Goal: Task Accomplishment & Management: Use online tool/utility

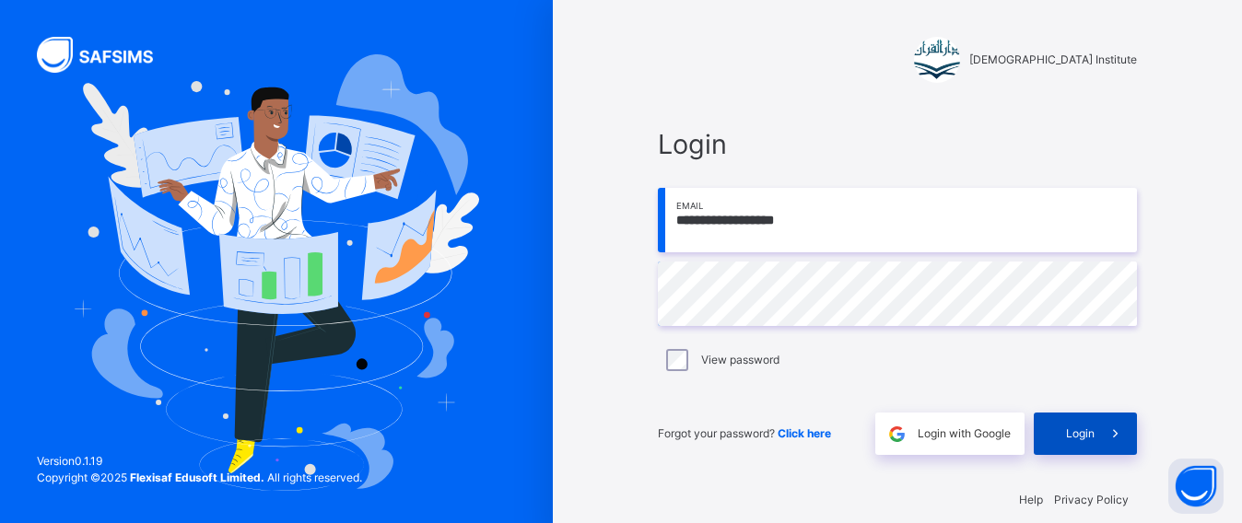
click at [1090, 416] on div "Login" at bounding box center [1085, 434] width 103 height 42
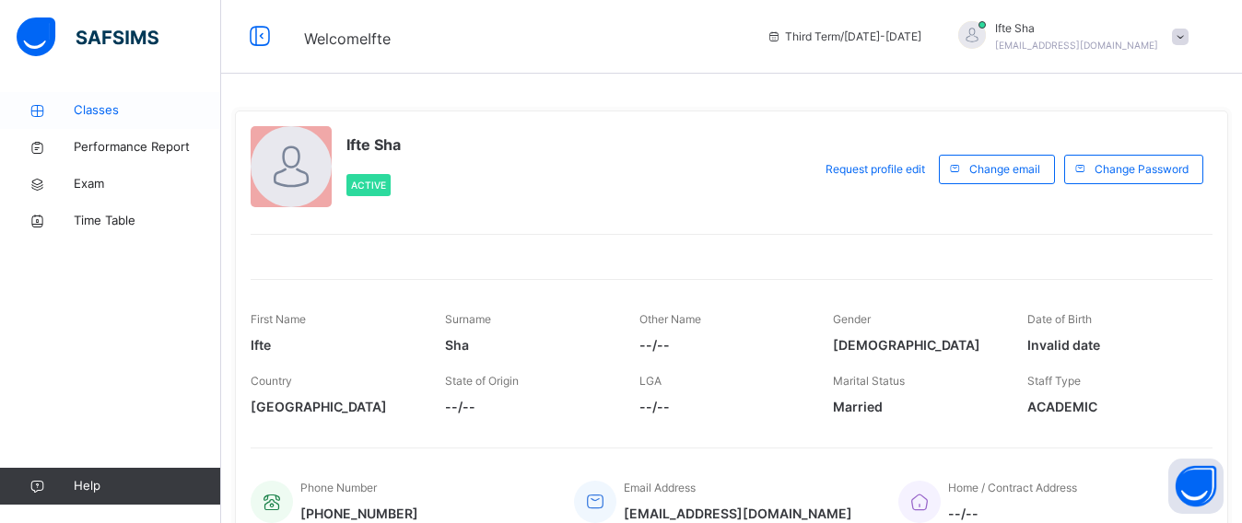
click at [149, 110] on span "Classes" at bounding box center [147, 110] width 147 height 18
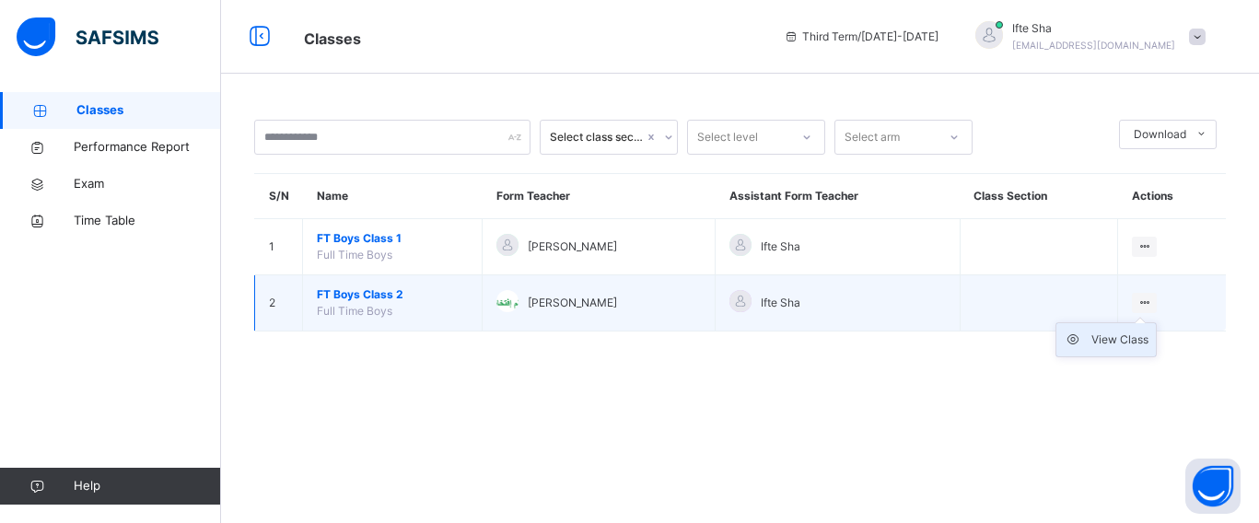
click at [1143, 333] on div "View Class" at bounding box center [1120, 340] width 57 height 18
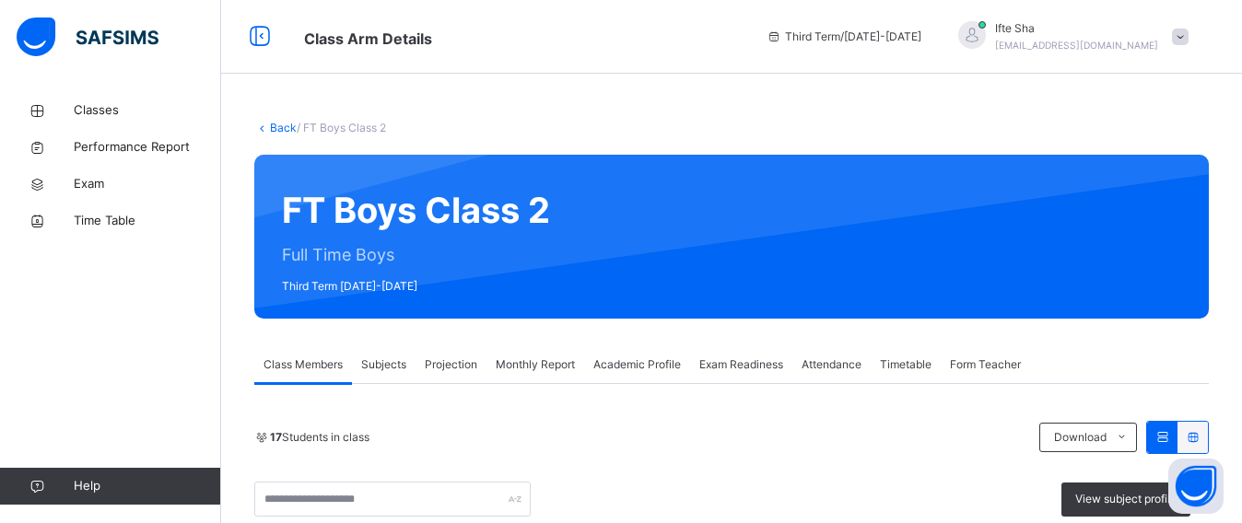
click at [465, 363] on span "Projection" at bounding box center [451, 365] width 53 height 17
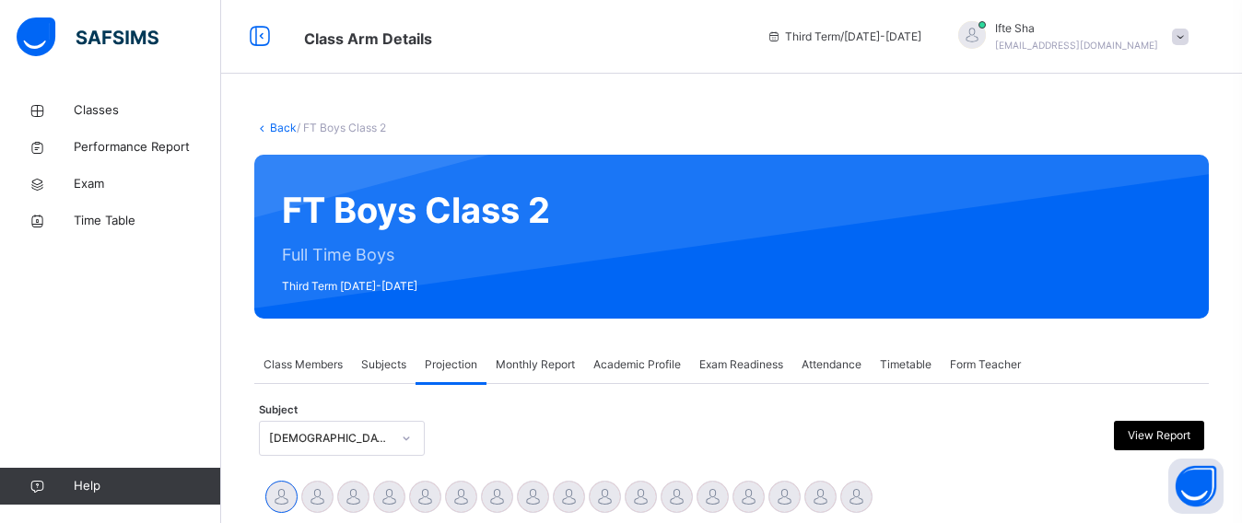
click at [528, 368] on span "Monthly Report" at bounding box center [535, 365] width 79 height 17
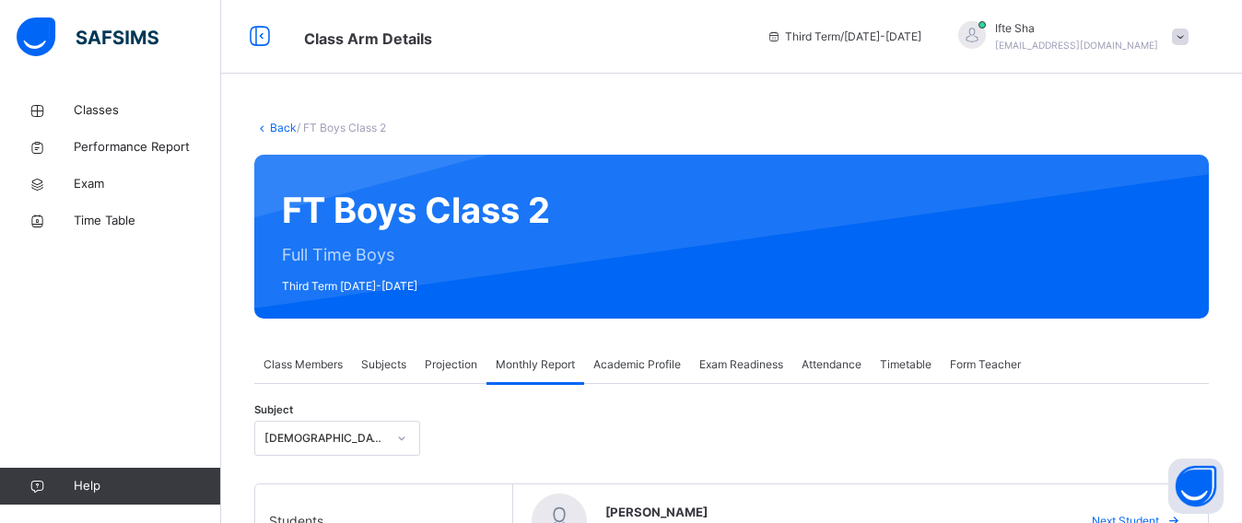
drag, startPoint x: 528, startPoint y: 368, endPoint x: 441, endPoint y: 431, distance: 107.4
click at [441, 431] on div "Subject [DEMOGRAPHIC_DATA] Memorisation" at bounding box center [731, 438] width 954 height 53
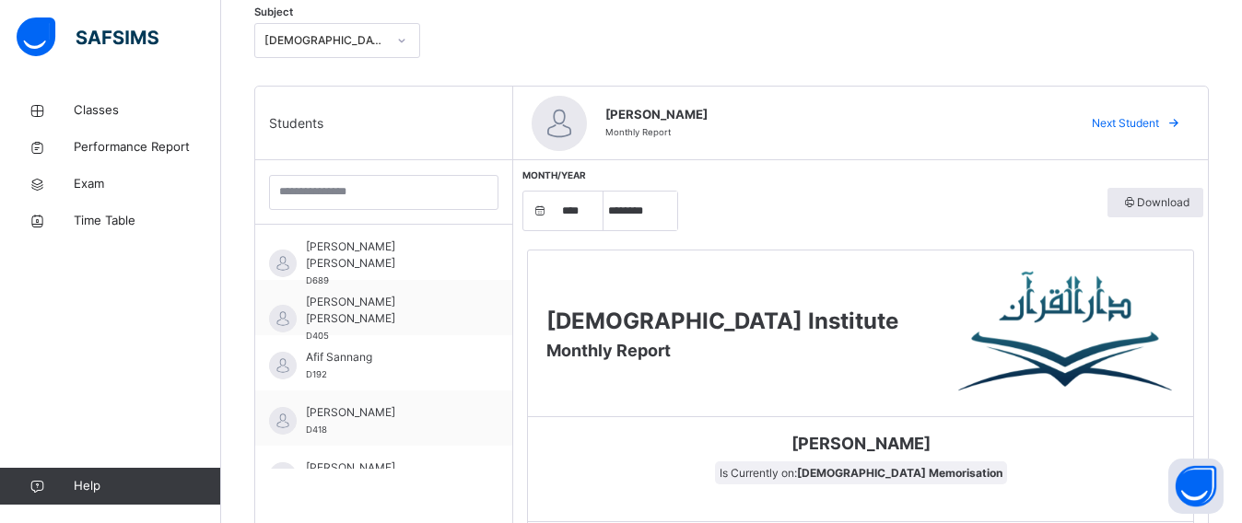
scroll to position [402, 0]
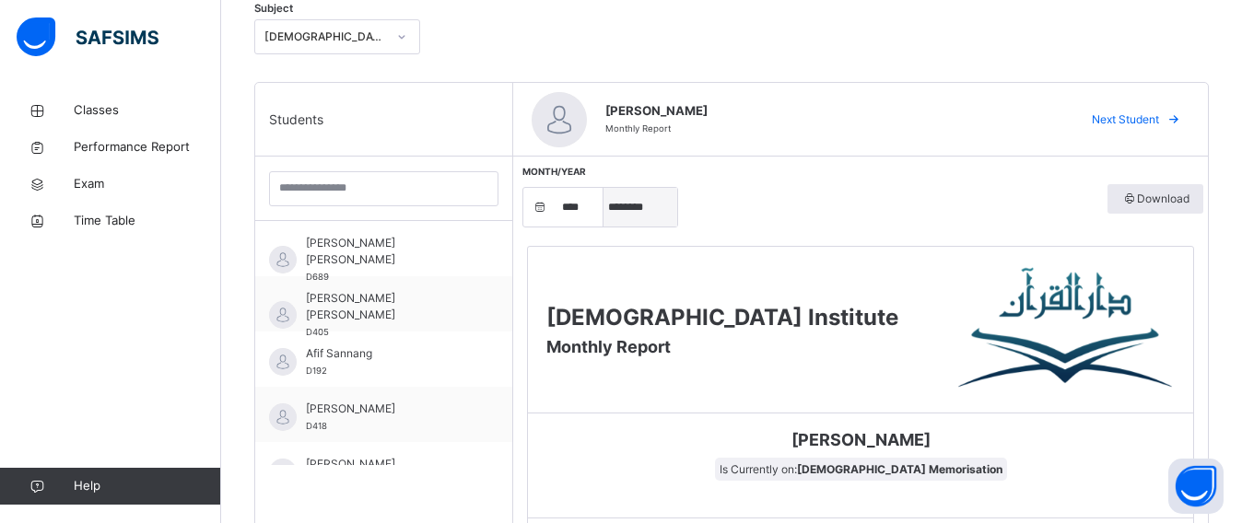
click at [633, 200] on select "***** ******** ***** ***** *** **** **** ****** ********* ******* ******** ****…" at bounding box center [640, 207] width 74 height 39
select select "*"
click at [603, 188] on select "***** ******** ***** ***** *** **** **** ****** ********* ******* ******** ****…" at bounding box center [640, 207] width 74 height 39
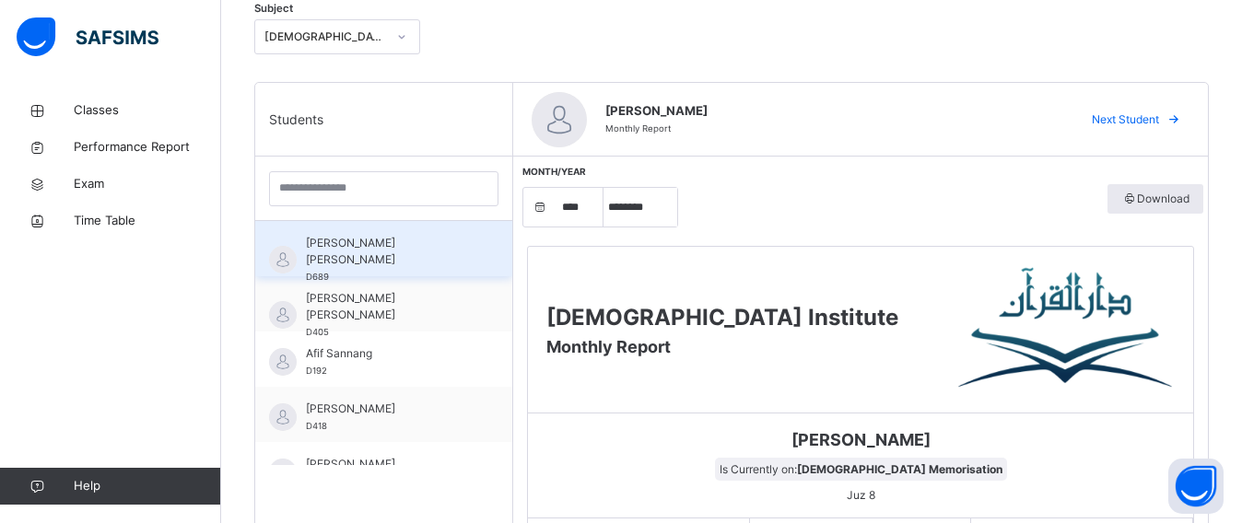
click at [374, 257] on div "[PERSON_NAME] [PERSON_NAME] D689" at bounding box center [388, 260] width 165 height 50
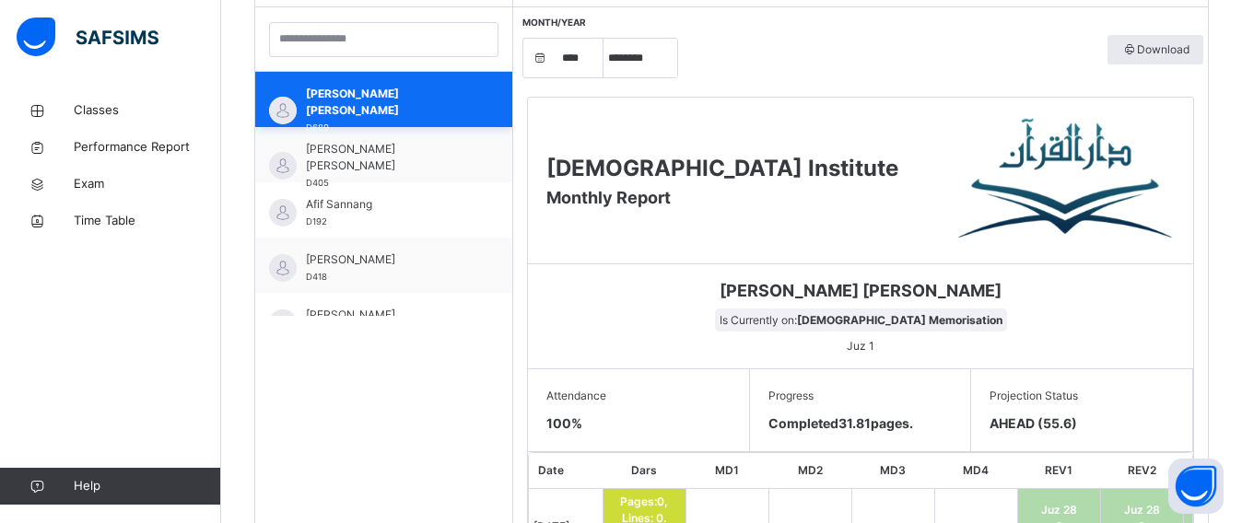
scroll to position [549, 0]
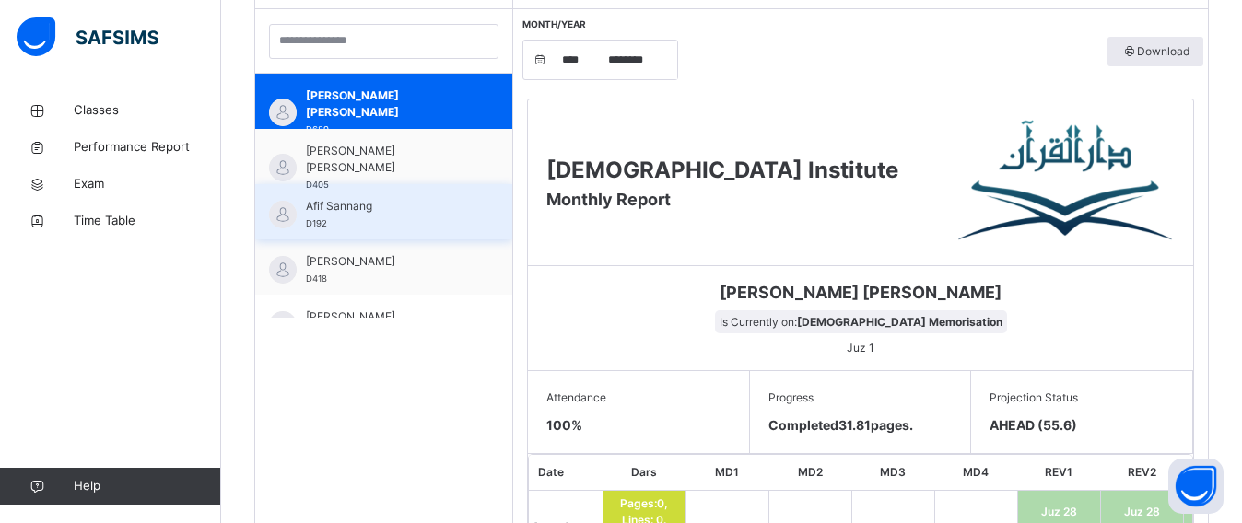
click at [315, 193] on div "Afif Sannang D192" at bounding box center [383, 211] width 257 height 55
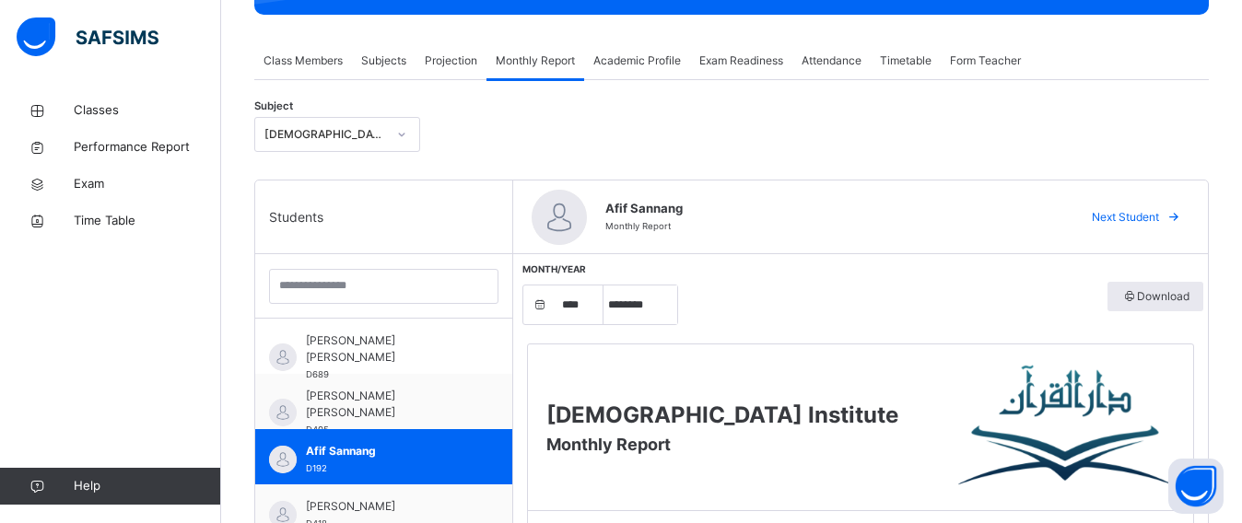
scroll to position [303, 0]
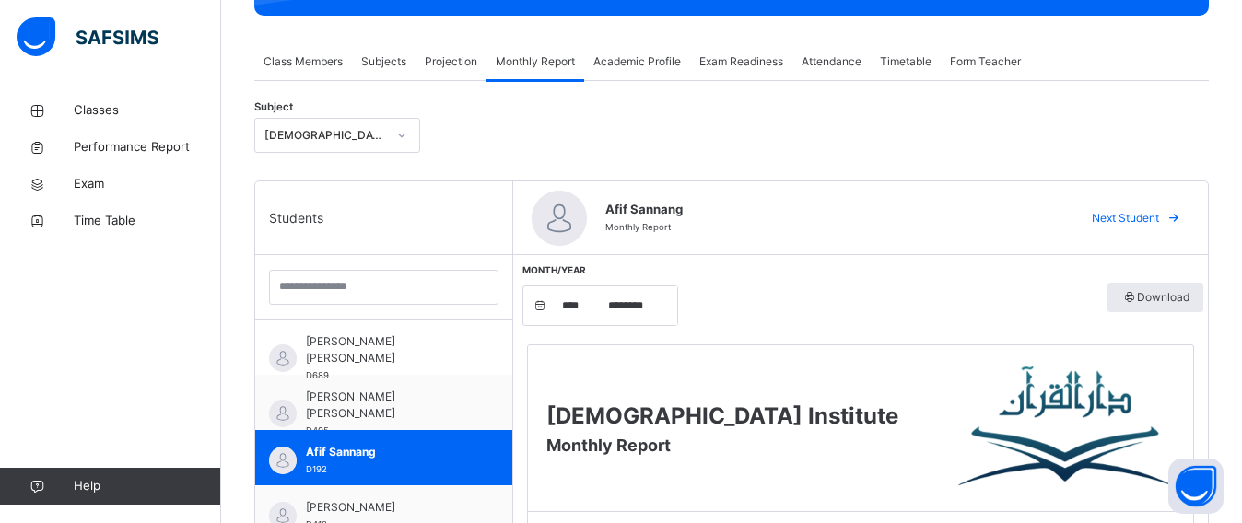
click at [291, 66] on span "Class Members" at bounding box center [302, 61] width 79 height 17
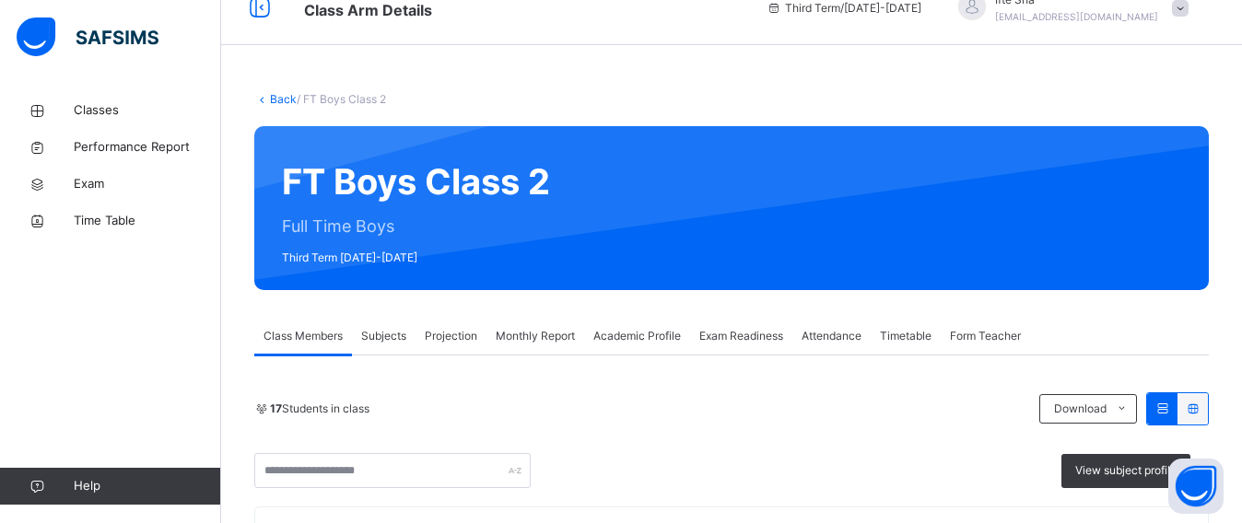
scroll to position [0, 0]
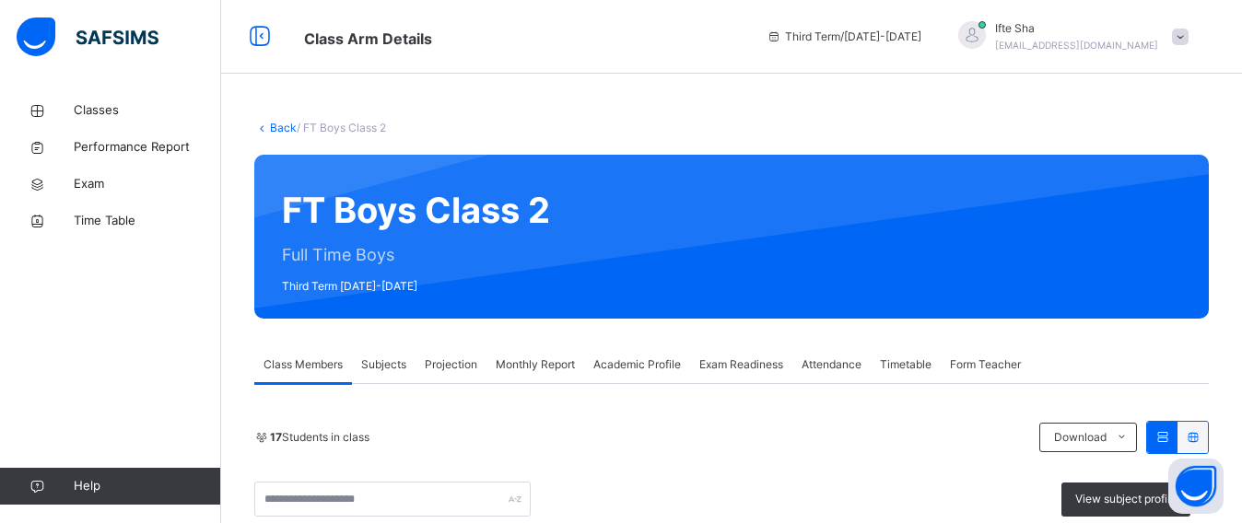
click at [744, 354] on div "Exam Readiness" at bounding box center [741, 364] width 102 height 37
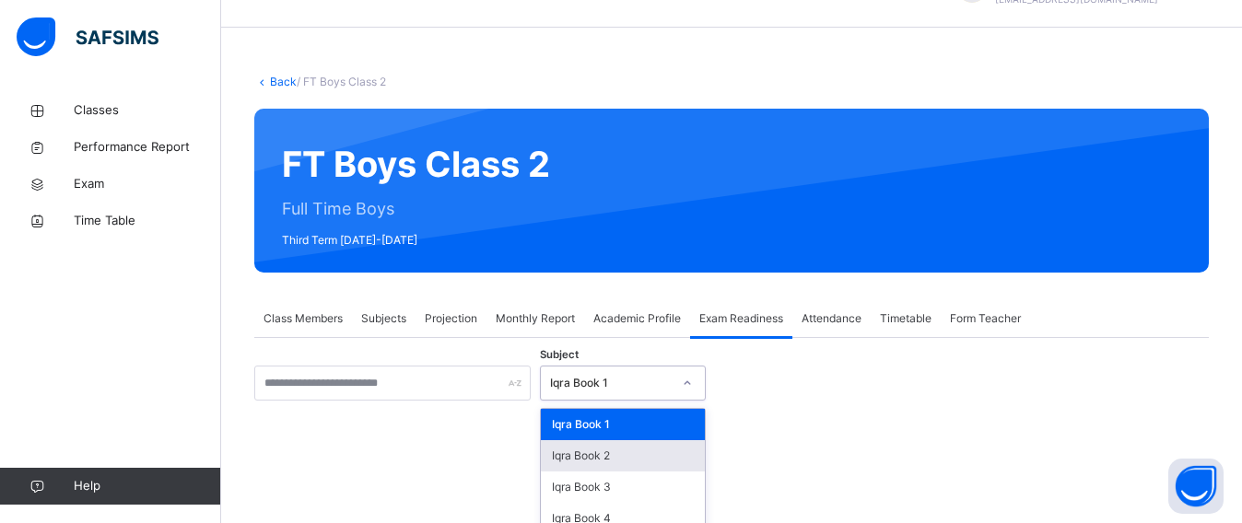
scroll to position [191, 0]
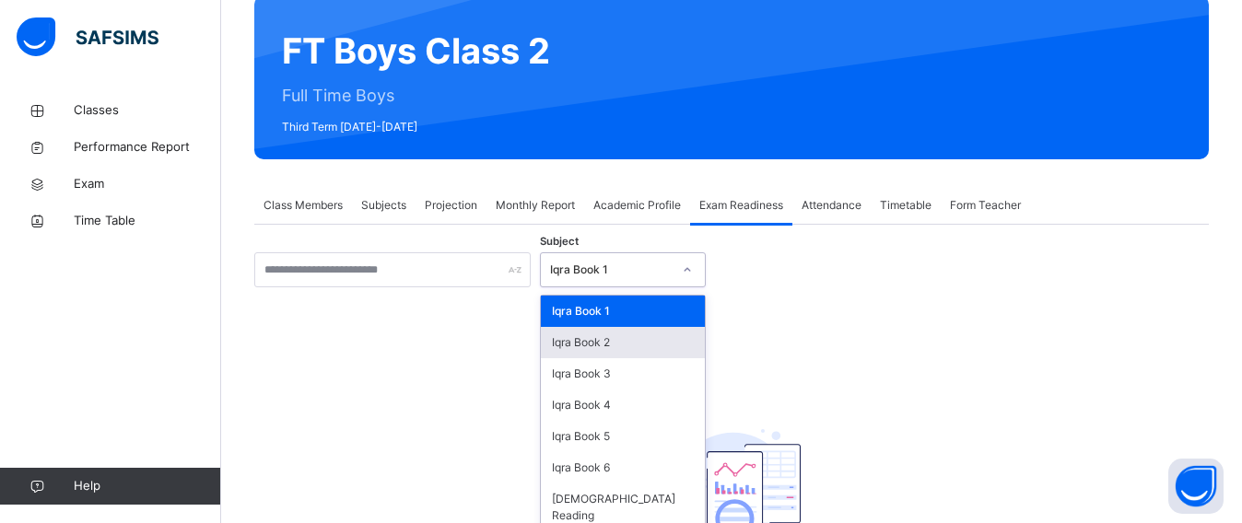
click at [591, 287] on div "option Iqra Book 2 focused, 2 of 8. 8 results available. Use Up and Down to cho…" at bounding box center [623, 269] width 166 height 35
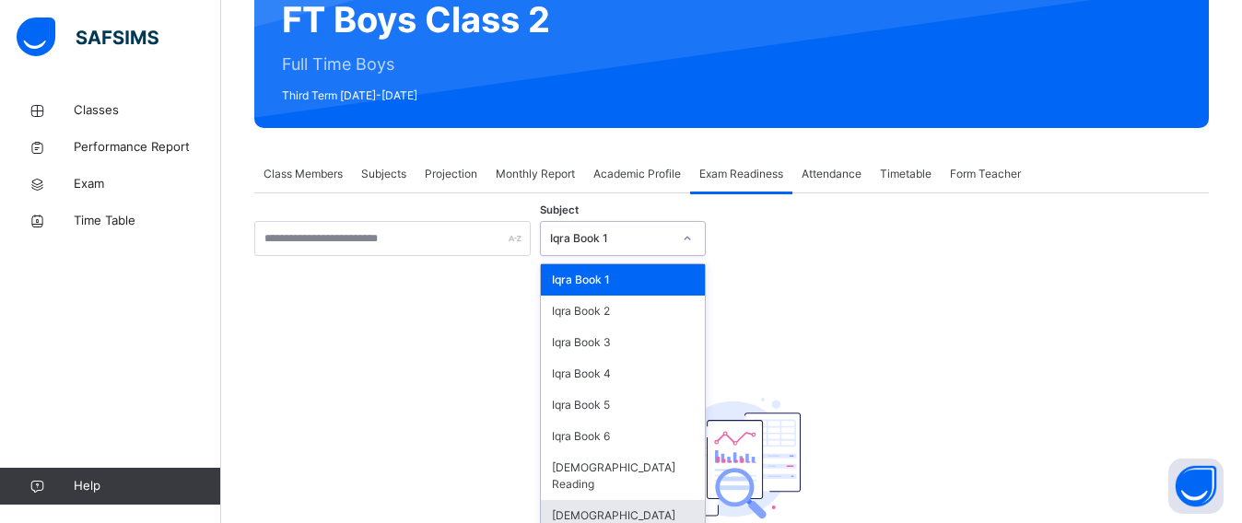
click at [594, 500] on div "[DEMOGRAPHIC_DATA] Memorisation" at bounding box center [623, 524] width 164 height 48
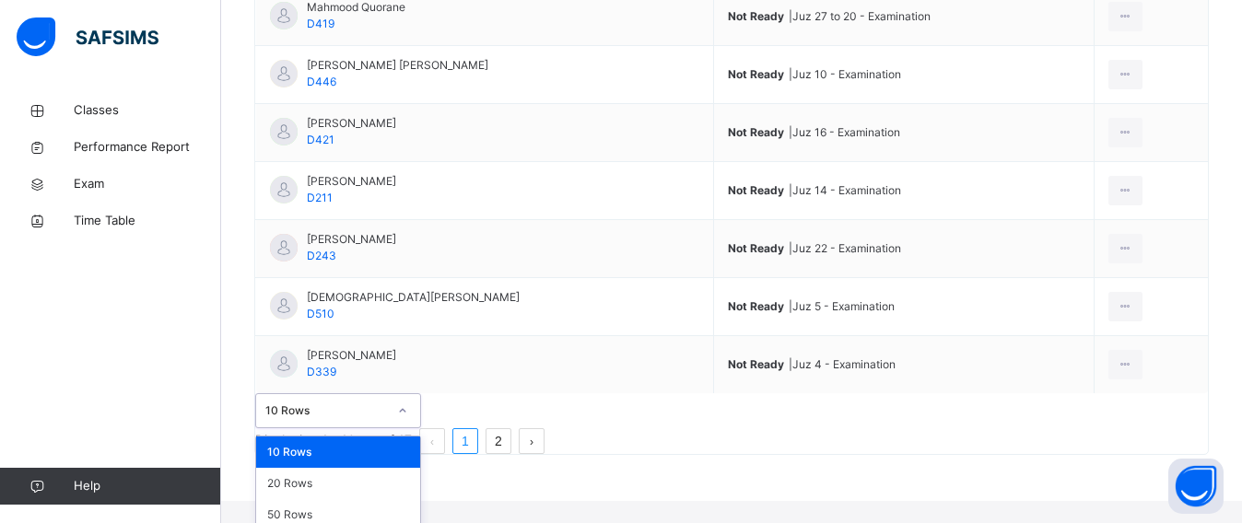
scroll to position [733, 0]
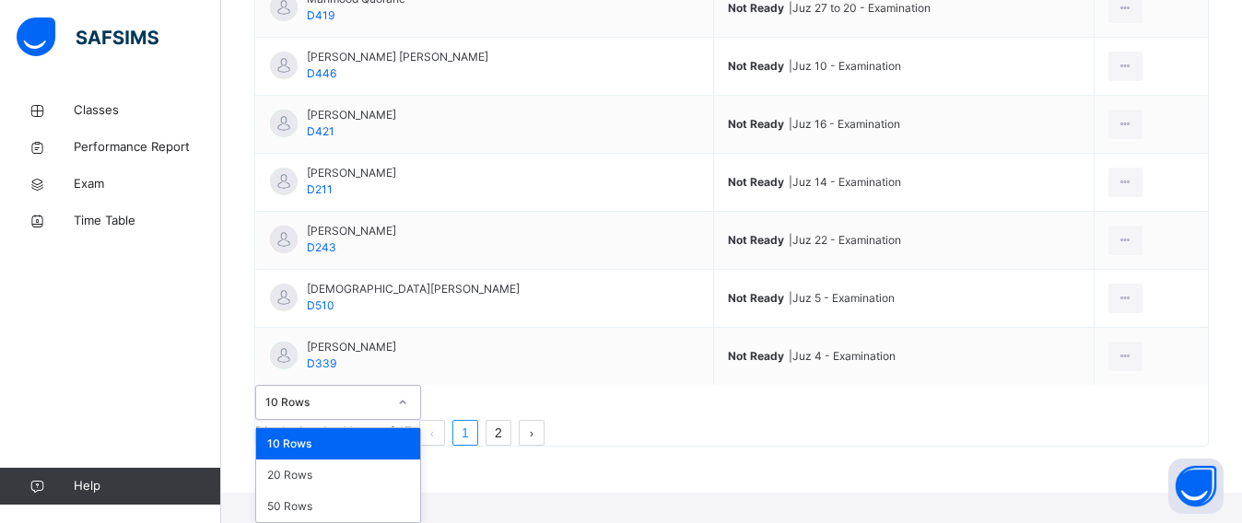
click at [393, 420] on div "option 10 Rows focused, 1 of 3. 3 results available. Use Up and Down to choose …" at bounding box center [338, 402] width 166 height 35
click at [389, 465] on div "20 Rows" at bounding box center [338, 475] width 164 height 31
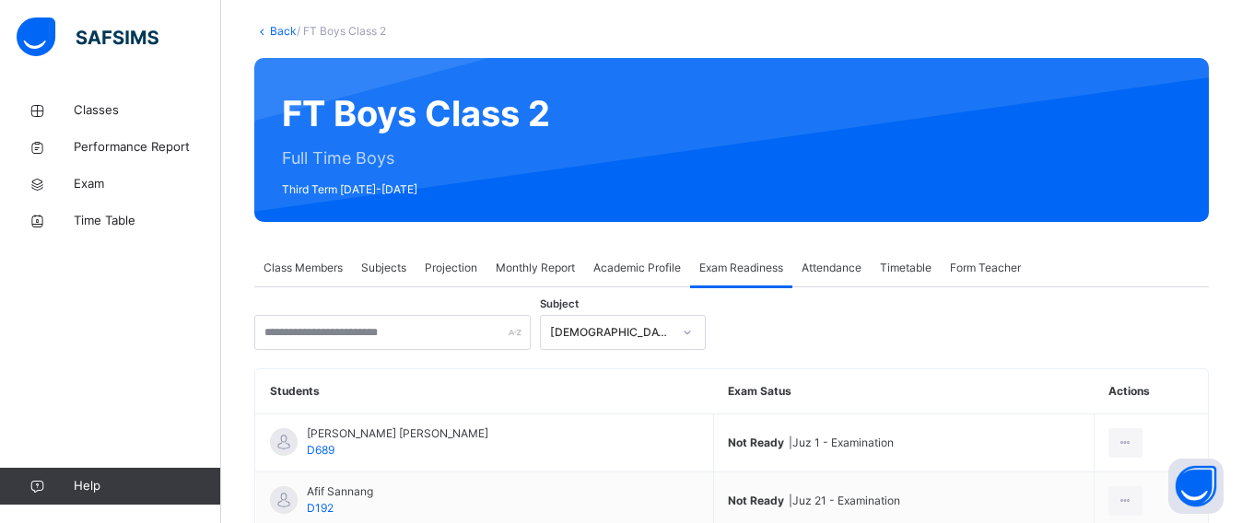
scroll to position [88, 0]
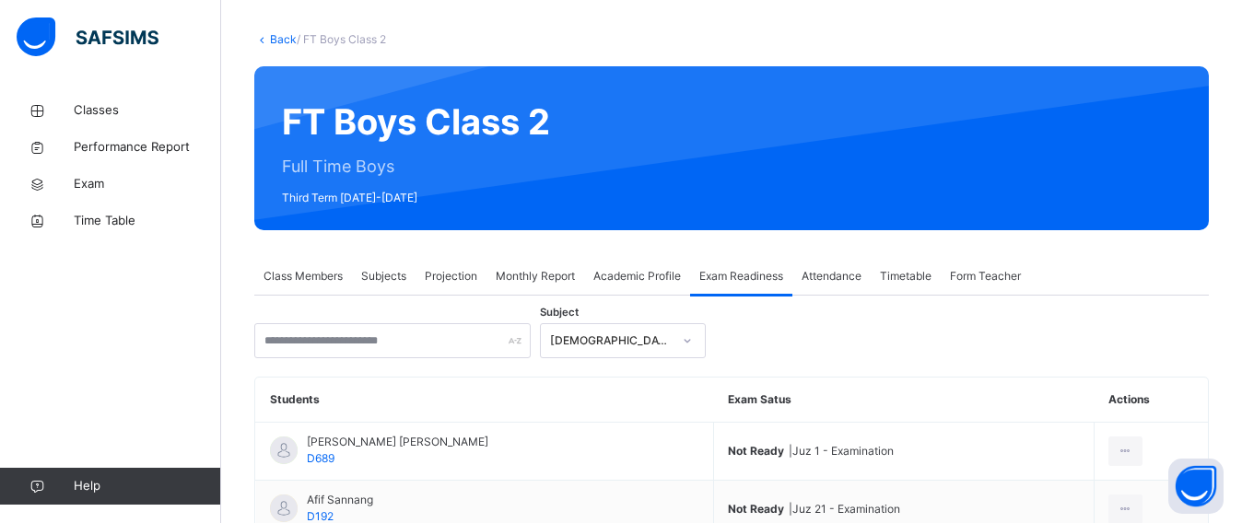
click at [457, 275] on span "Projection" at bounding box center [451, 276] width 53 height 17
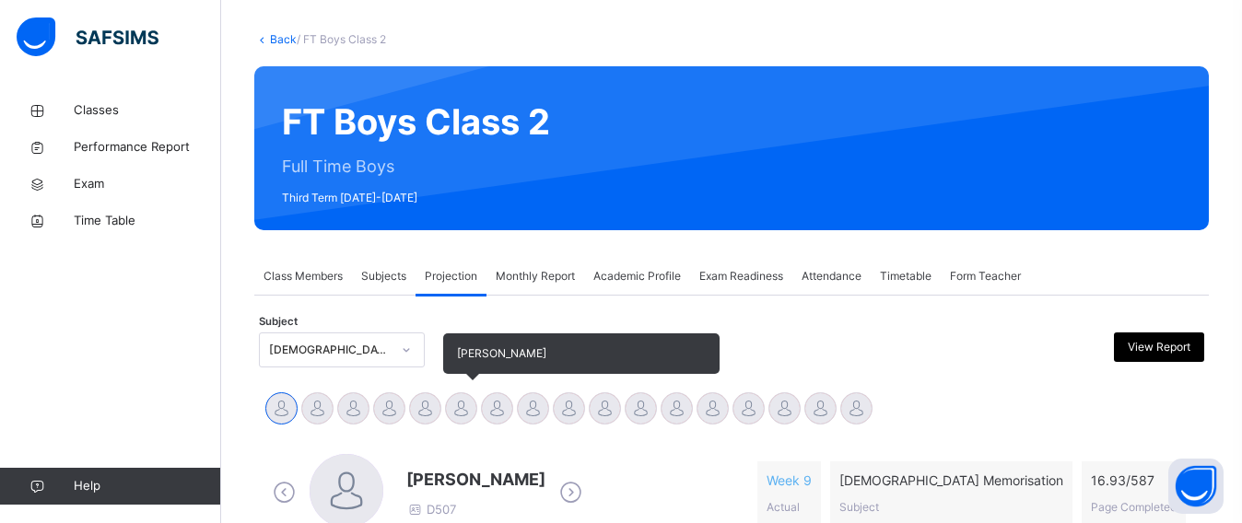
click at [473, 406] on div at bounding box center [461, 408] width 32 height 32
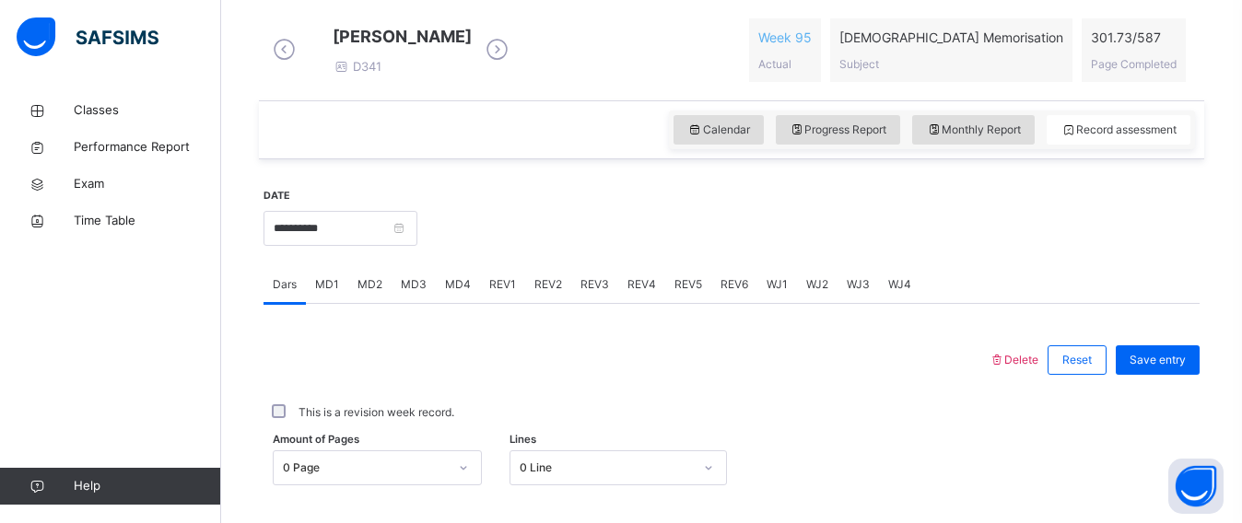
scroll to position [611, 0]
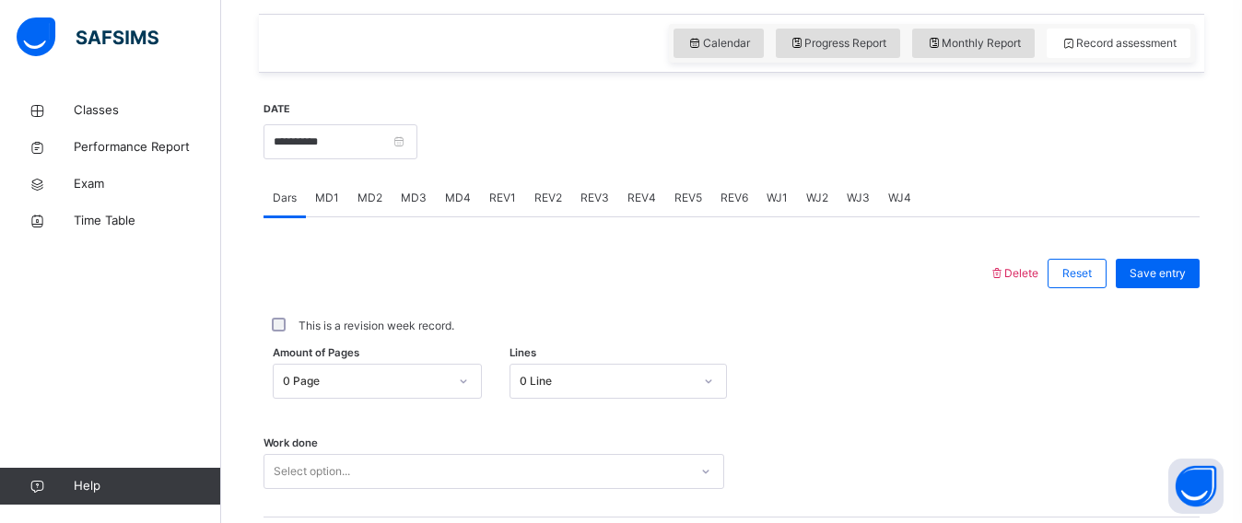
click at [478, 485] on div "Select option..." at bounding box center [493, 471] width 461 height 35
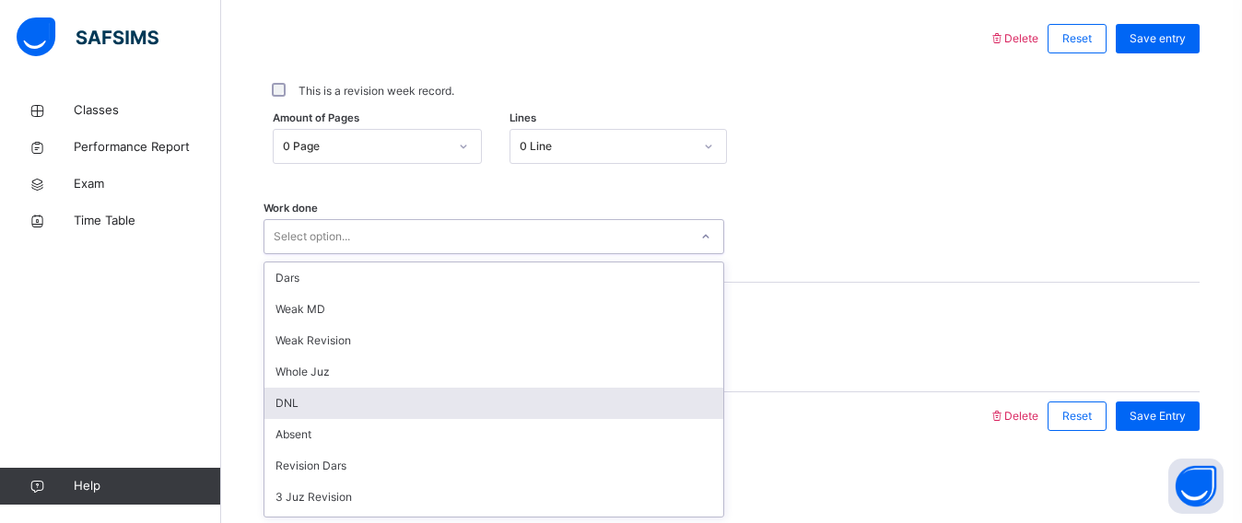
click at [338, 397] on div "DNL" at bounding box center [493, 403] width 459 height 31
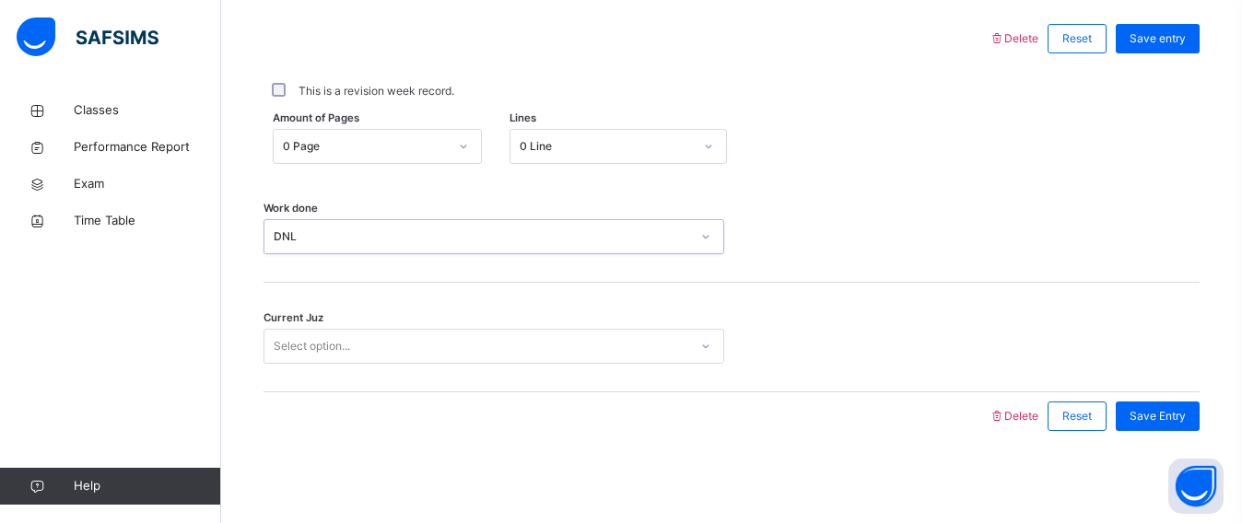
click at [270, 345] on div "Select option..." at bounding box center [476, 347] width 424 height 29
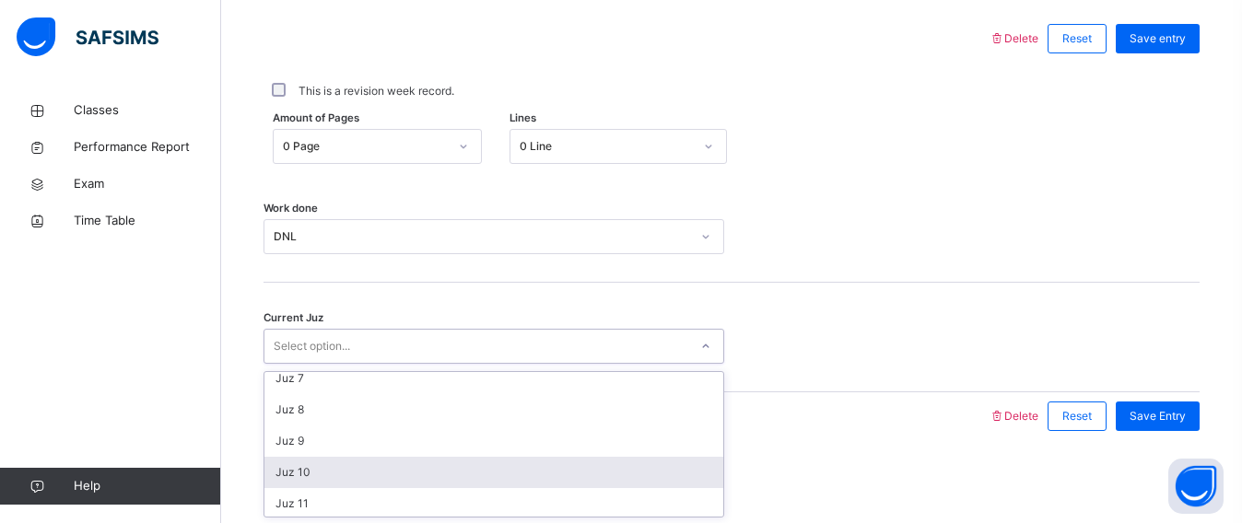
click at [341, 474] on div "Juz 10" at bounding box center [493, 472] width 459 height 31
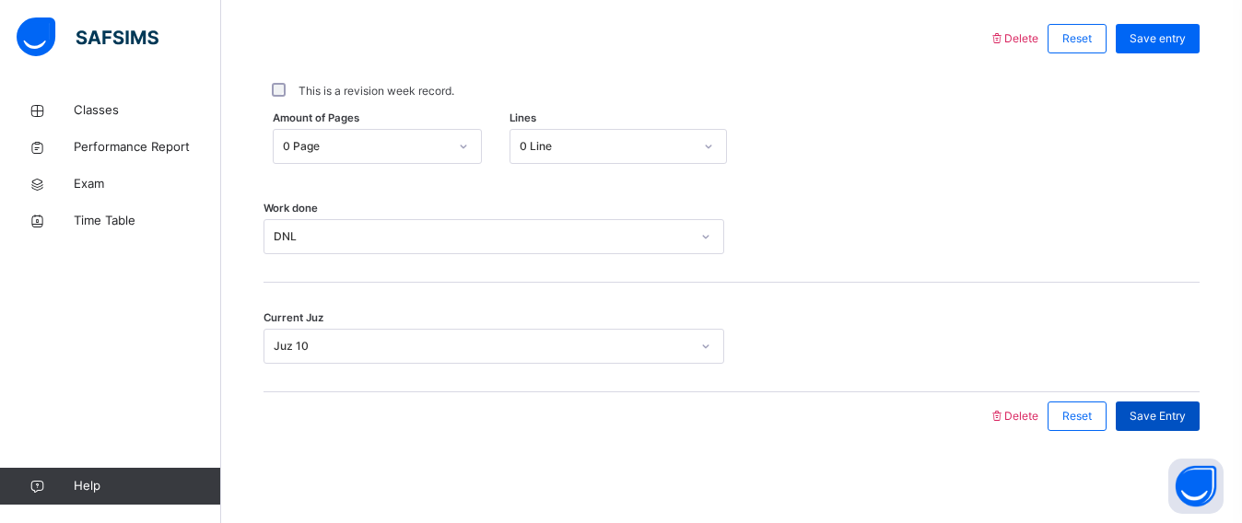
click at [1167, 424] on span "Save Entry" at bounding box center [1157, 416] width 56 height 17
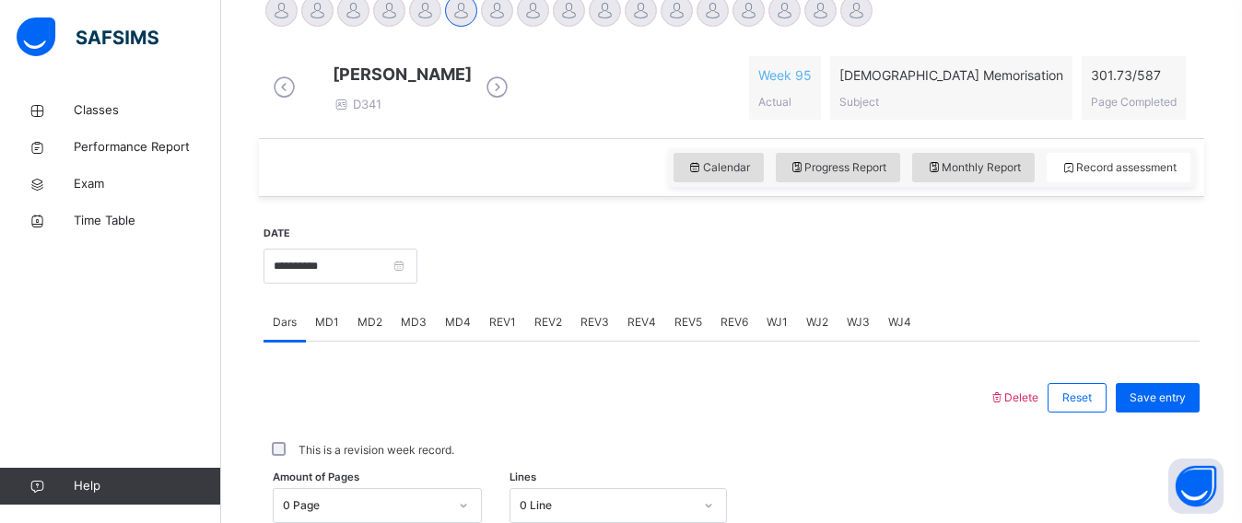
scroll to position [504, 0]
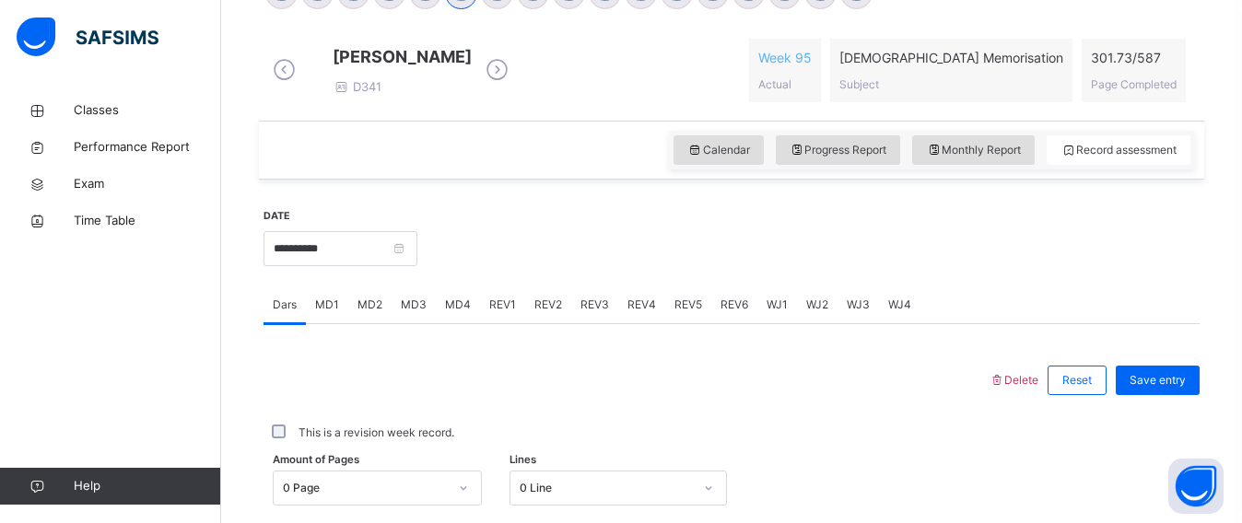
click at [445, 313] on span "MD4" at bounding box center [458, 305] width 26 height 17
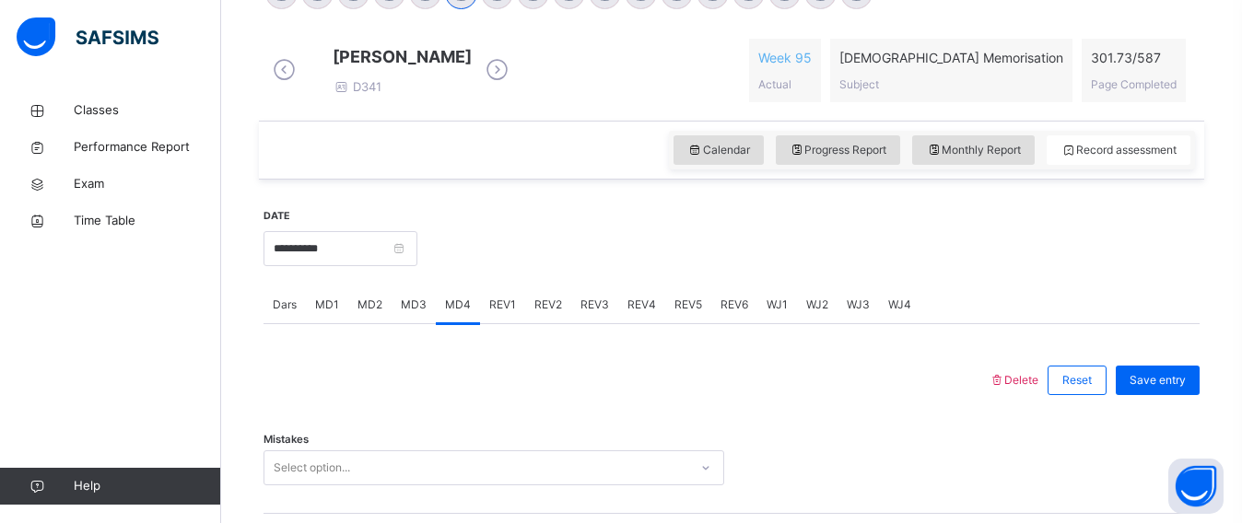
click at [441, 323] on div "MD4" at bounding box center [458, 305] width 44 height 37
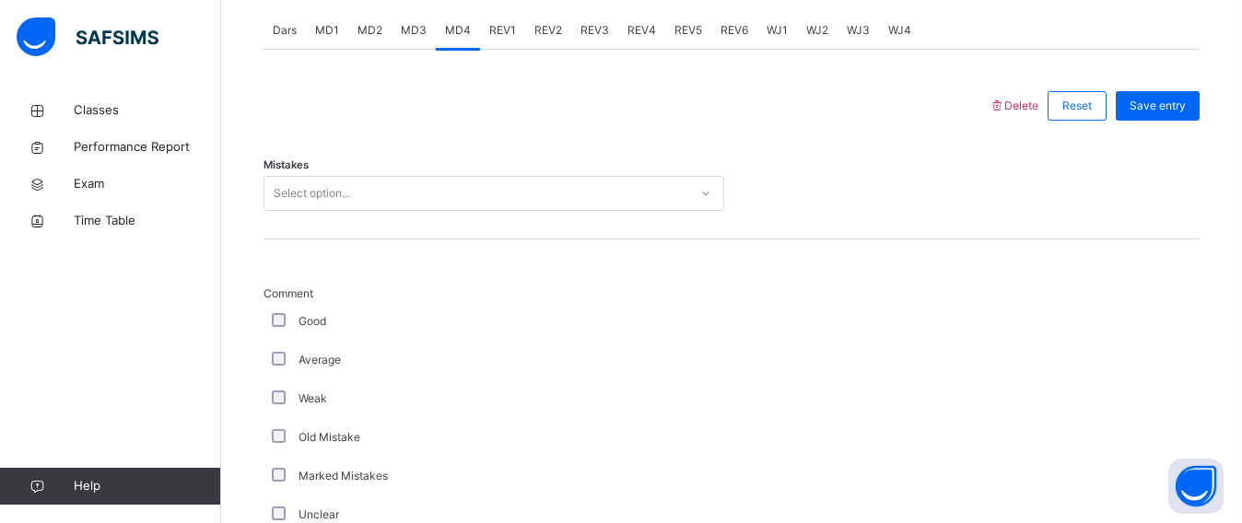
scroll to position [837, 0]
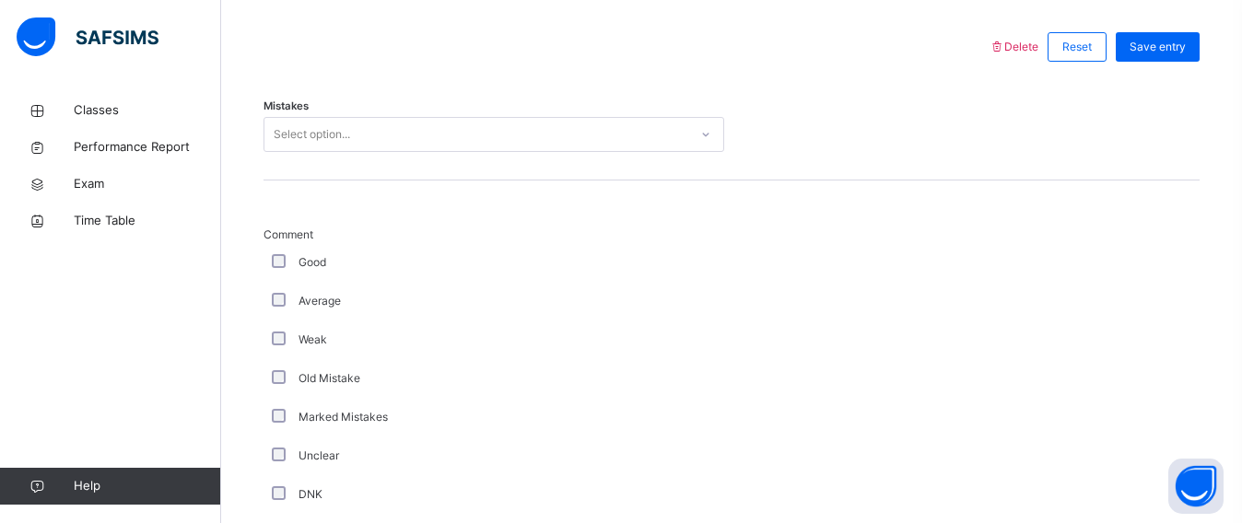
click at [385, 167] on div "Mistakes Select option..." at bounding box center [731, 126] width 936 height 110
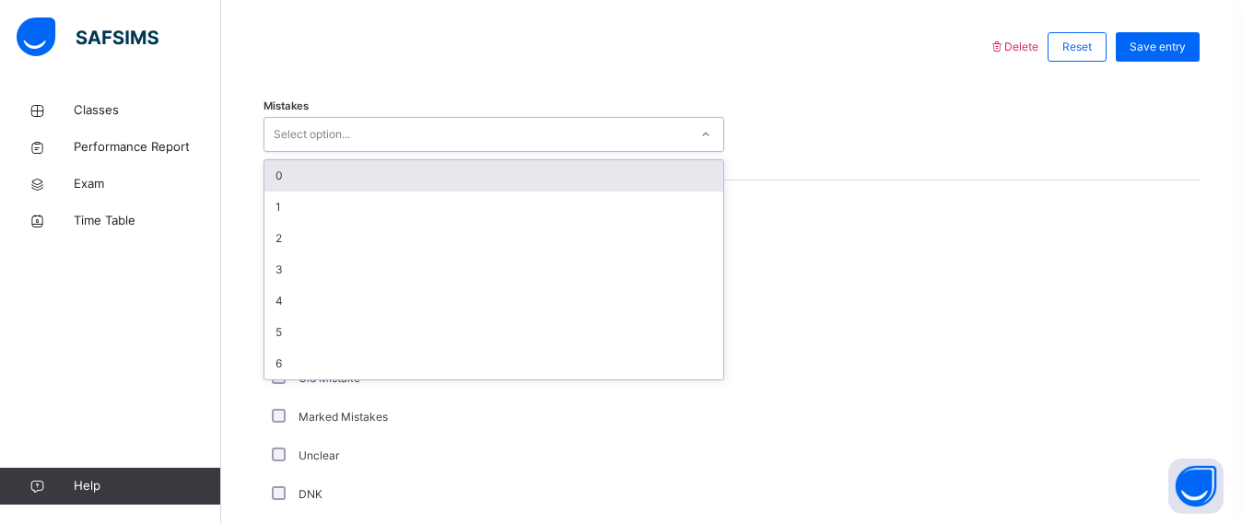
click at [360, 139] on div "Select option..." at bounding box center [476, 135] width 424 height 29
click at [298, 192] on div "0" at bounding box center [493, 175] width 459 height 31
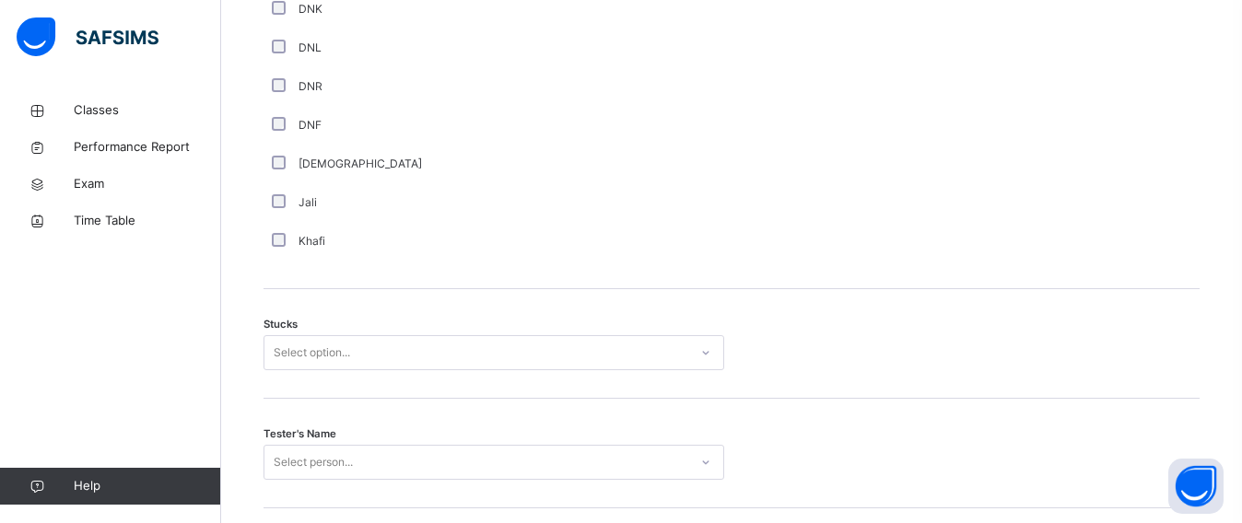
scroll to position [1351, 0]
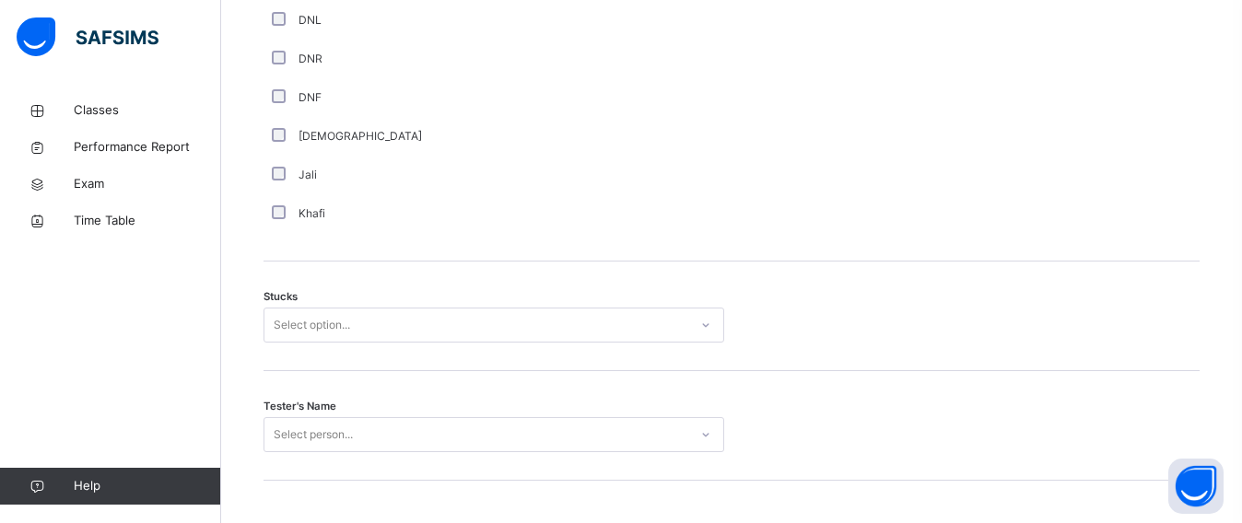
click at [441, 315] on div "Stucks Select option..." at bounding box center [731, 317] width 936 height 110
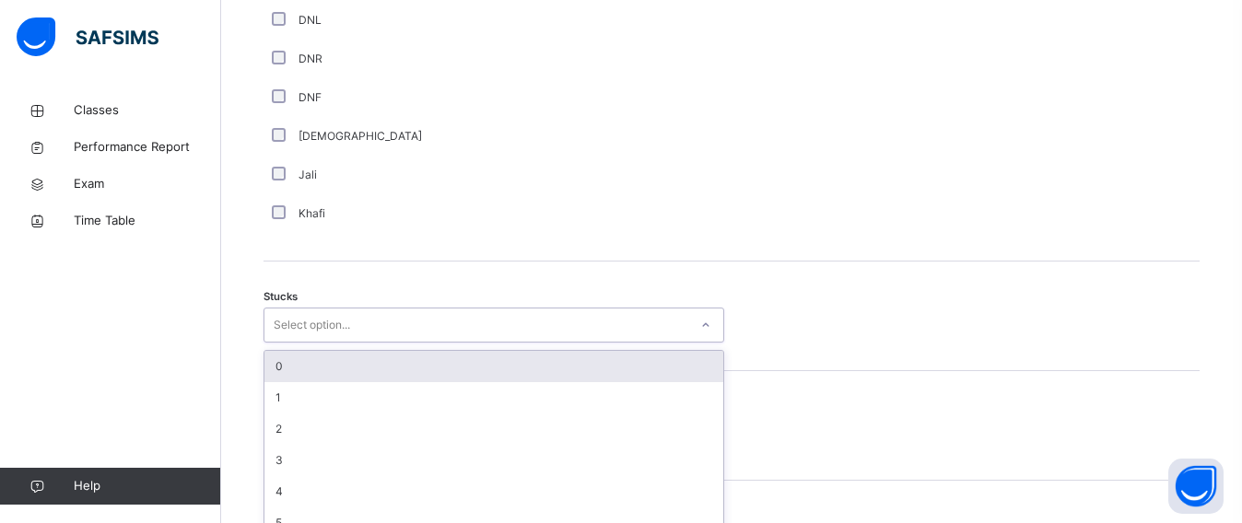
click at [452, 333] on div "option 0 focused, 1 of 6. 6 results available. Use Up and Down to choose option…" at bounding box center [493, 325] width 461 height 35
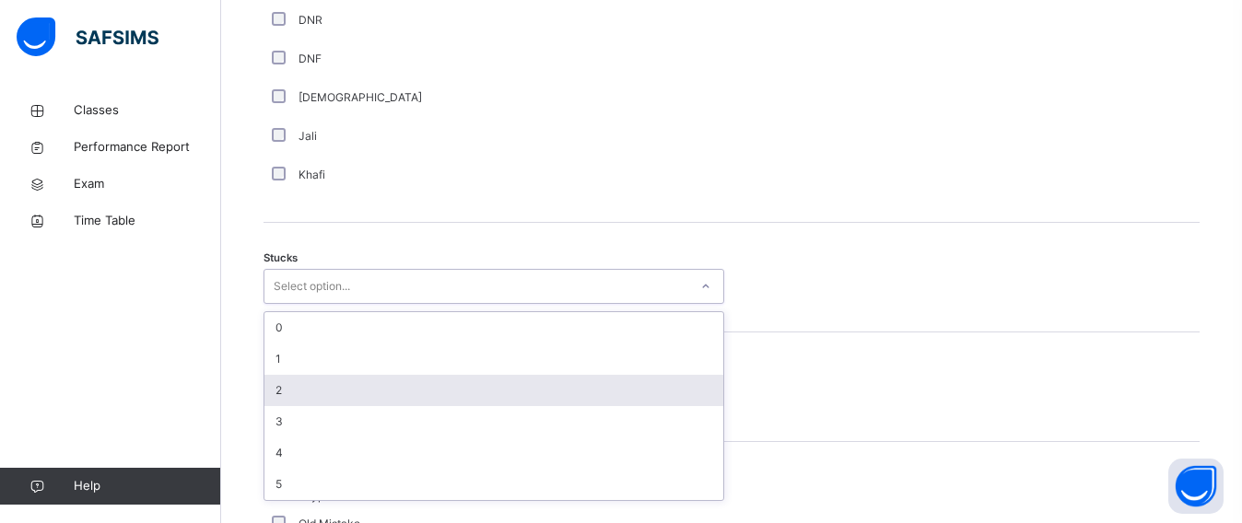
click at [381, 398] on div "2" at bounding box center [493, 390] width 459 height 31
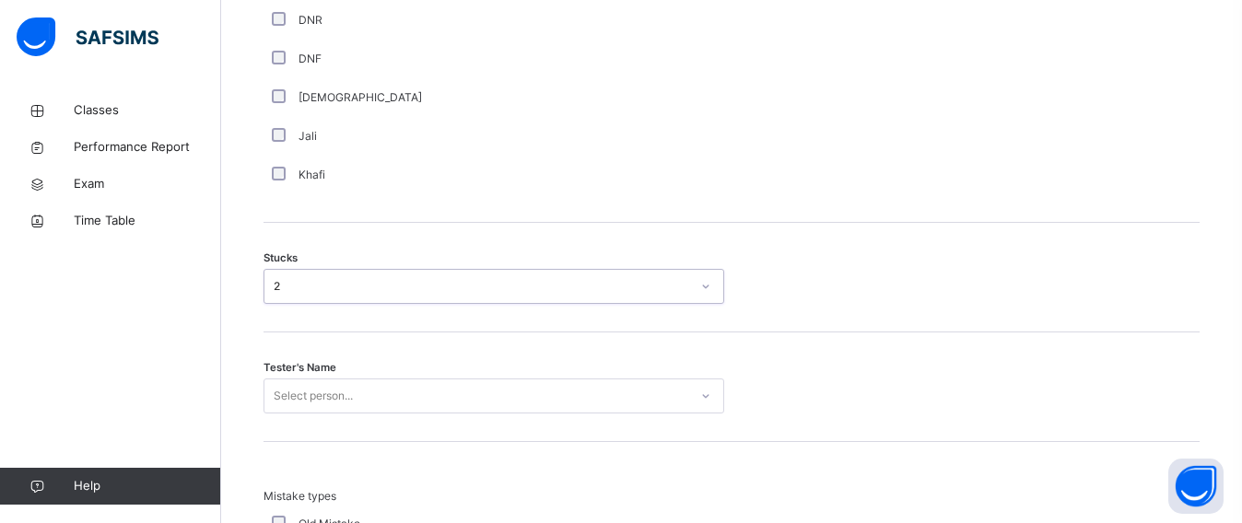
click at [340, 400] on div "Select person..." at bounding box center [493, 396] width 461 height 35
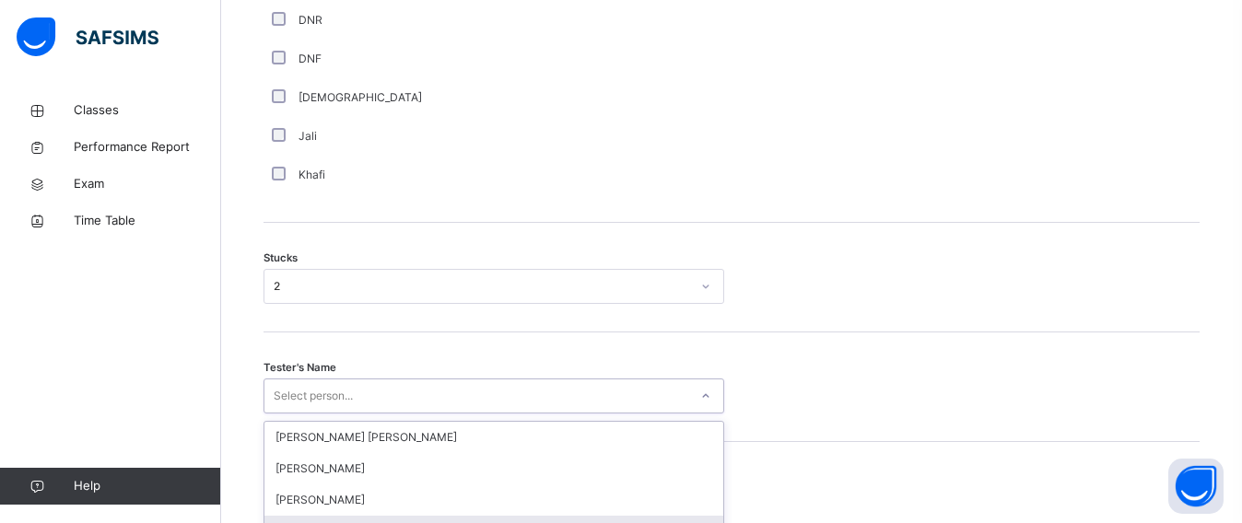
scroll to position [1587, 0]
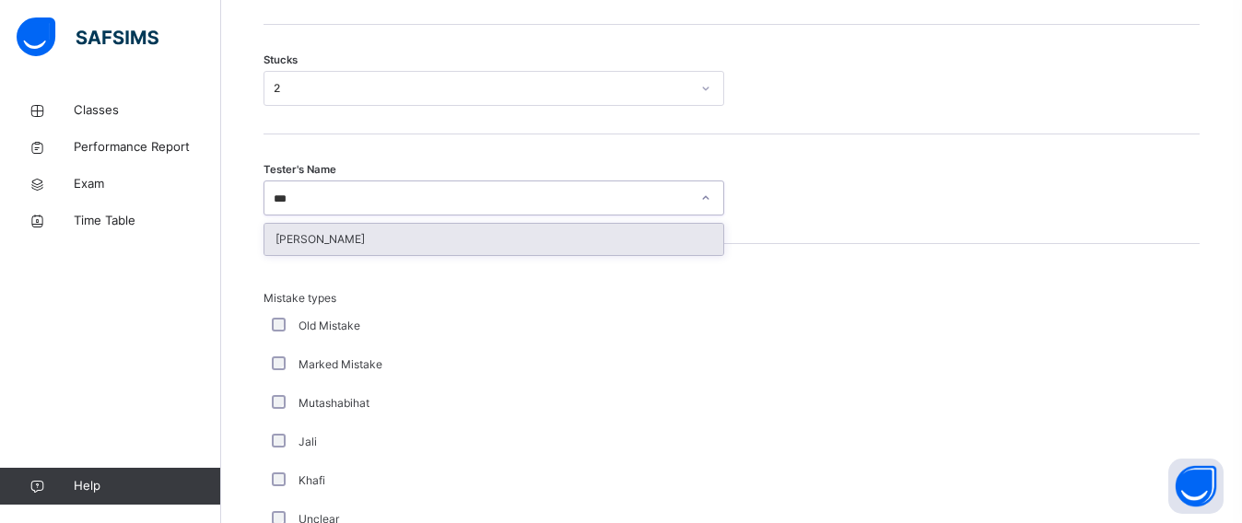
type input "****"
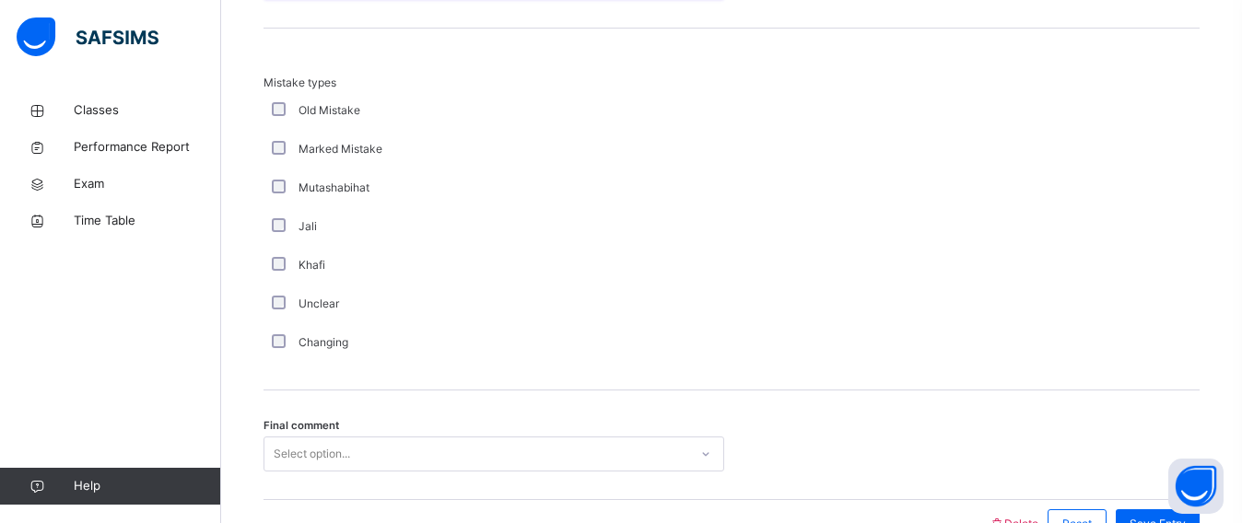
scroll to position [1804, 0]
click at [304, 463] on div "option Weak focused, 2 of 6. 6 results available. Use Up and Down to choose opt…" at bounding box center [493, 453] width 461 height 35
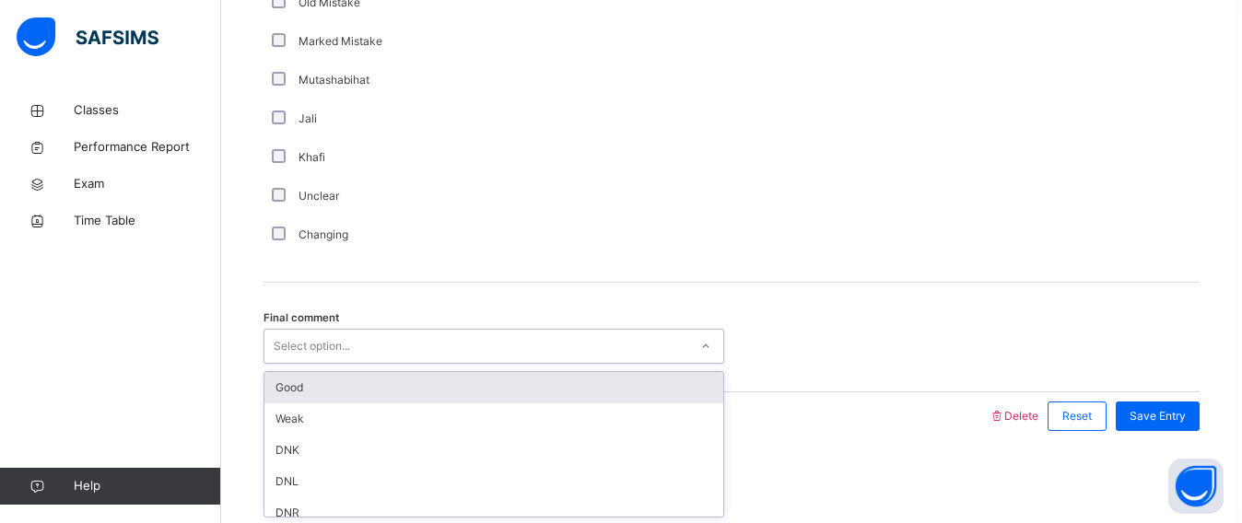
click at [304, 399] on div "Good" at bounding box center [493, 387] width 459 height 31
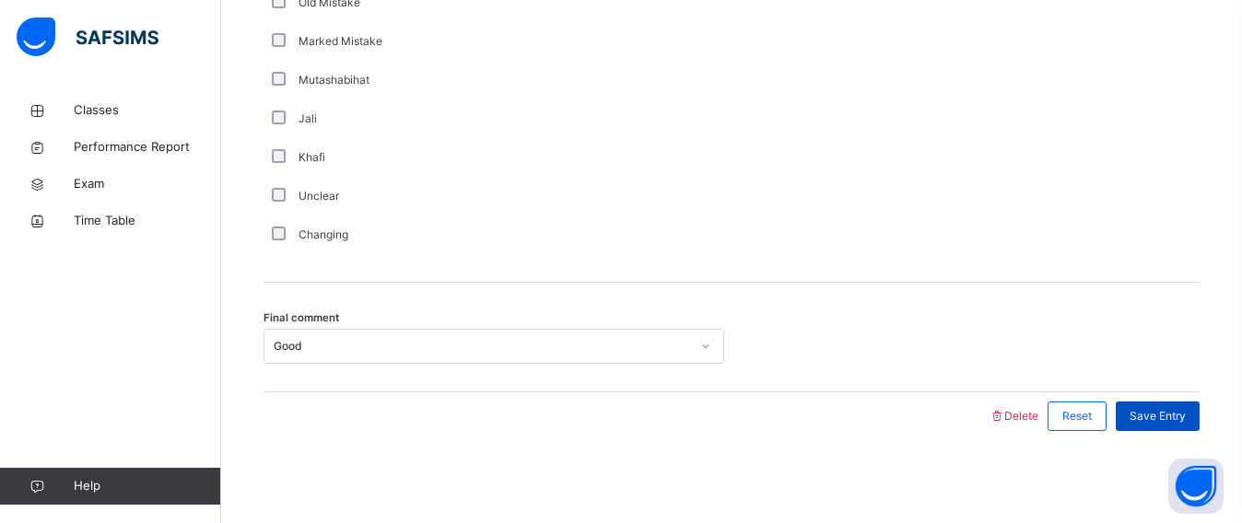
click at [1169, 430] on div "Save Entry" at bounding box center [1158, 416] width 84 height 29
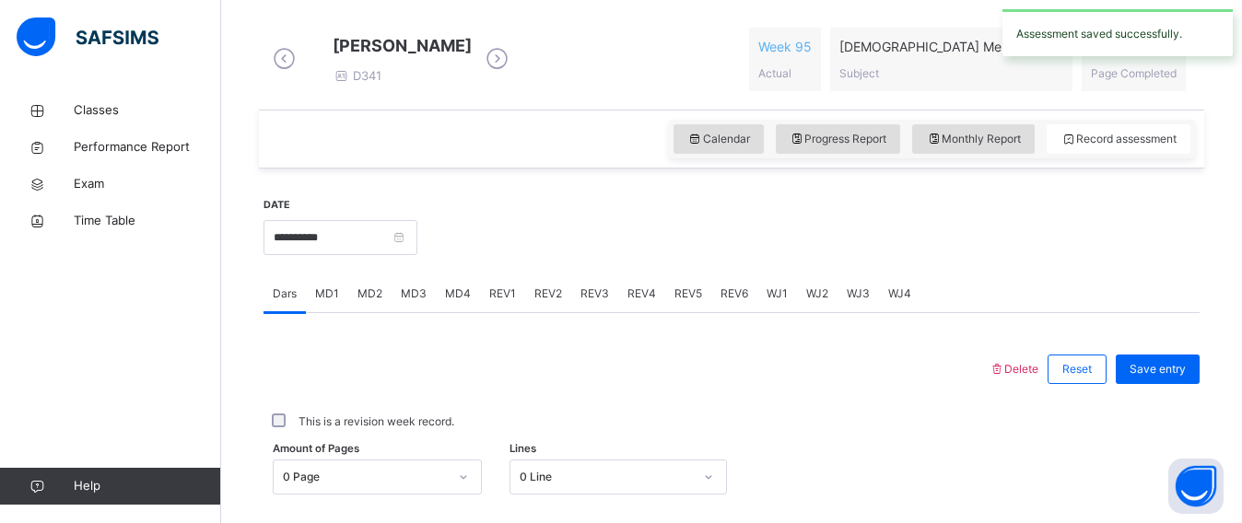
scroll to position [448, 0]
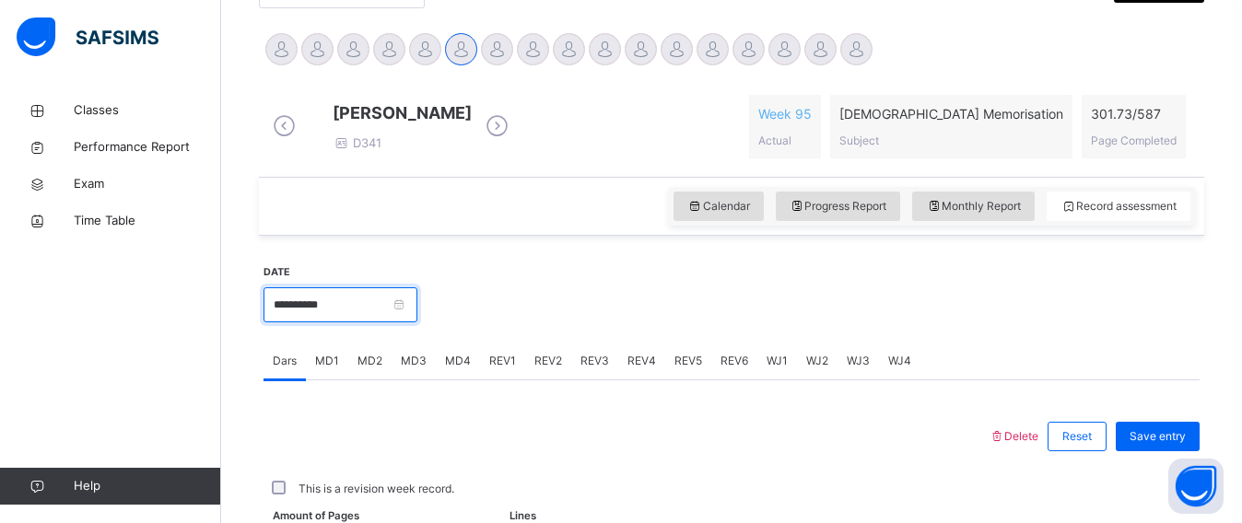
click at [345, 317] on input "**********" at bounding box center [340, 304] width 154 height 35
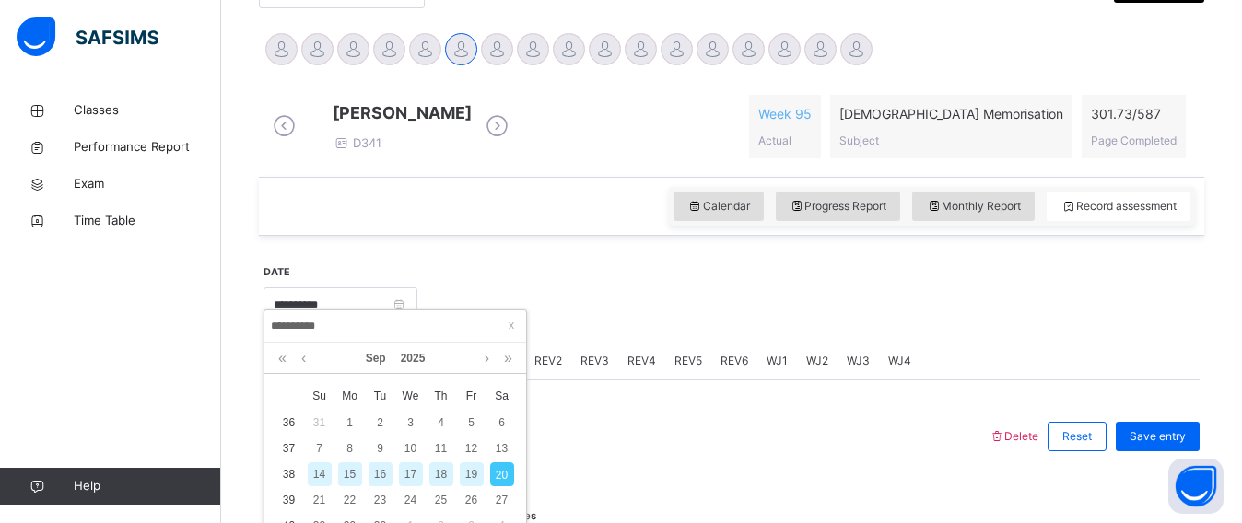
click at [467, 484] on div "19" at bounding box center [472, 474] width 24 height 24
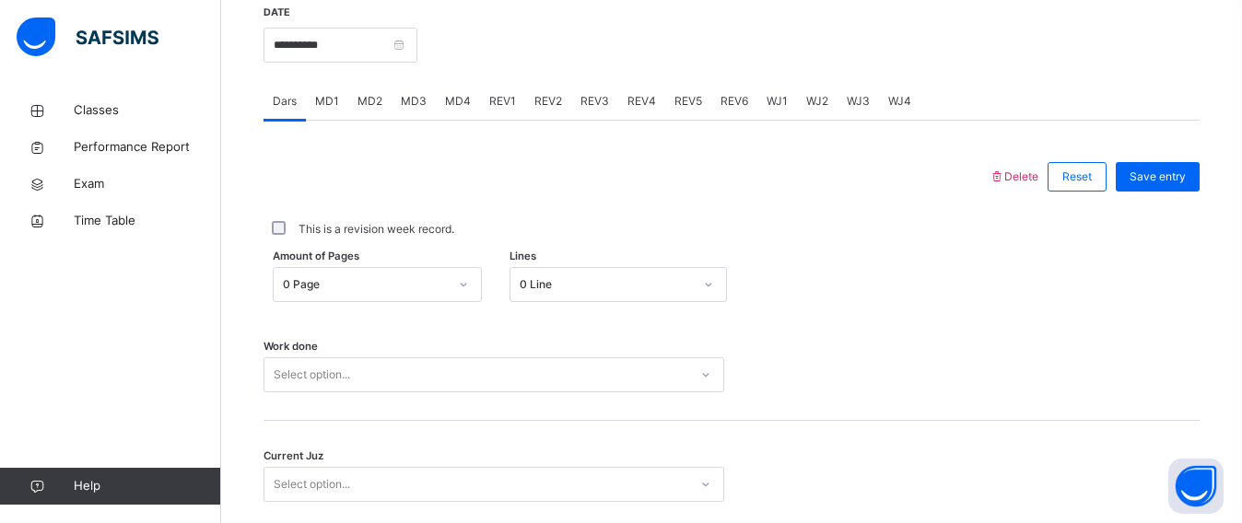
scroll to position [860, 0]
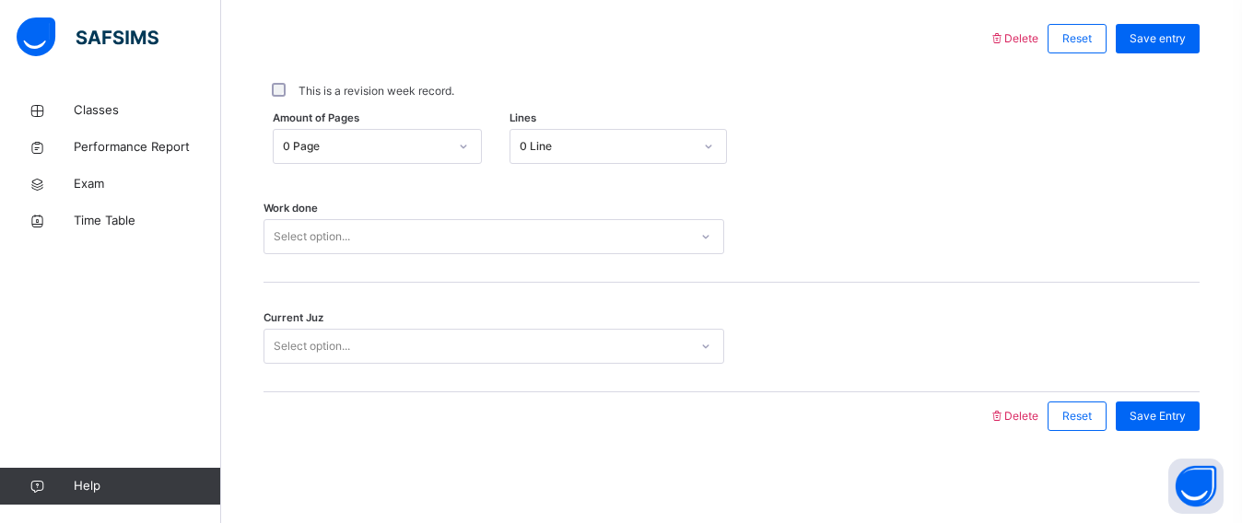
click at [363, 254] on div "Select option..." at bounding box center [493, 236] width 461 height 35
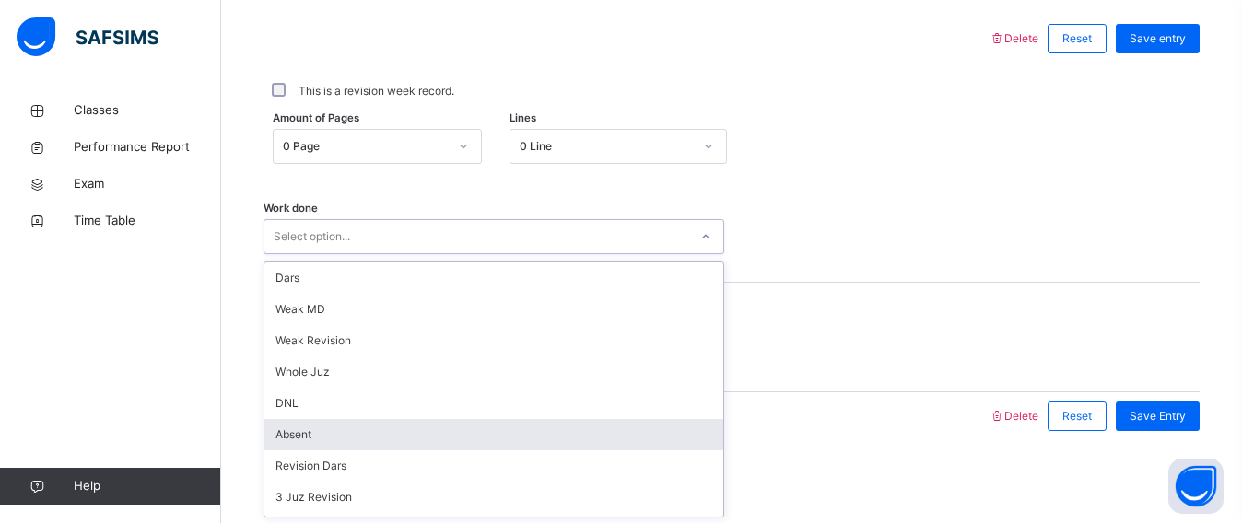
click at [318, 431] on div "Absent" at bounding box center [493, 434] width 459 height 31
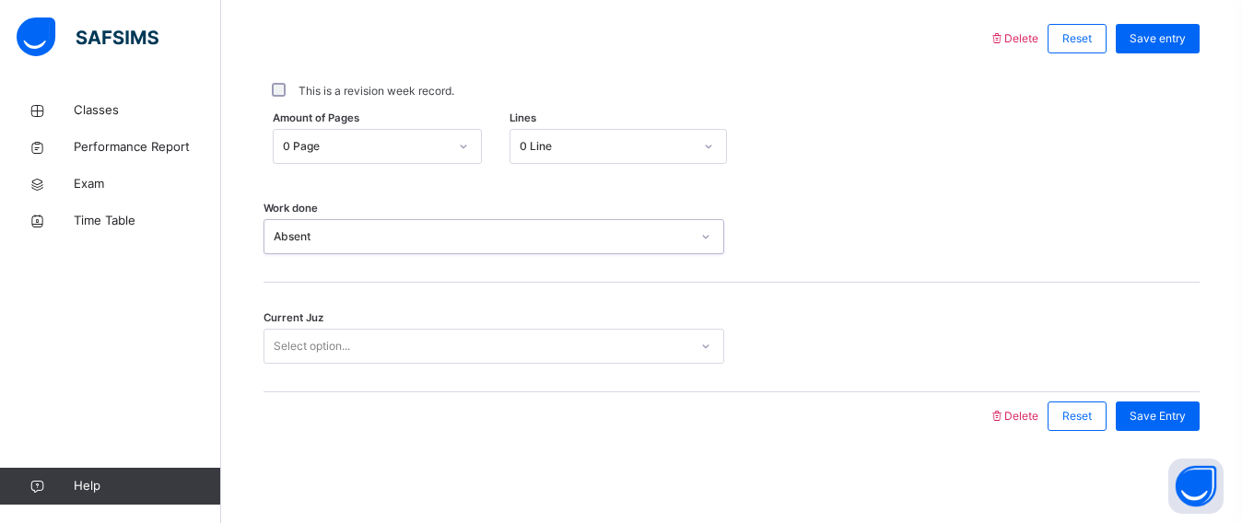
click at [287, 350] on div "Select option..." at bounding box center [312, 346] width 76 height 35
click at [313, 368] on div "Current Juz Select option..." at bounding box center [731, 338] width 936 height 110
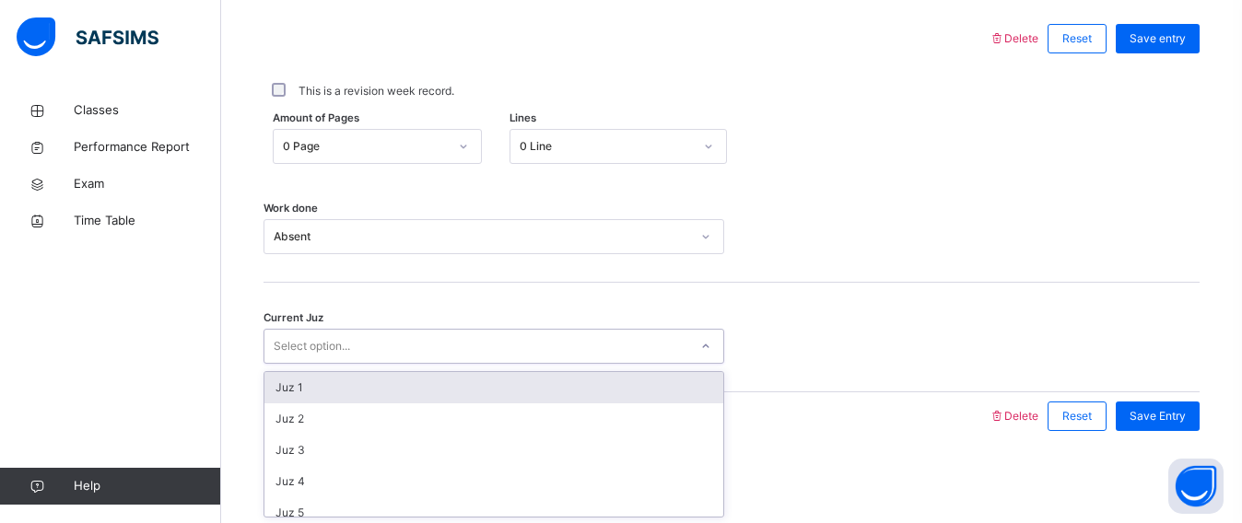
click at [656, 341] on div "Select option..." at bounding box center [476, 347] width 424 height 29
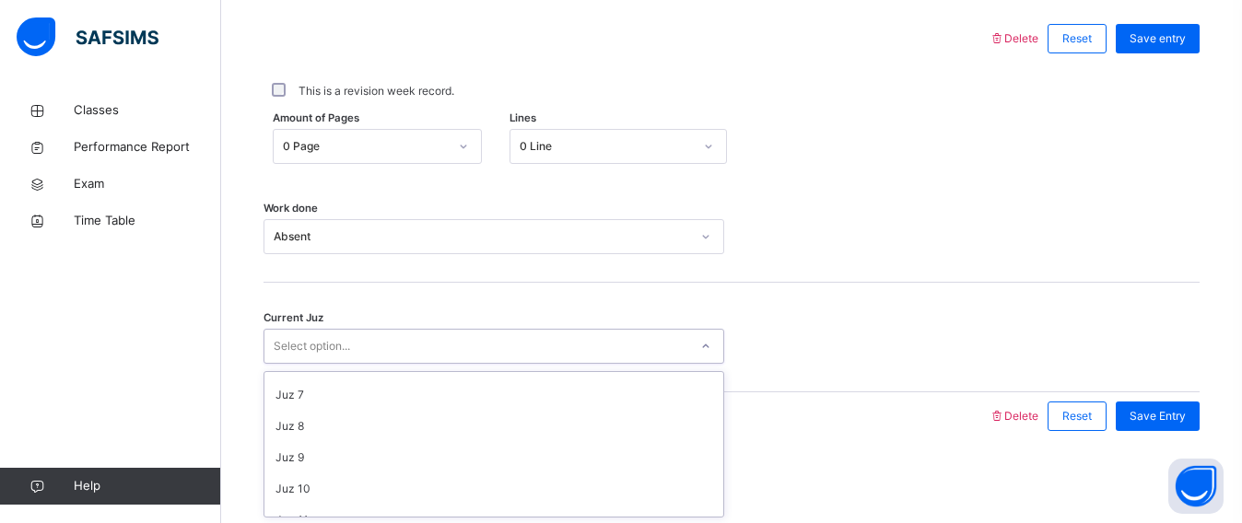
scroll to position [198, 0]
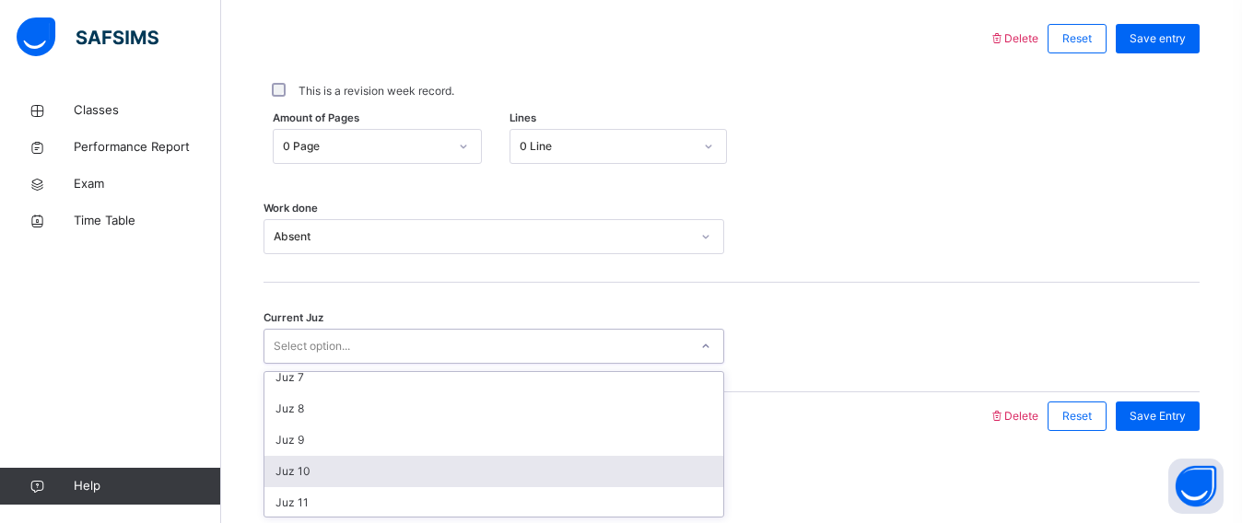
click at [391, 465] on div "Juz 10" at bounding box center [493, 471] width 459 height 31
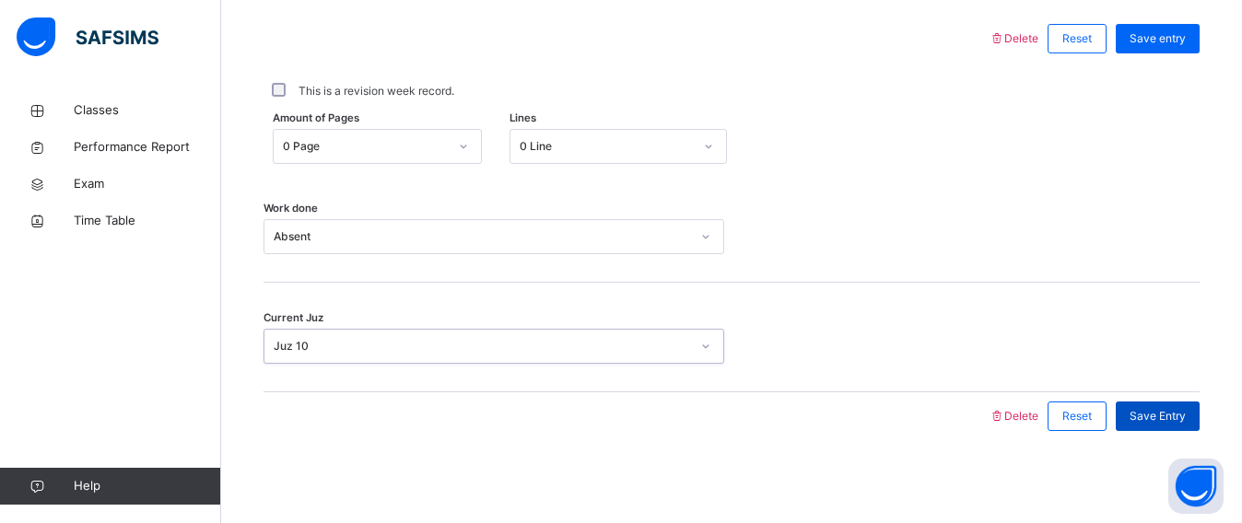
click at [1175, 415] on span "Save Entry" at bounding box center [1157, 416] width 56 height 17
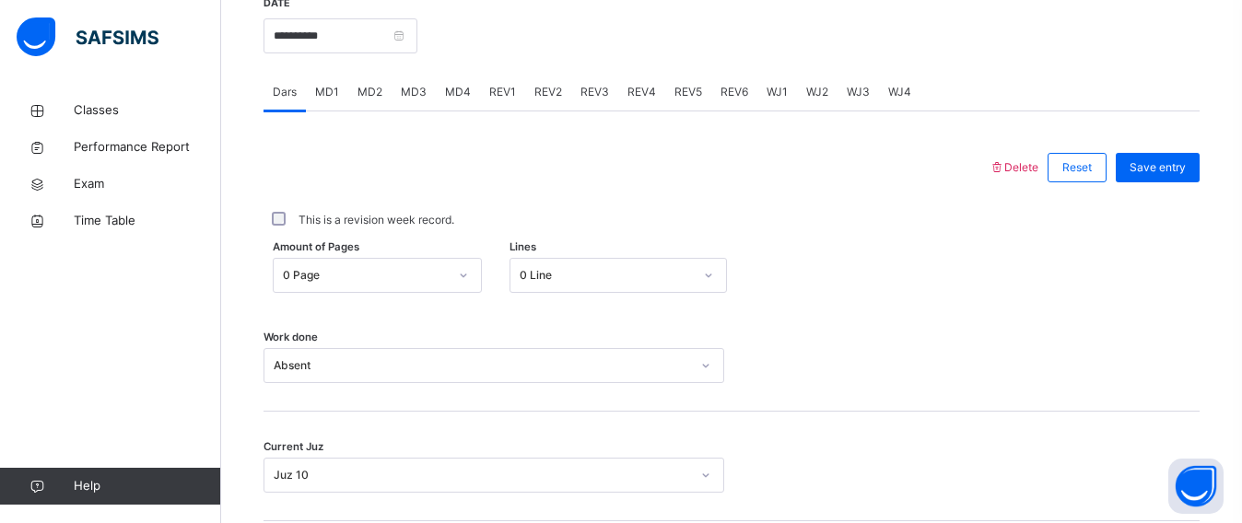
scroll to position [579, 0]
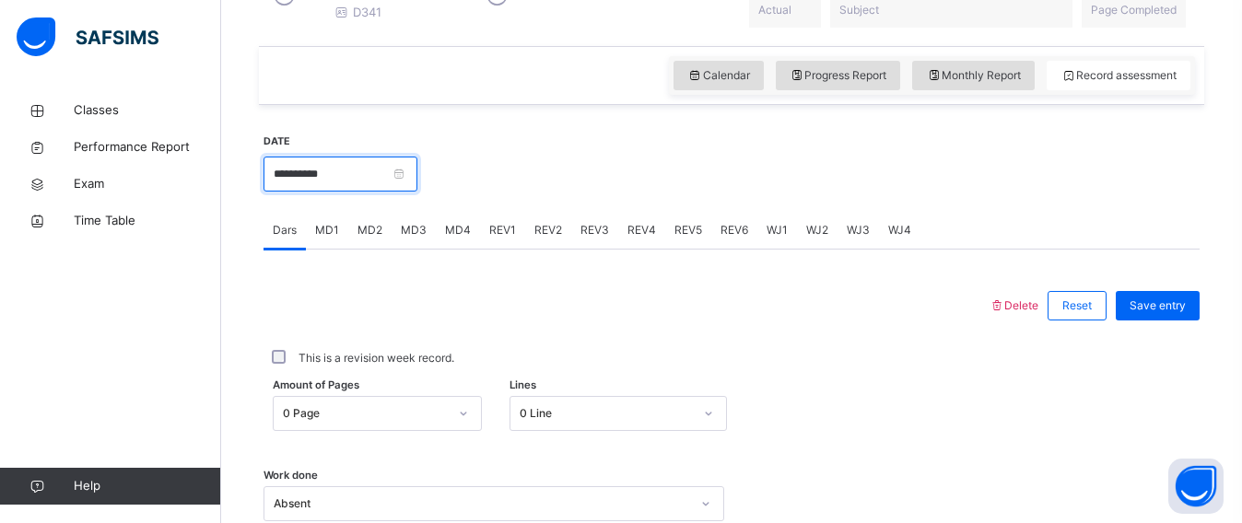
click at [348, 173] on input "**********" at bounding box center [340, 174] width 154 height 35
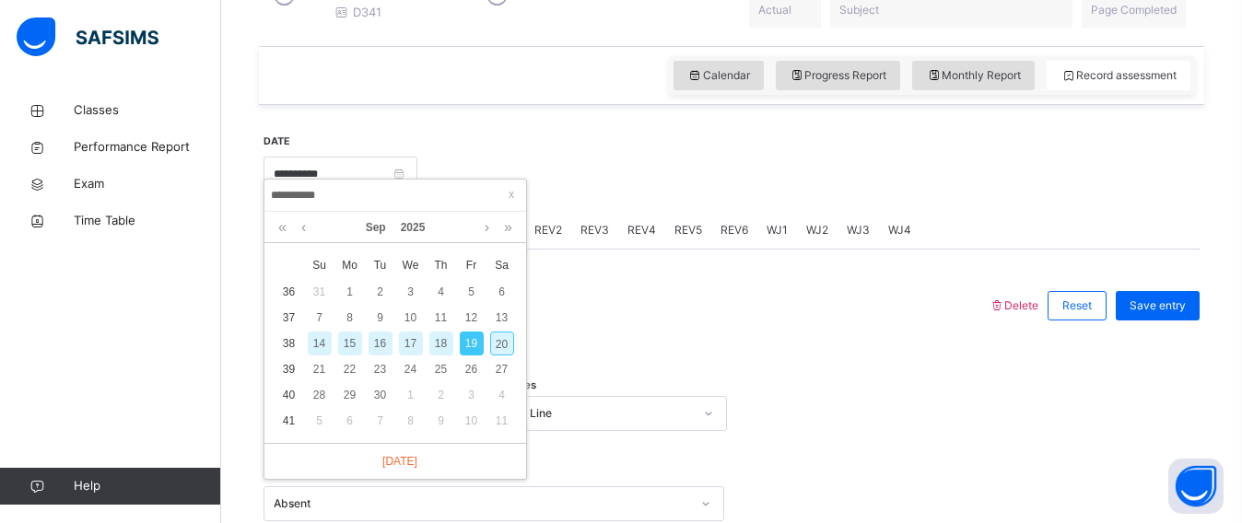
click at [441, 350] on div "18" at bounding box center [441, 344] width 24 height 24
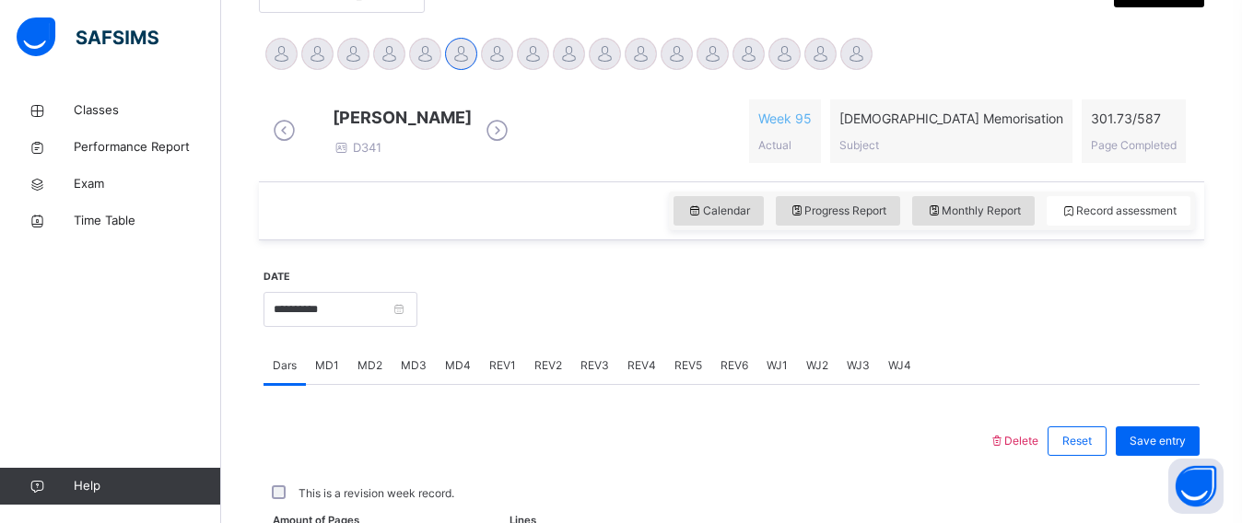
scroll to position [567, 0]
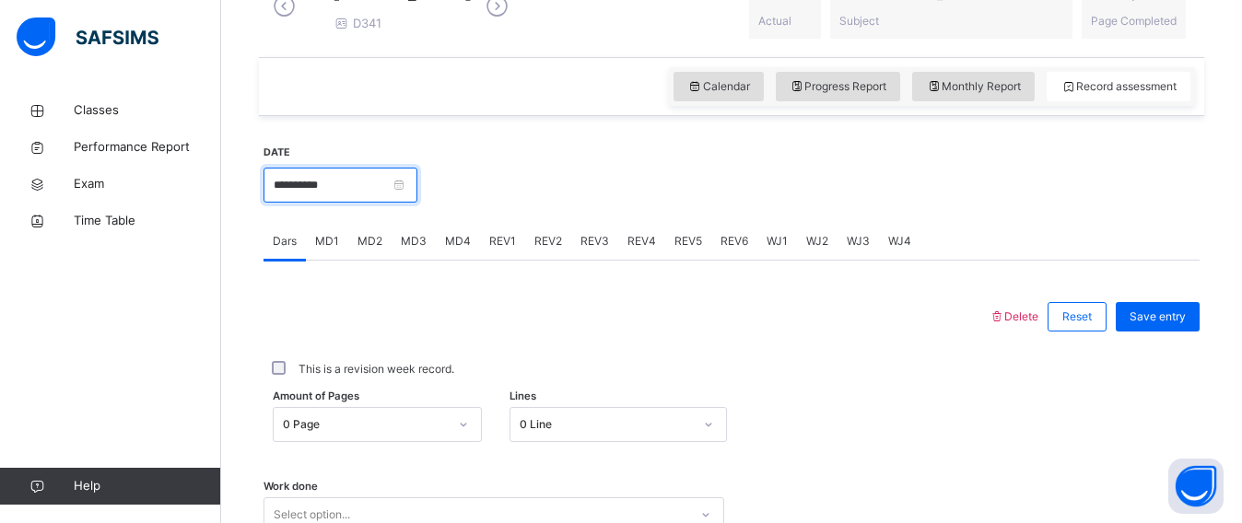
click at [376, 183] on input "**********" at bounding box center [340, 185] width 154 height 35
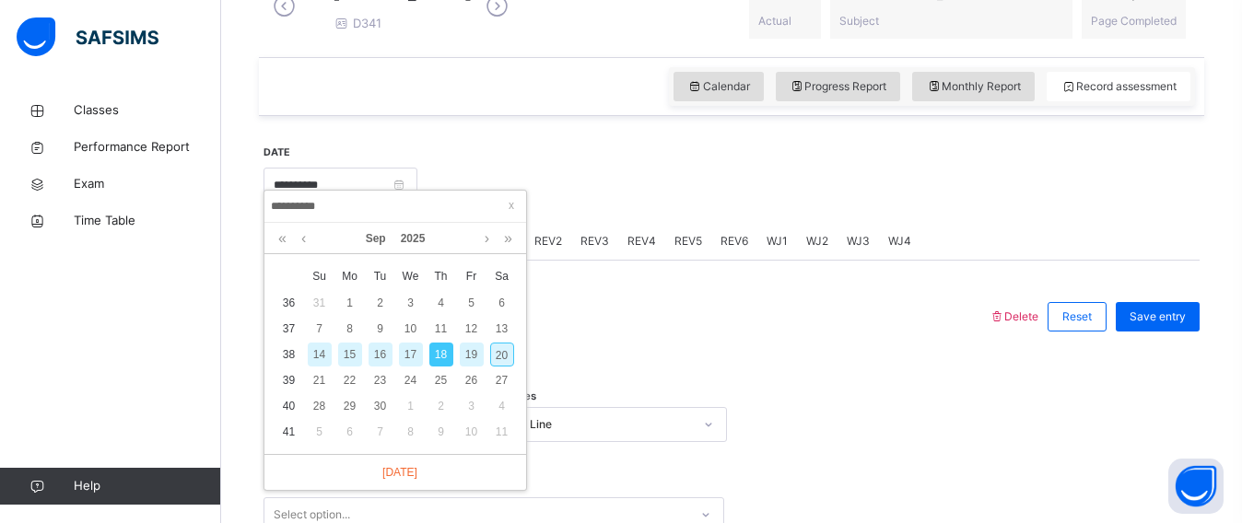
click at [503, 352] on div "20" at bounding box center [502, 355] width 24 height 24
type input "**********"
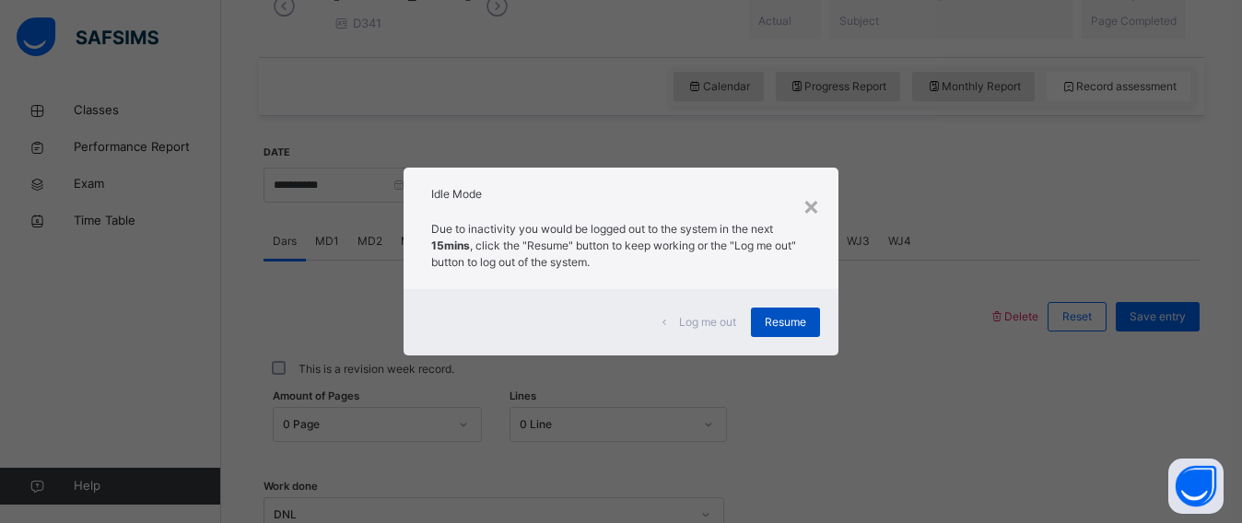
click at [775, 327] on span "Resume" at bounding box center [785, 322] width 41 height 17
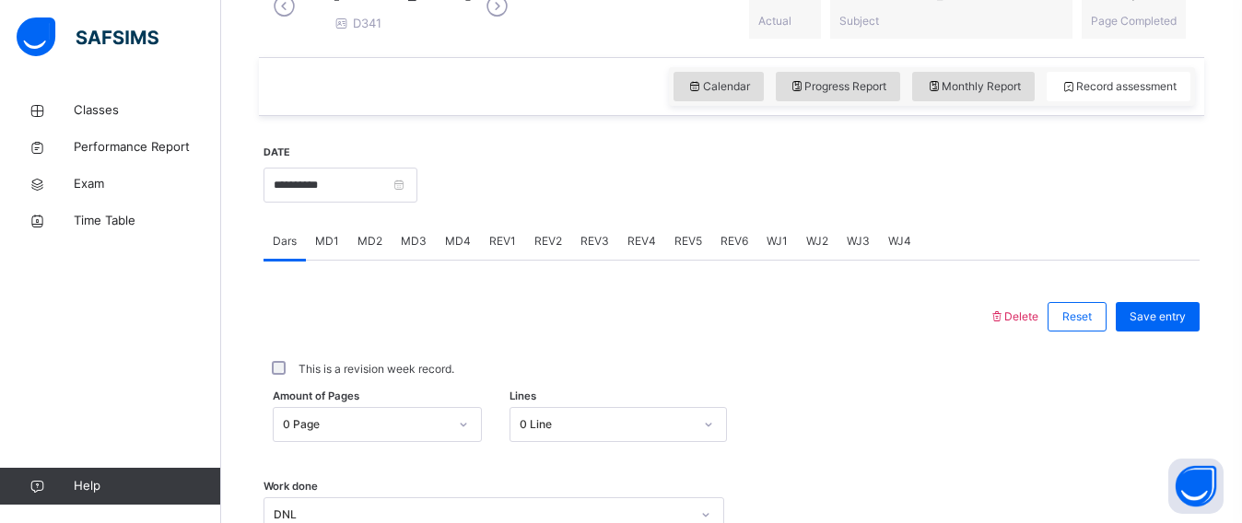
click at [775, 327] on div at bounding box center [626, 317] width 707 height 48
click at [951, 378] on div "This is a revision week record." at bounding box center [731, 369] width 927 height 17
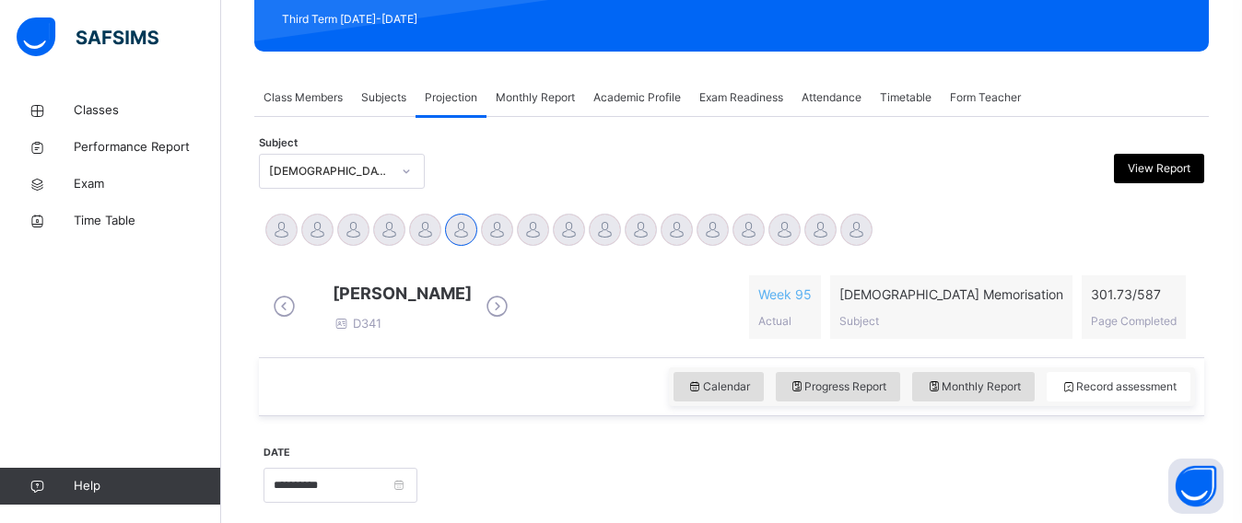
scroll to position [230, 0]
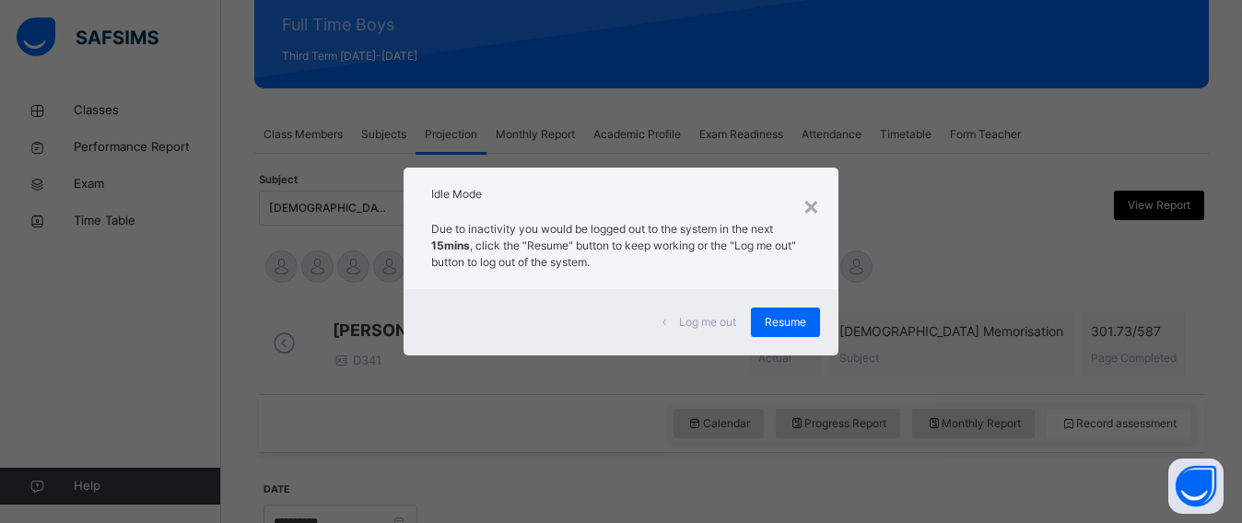
click at [968, 167] on div "× Idle Mode Due to inactivity you would be logged out to the system in the next…" at bounding box center [621, 261] width 1242 height 523
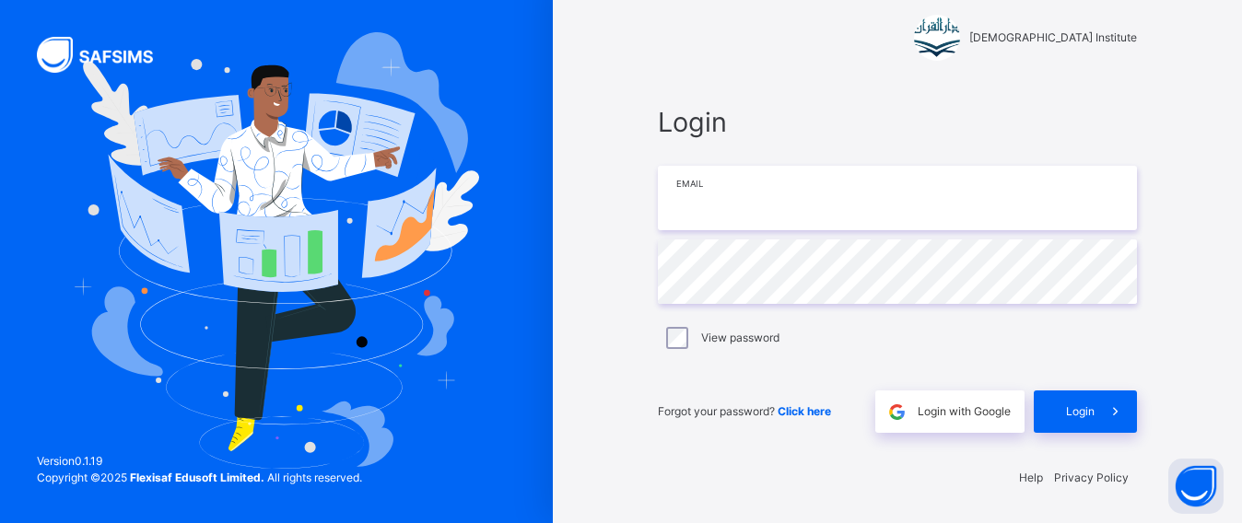
type input "**********"
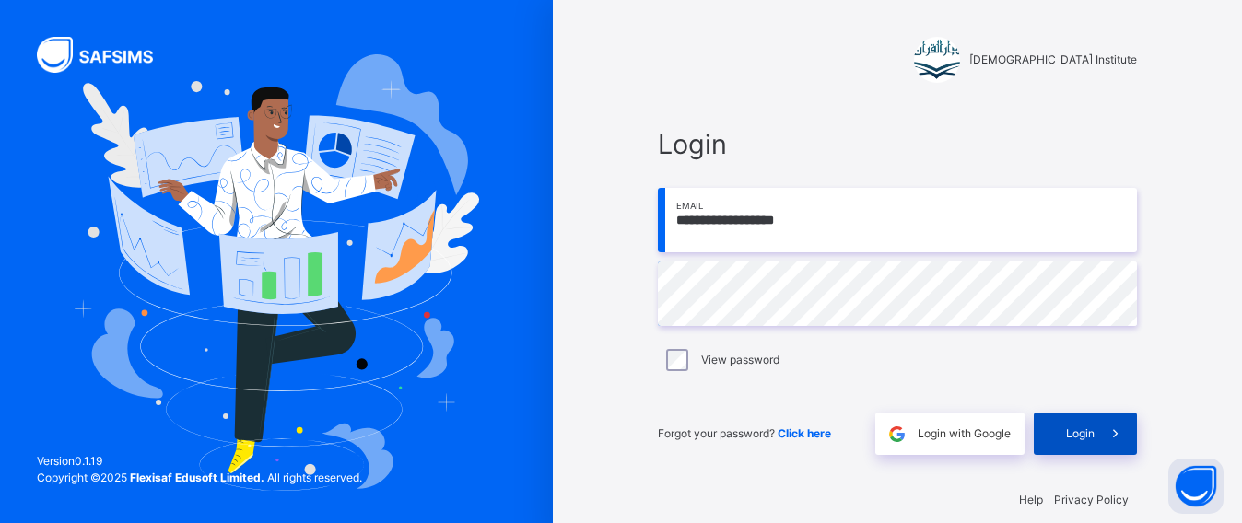
click at [1088, 422] on div "Login" at bounding box center [1085, 434] width 103 height 42
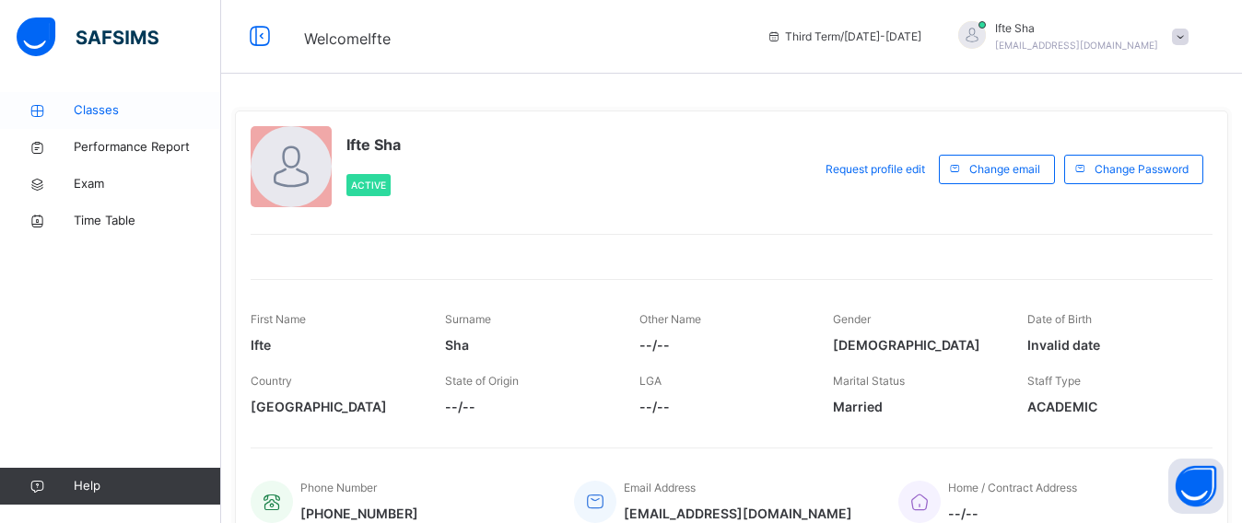
click at [57, 106] on icon at bounding box center [37, 111] width 74 height 14
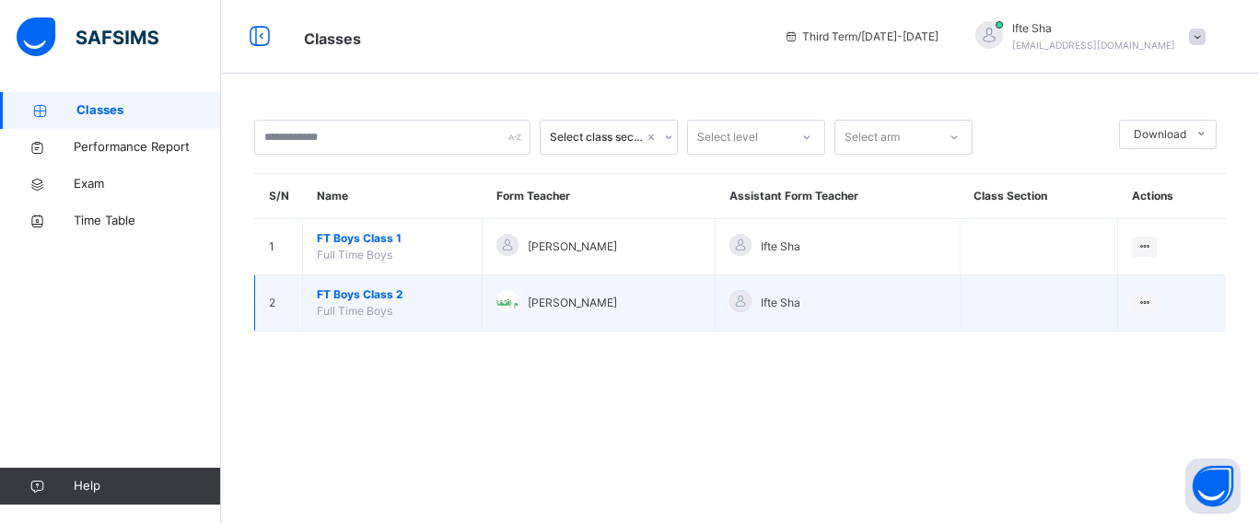
click at [359, 291] on span "FT Boys Class 2" at bounding box center [392, 295] width 151 height 17
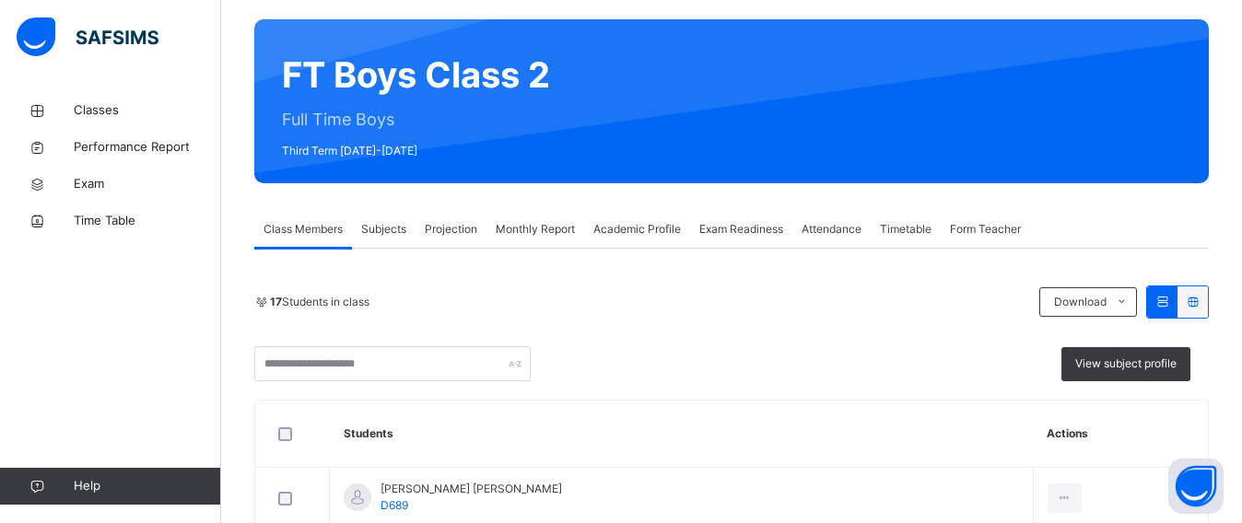
scroll to position [138, 0]
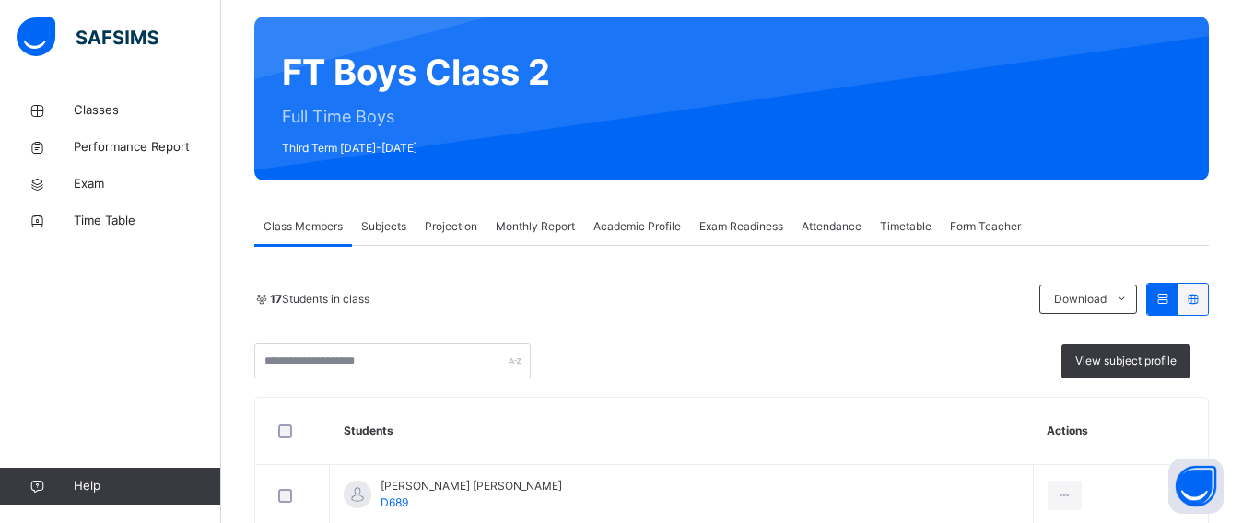
click at [432, 228] on span "Projection" at bounding box center [451, 226] width 53 height 17
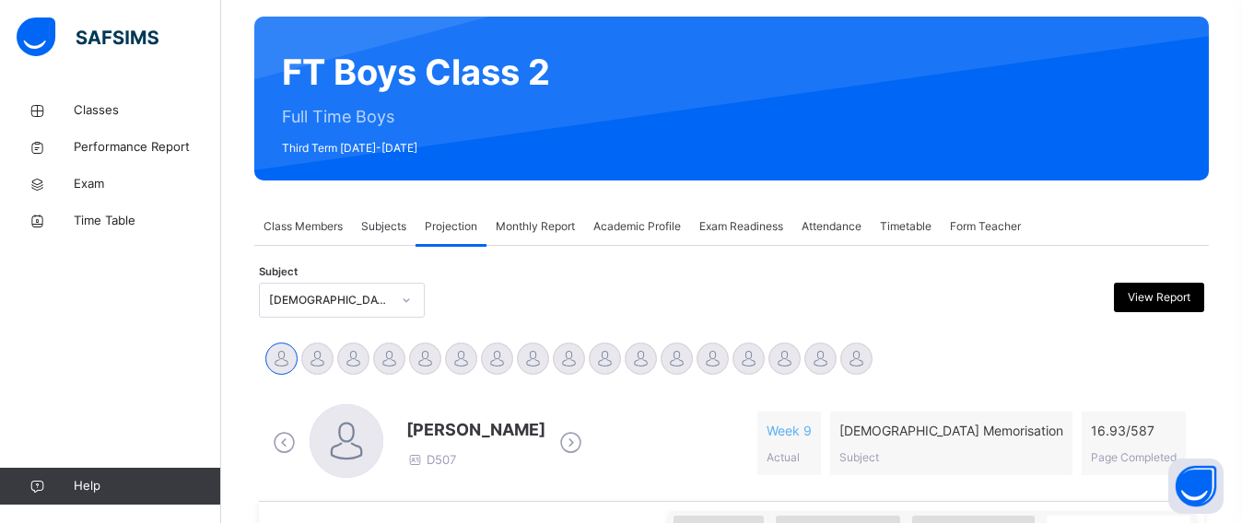
click at [708, 229] on span "Exam Readiness" at bounding box center [741, 226] width 84 height 17
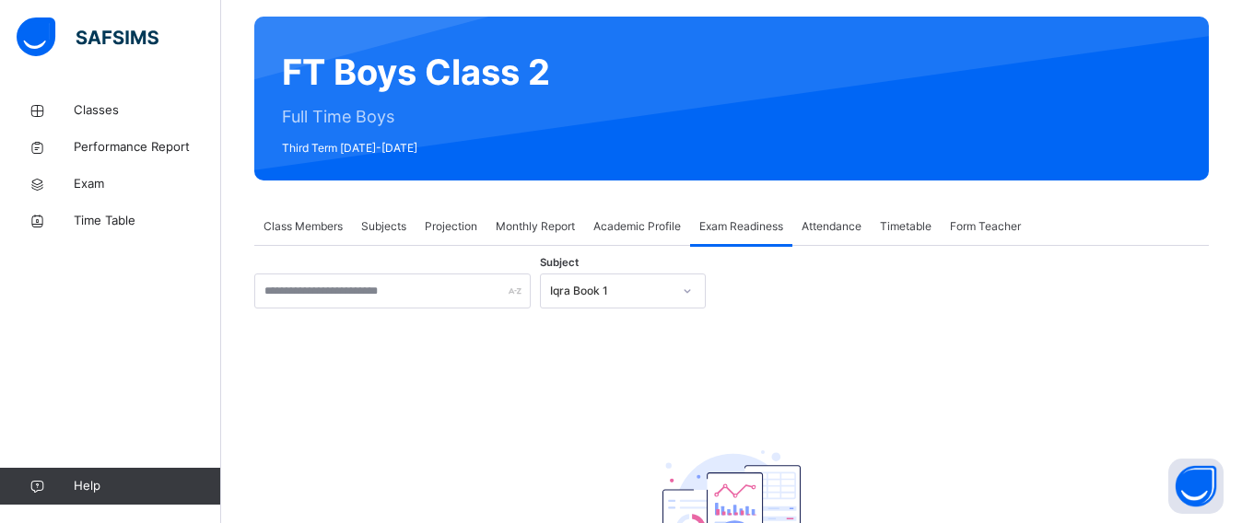
scroll to position [296, 0]
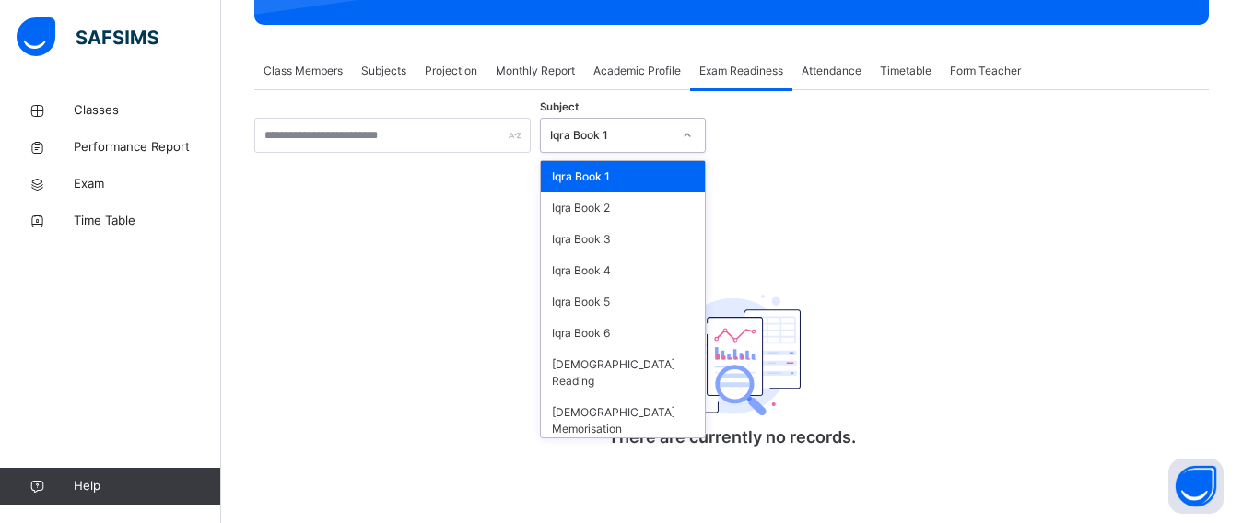
click at [578, 122] on div "Iqra Book 1" at bounding box center [605, 136] width 129 height 29
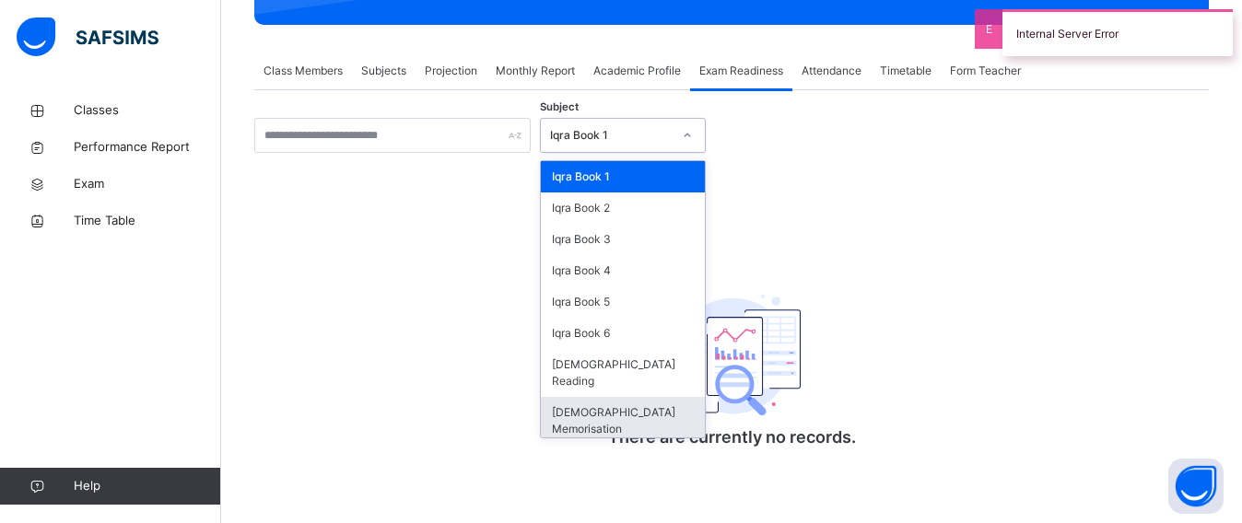
click at [560, 397] on div "[DEMOGRAPHIC_DATA] Memorisation" at bounding box center [623, 421] width 164 height 48
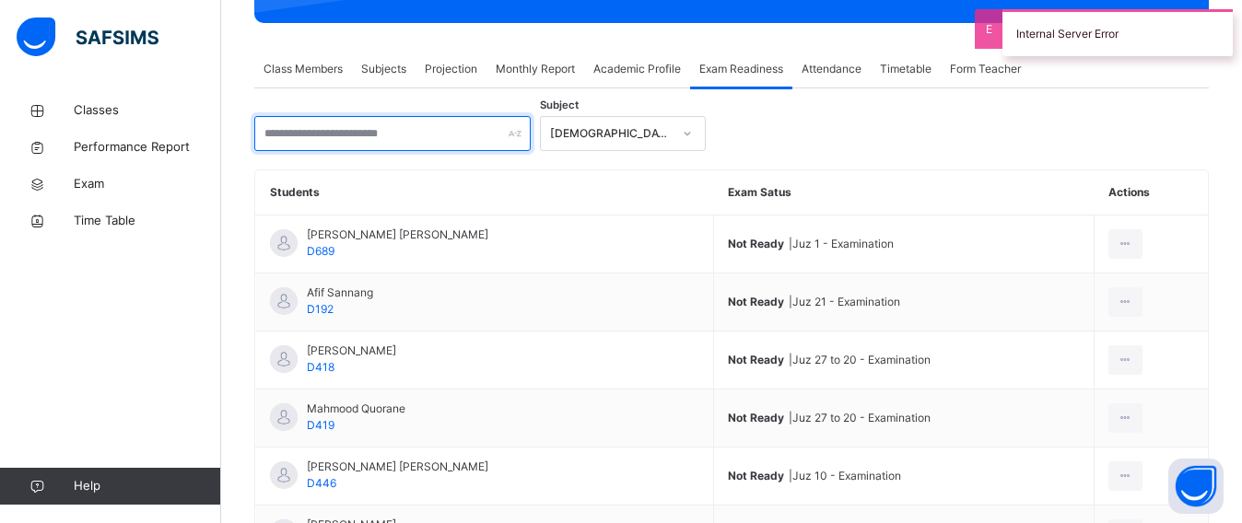
click at [349, 135] on input "text" at bounding box center [392, 133] width 276 height 35
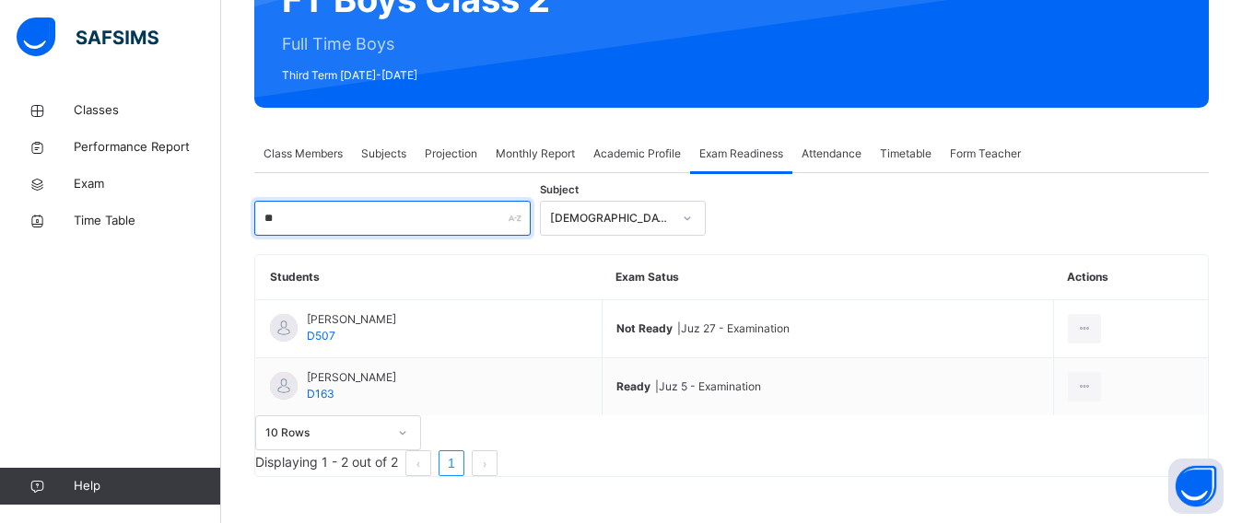
scroll to position [233, 0]
type input "**"
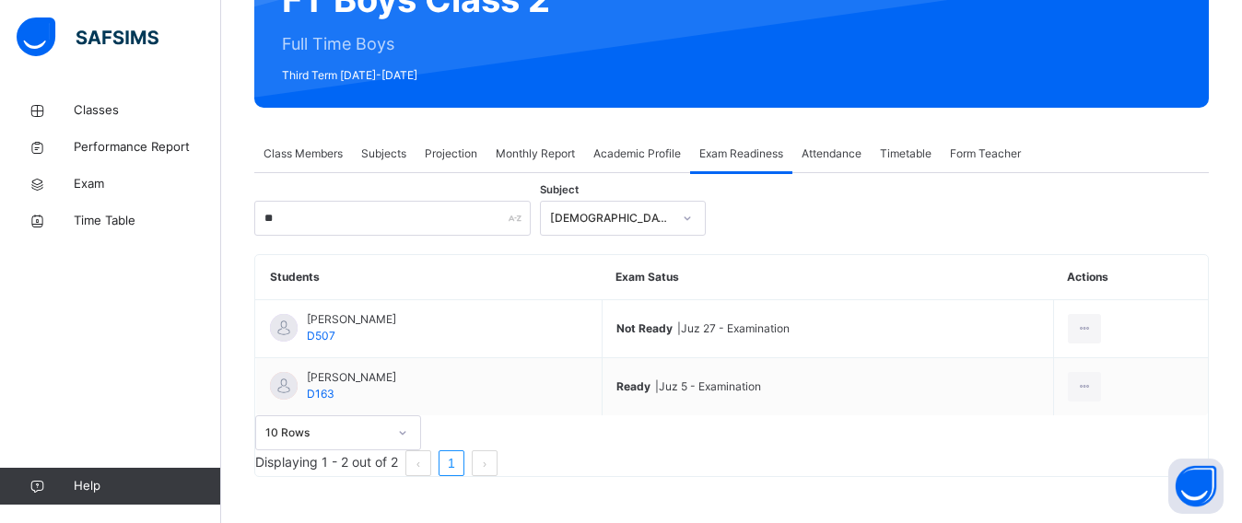
click at [450, 146] on span "Projection" at bounding box center [451, 154] width 53 height 17
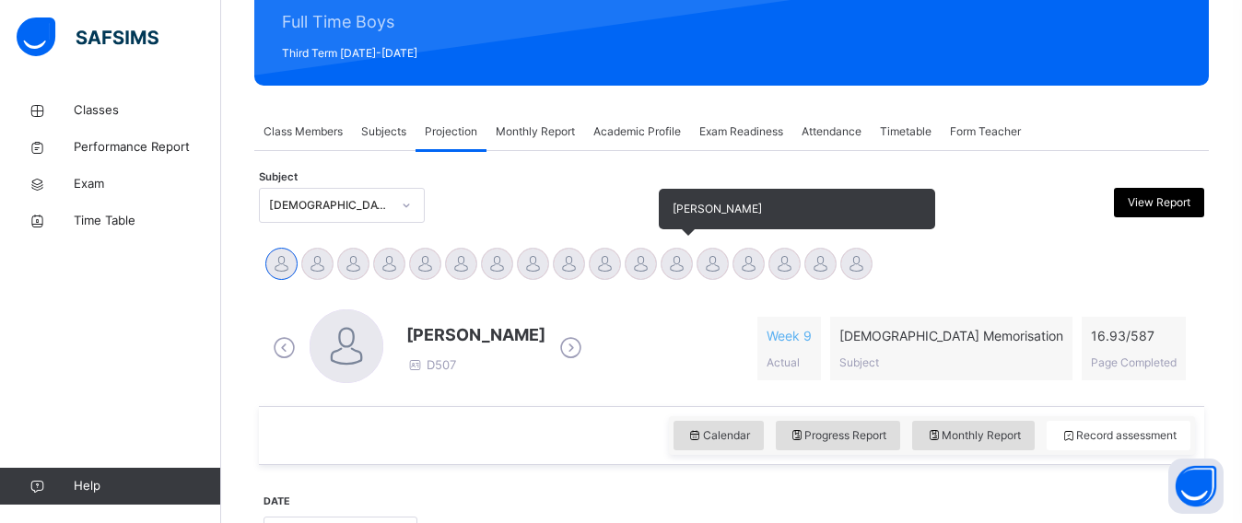
click at [667, 262] on div at bounding box center [677, 264] width 32 height 32
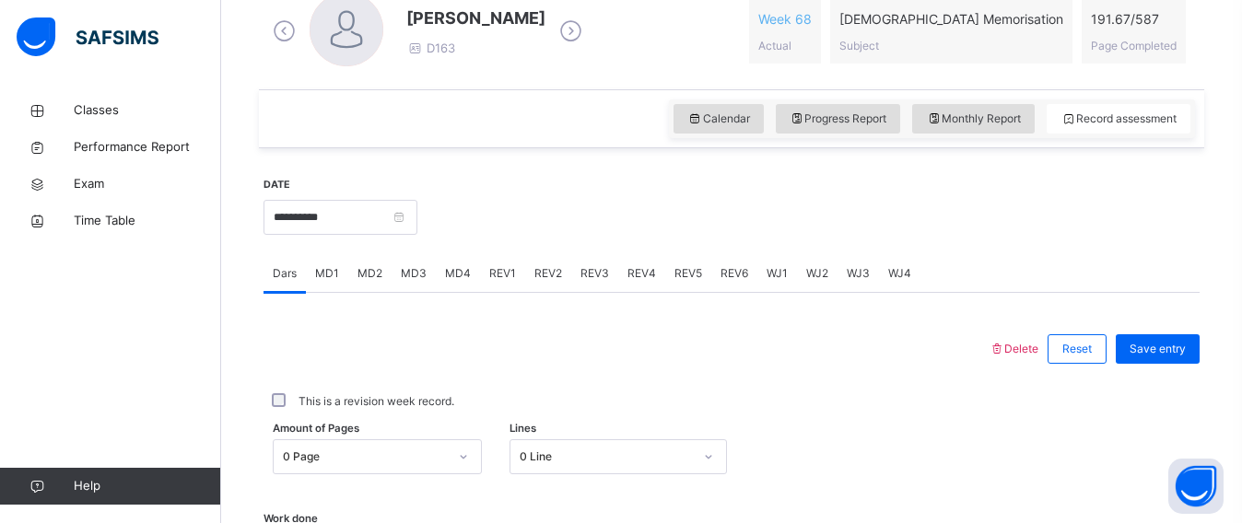
scroll to position [509, 0]
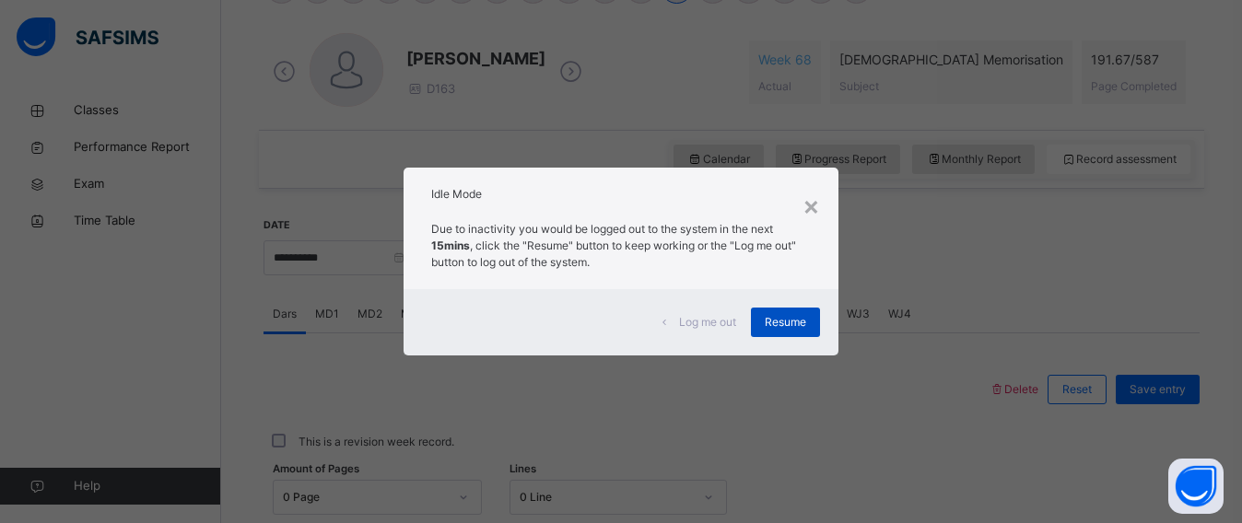
click at [798, 331] on div "Resume" at bounding box center [785, 322] width 69 height 29
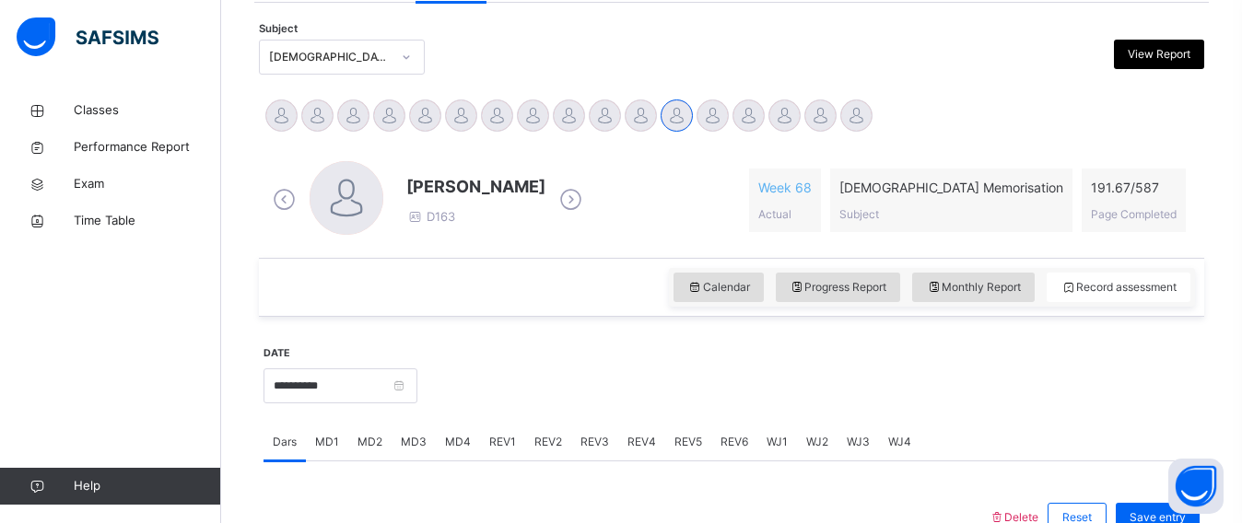
scroll to position [499, 0]
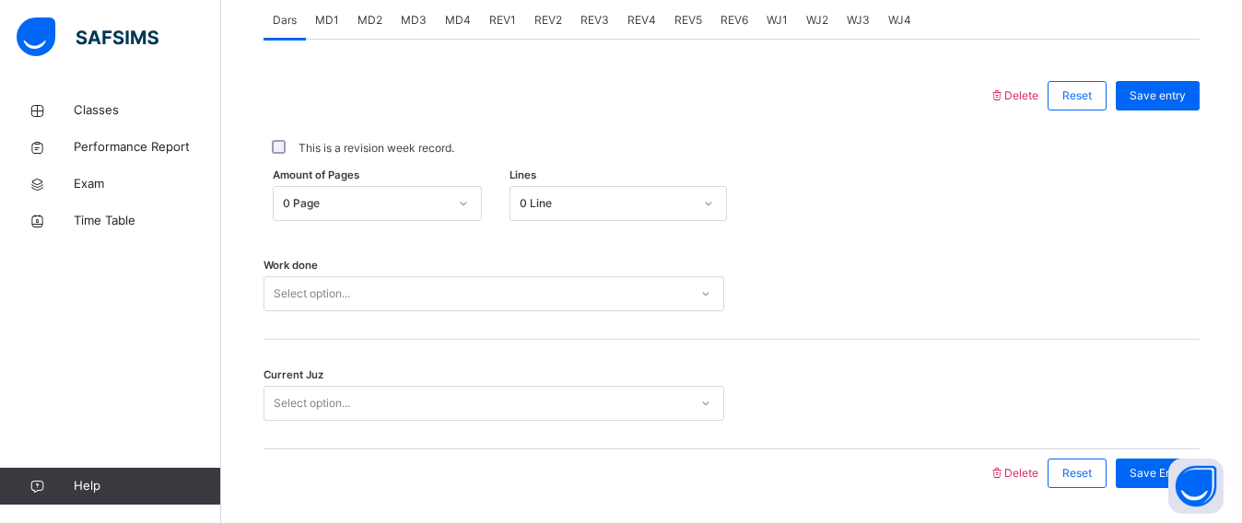
scroll to position [860, 0]
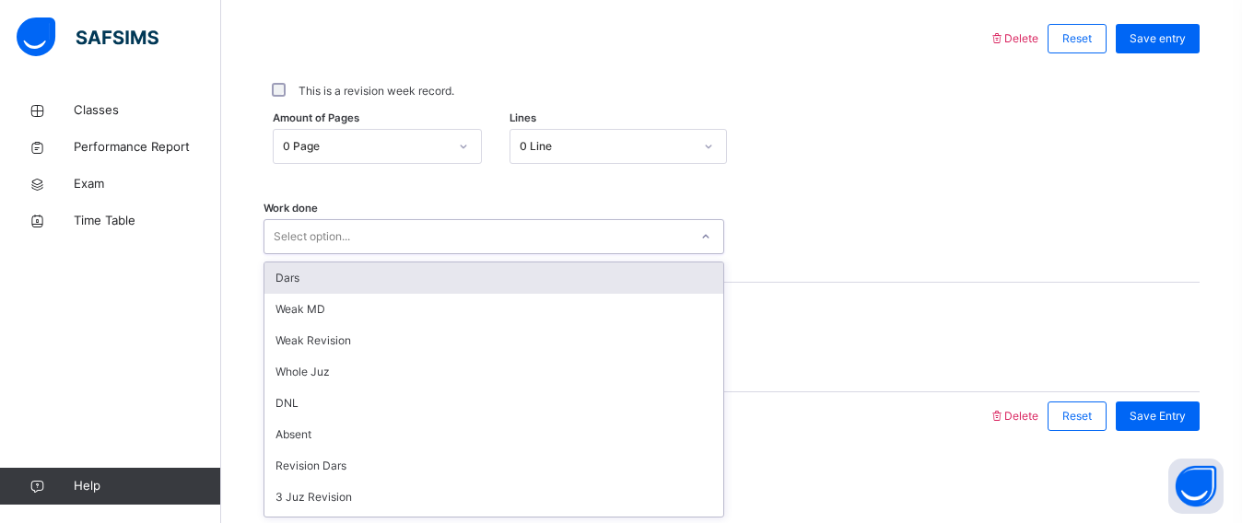
click at [509, 229] on div "Select option..." at bounding box center [476, 237] width 424 height 29
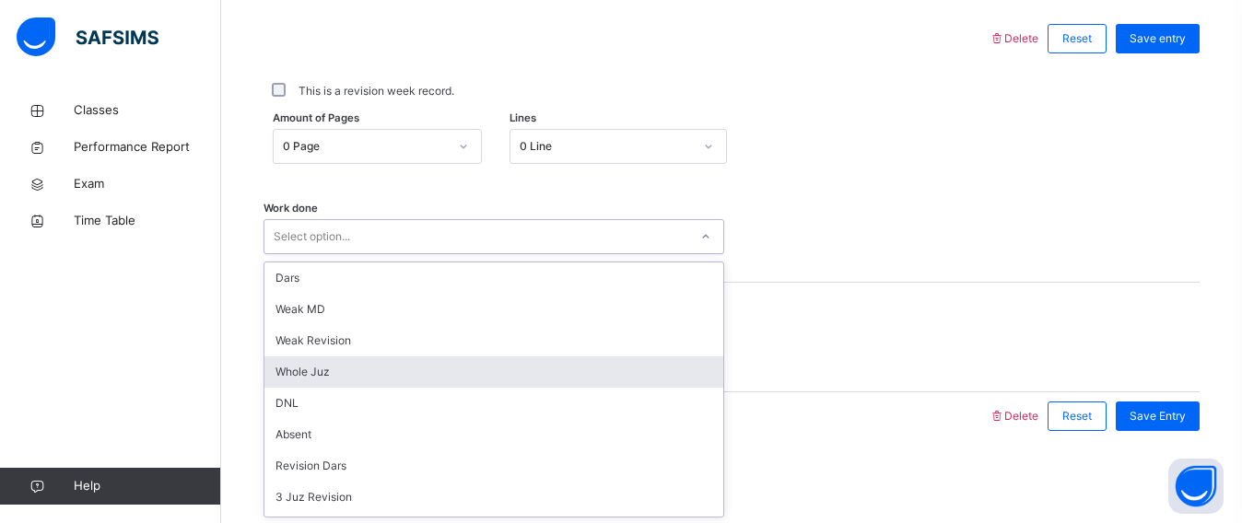
click at [458, 379] on div "Whole Juz" at bounding box center [493, 372] width 459 height 31
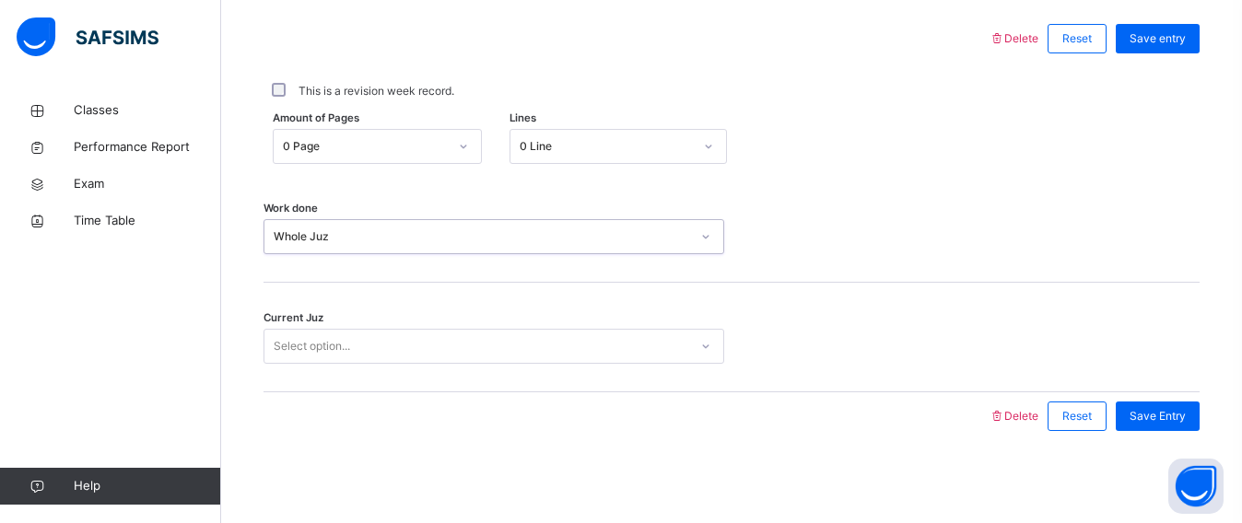
click at [405, 362] on div "Select option..." at bounding box center [493, 346] width 461 height 35
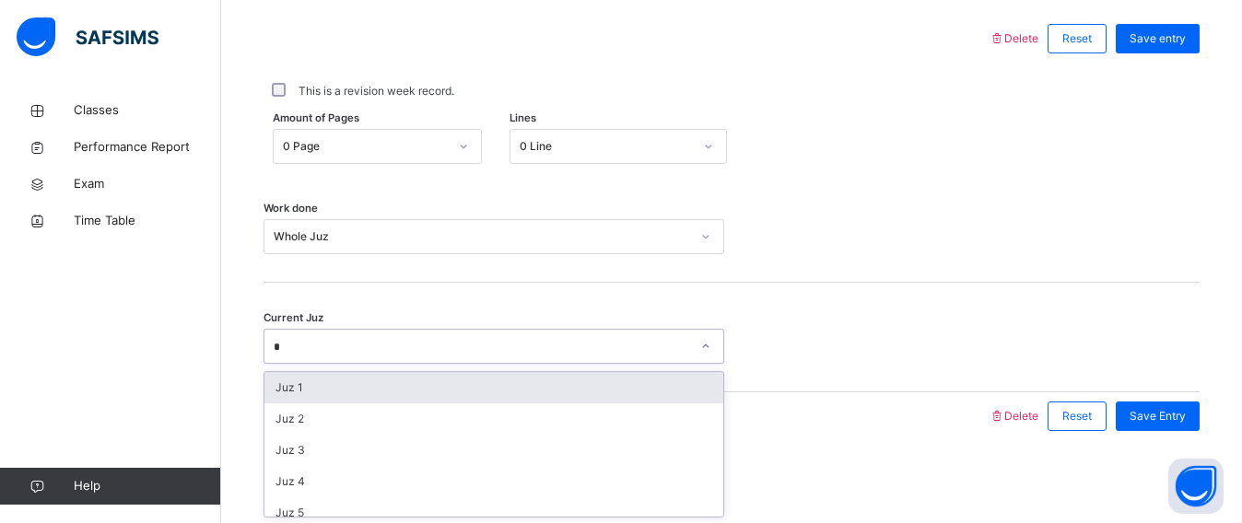
type input "**"
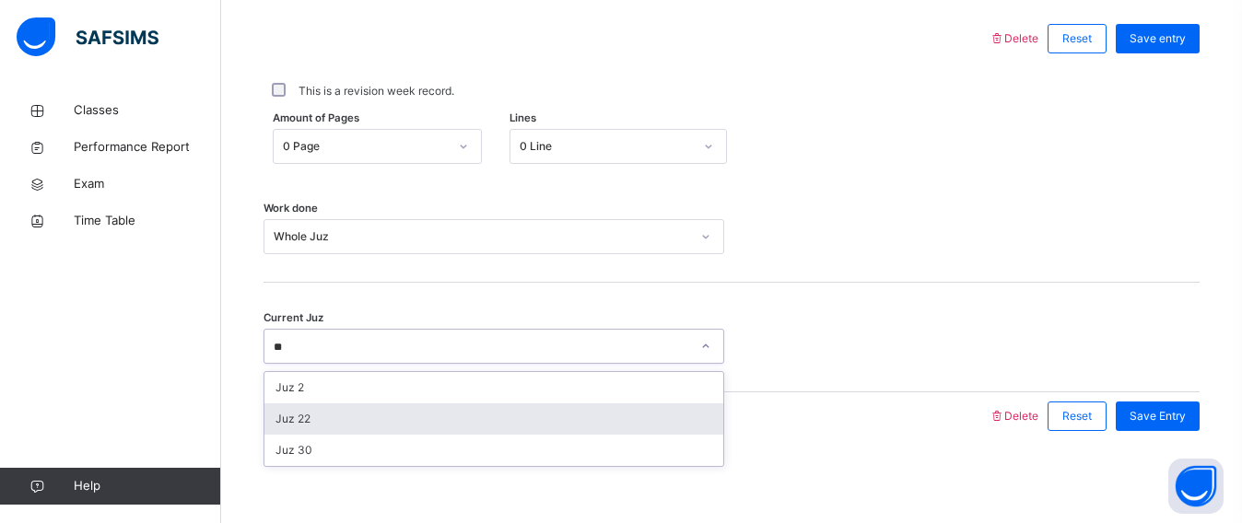
click at [452, 422] on div "Juz 22" at bounding box center [493, 419] width 459 height 31
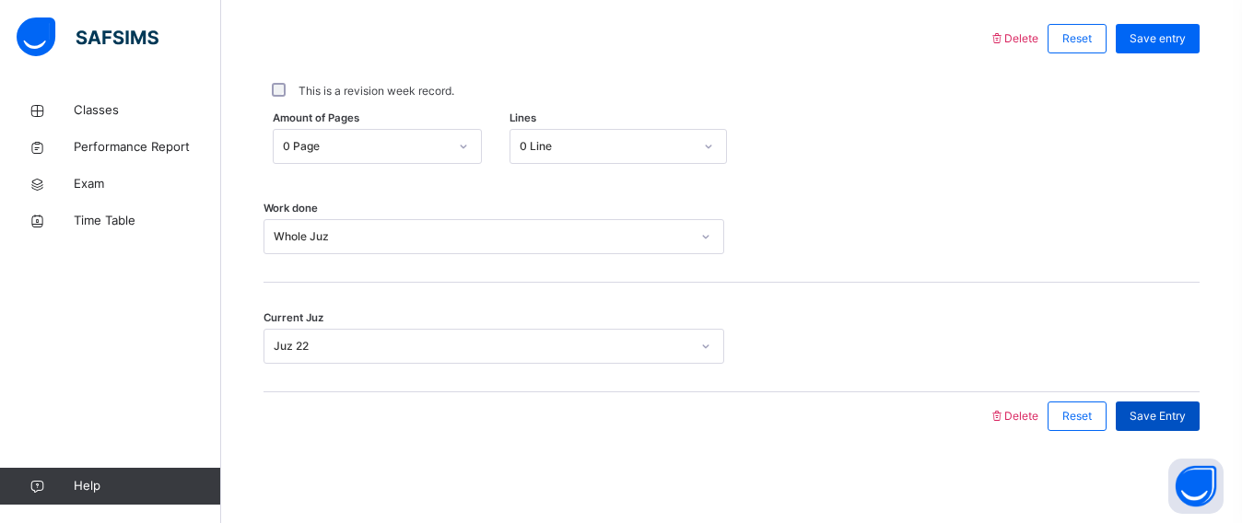
click at [1195, 423] on div "Save Entry" at bounding box center [1158, 416] width 84 height 29
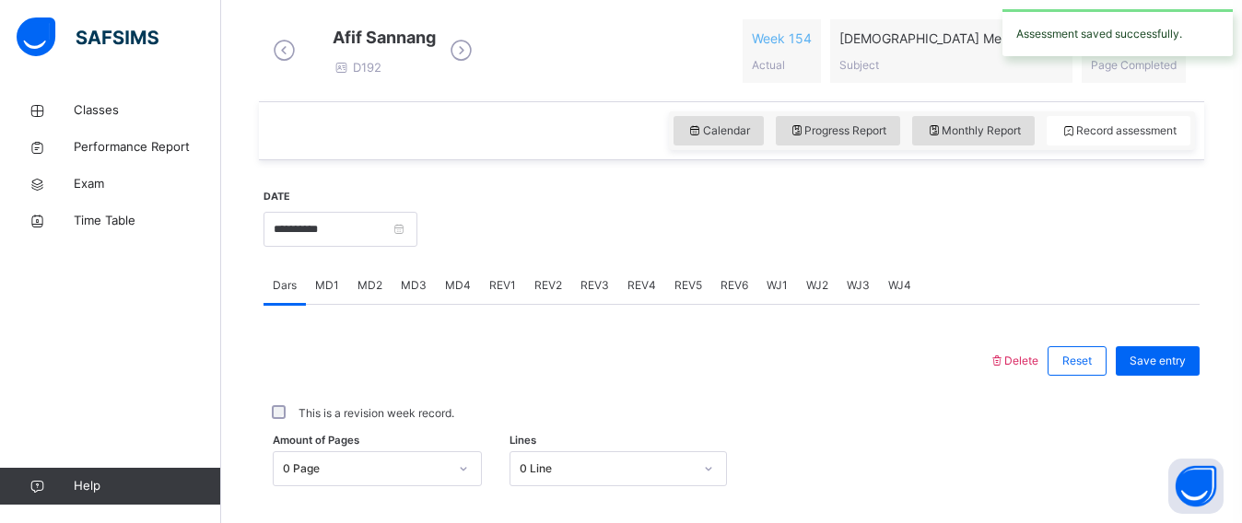
scroll to position [507, 0]
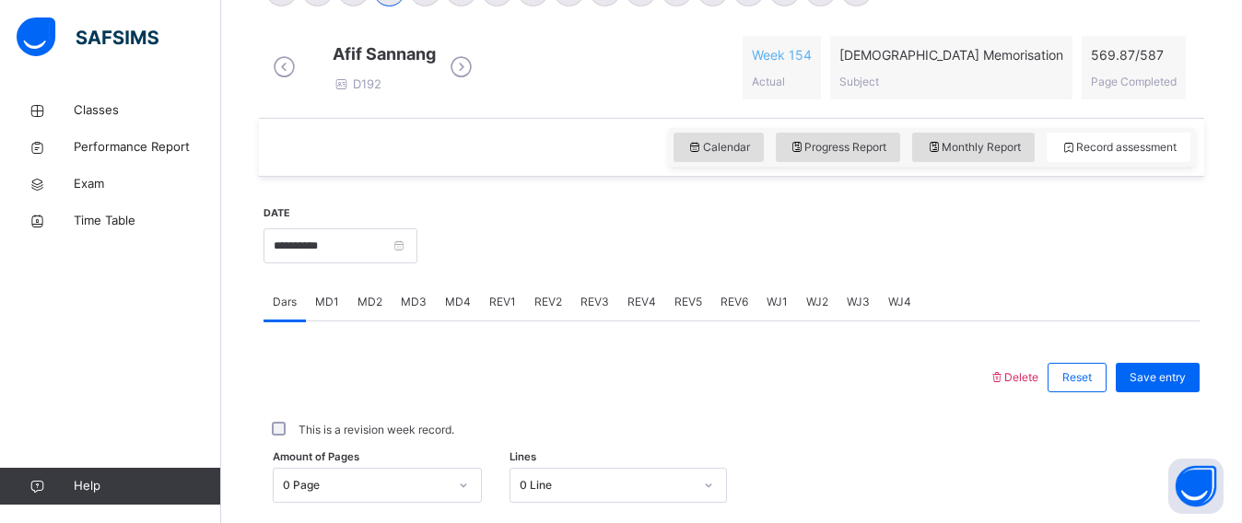
click at [331, 310] on span "MD1" at bounding box center [327, 302] width 24 height 17
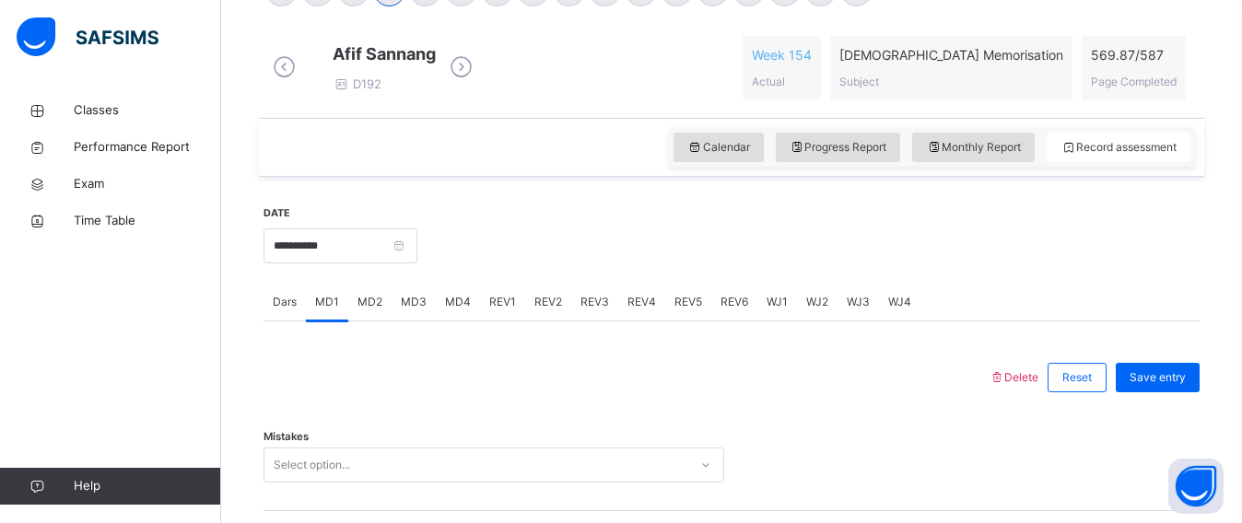
click at [378, 310] on span "MD2" at bounding box center [369, 302] width 25 height 17
click at [413, 310] on span "MD3" at bounding box center [414, 302] width 26 height 17
click at [461, 310] on span "MD4" at bounding box center [458, 302] width 26 height 17
click at [509, 306] on div "REV1" at bounding box center [502, 302] width 45 height 37
click at [550, 467] on div "Select option..." at bounding box center [493, 465] width 461 height 35
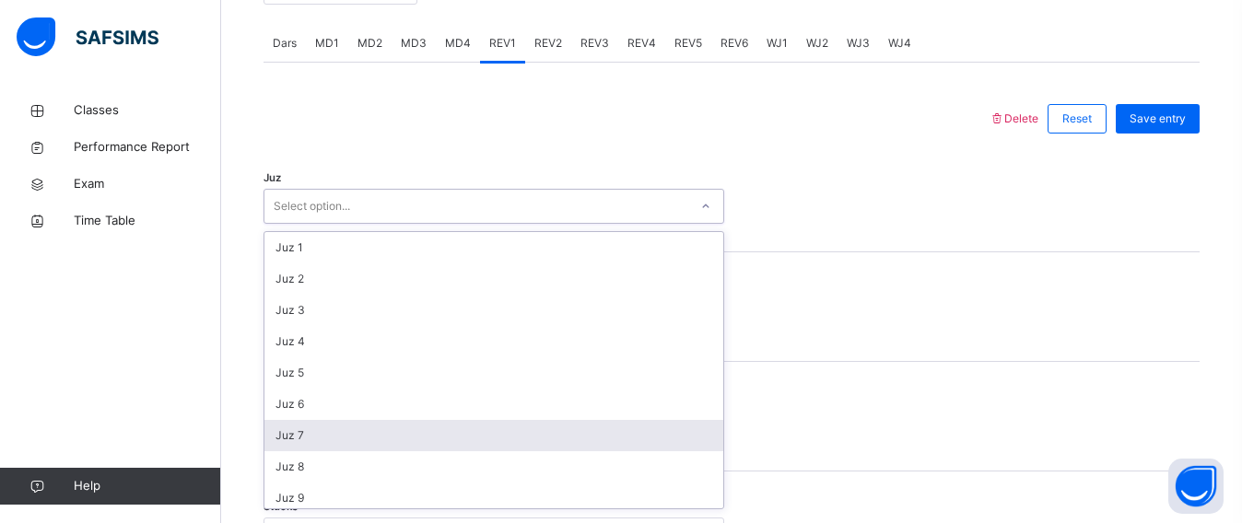
scroll to position [774, 0]
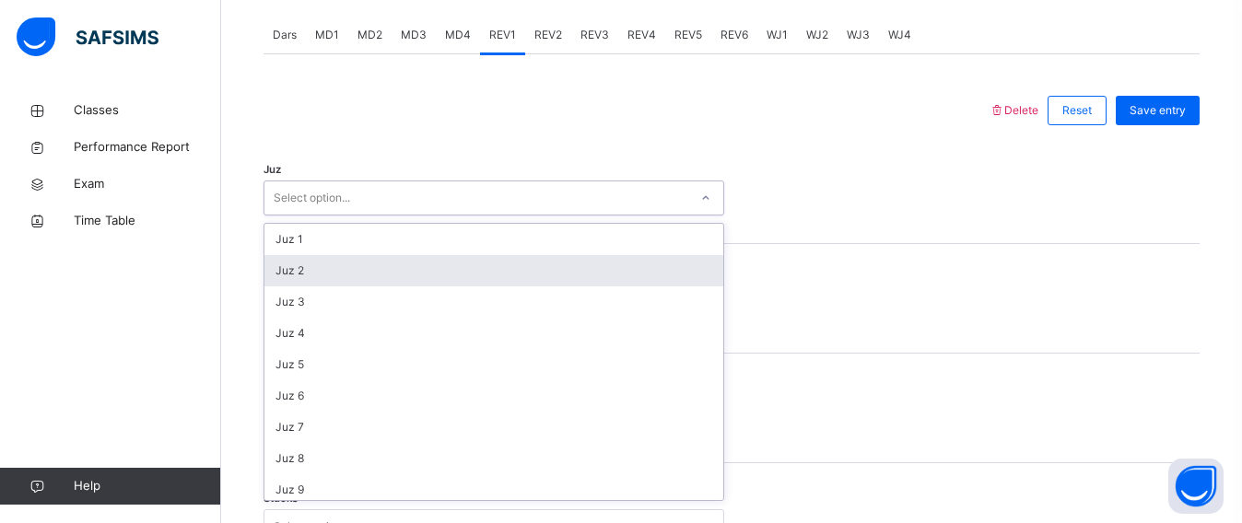
click at [543, 36] on div "REV2" at bounding box center [548, 35] width 46 height 37
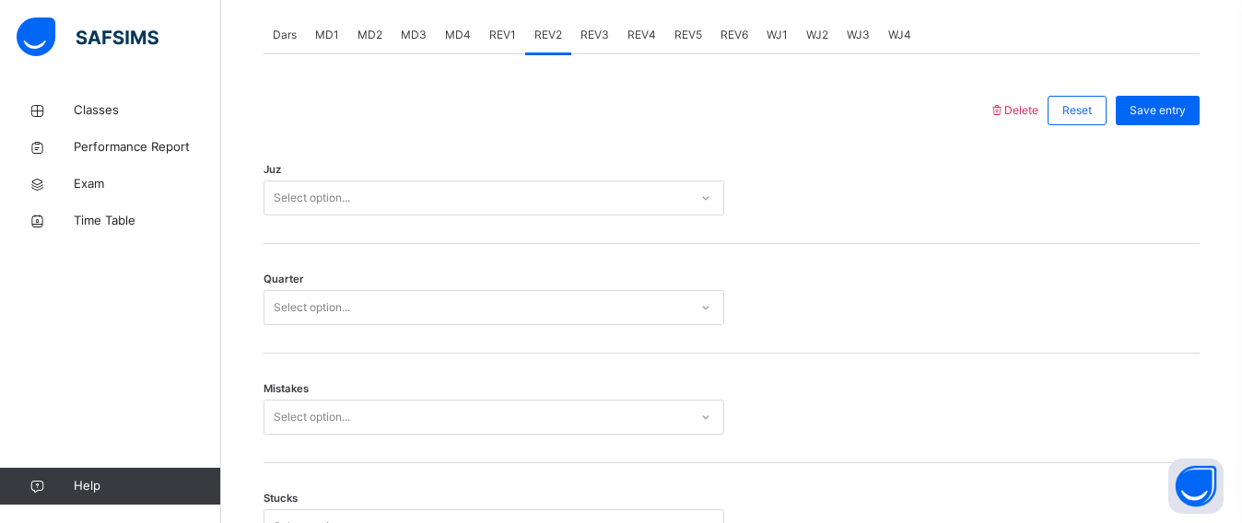
drag, startPoint x: 512, startPoint y: 43, endPoint x: 501, endPoint y: 201, distance: 157.9
click at [511, 43] on span "REV1" at bounding box center [502, 35] width 27 height 17
click at [423, 196] on div "Select option..." at bounding box center [493, 198] width 461 height 35
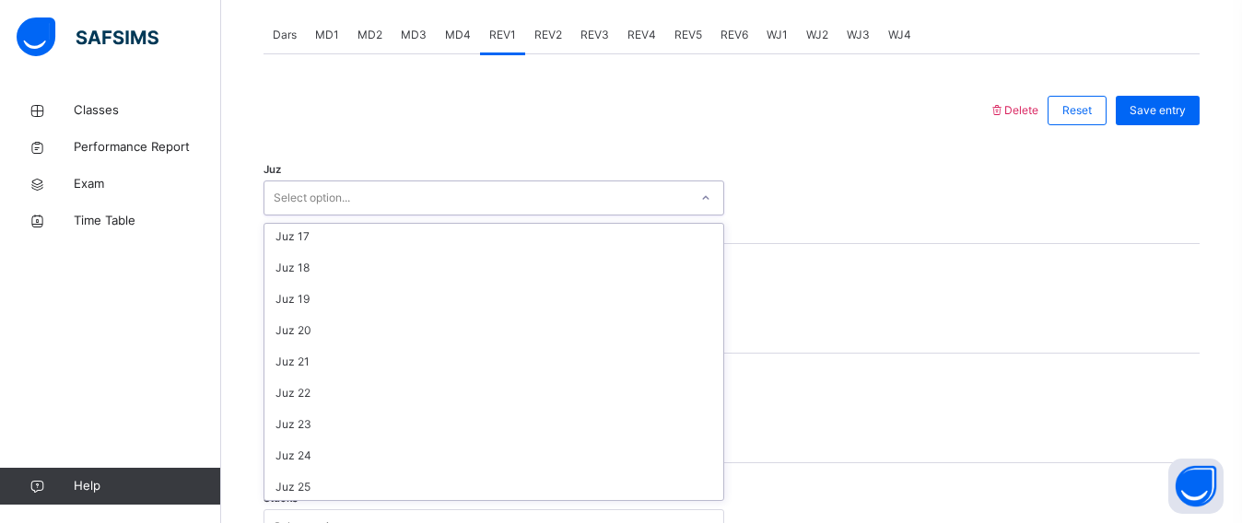
scroll to position [503, 0]
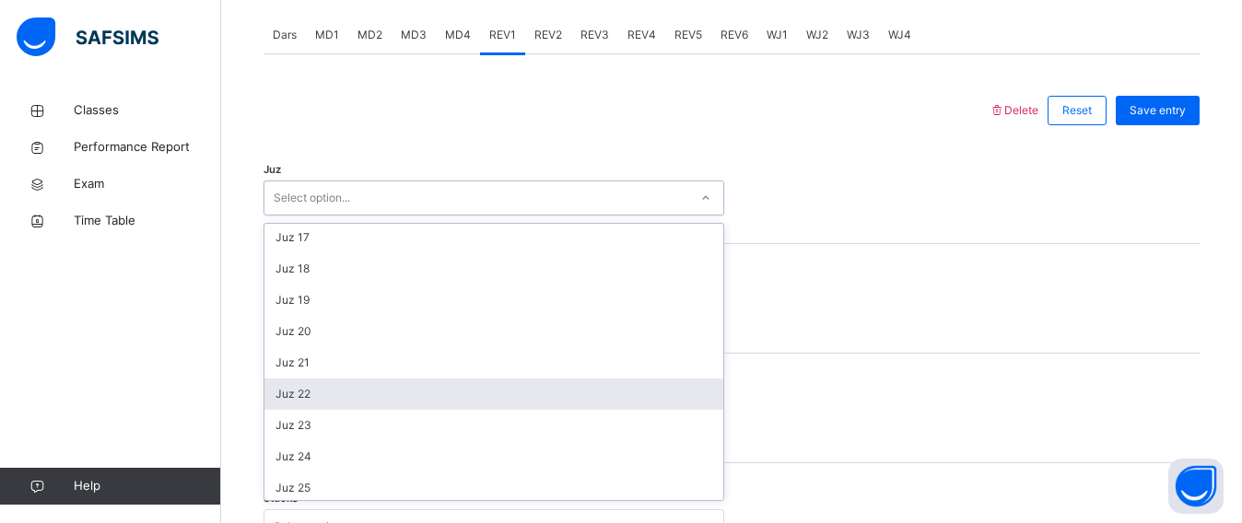
click at [433, 398] on div "Juz 22" at bounding box center [493, 394] width 459 height 31
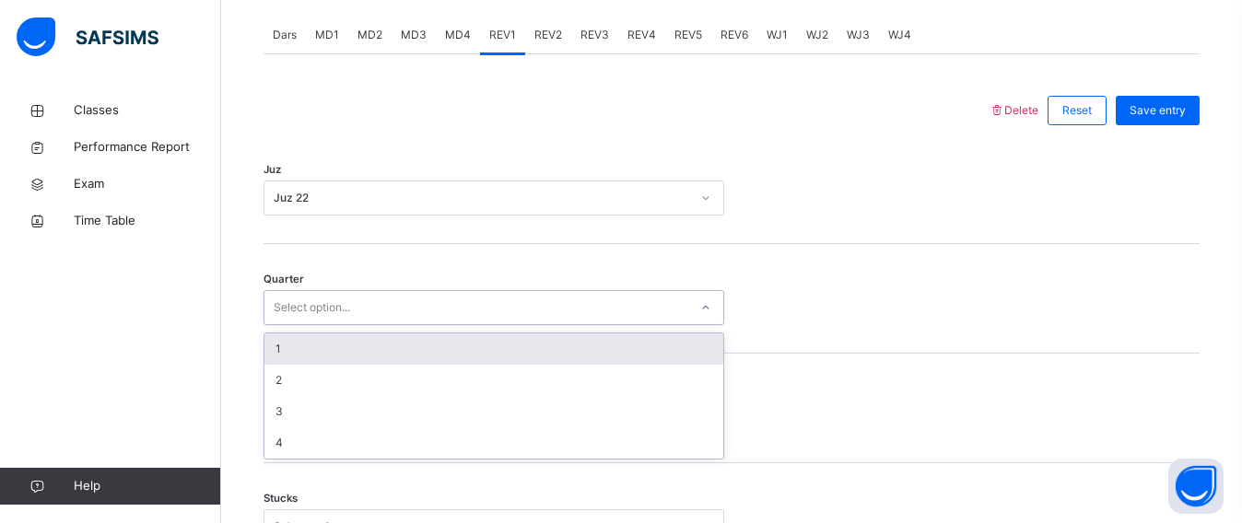
click at [374, 311] on div "Select option..." at bounding box center [476, 308] width 424 height 29
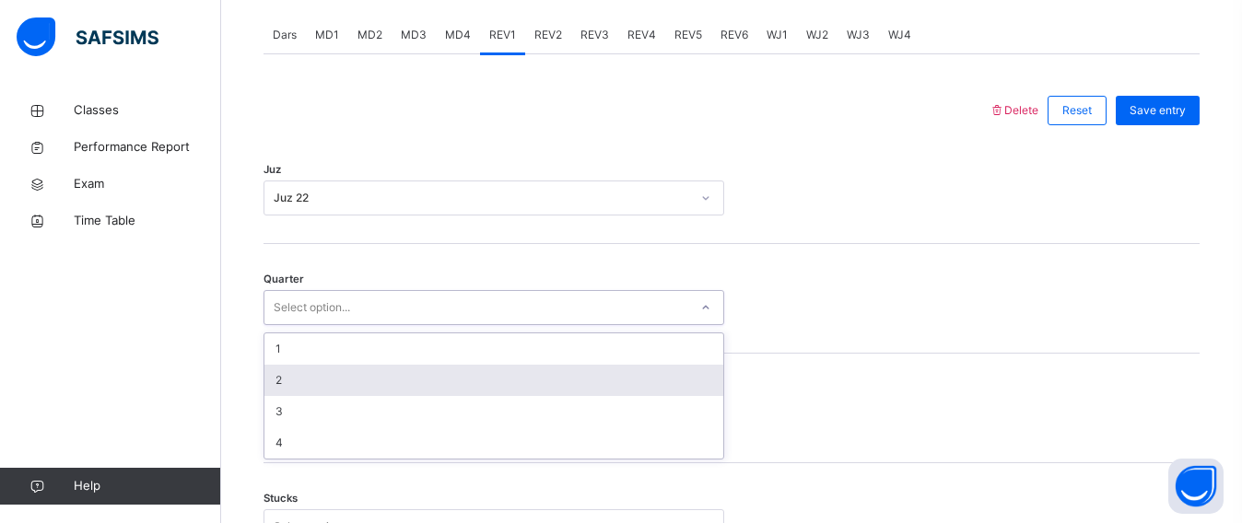
click at [368, 393] on div "2" at bounding box center [493, 380] width 459 height 31
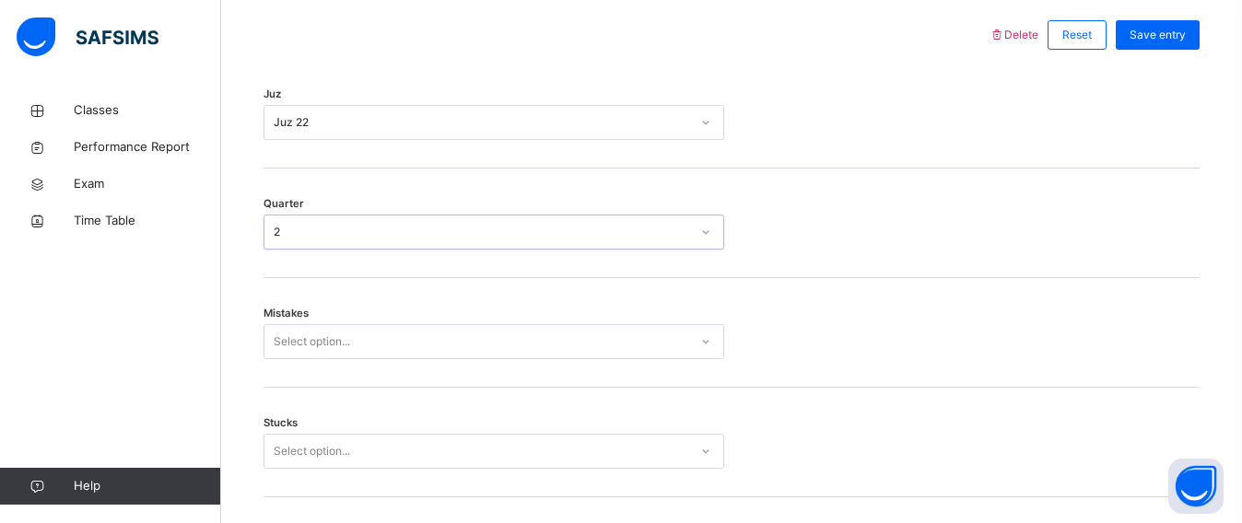
click at [561, 359] on div "Select option..." at bounding box center [493, 341] width 461 height 35
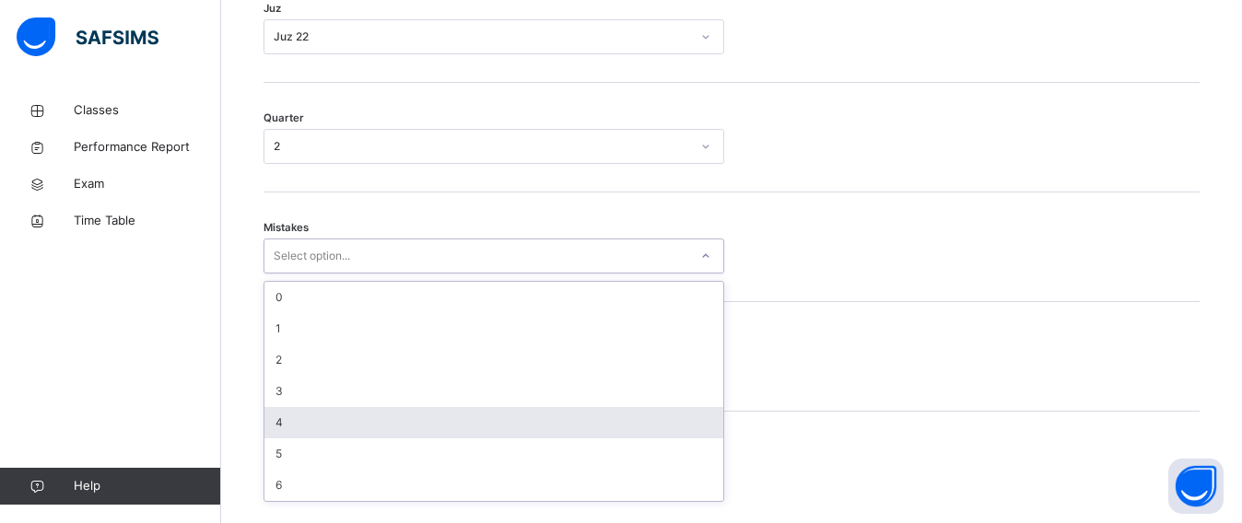
scroll to position [936, 0]
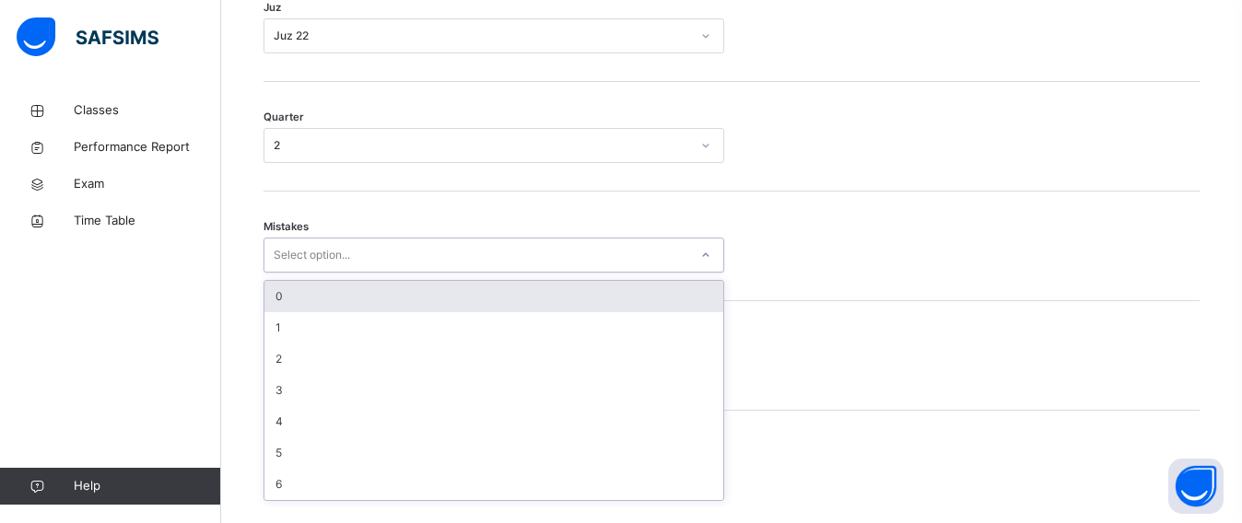
click at [457, 311] on div "0" at bounding box center [493, 296] width 459 height 31
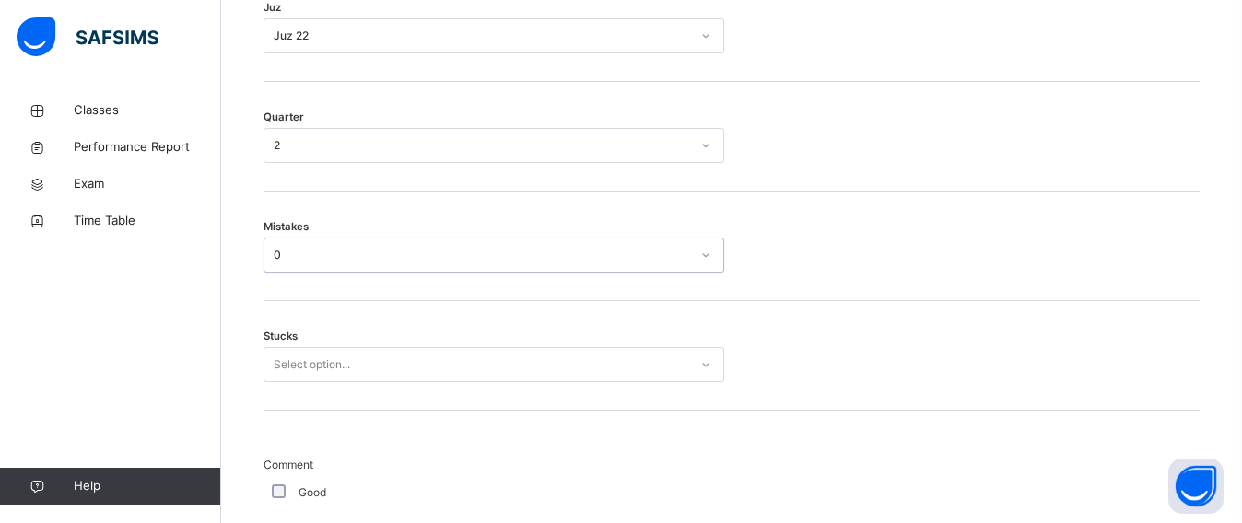
click at [450, 376] on div "Select option..." at bounding box center [493, 364] width 461 height 35
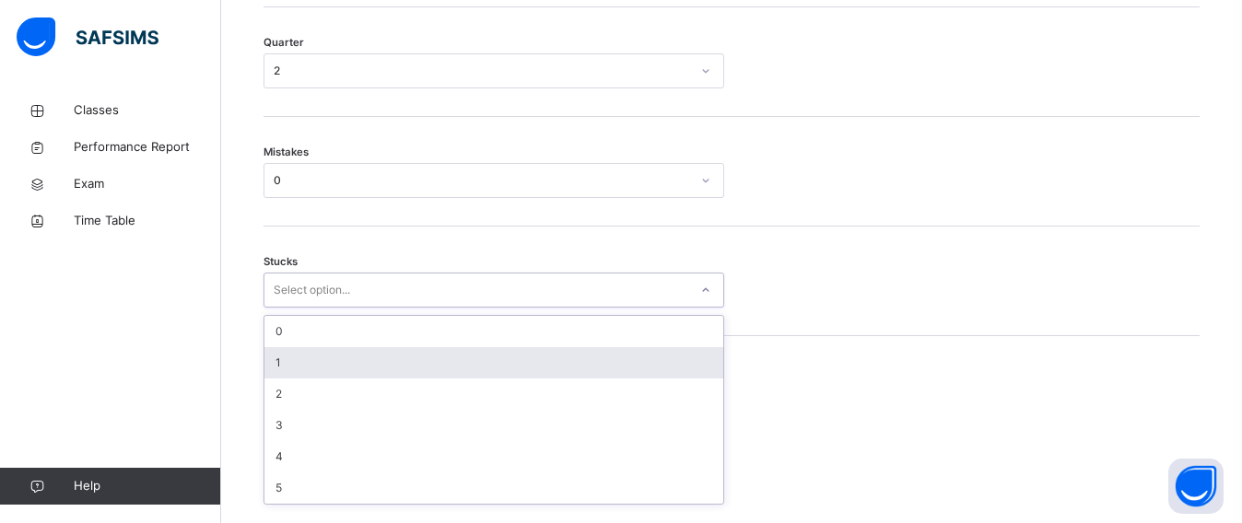
scroll to position [1014, 0]
click at [438, 375] on div "1" at bounding box center [493, 359] width 459 height 31
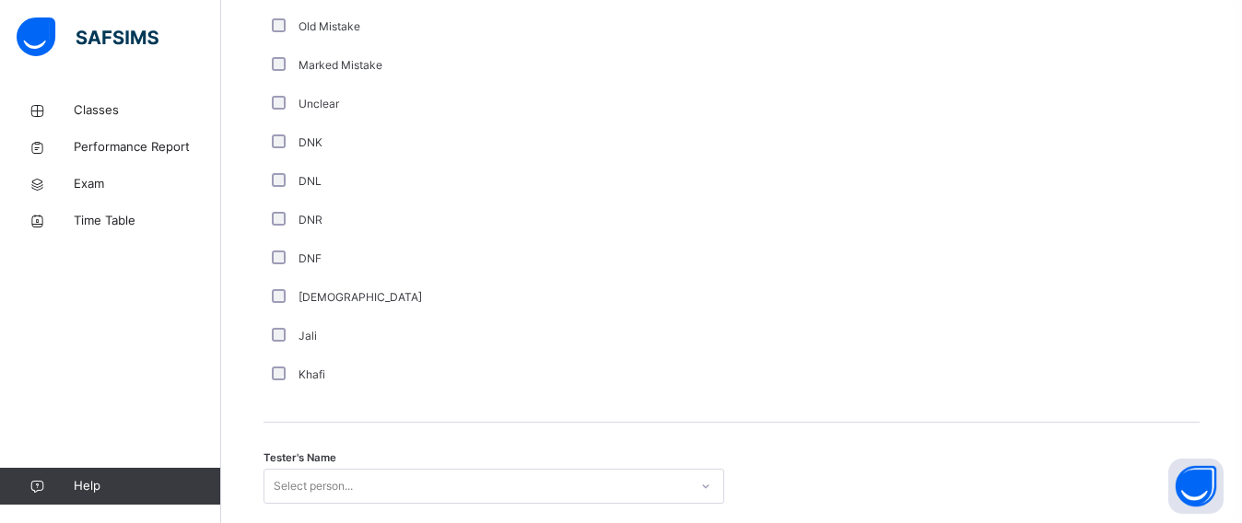
click at [459, 504] on div "Select person..." at bounding box center [493, 486] width 461 height 35
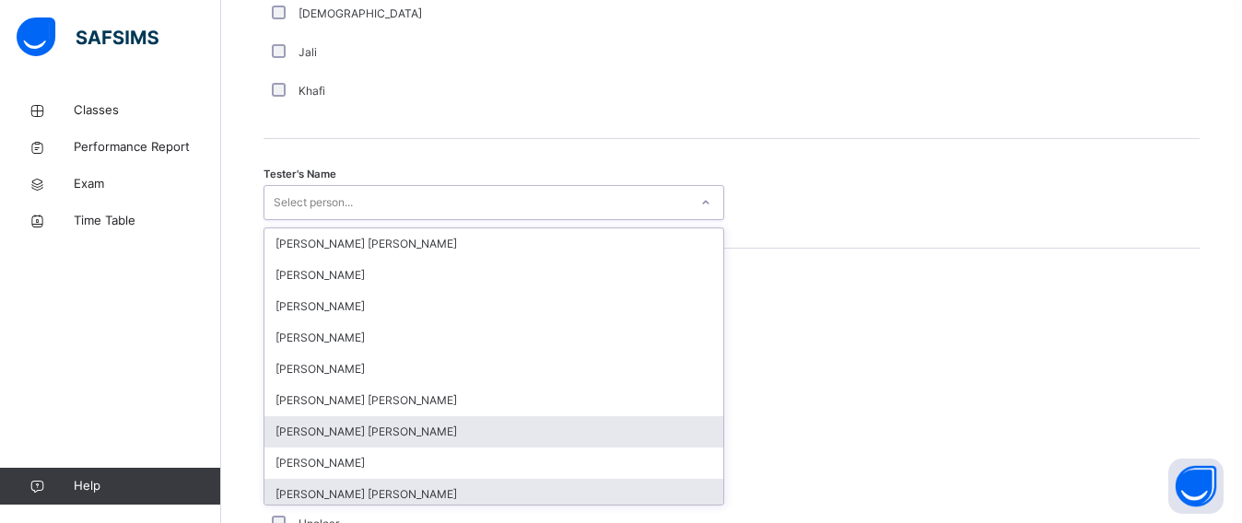
scroll to position [1807, 0]
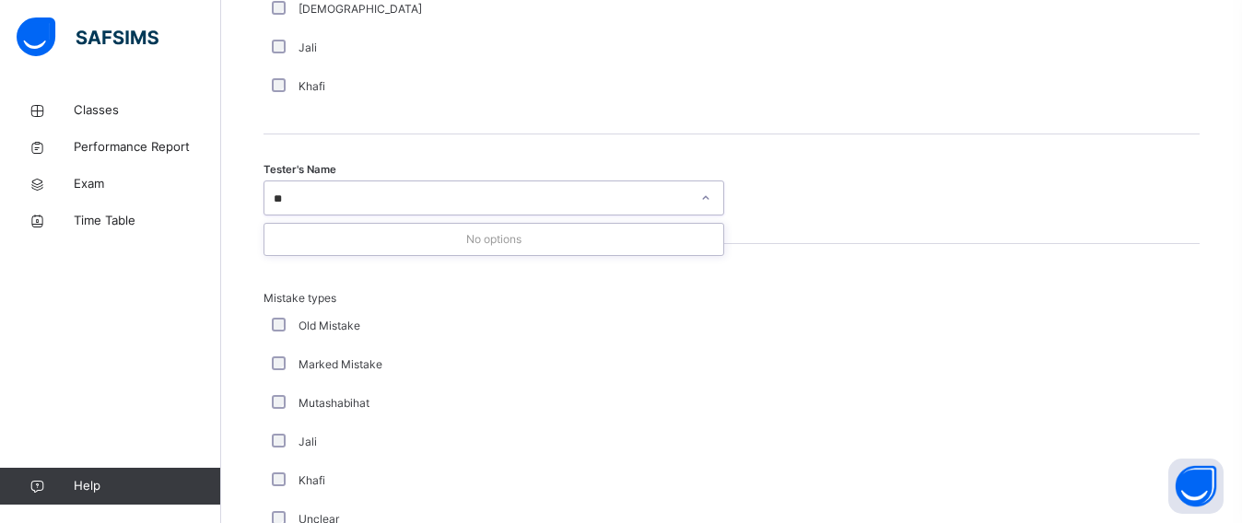
type input "*"
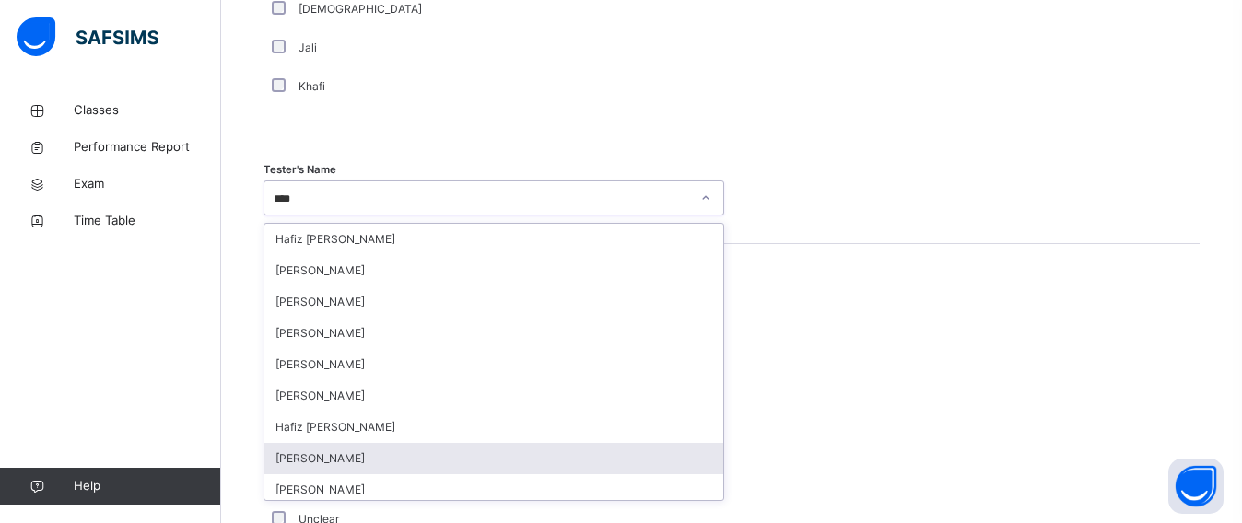
type input "****"
click at [733, 344] on div at bounding box center [733, 433] width 0 height 287
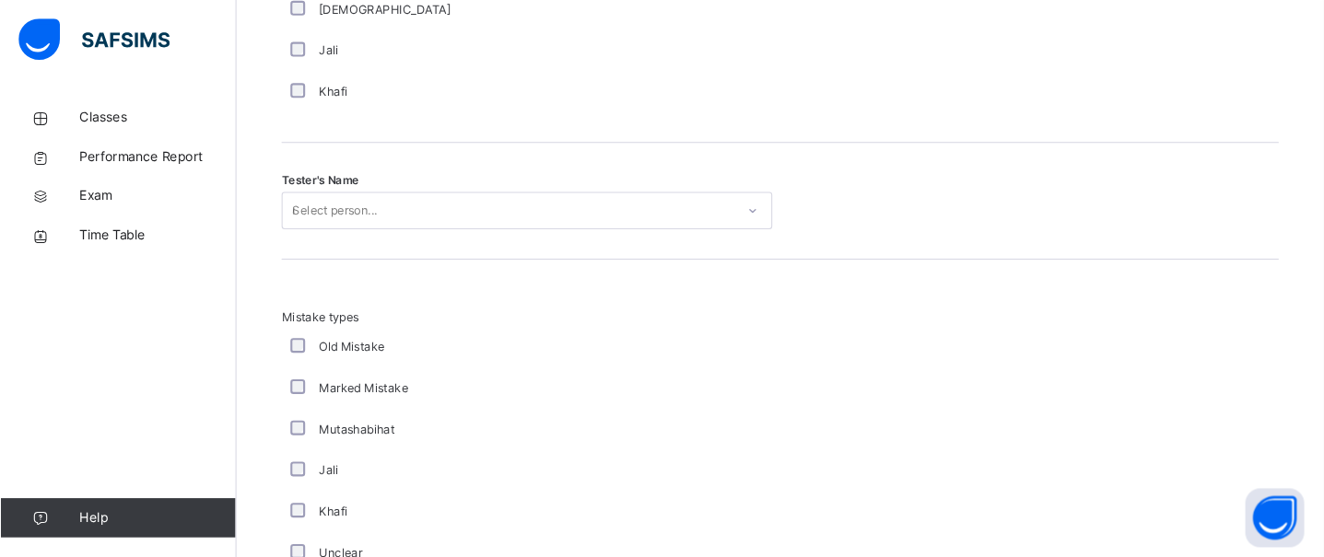
scroll to position [1806, 0]
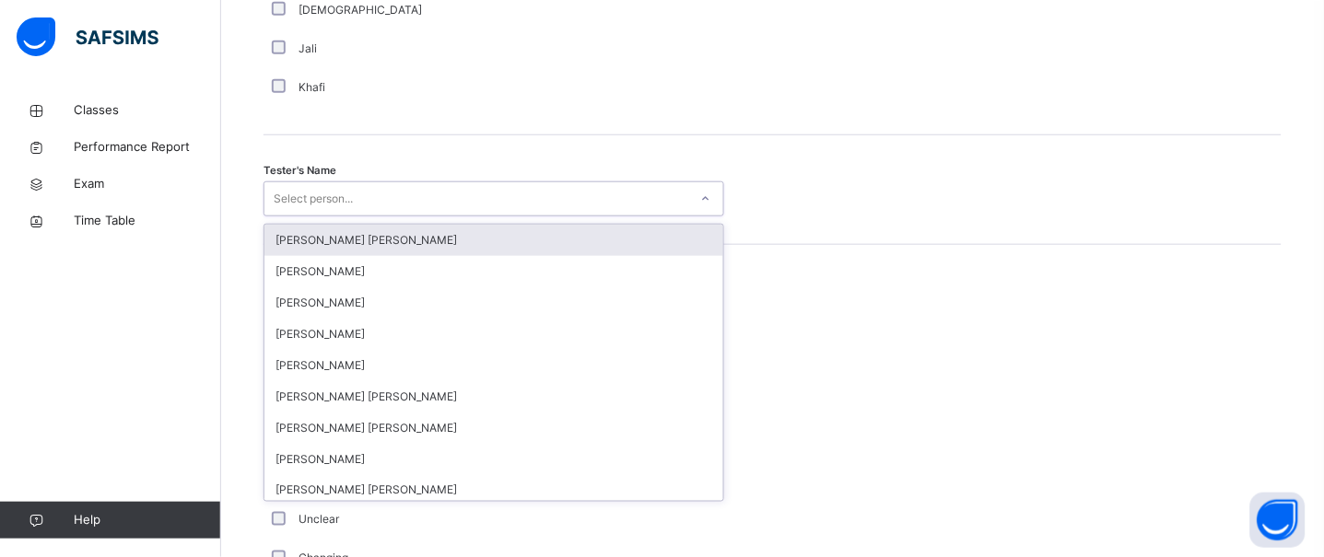
click at [560, 214] on div "Select person..." at bounding box center [476, 199] width 424 height 29
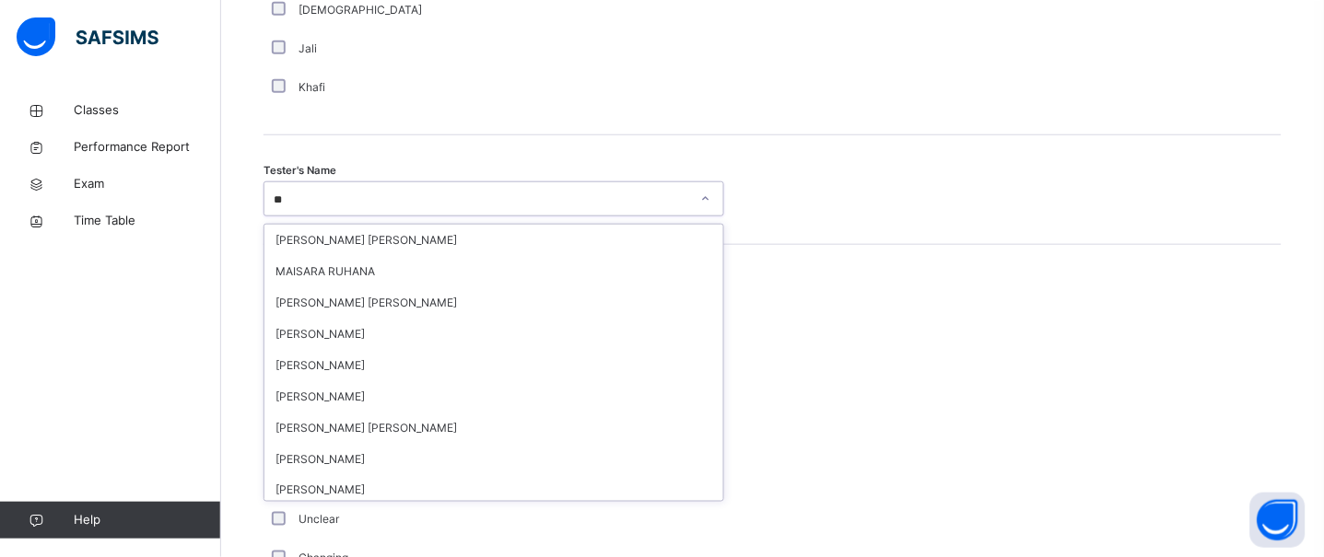
type input "*"
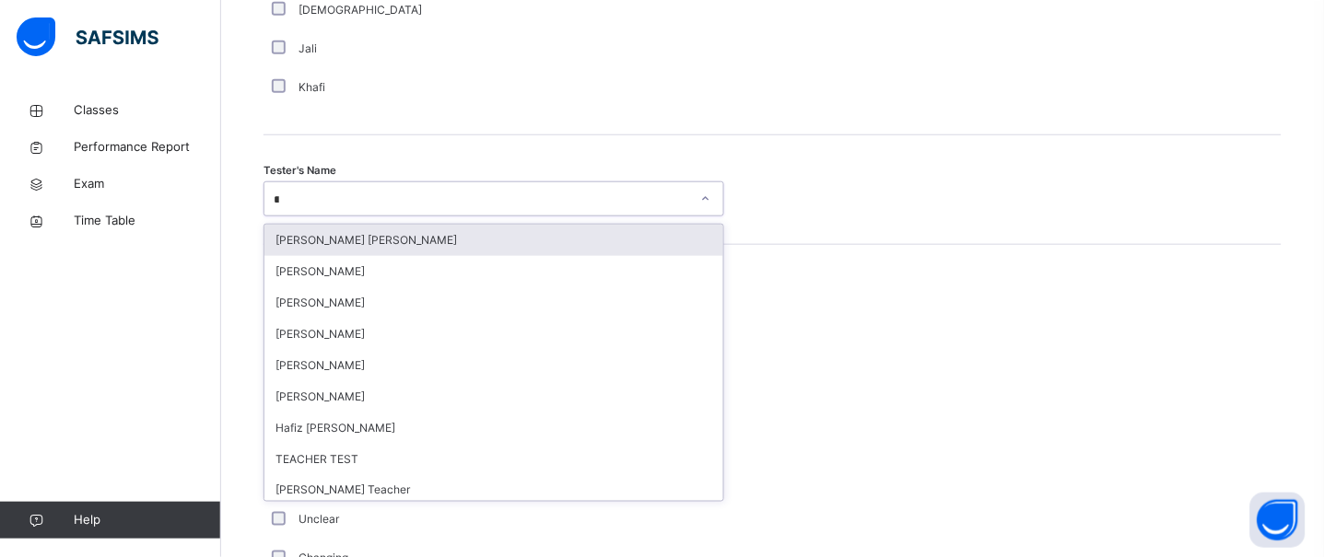
type input "***"
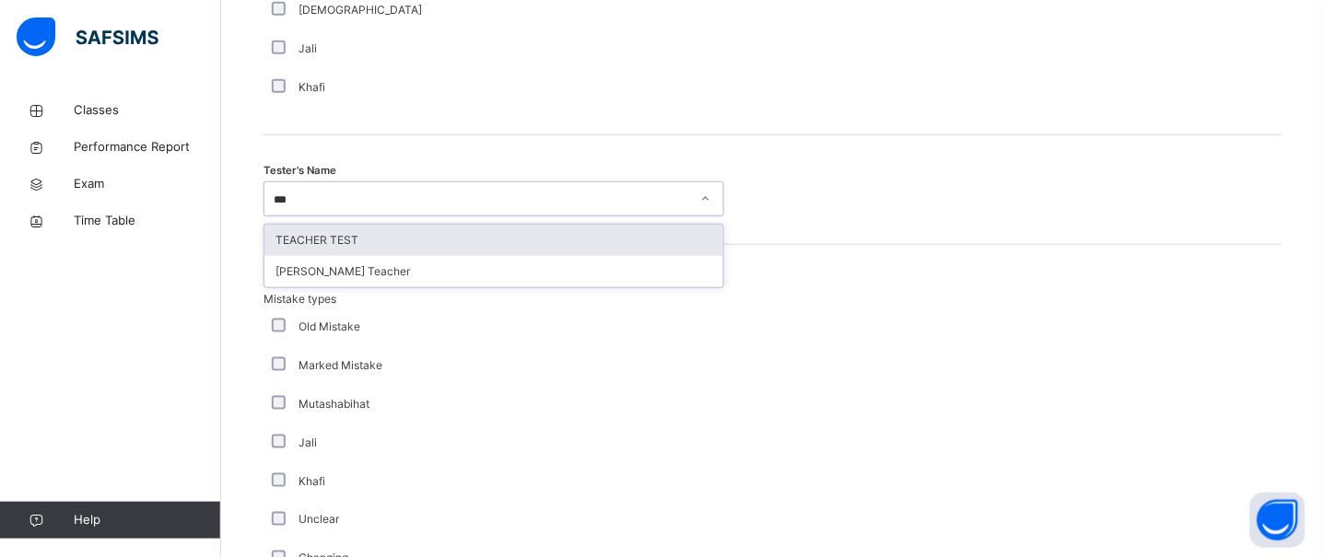
click at [514, 246] on div "TEACHER TEST" at bounding box center [493, 240] width 459 height 31
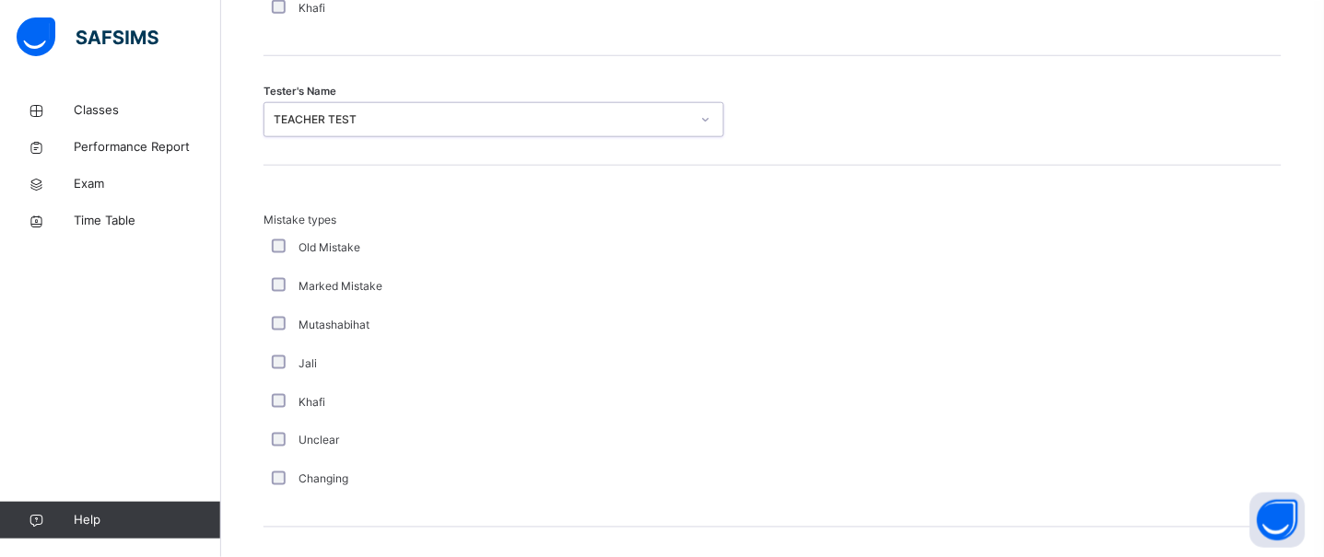
scroll to position [1878, 0]
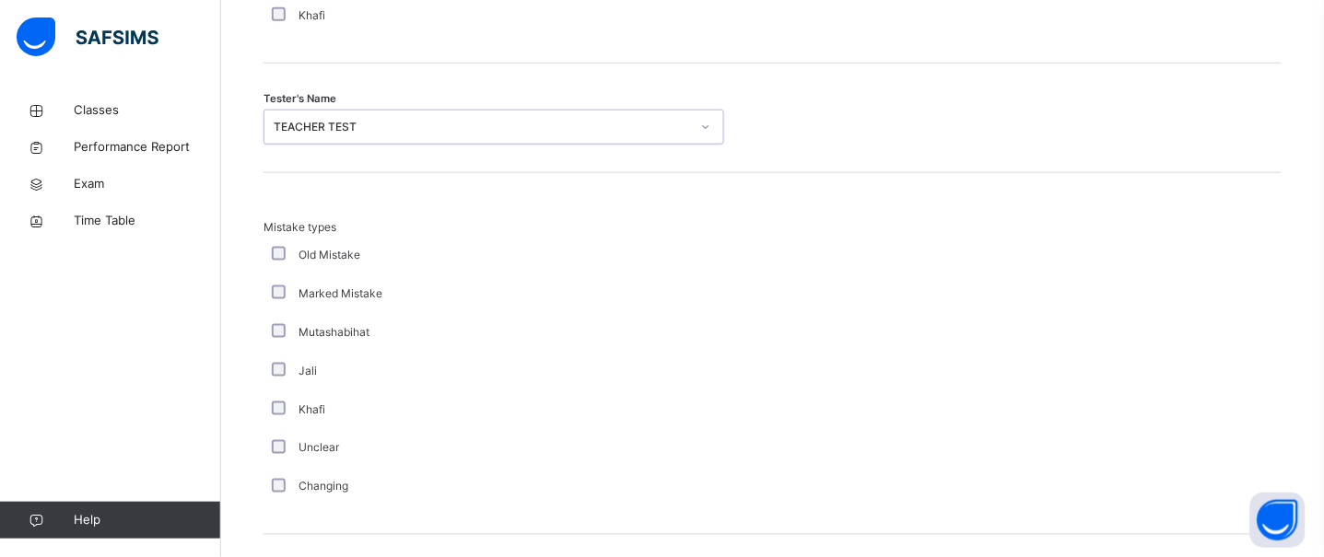
click at [521, 135] on div "TEACHER TEST" at bounding box center [482, 127] width 416 height 17
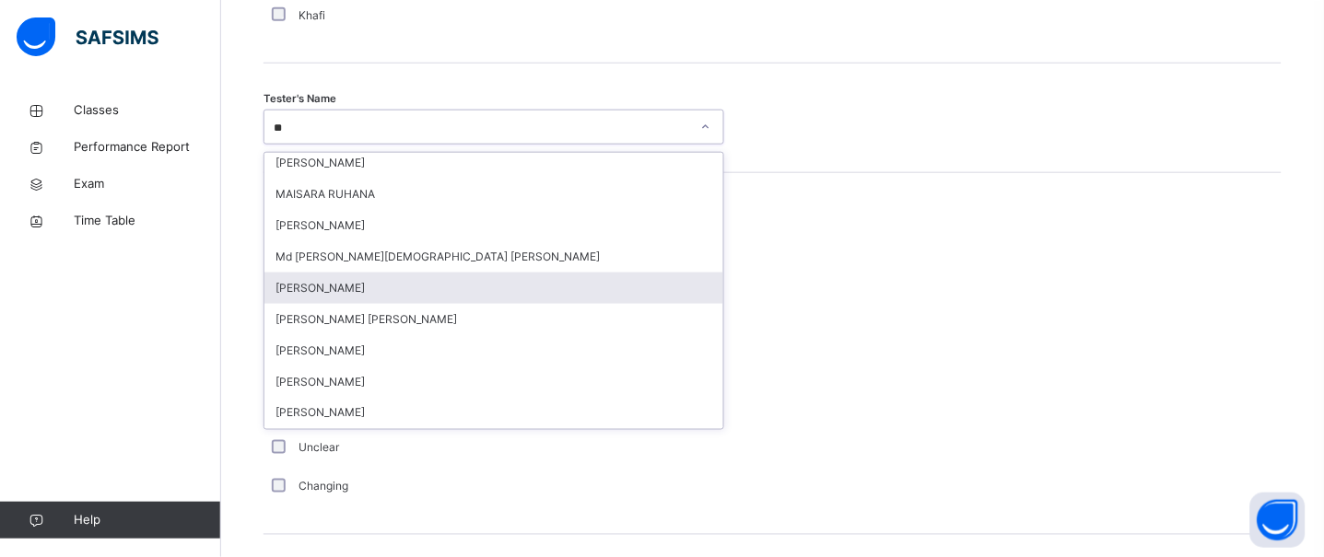
scroll to position [0, 0]
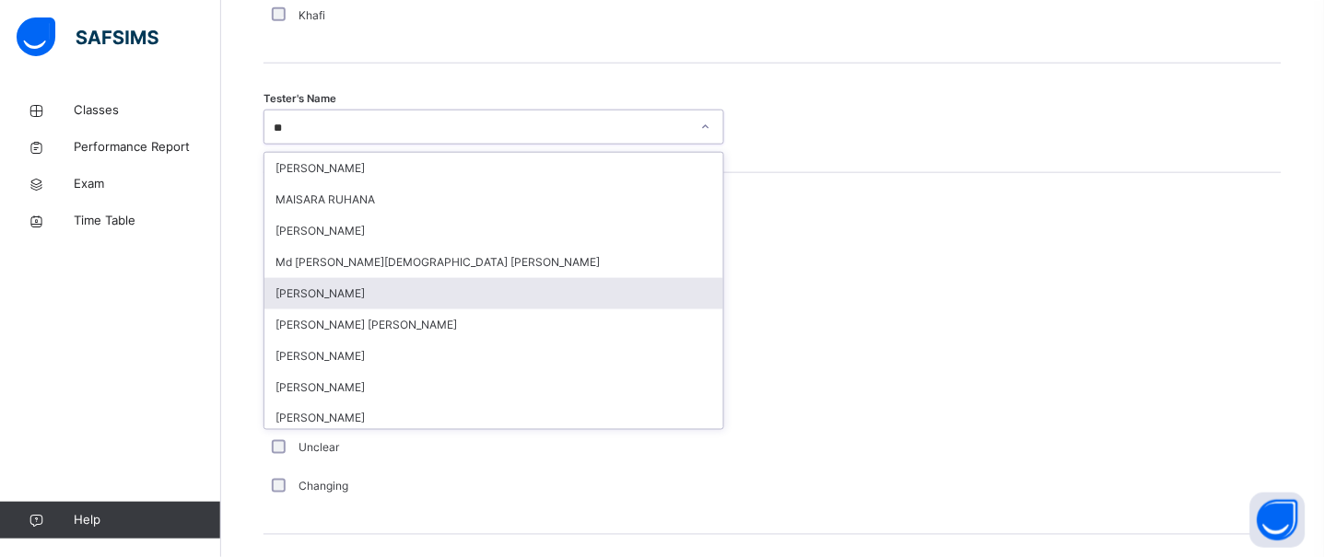
type input "**"
drag, startPoint x: 747, startPoint y: 328, endPoint x: 911, endPoint y: 238, distance: 187.2
click at [812, 369] on div at bounding box center [772, 362] width 78 height 287
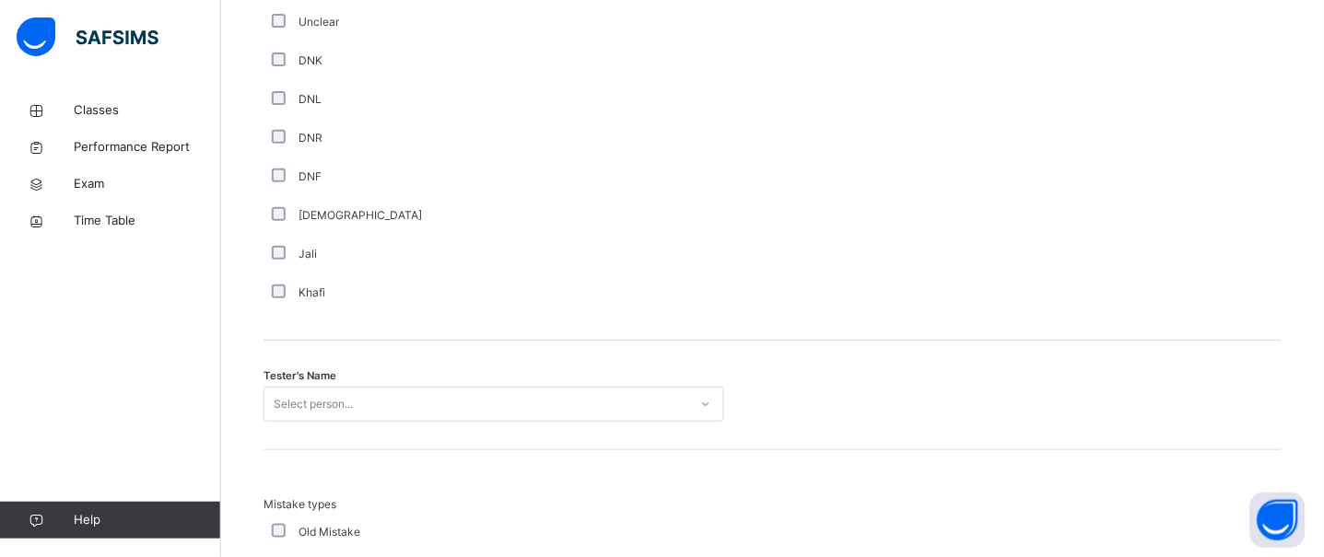
scroll to position [1616, 0]
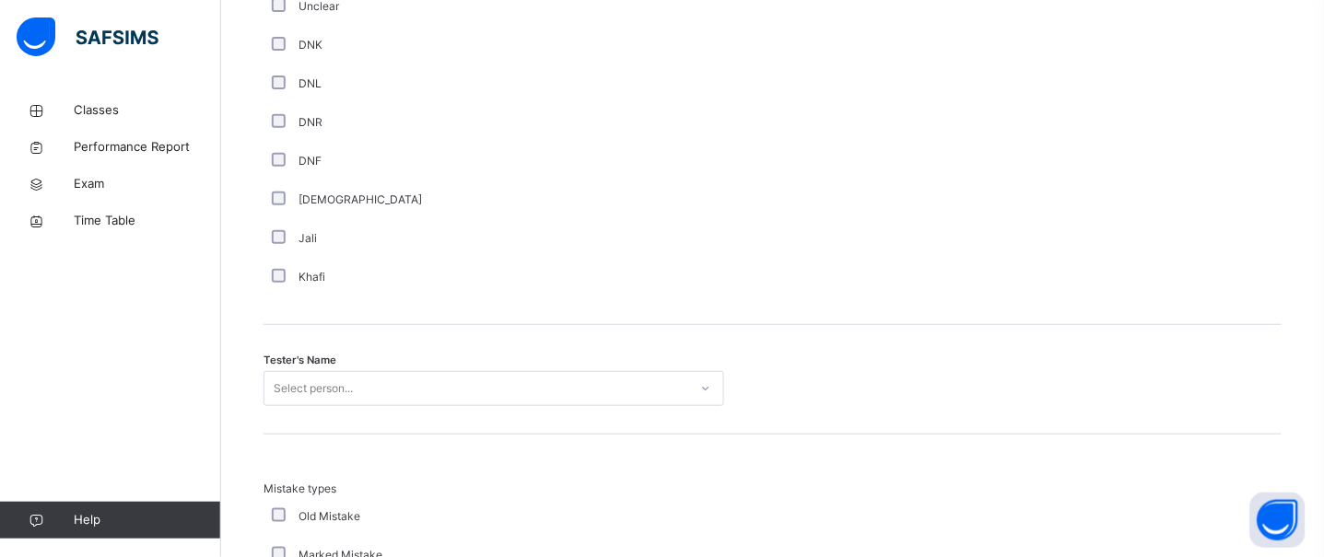
click at [474, 406] on div "Select person..." at bounding box center [493, 388] width 461 height 35
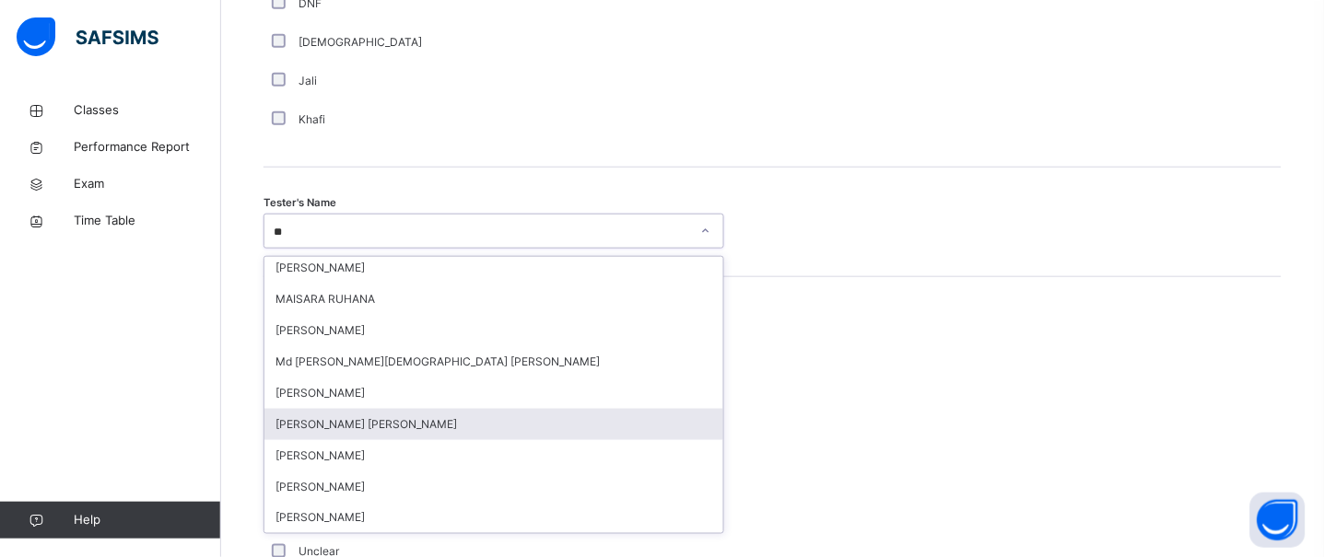
scroll to position [0, 0]
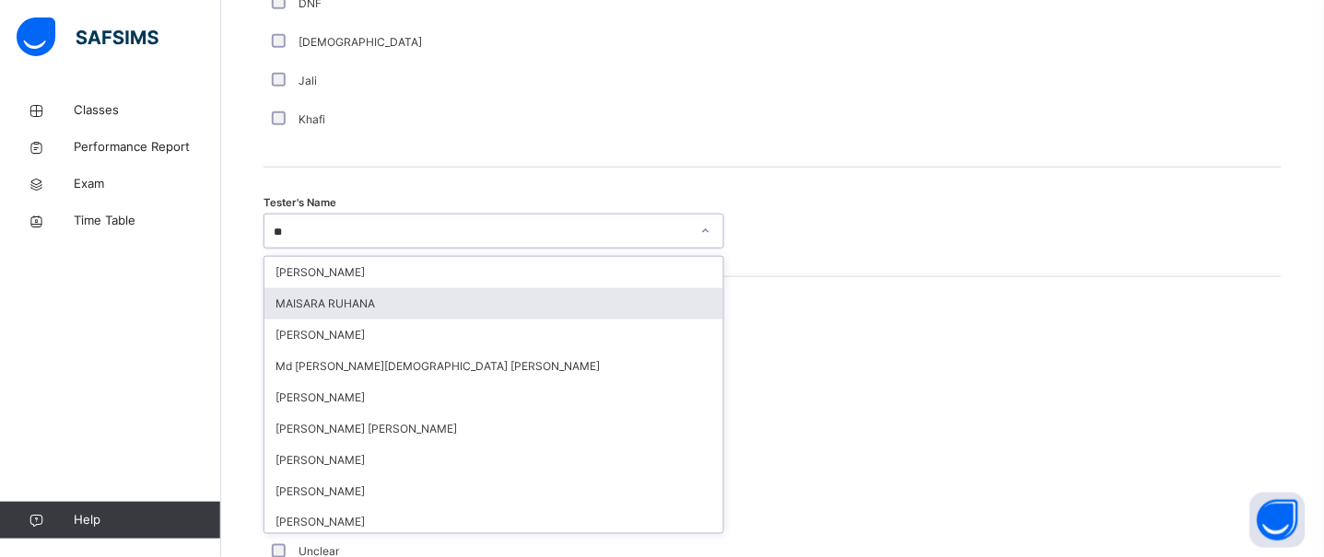
type input "*"
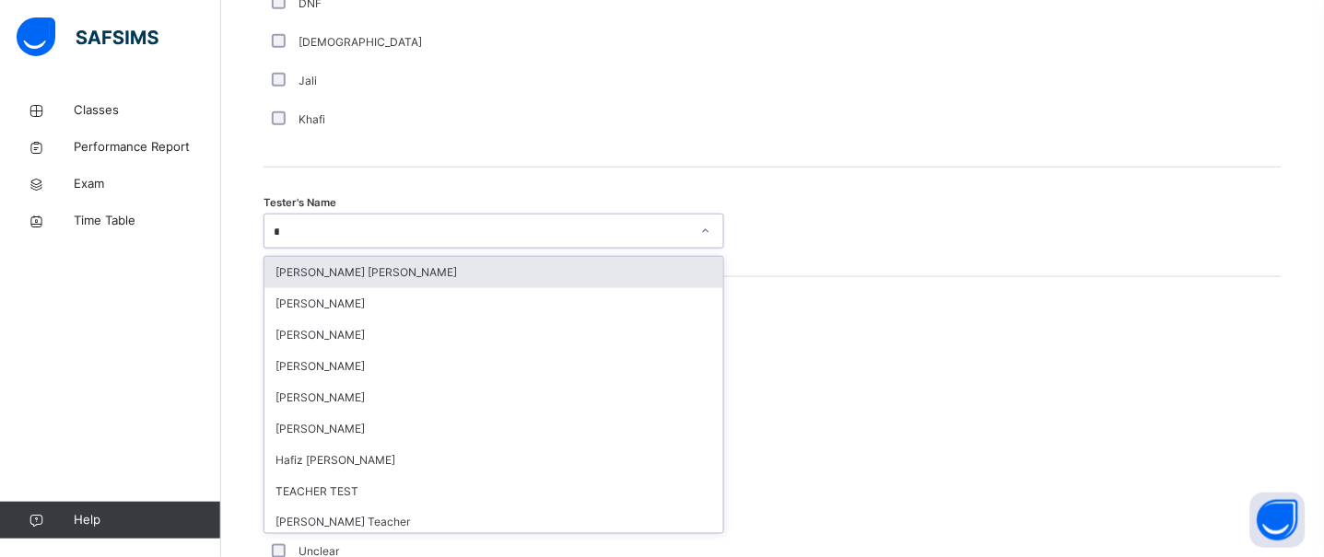
type input "***"
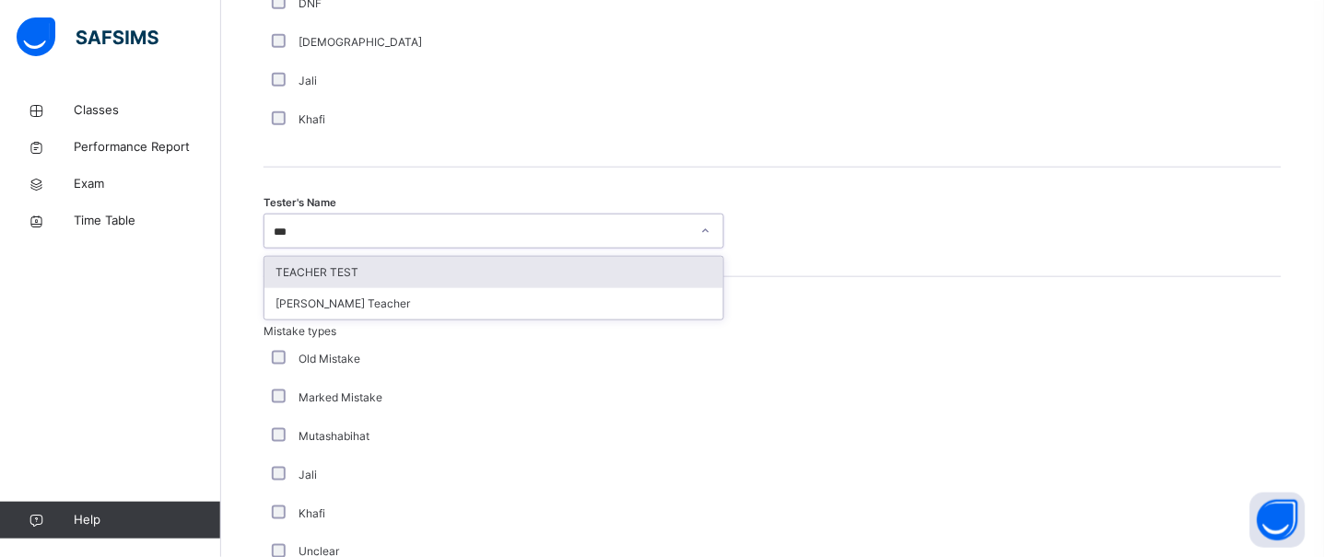
click at [661, 286] on div "TEACHER TEST" at bounding box center [493, 272] width 459 height 31
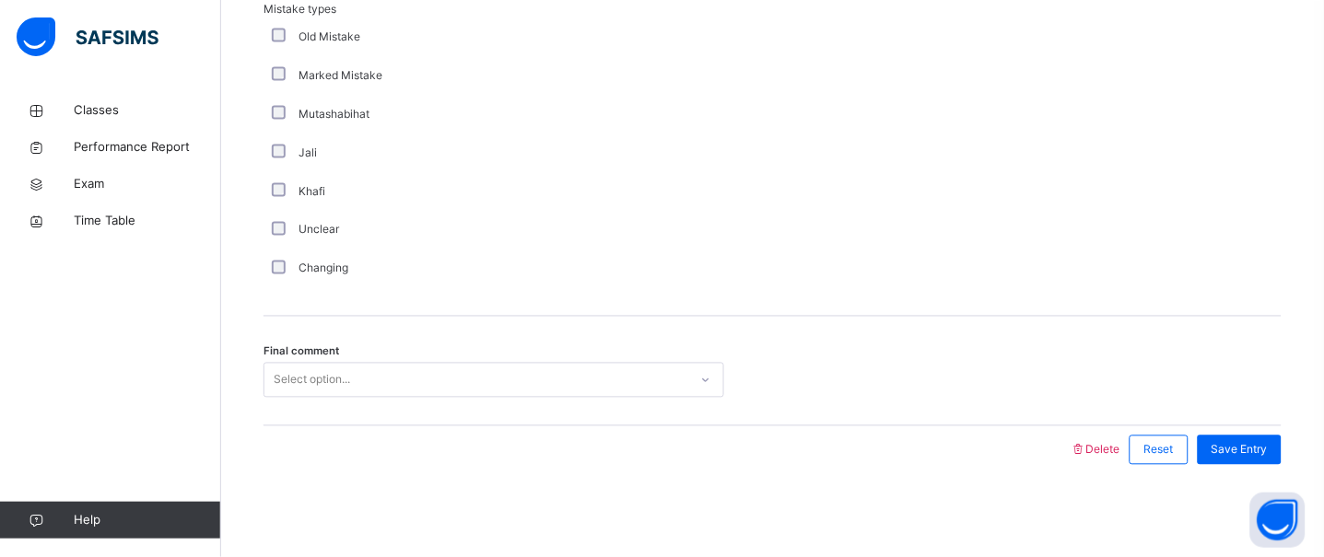
click at [640, 393] on div "Select option..." at bounding box center [476, 381] width 424 height 29
click at [1241, 446] on span "Save Entry" at bounding box center [1239, 450] width 56 height 17
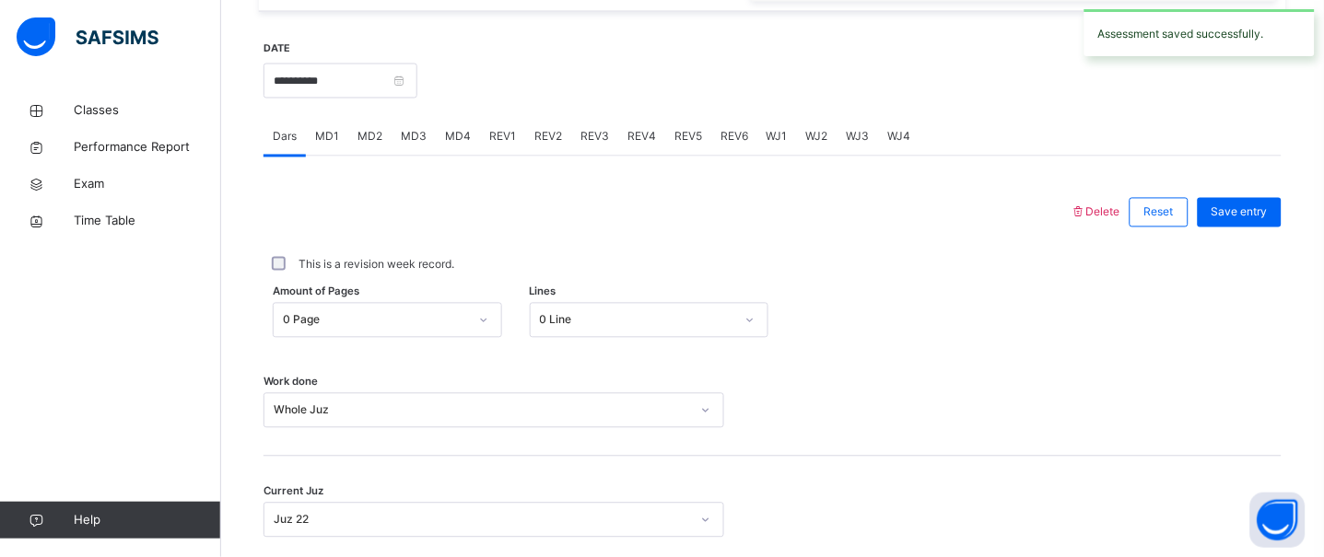
scroll to position [649, 0]
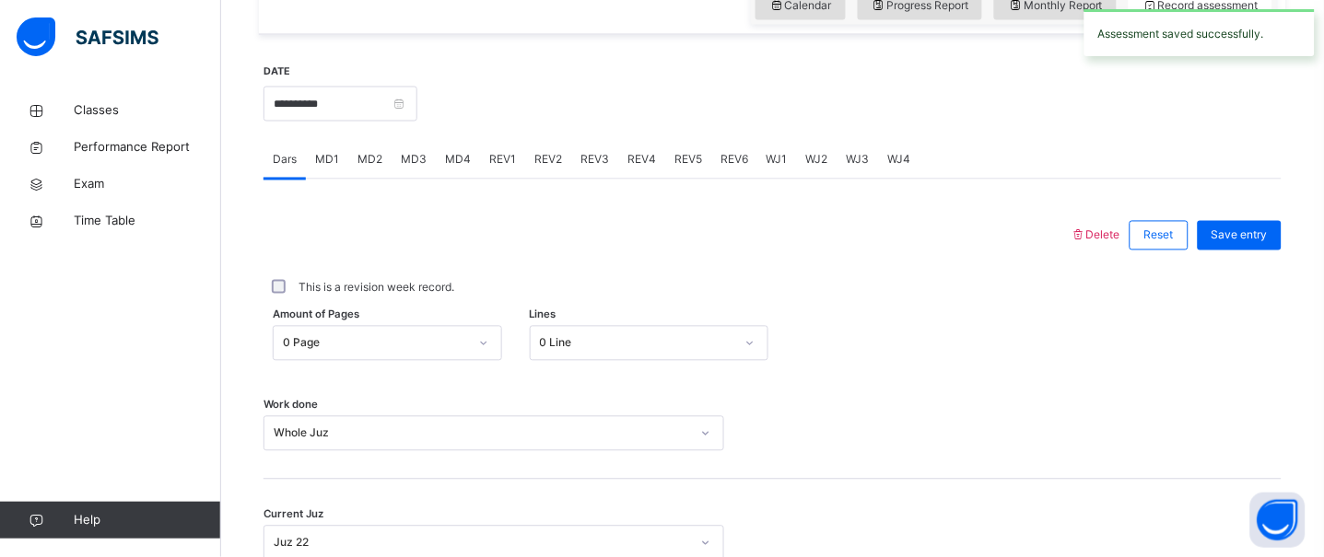
click at [511, 169] on span "REV1" at bounding box center [502, 160] width 27 height 17
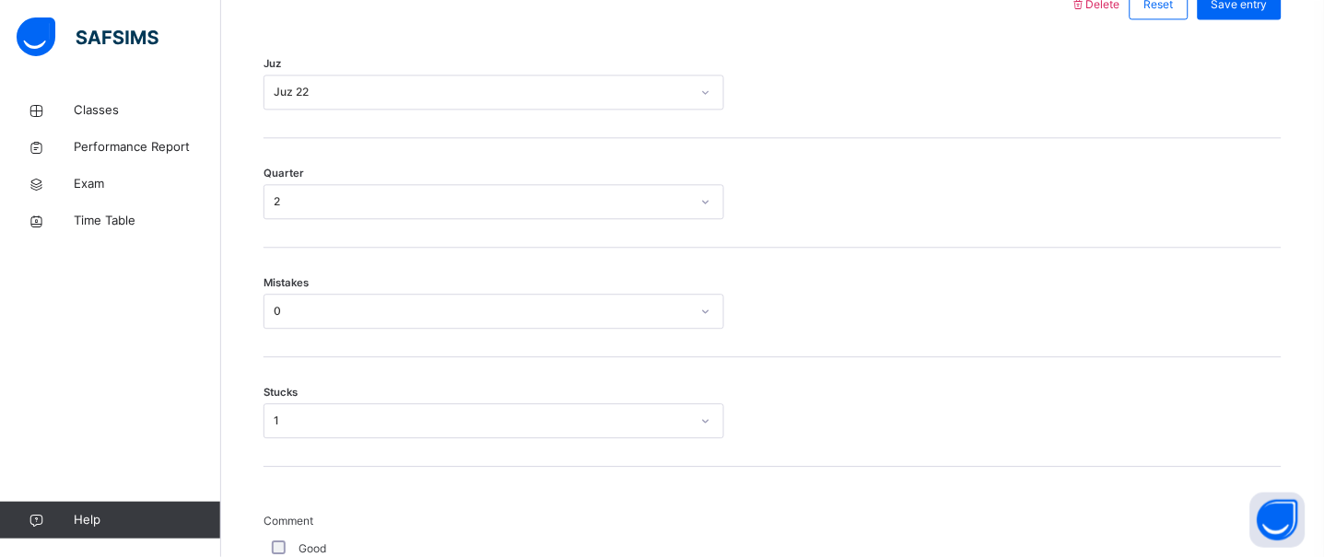
scroll to position [879, 0]
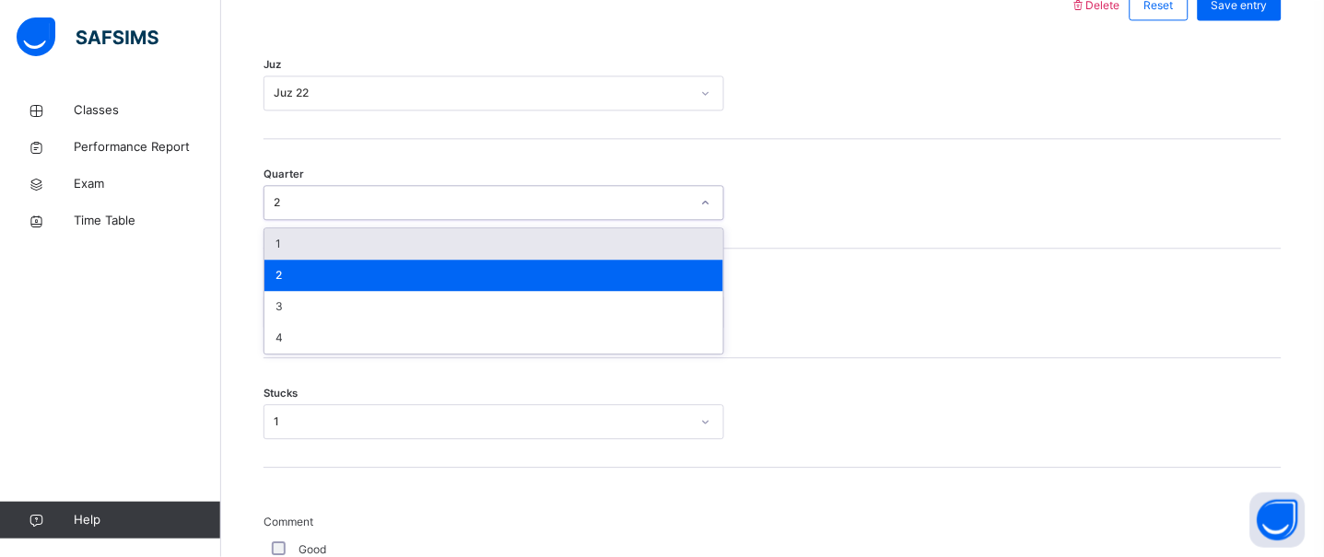
click at [547, 211] on div "2" at bounding box center [482, 202] width 416 height 17
click at [481, 260] on div "1" at bounding box center [493, 243] width 459 height 31
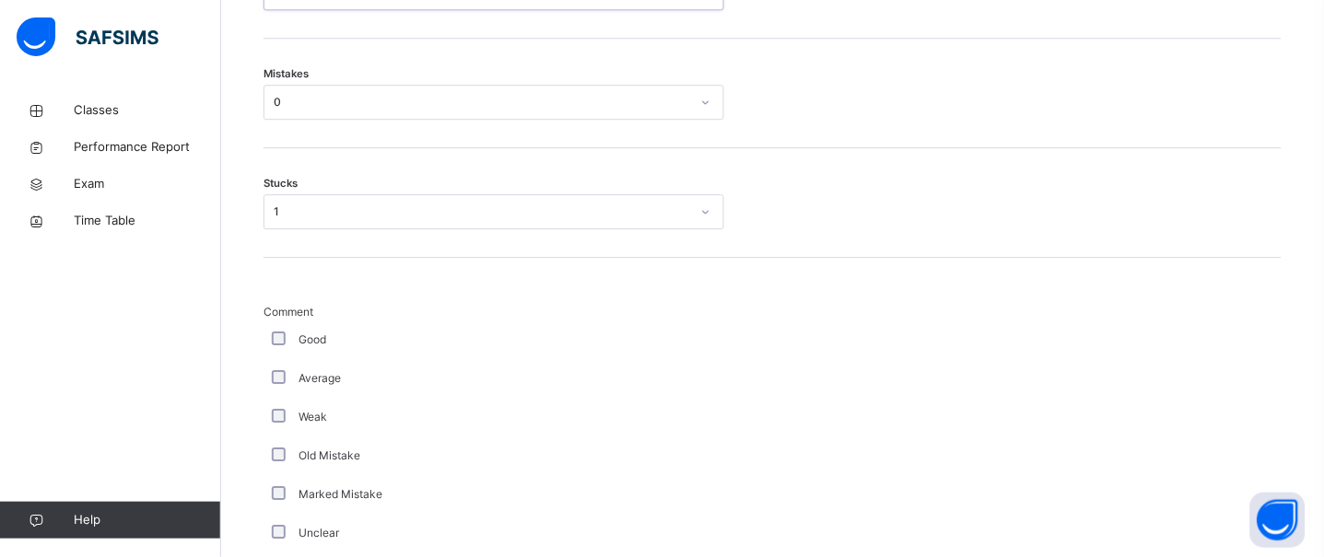
scroll to position [1078, 0]
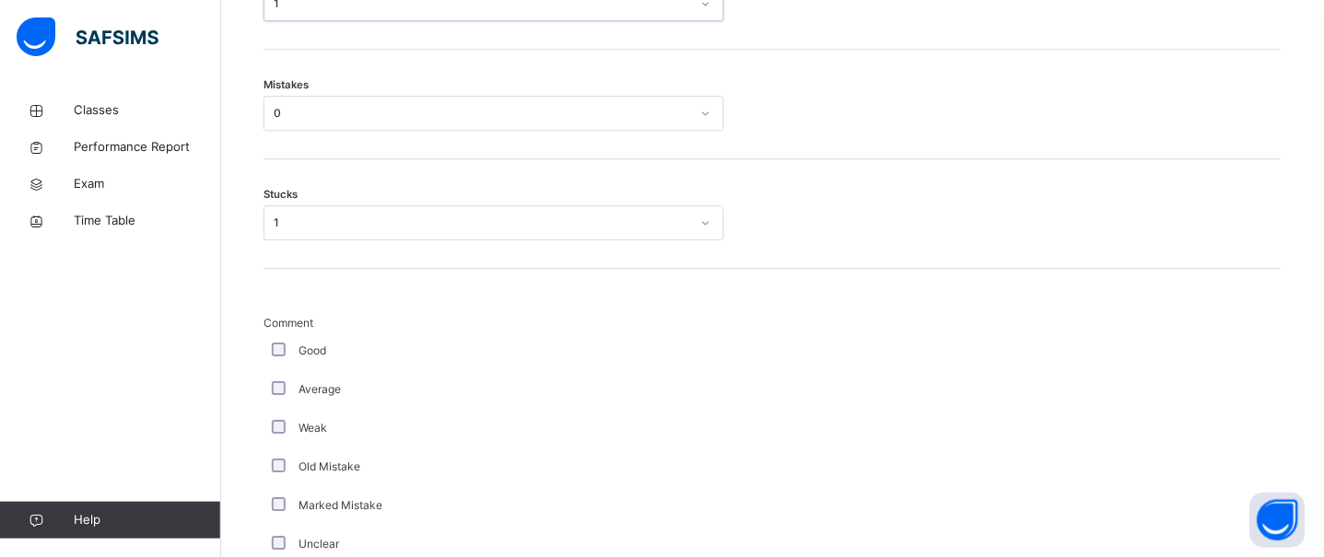
click at [431, 128] on div "0" at bounding box center [476, 113] width 424 height 29
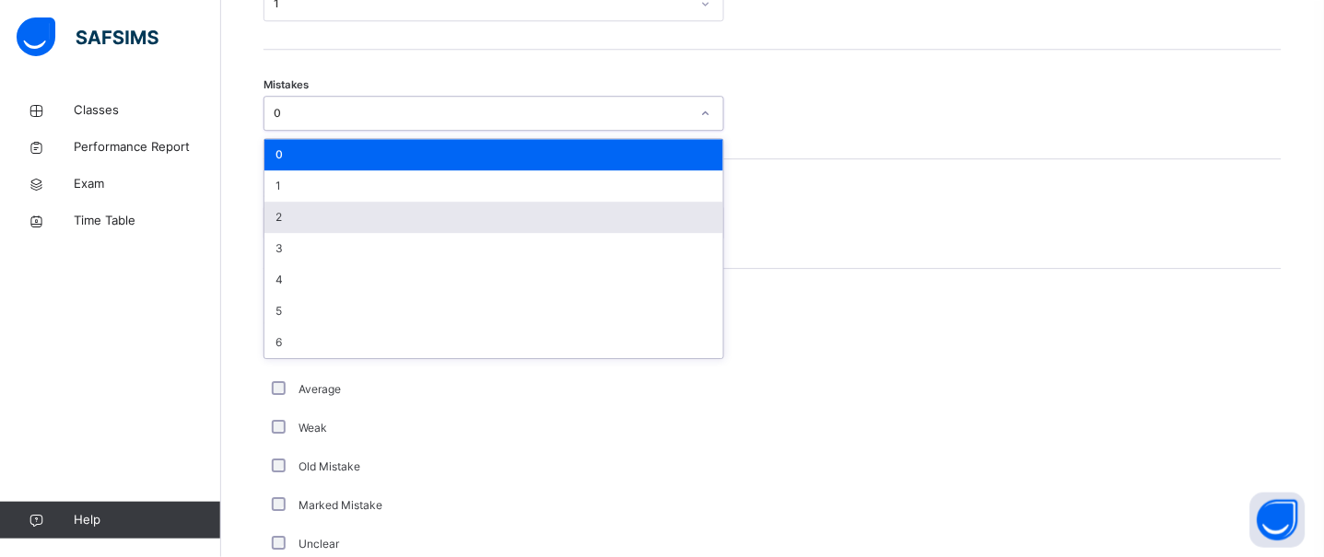
click at [430, 233] on div "2" at bounding box center [493, 217] width 459 height 31
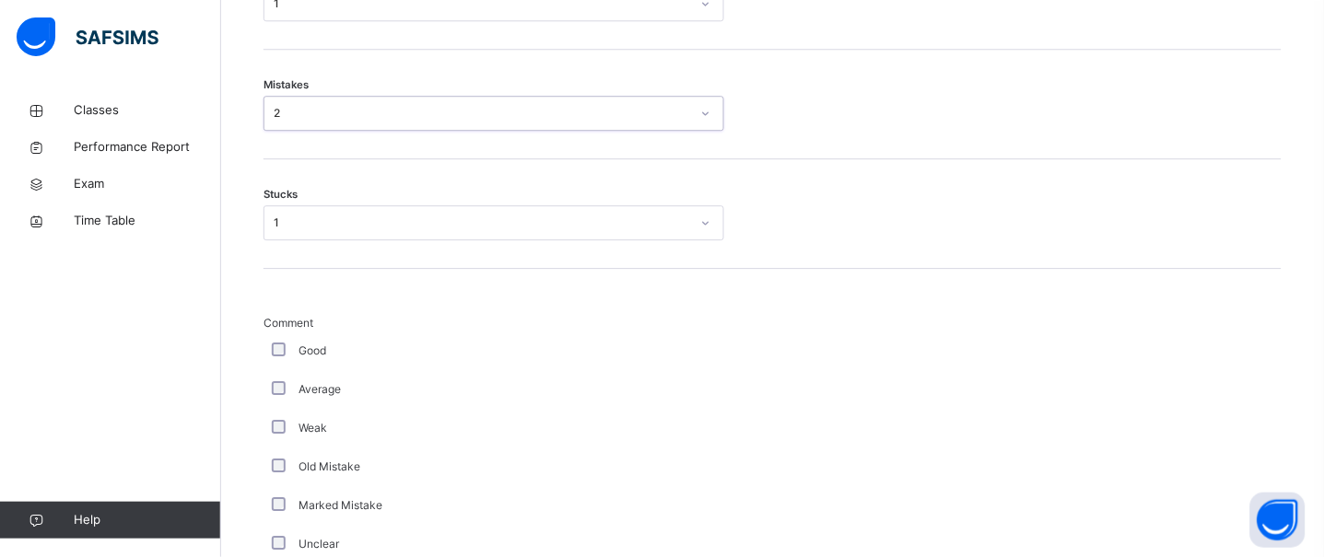
click at [427, 231] on div "1" at bounding box center [482, 223] width 416 height 17
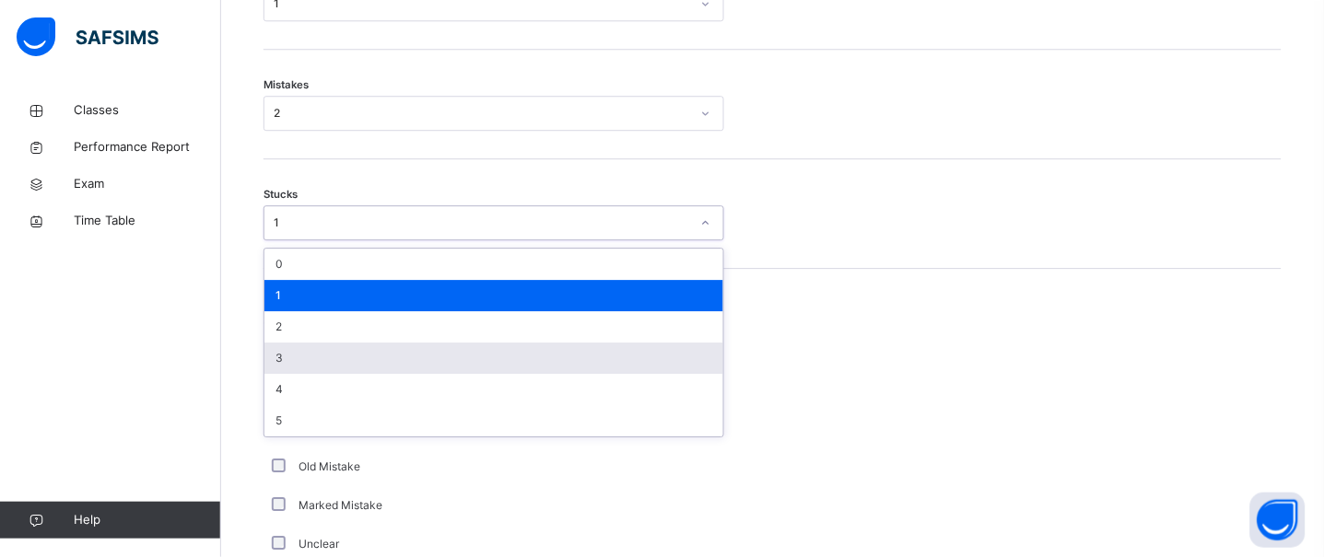
click at [383, 368] on div "3" at bounding box center [493, 358] width 459 height 31
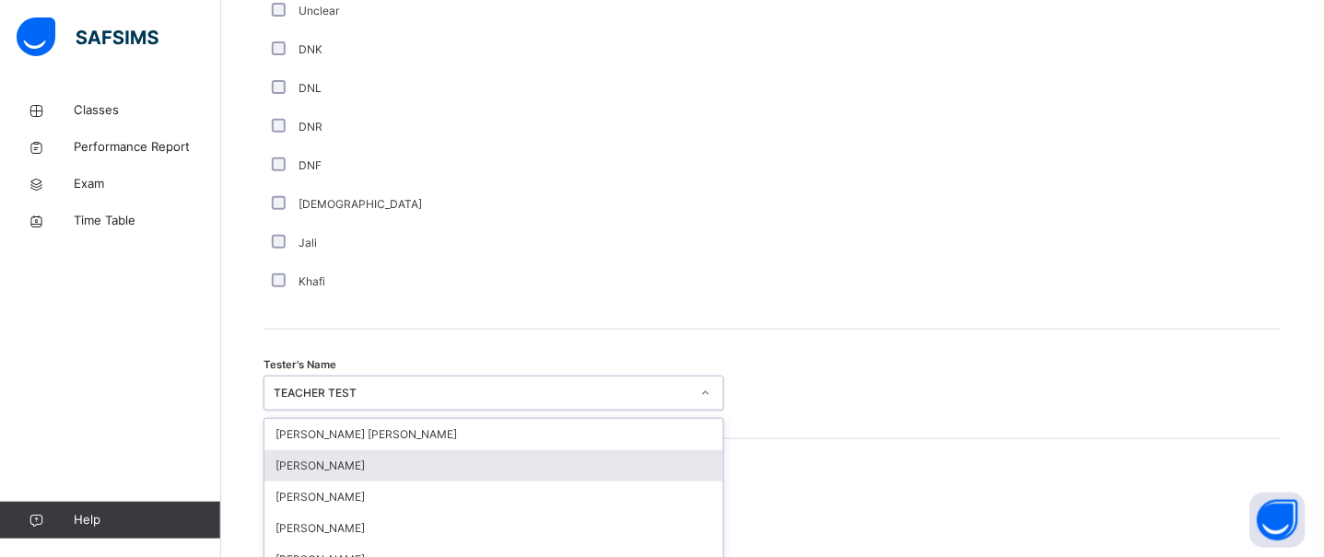
click at [366, 411] on div "option [PERSON_NAME] focused, 2 of 90. 90 results available. Use Up and Down to…" at bounding box center [493, 393] width 461 height 35
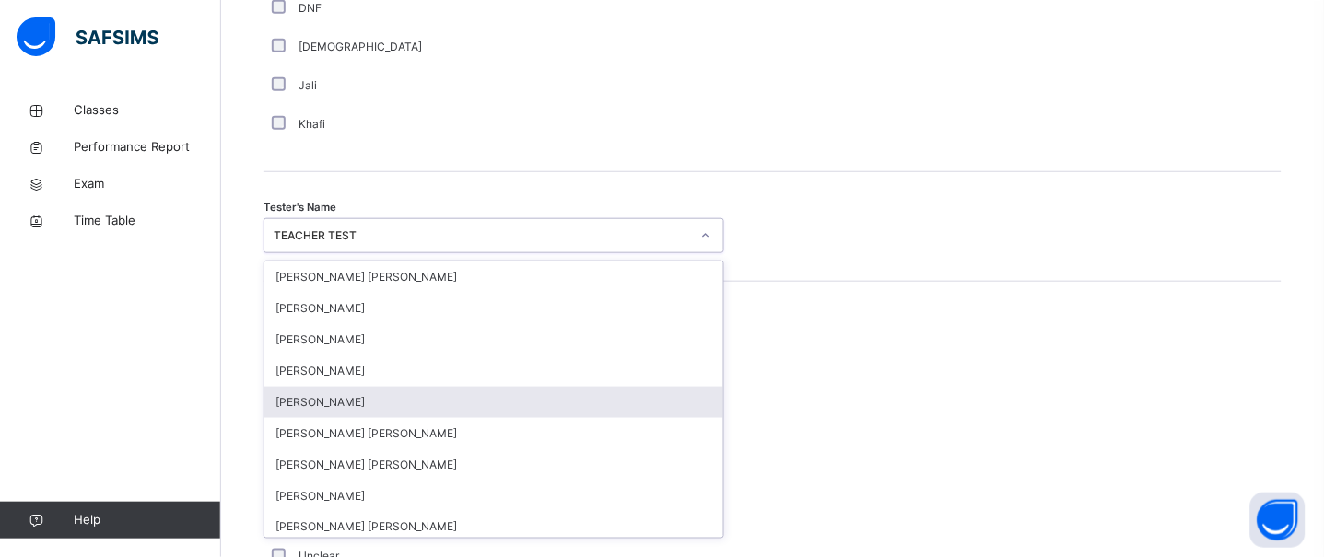
scroll to position [1773, 0]
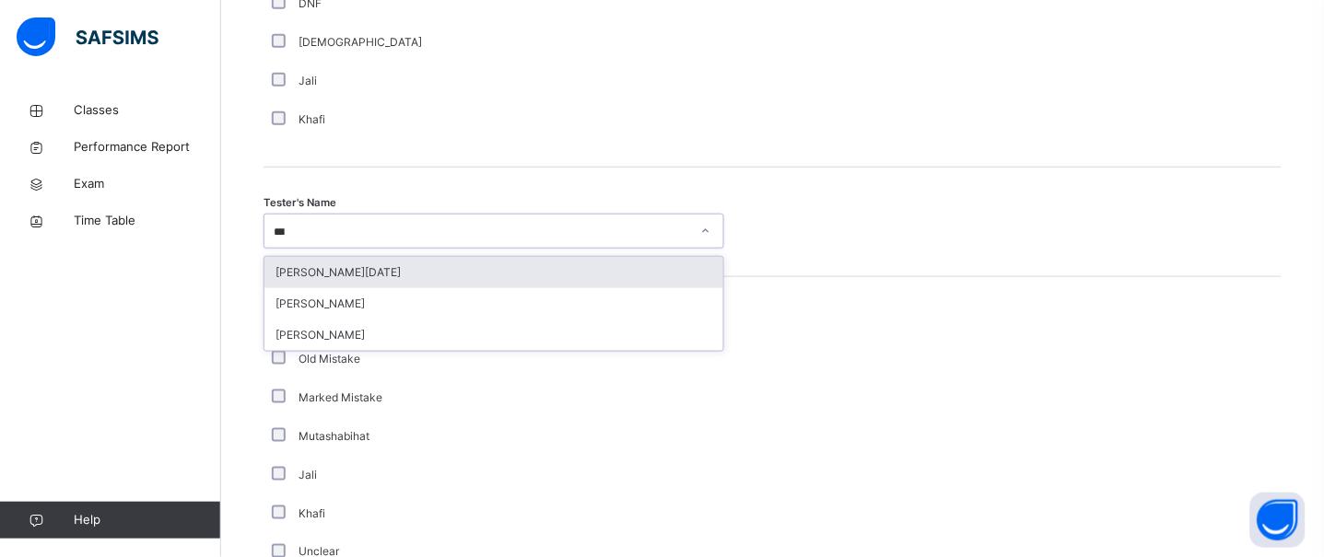
type input "****"
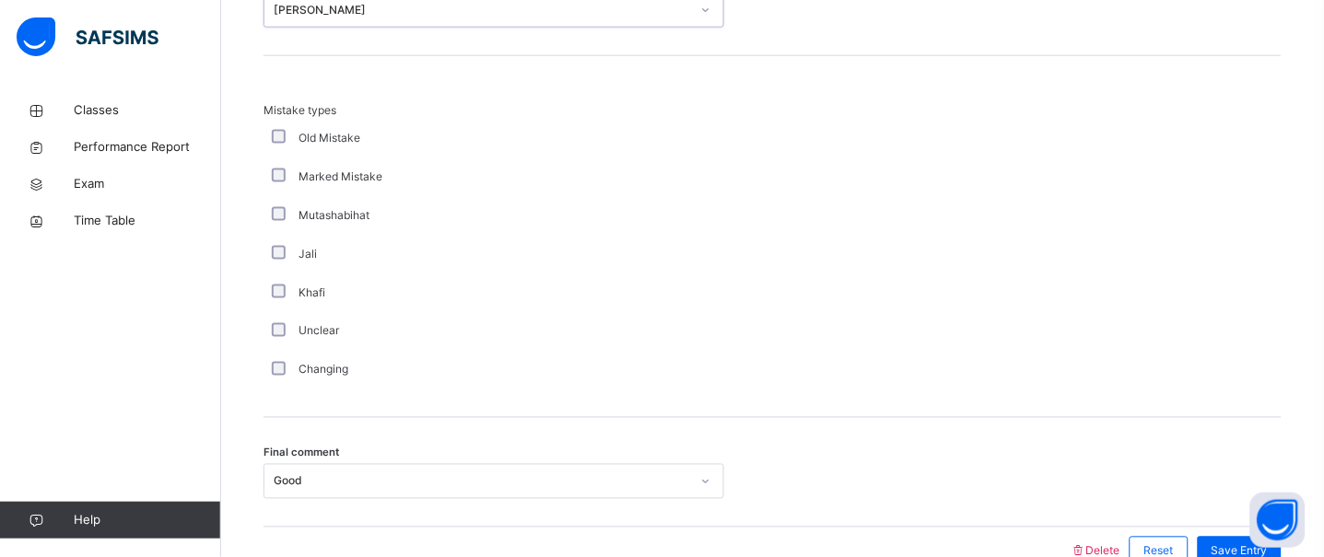
scroll to position [2111, 0]
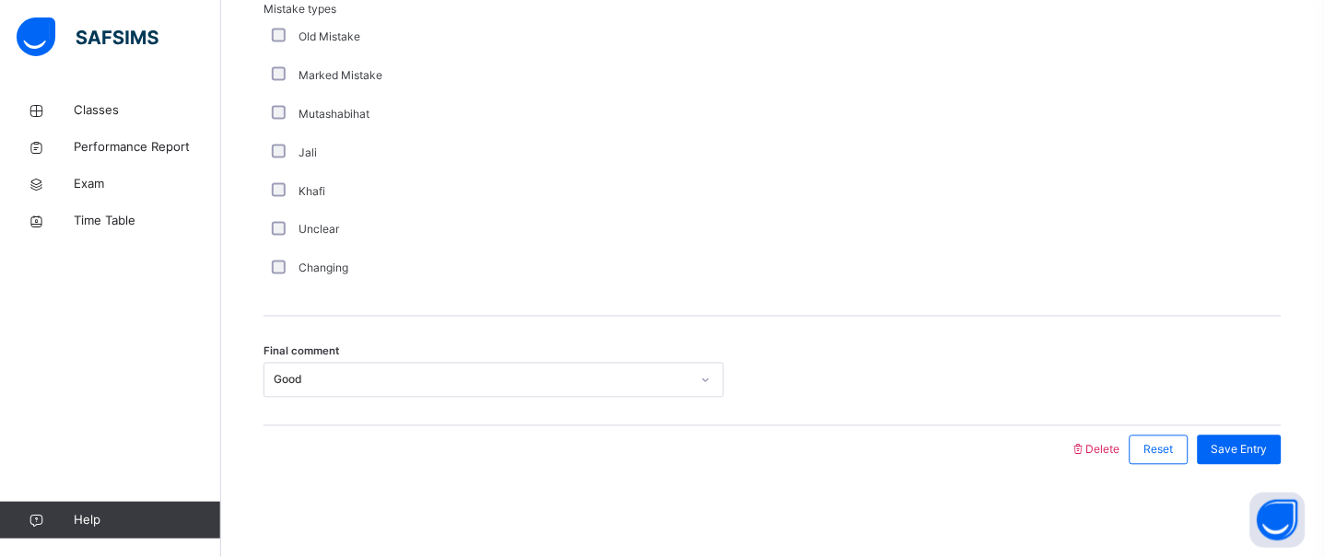
click at [539, 362] on div "Final comment Good" at bounding box center [772, 372] width 1018 height 110
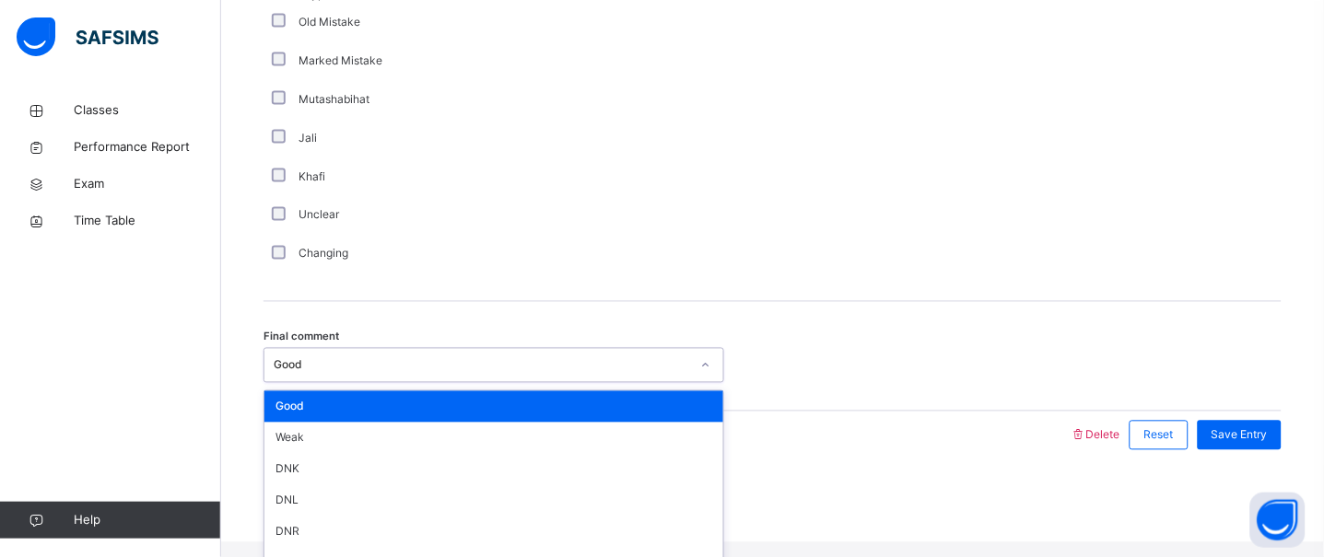
click at [539, 374] on div "Good" at bounding box center [482, 365] width 416 height 17
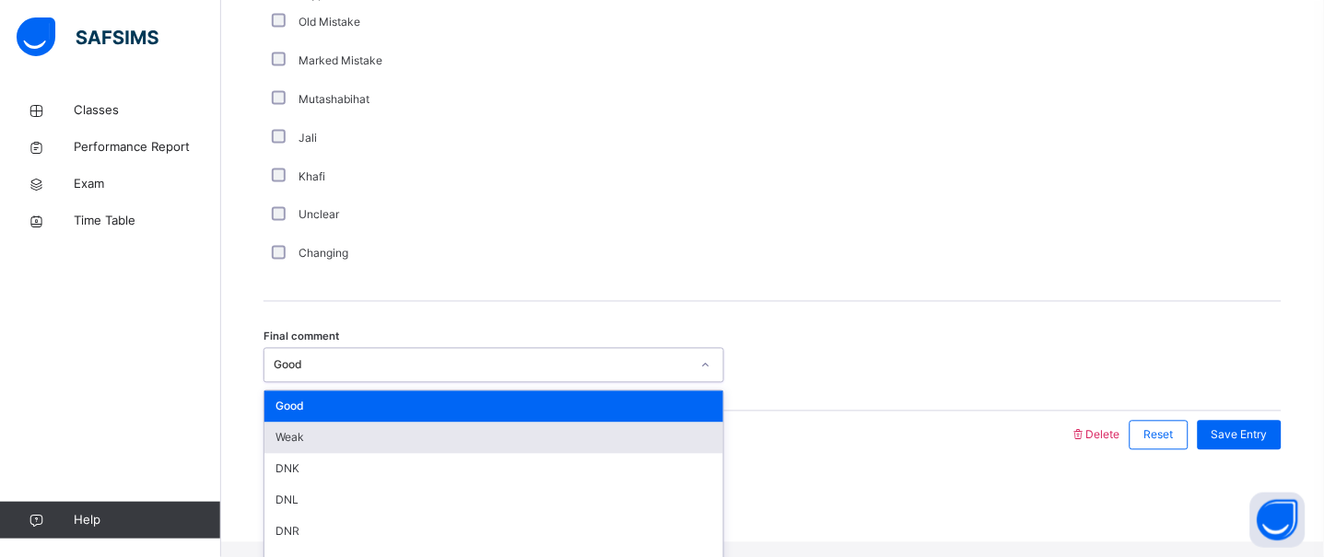
click at [521, 454] on div "Weak" at bounding box center [493, 438] width 459 height 31
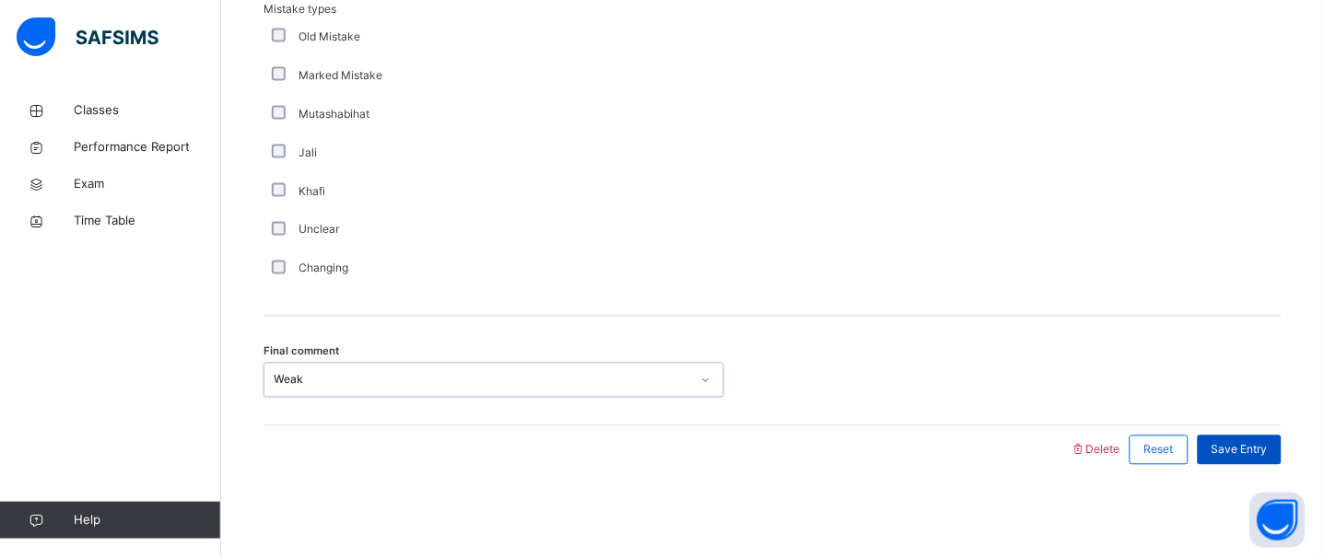
click at [1241, 438] on div "Save Entry" at bounding box center [1240, 450] width 84 height 29
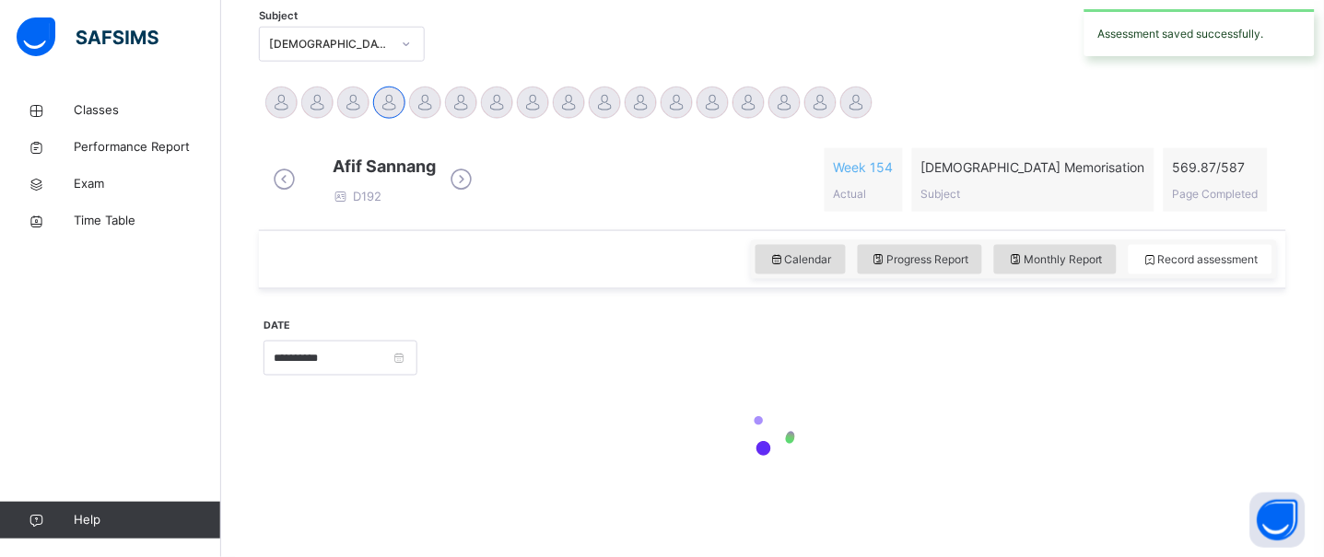
scroll to position [826, 0]
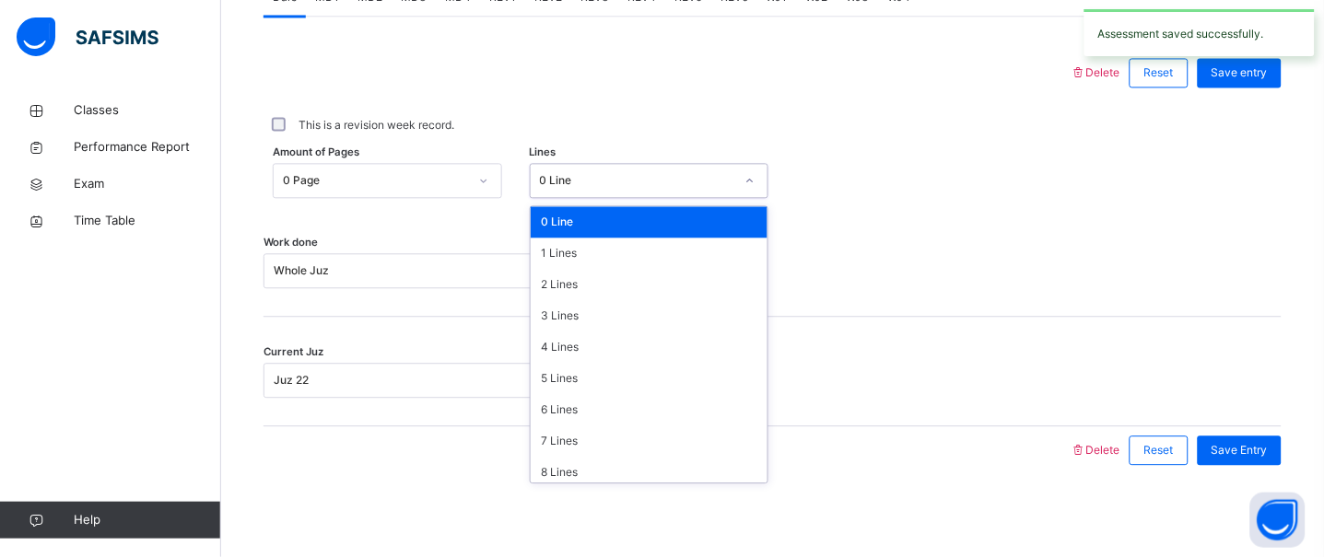
click at [551, 50] on div at bounding box center [667, 73] width 789 height 48
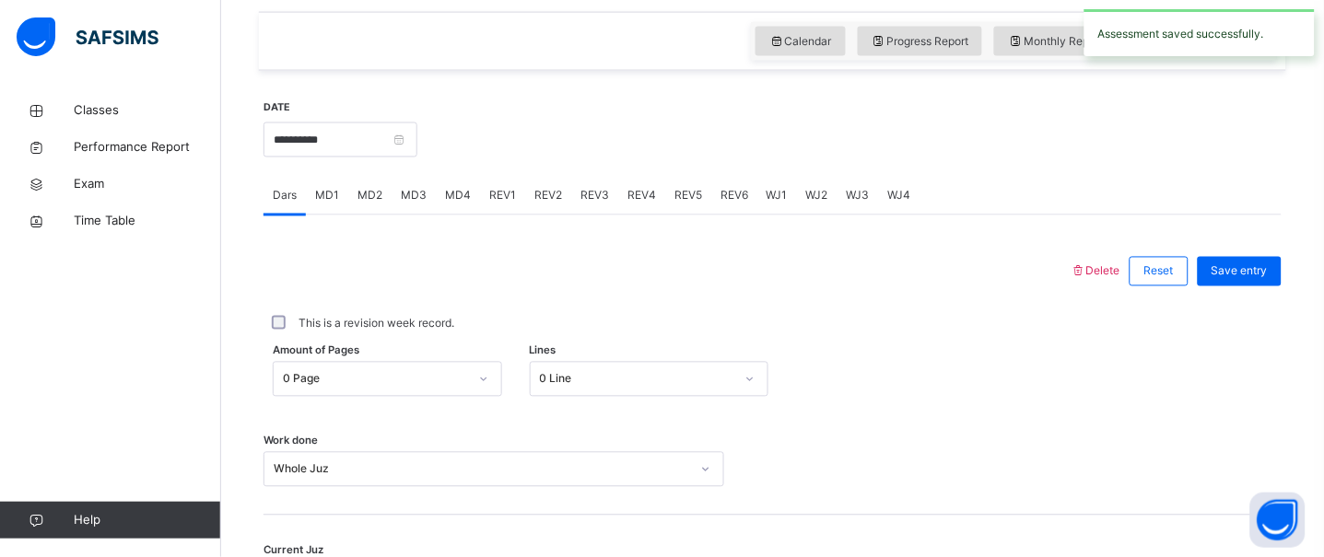
scroll to position [598, 0]
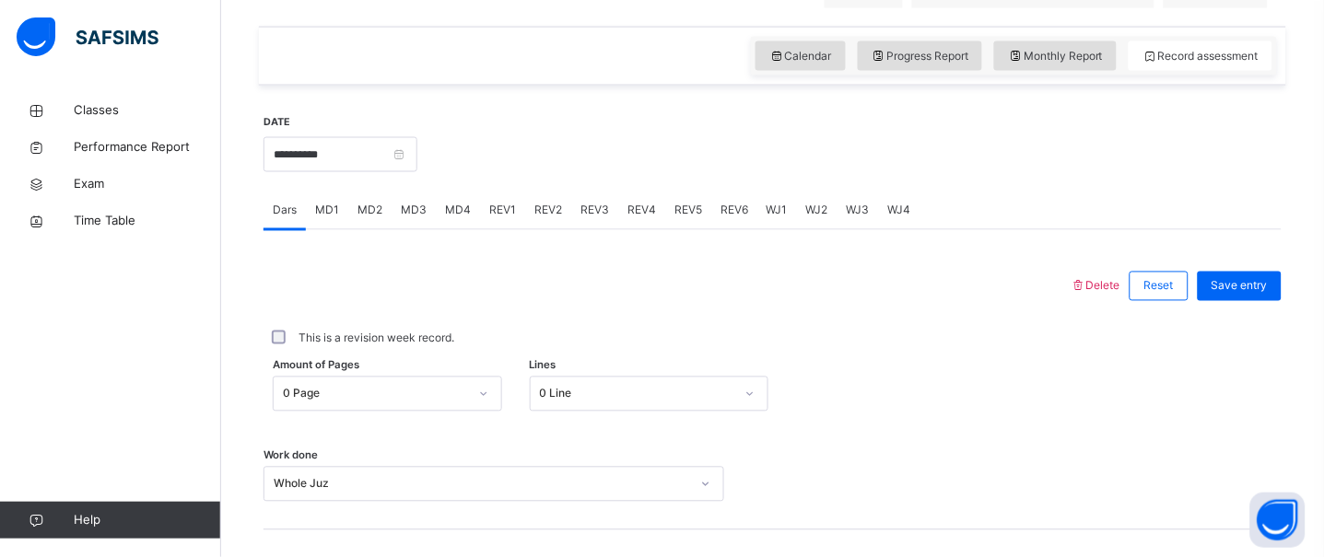
click at [330, 219] on span "MD1" at bounding box center [327, 211] width 24 height 17
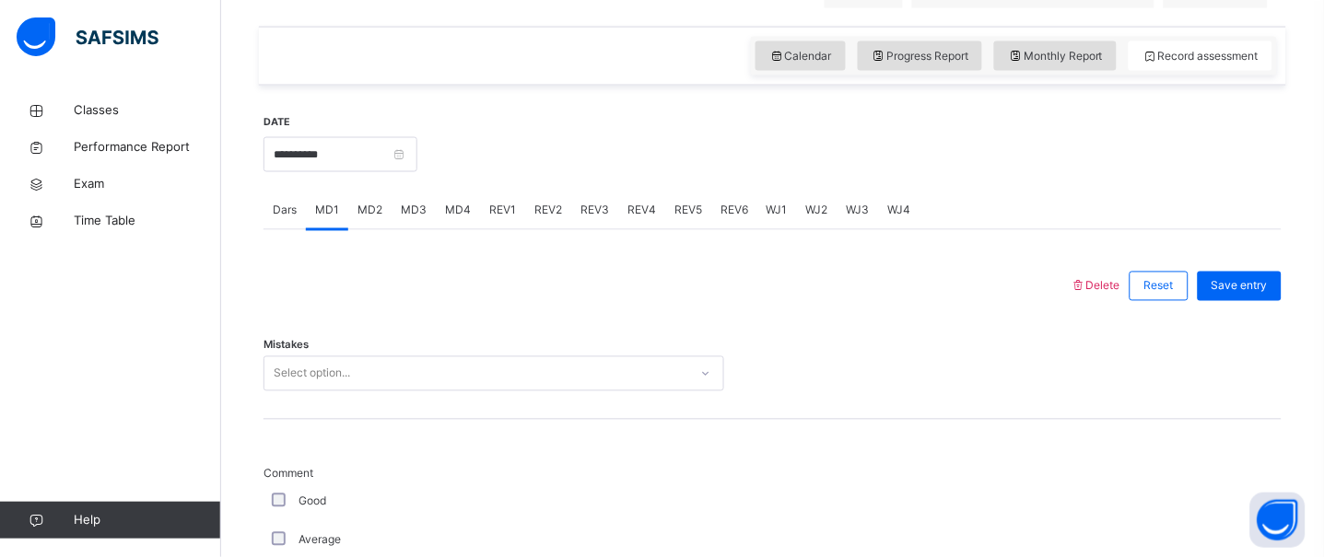
click at [525, 392] on div "Select option..." at bounding box center [493, 374] width 461 height 35
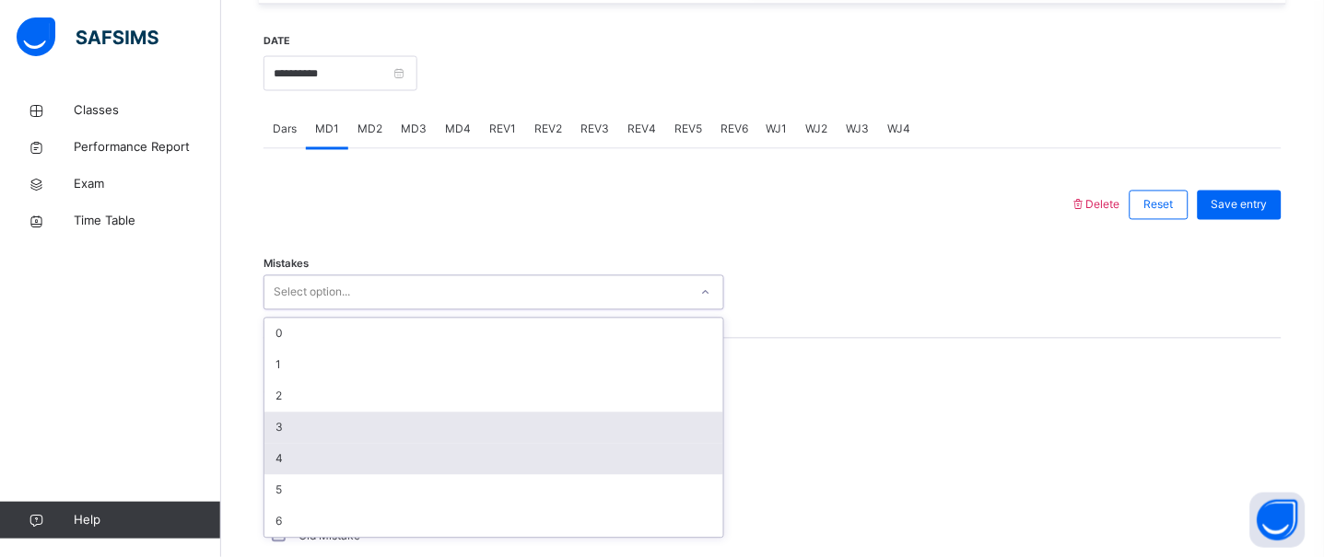
scroll to position [683, 0]
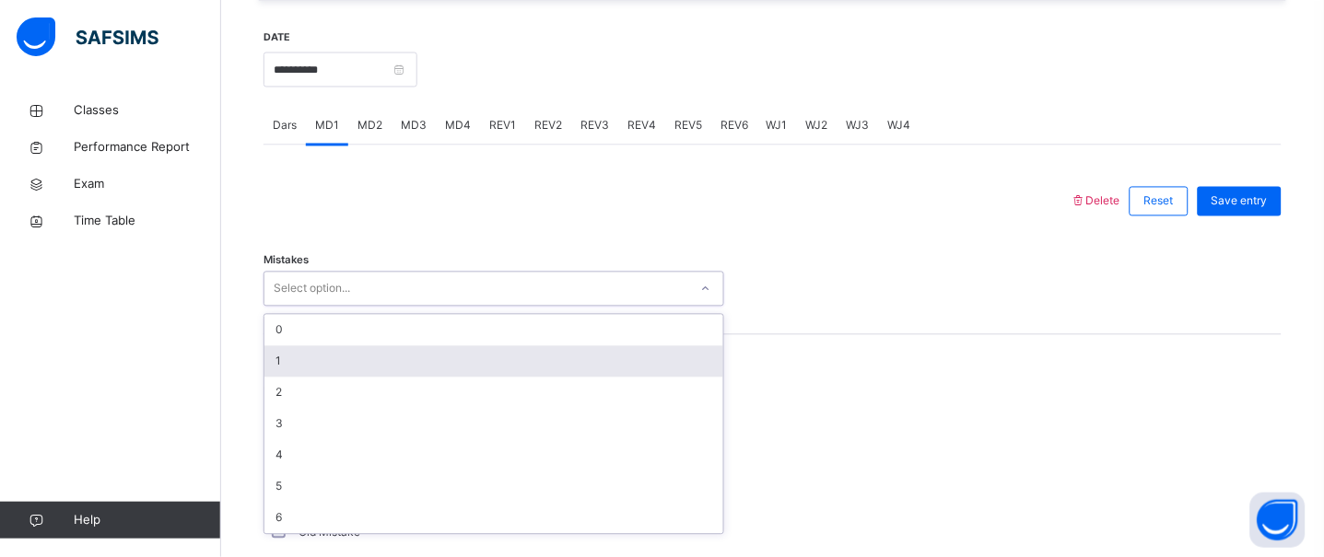
click at [406, 325] on div "Mistakes option 1 focused, 2 of 7. 7 results available. Use Up and Down to choo…" at bounding box center [772, 281] width 1018 height 110
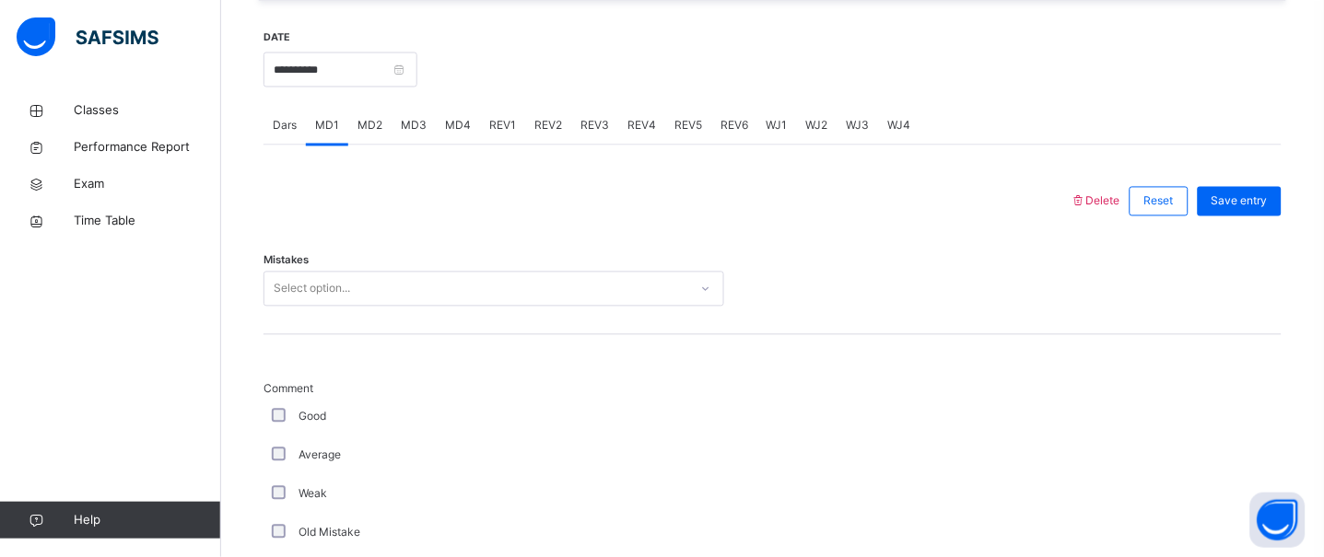
click at [394, 304] on div "Select option..." at bounding box center [476, 289] width 424 height 29
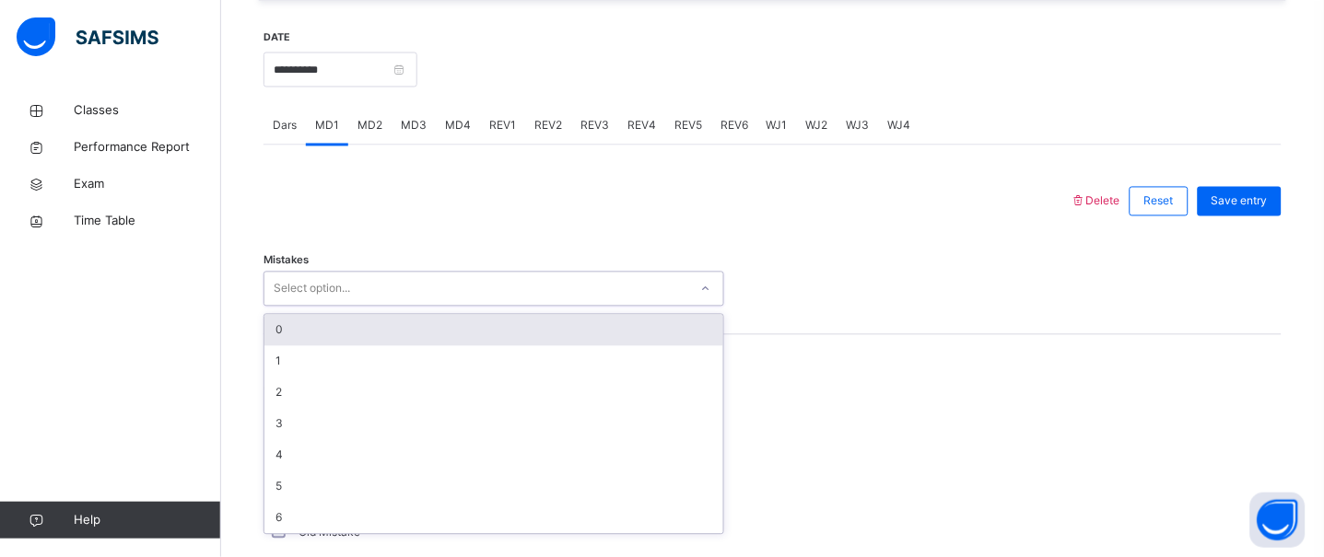
click at [414, 346] on div "0" at bounding box center [493, 330] width 459 height 31
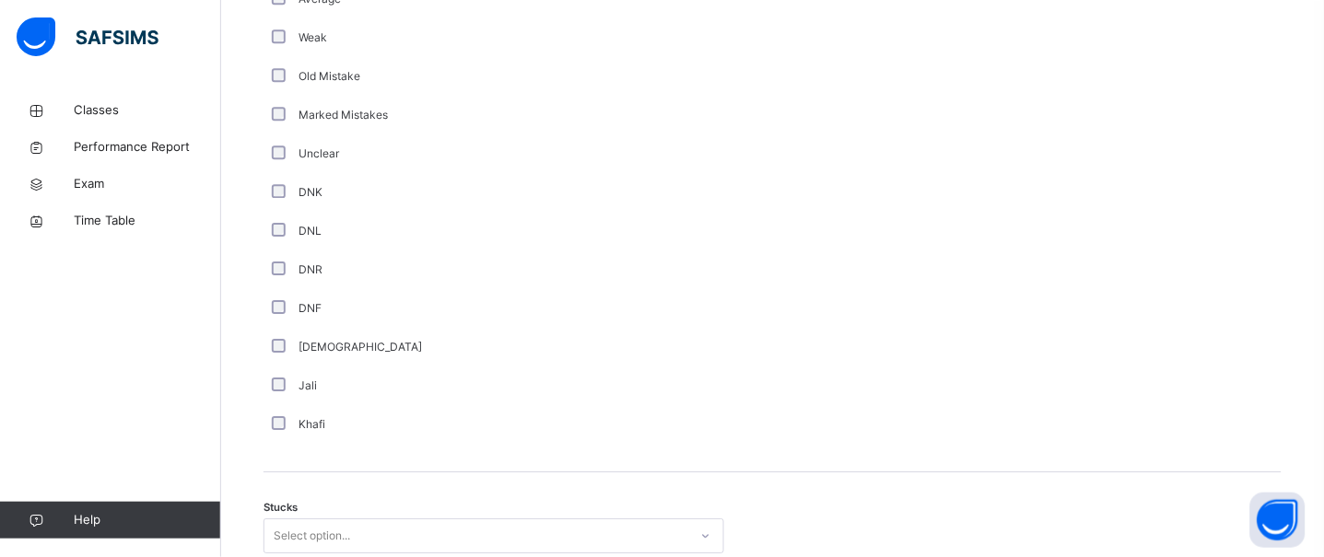
scroll to position [1141, 0]
click at [434, 522] on div "Select option..." at bounding box center [493, 534] width 461 height 35
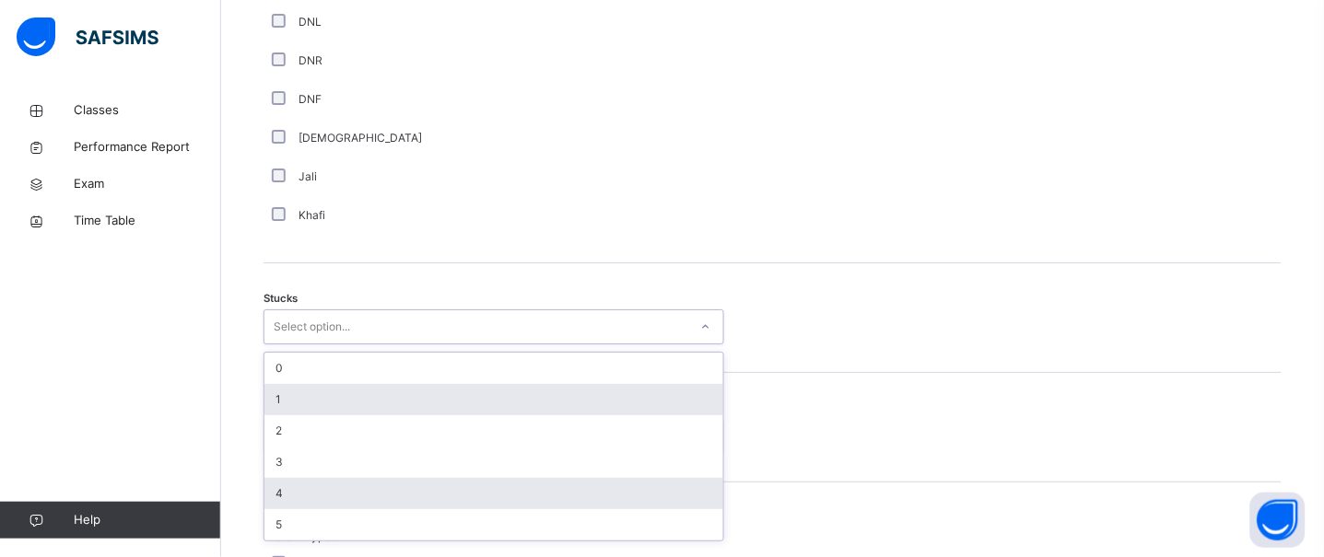
scroll to position [1356, 0]
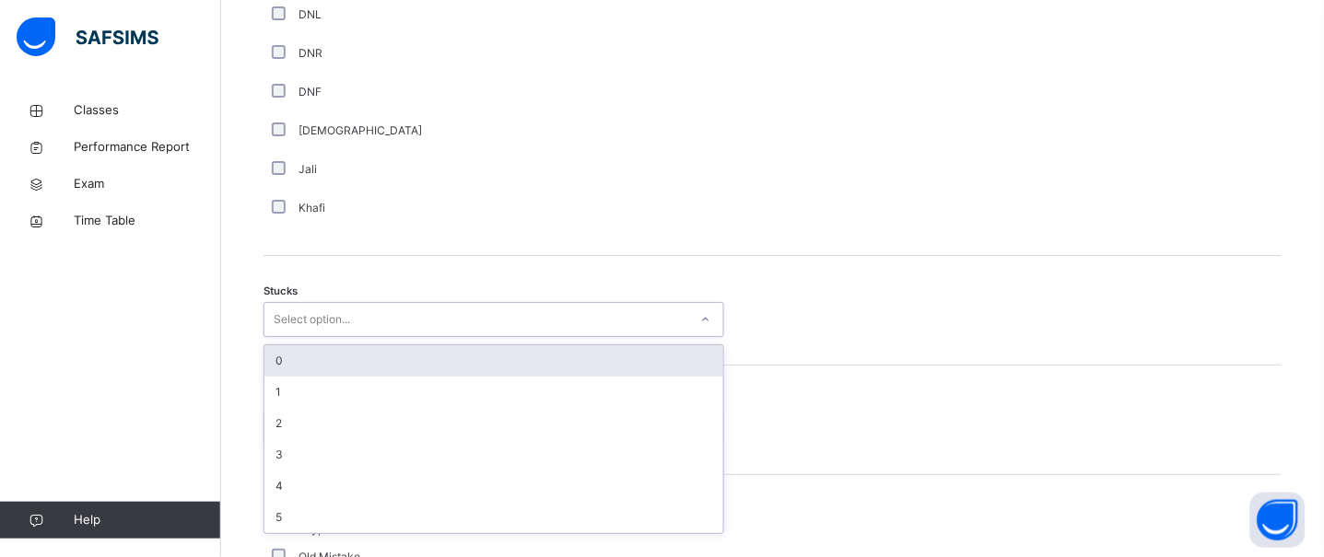
click at [355, 377] on div "0" at bounding box center [493, 360] width 459 height 31
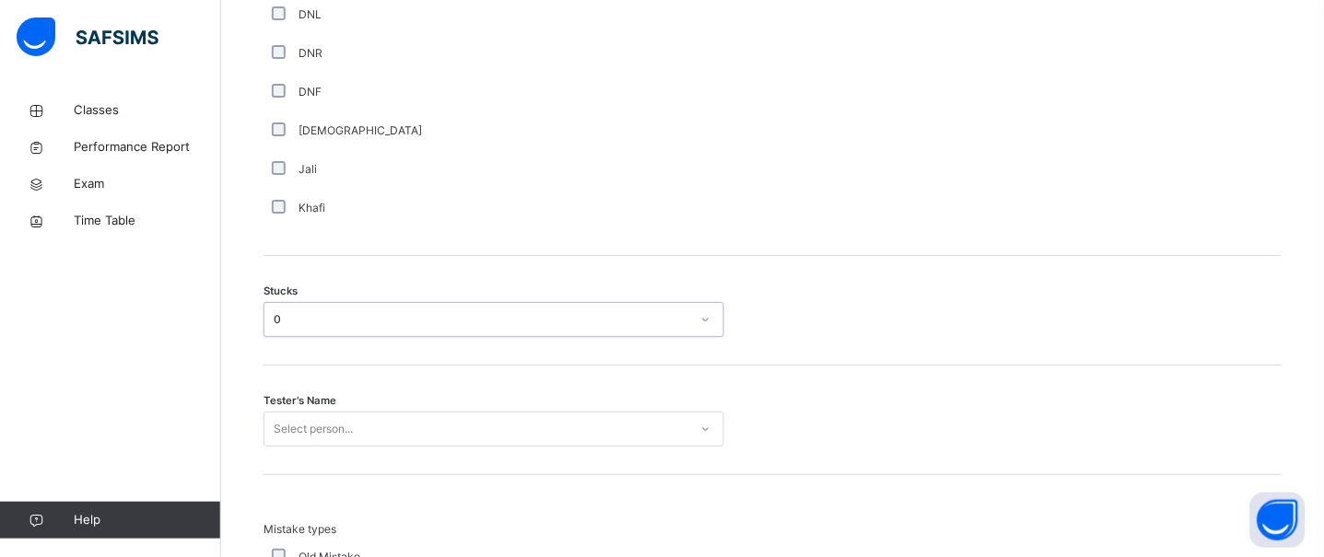
click at [340, 334] on div "0" at bounding box center [476, 320] width 424 height 29
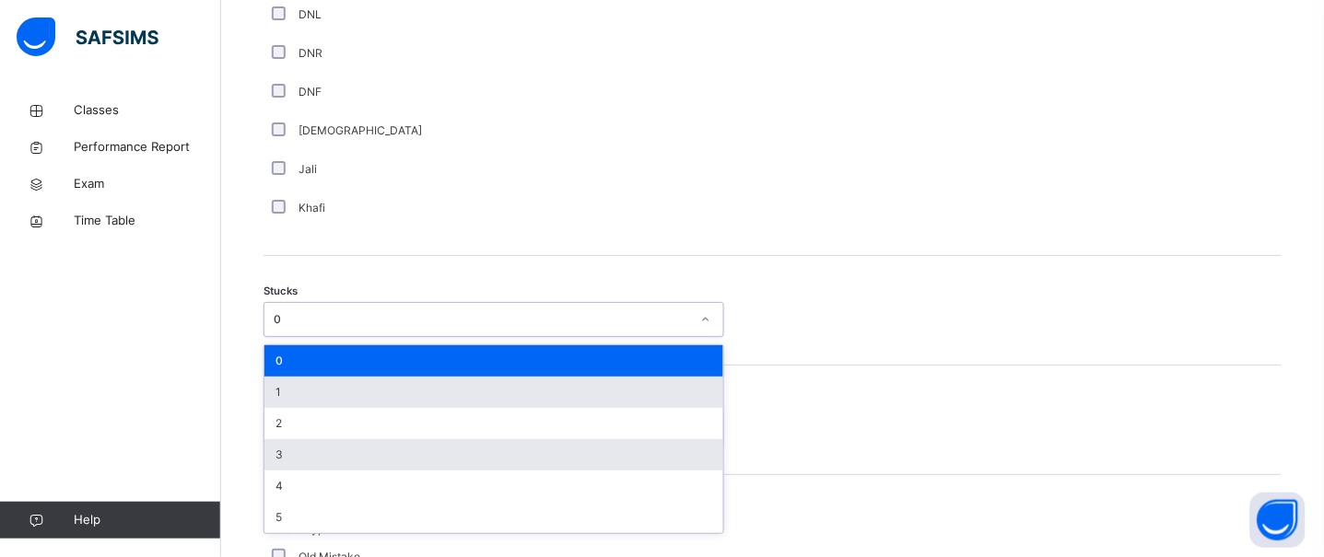
drag, startPoint x: 342, startPoint y: 404, endPoint x: 362, endPoint y: 466, distance: 65.8
click at [350, 433] on div "0 1 2 3 4 5" at bounding box center [493, 439] width 459 height 188
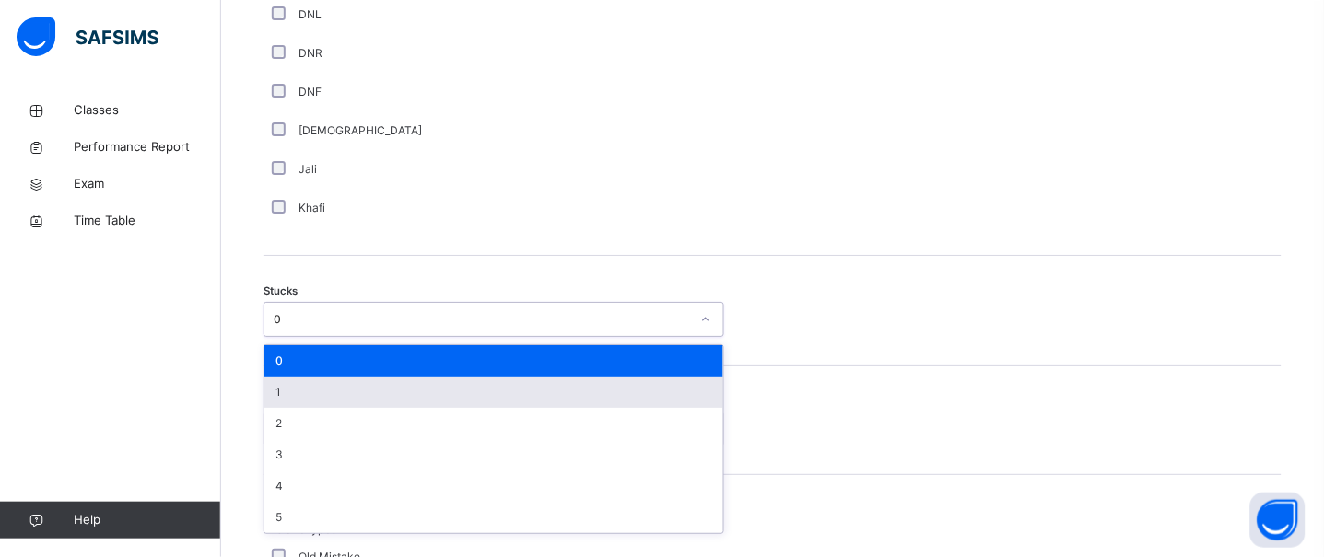
click at [327, 404] on div "1" at bounding box center [493, 392] width 459 height 31
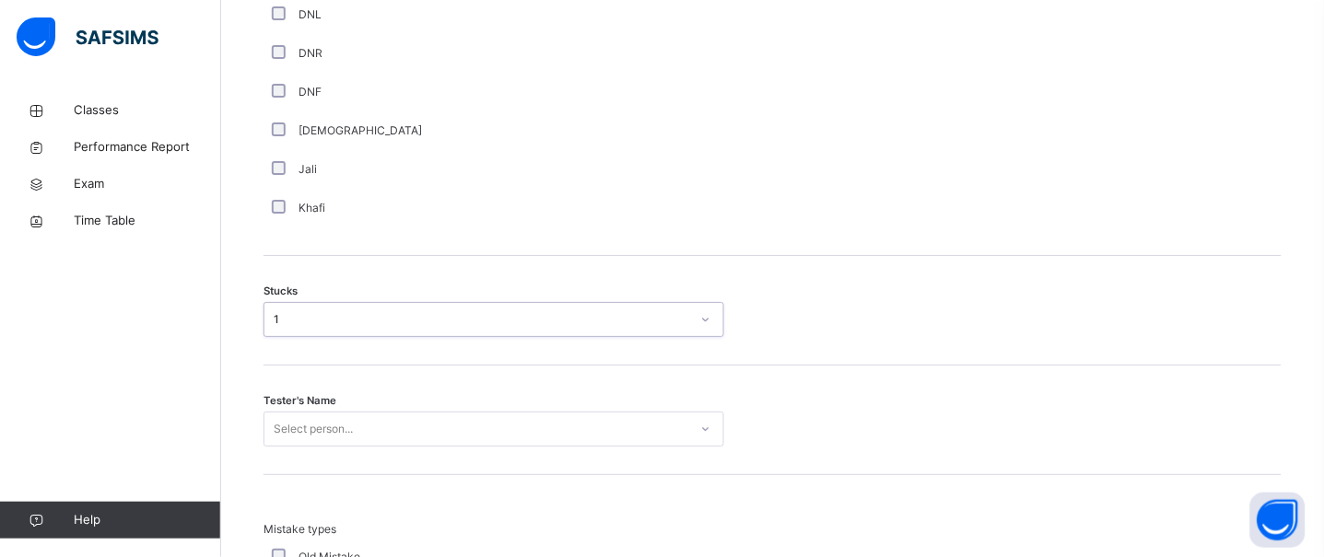
click at [362, 446] on div "Tester's Name Select person..." at bounding box center [772, 421] width 1018 height 110
click at [363, 447] on div "Select person..." at bounding box center [493, 429] width 461 height 35
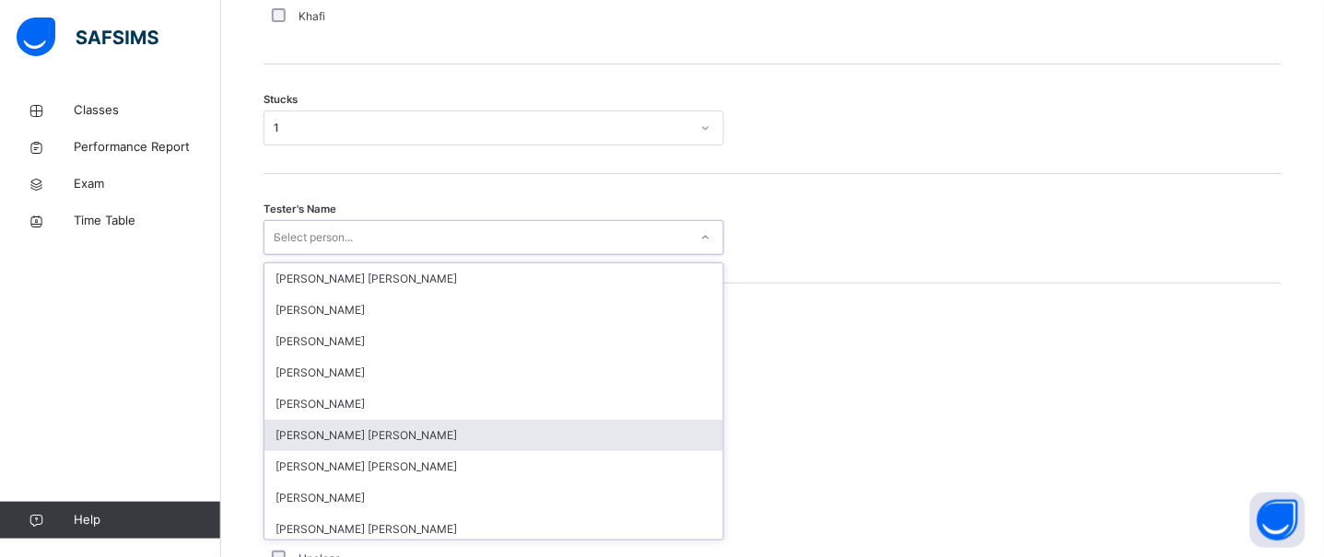
scroll to position [1554, 0]
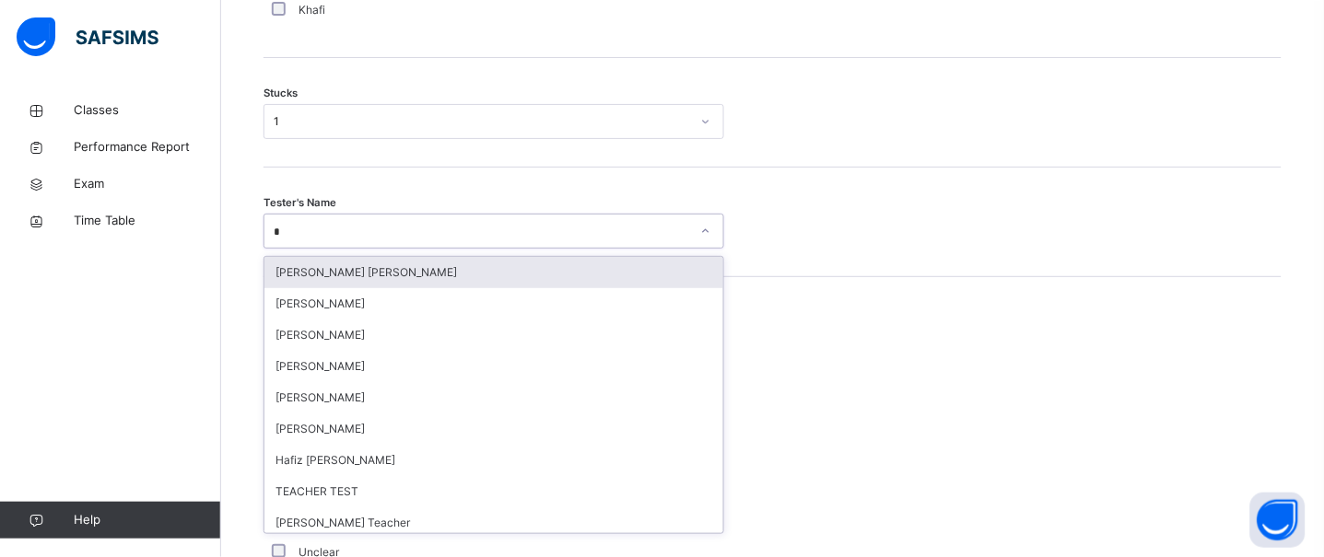
type input "**"
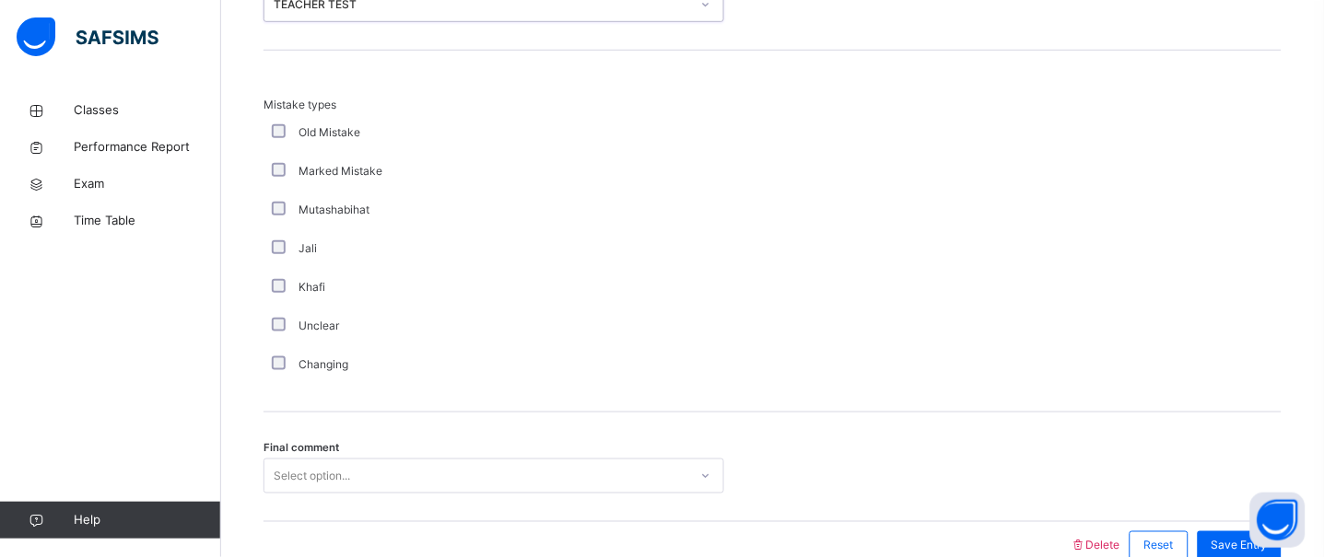
scroll to position [1805, 0]
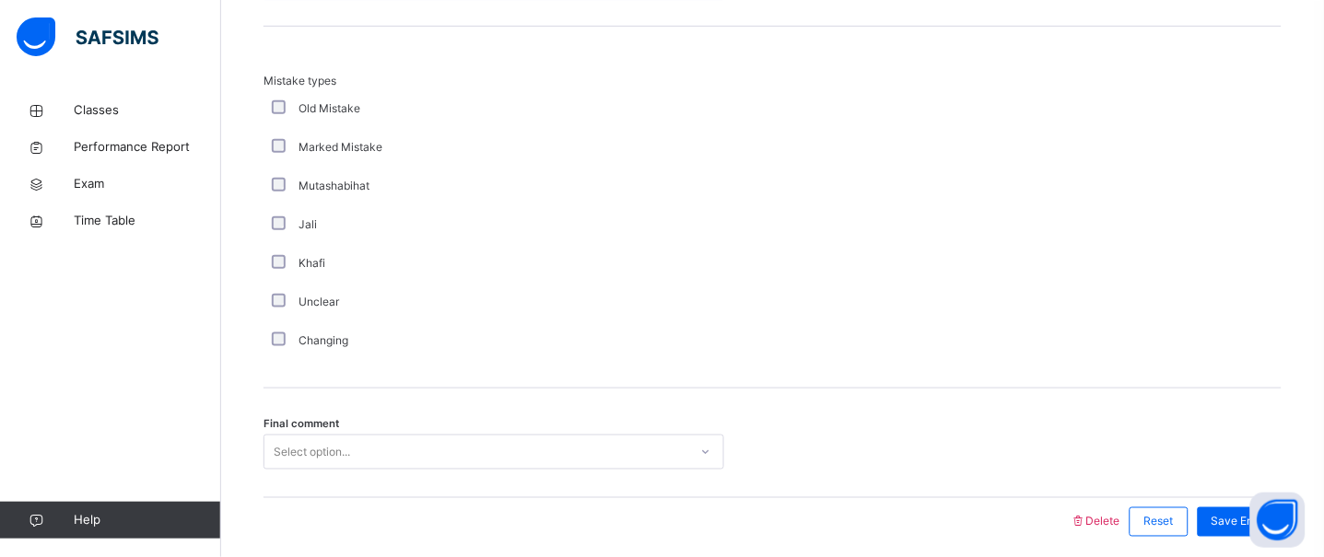
click at [554, 470] on div "Select option..." at bounding box center [493, 452] width 461 height 35
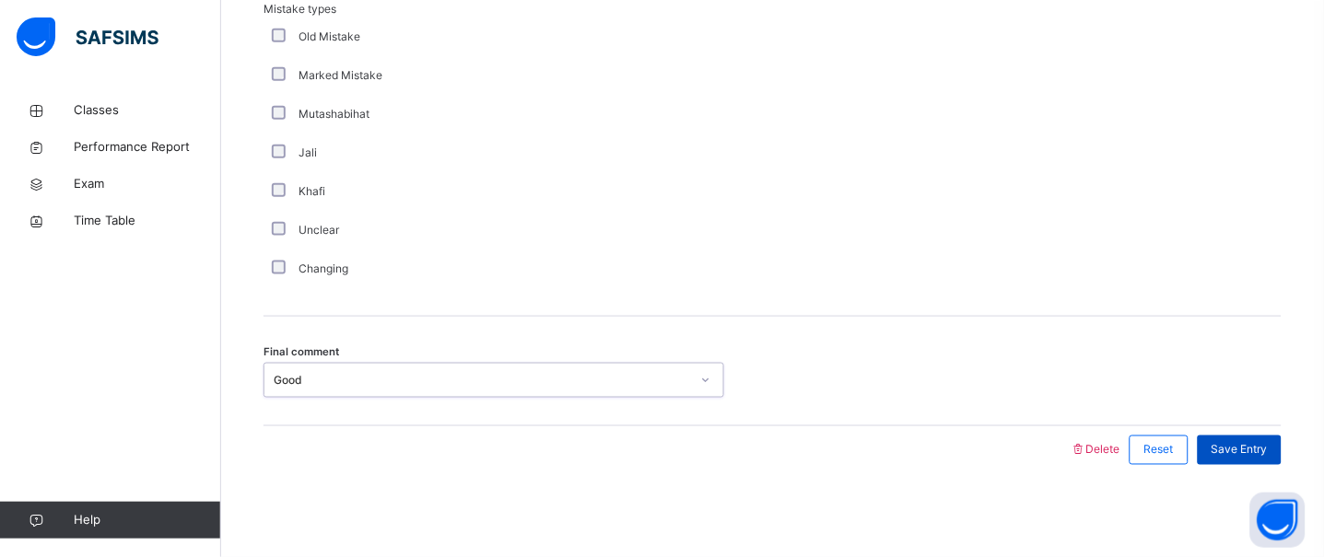
click at [1241, 443] on span "Save Entry" at bounding box center [1239, 450] width 56 height 17
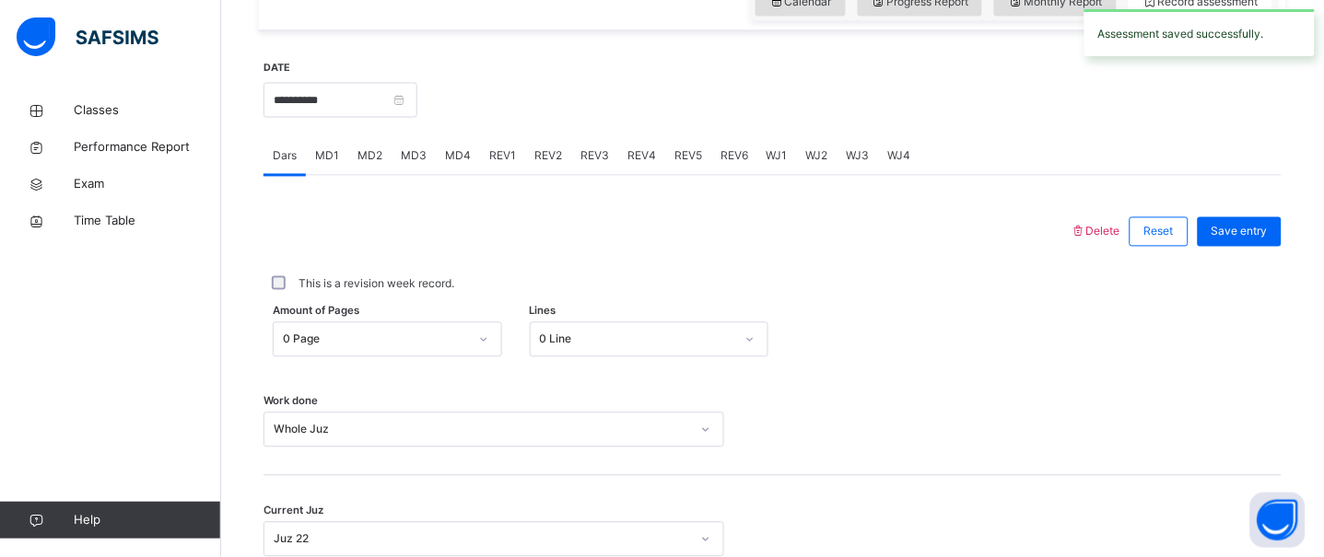
scroll to position [637, 0]
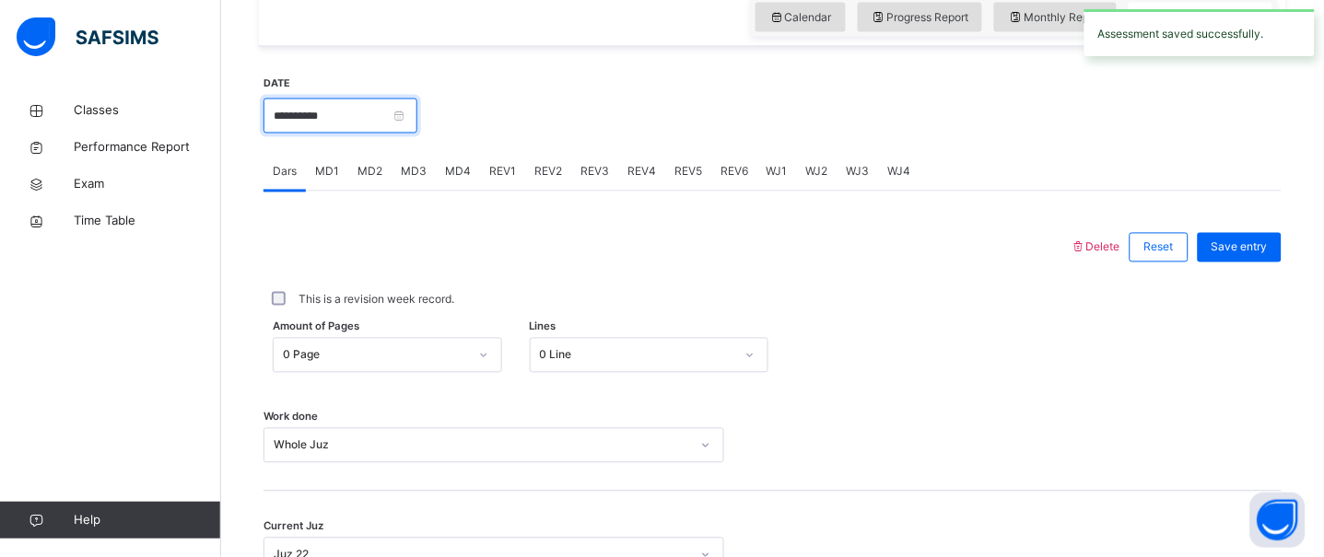
click at [394, 123] on input "**********" at bounding box center [340, 116] width 154 height 35
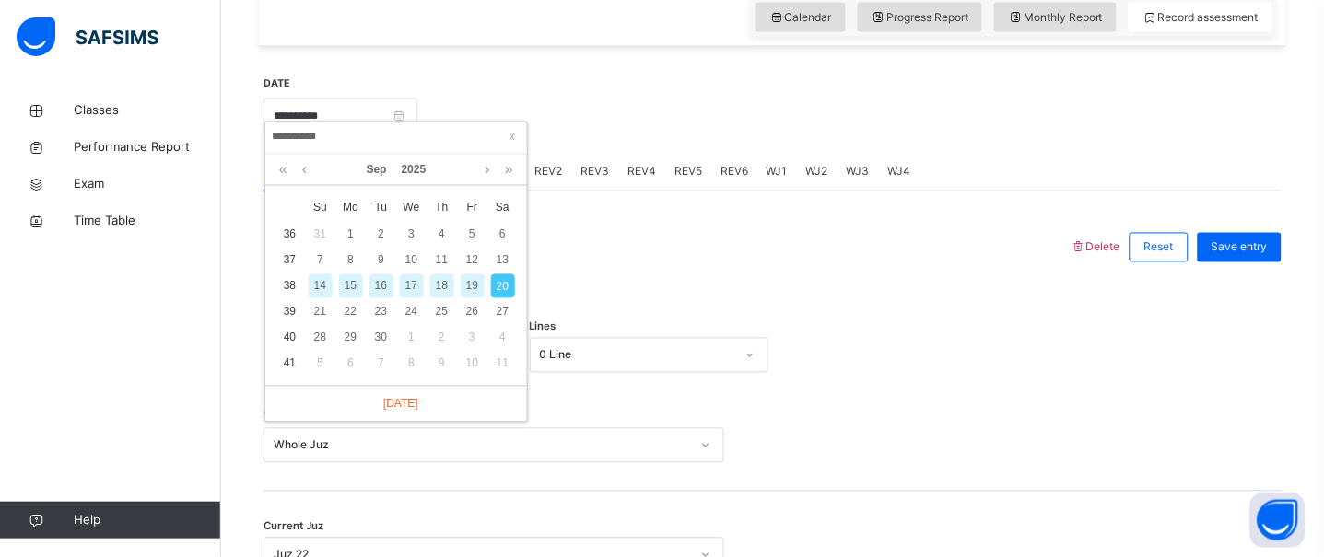
click at [472, 292] on div "19" at bounding box center [473, 287] width 24 height 24
type input "**********"
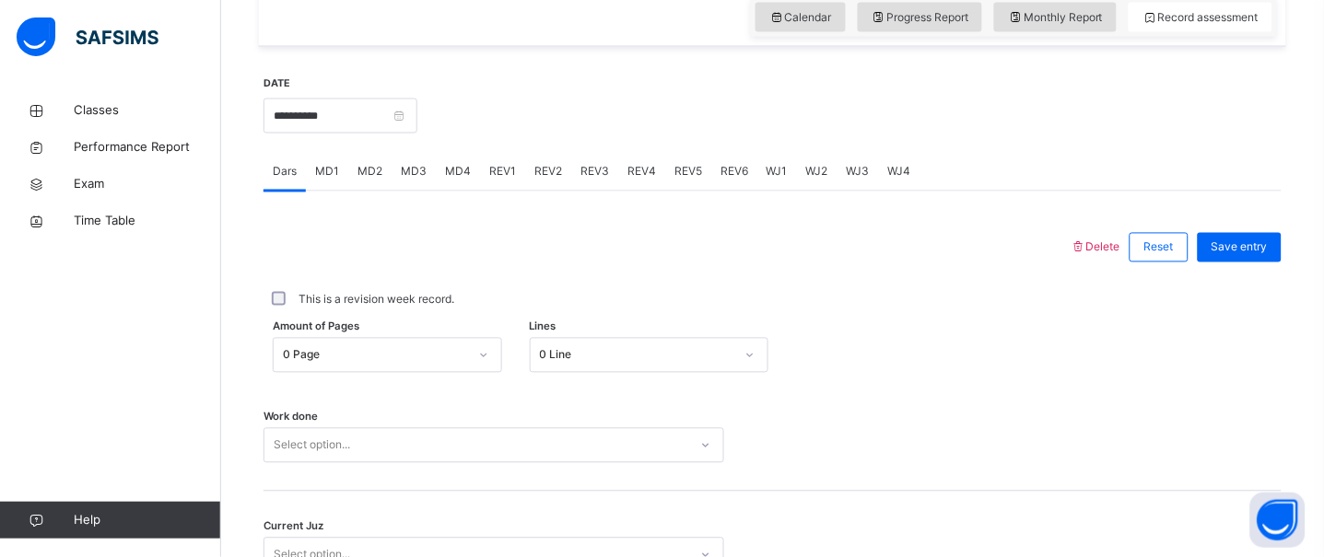
click at [466, 441] on div "Work done Select option..." at bounding box center [772, 437] width 1018 height 110
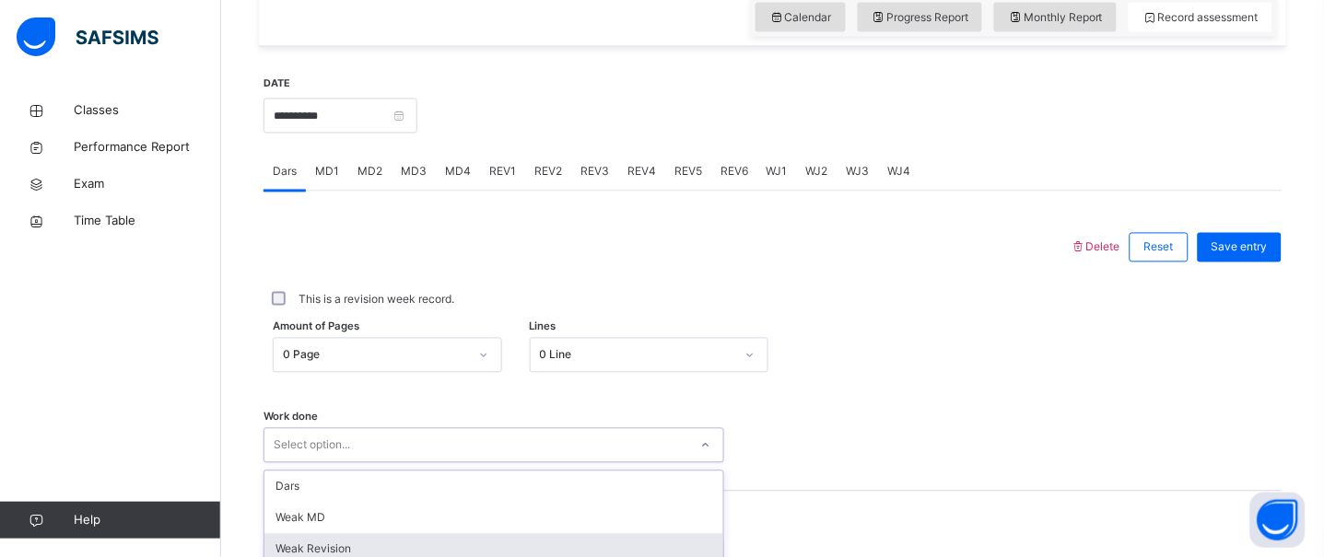
click at [469, 462] on div "option Weak Revision focused, 3 of 16. 16 results available. Use Up and Down to…" at bounding box center [493, 445] width 461 height 35
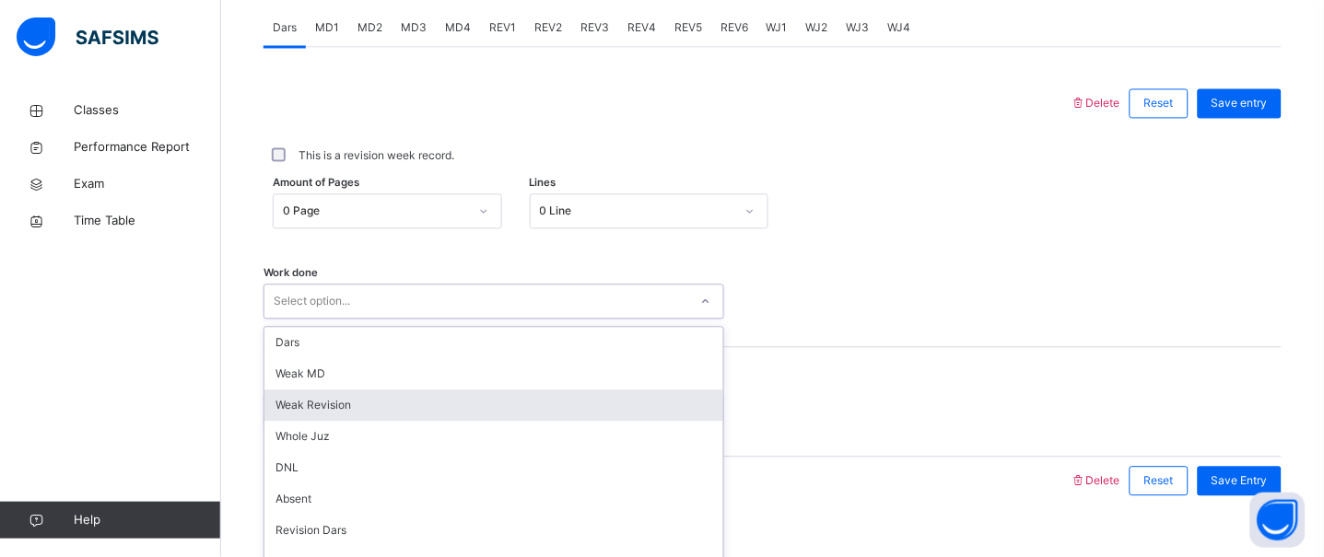
scroll to position [826, 0]
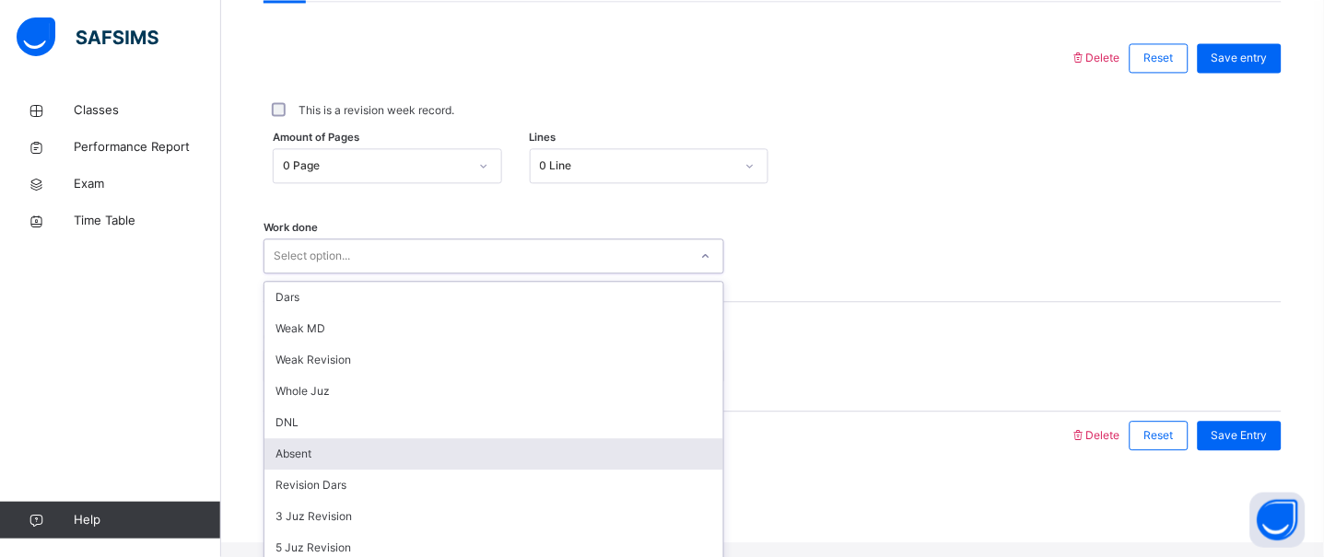
click at [303, 470] on div "Absent" at bounding box center [493, 454] width 459 height 31
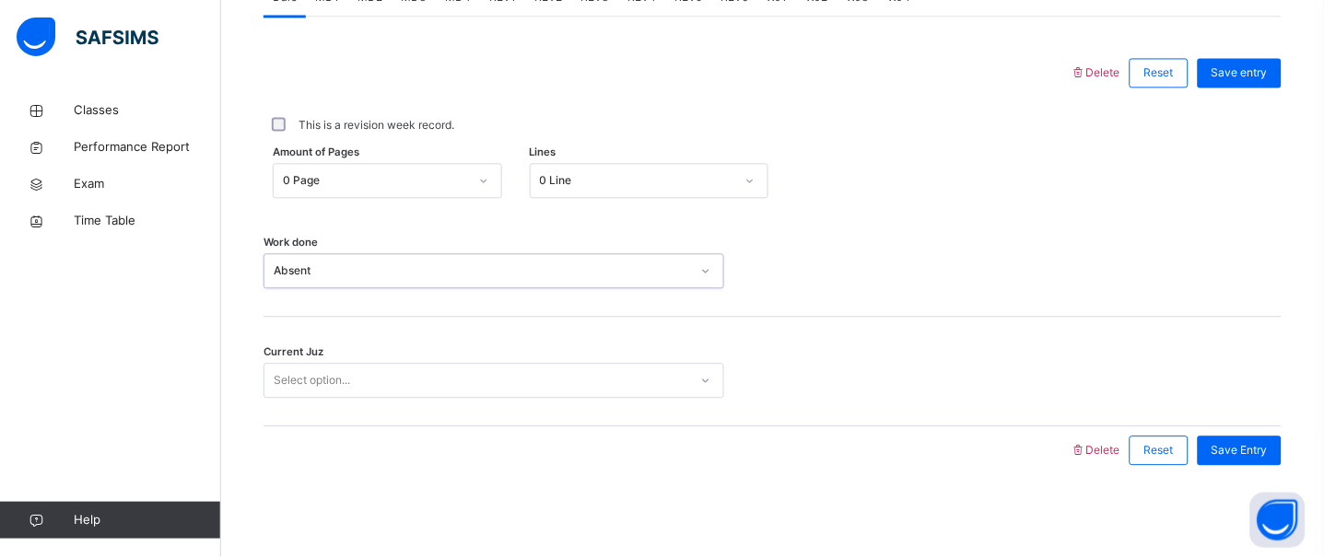
click at [316, 370] on div "Select option..." at bounding box center [312, 380] width 76 height 35
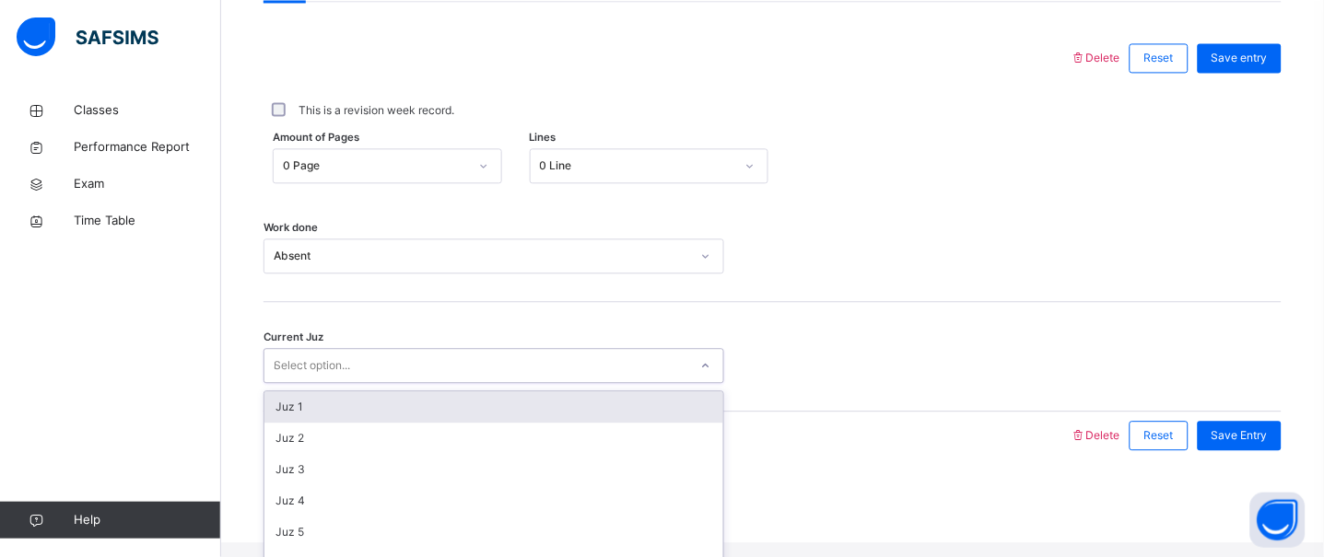
type input "**"
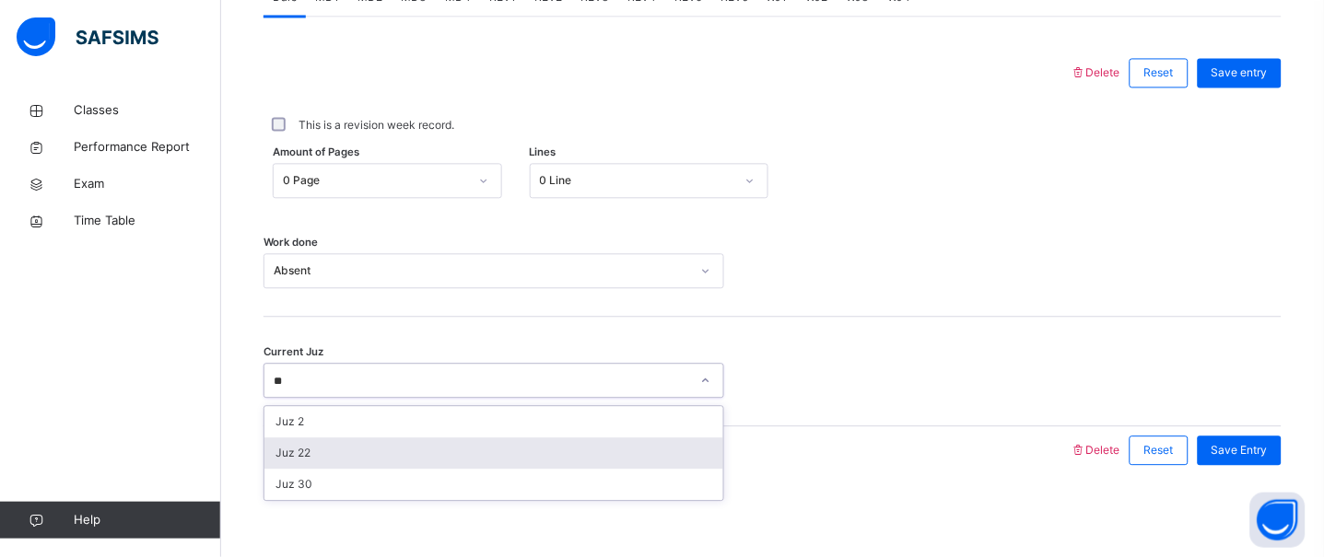
click at [364, 461] on div "Juz 22" at bounding box center [493, 453] width 459 height 31
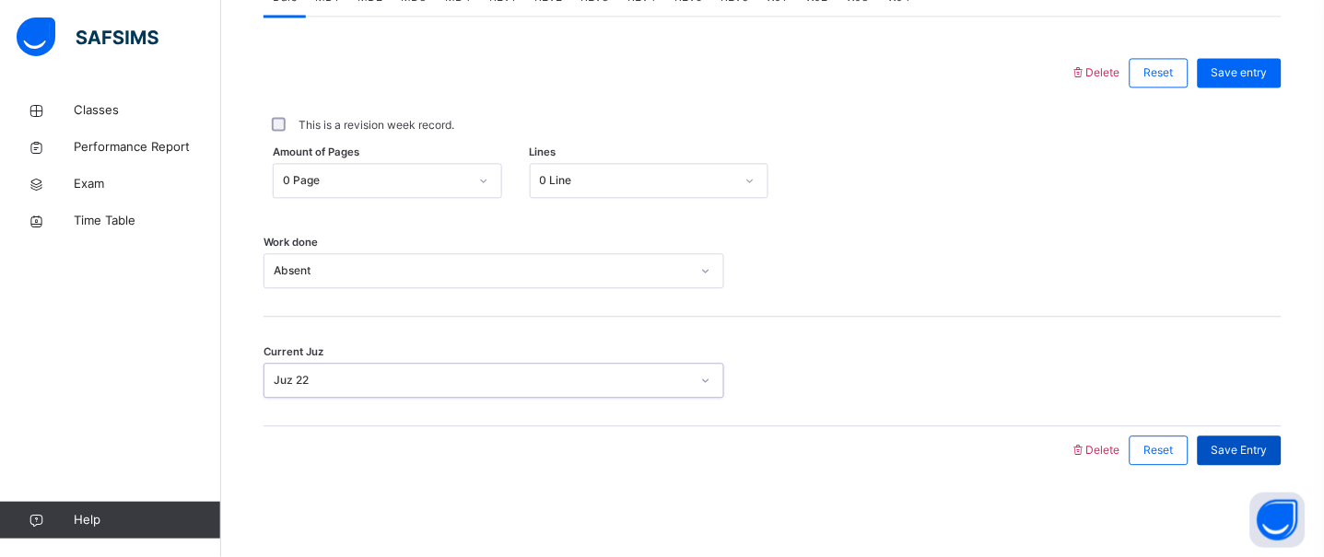
click at [1241, 440] on div "Save Entry" at bounding box center [1240, 450] width 84 height 29
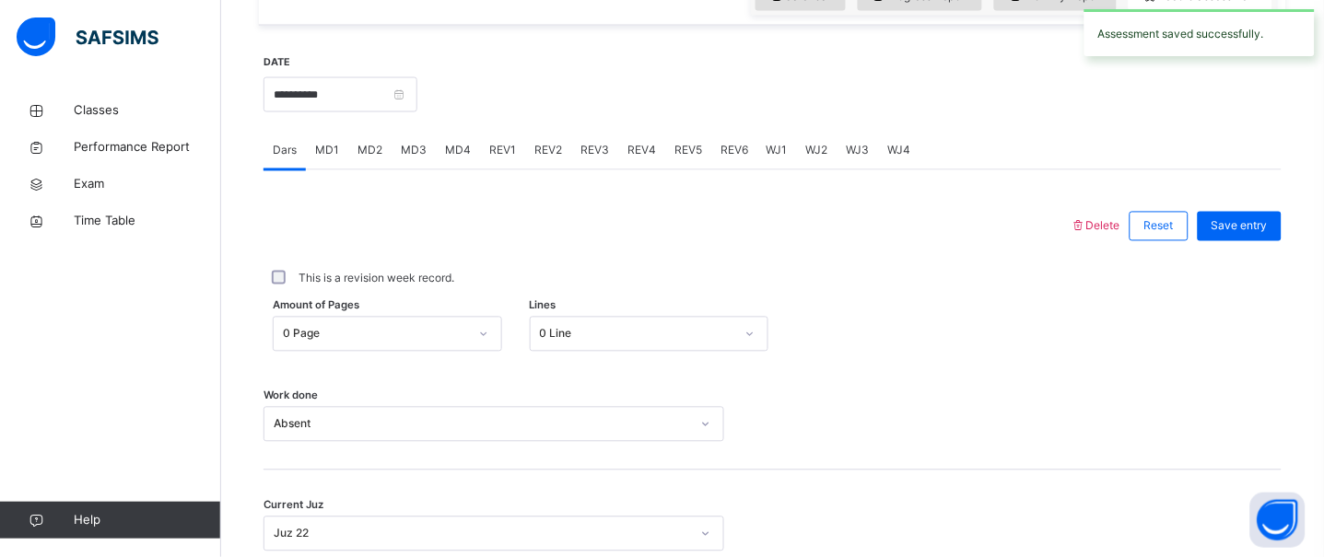
scroll to position [654, 0]
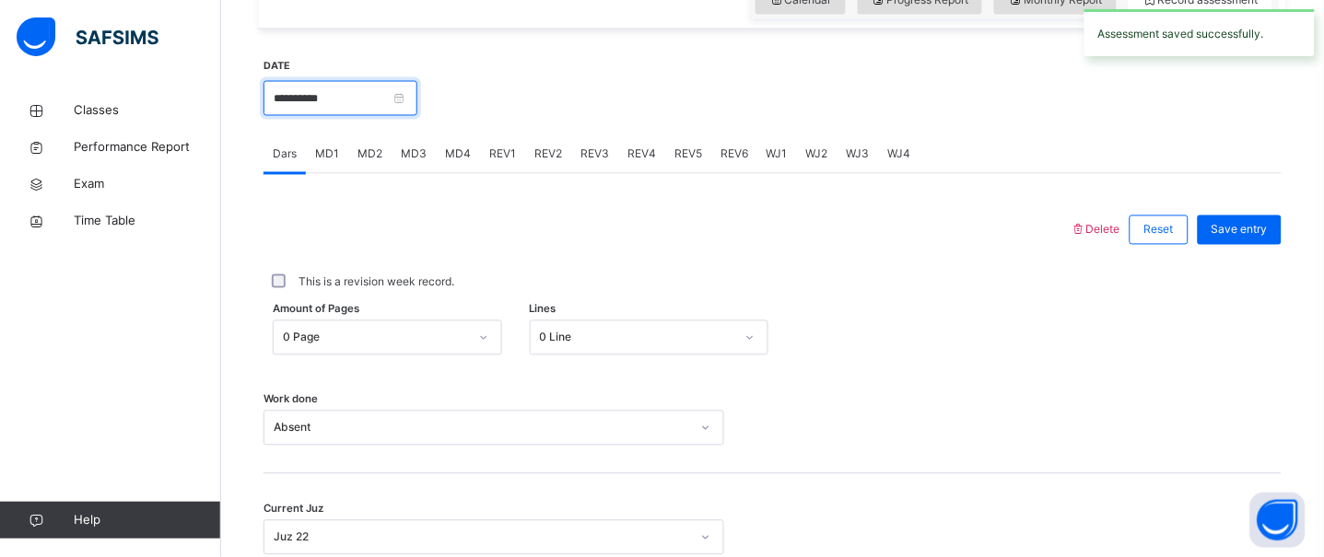
click at [287, 96] on input "**********" at bounding box center [340, 98] width 154 height 35
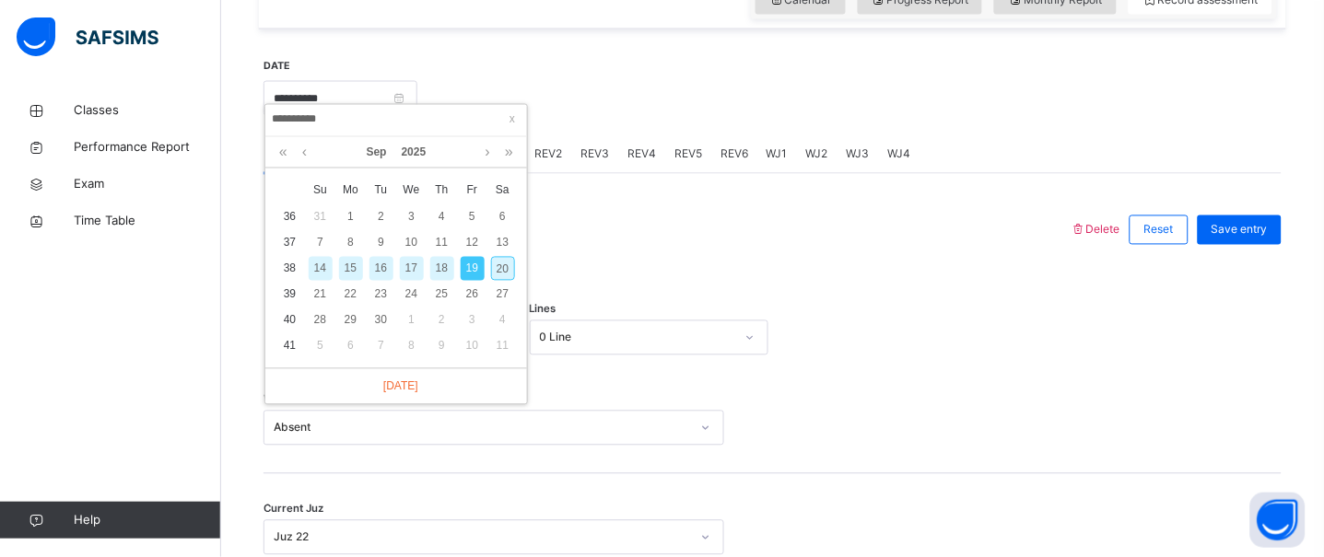
click at [447, 269] on div "18" at bounding box center [442, 269] width 24 height 24
type input "**********"
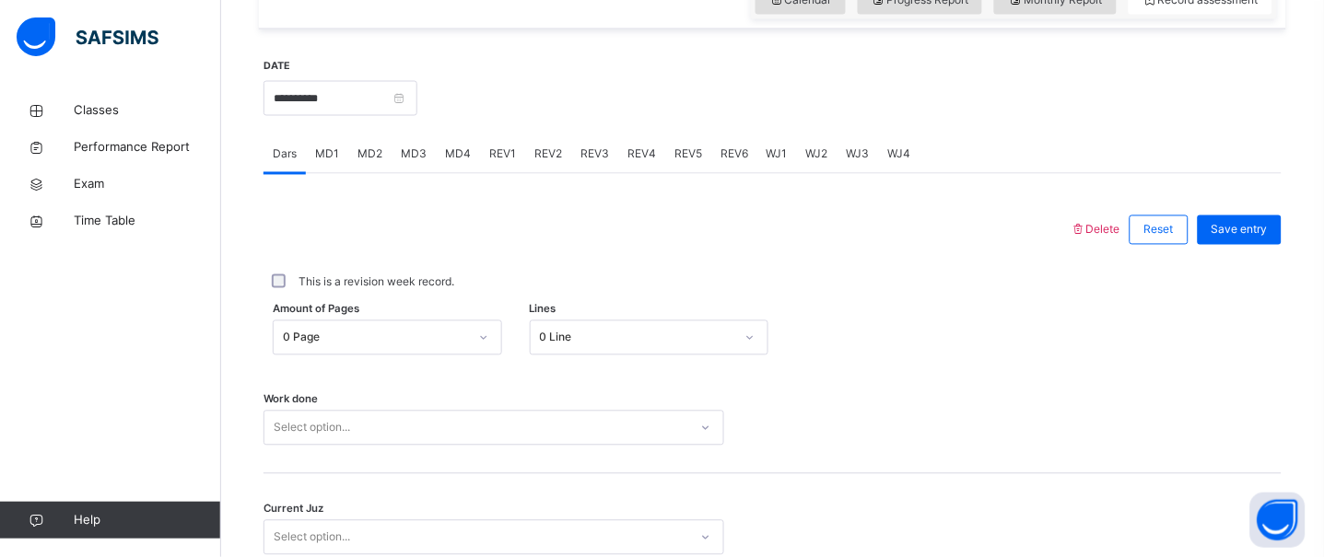
click at [475, 439] on div "Select option..." at bounding box center [493, 428] width 461 height 35
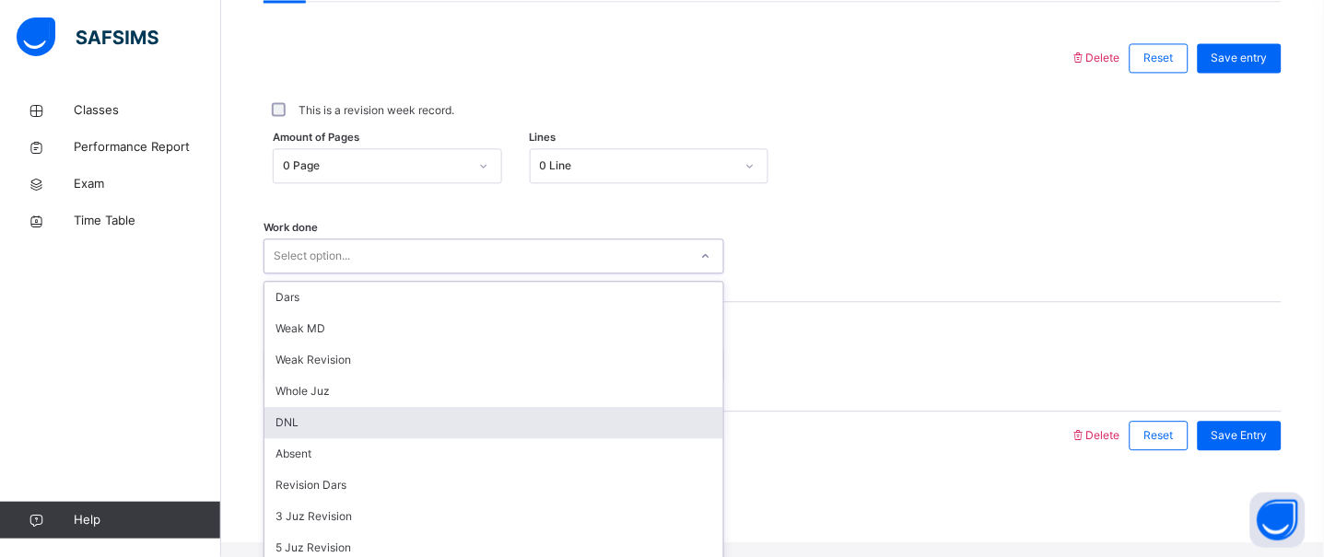
scroll to position [215, 0]
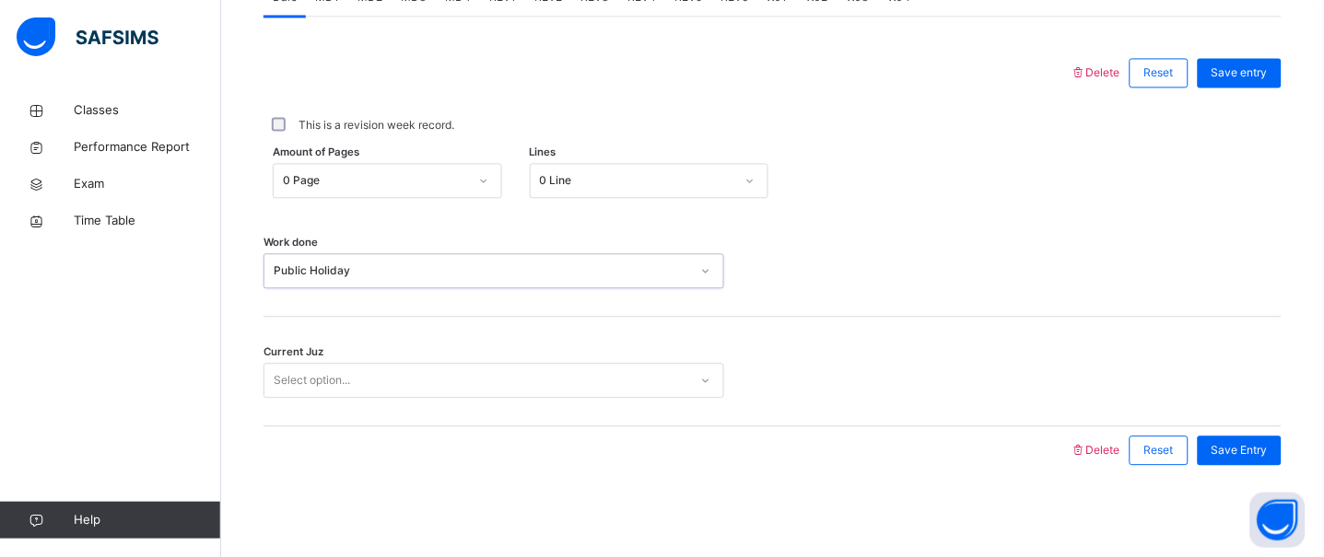
click at [396, 376] on div "Select option..." at bounding box center [476, 381] width 424 height 29
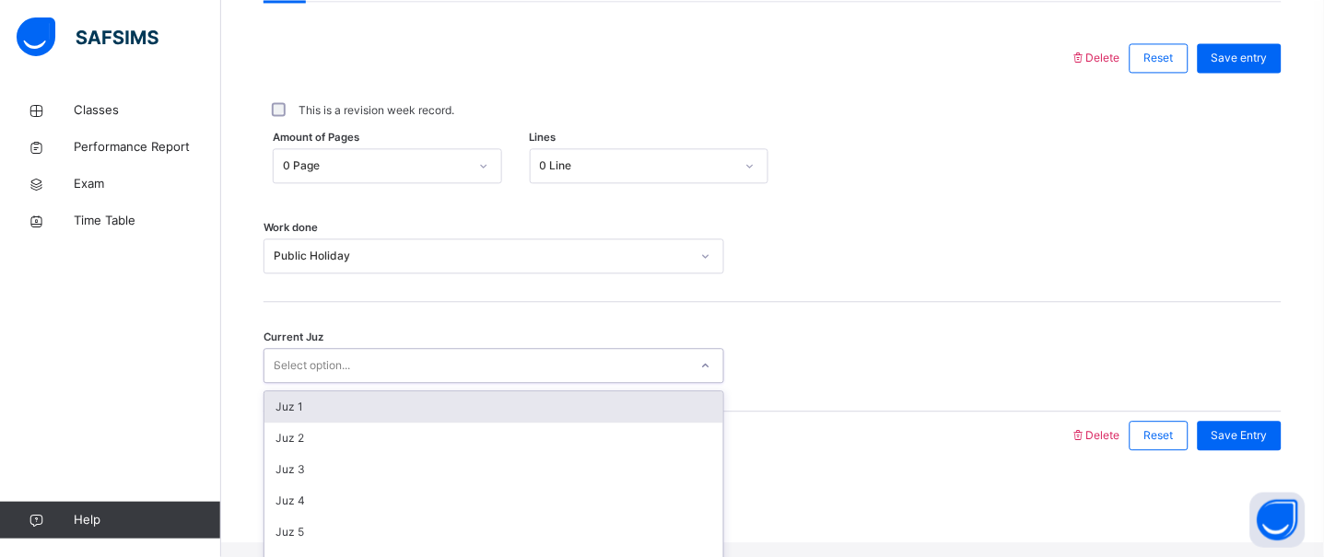
type input "**"
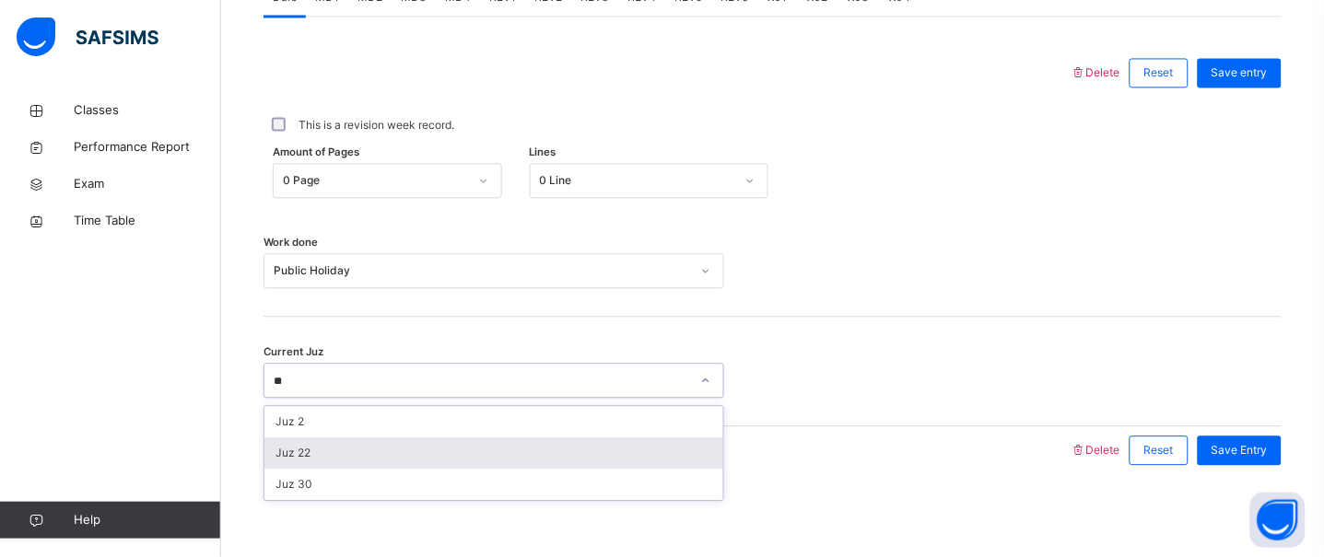
click at [402, 451] on div "Juz 22" at bounding box center [493, 453] width 459 height 31
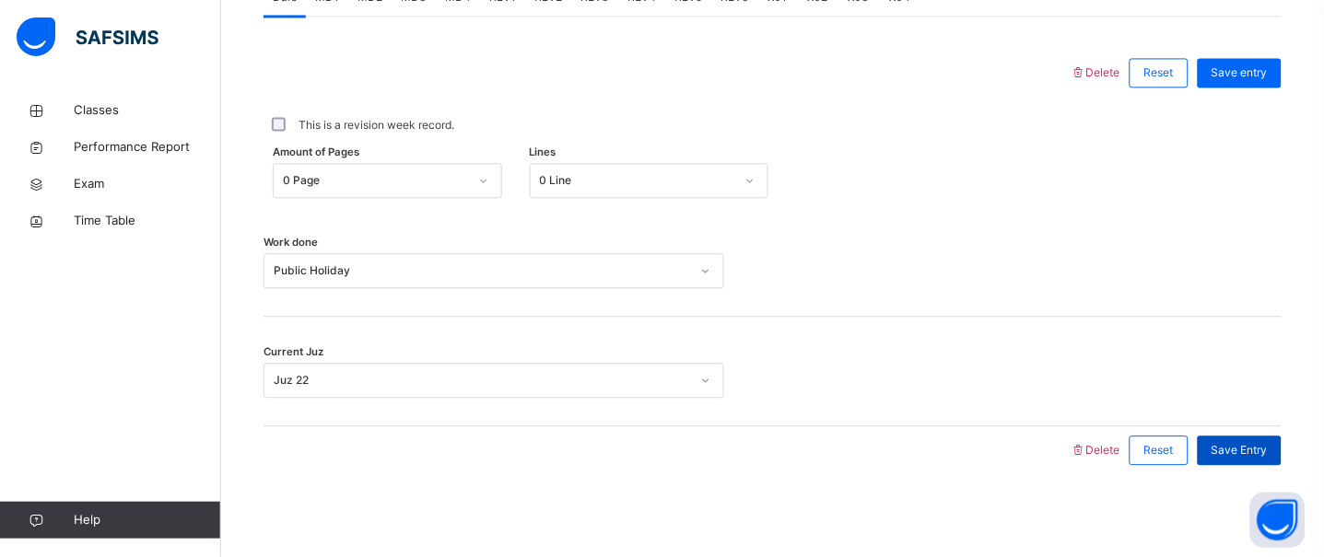
click at [1241, 449] on span "Save Entry" at bounding box center [1239, 450] width 56 height 17
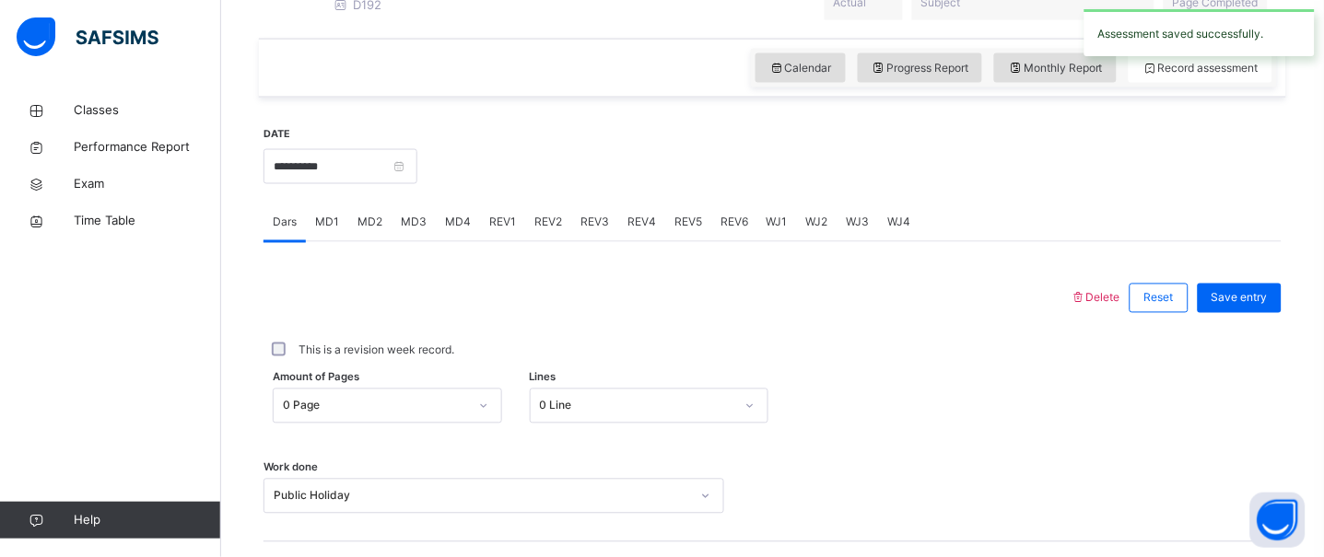
scroll to position [523, 0]
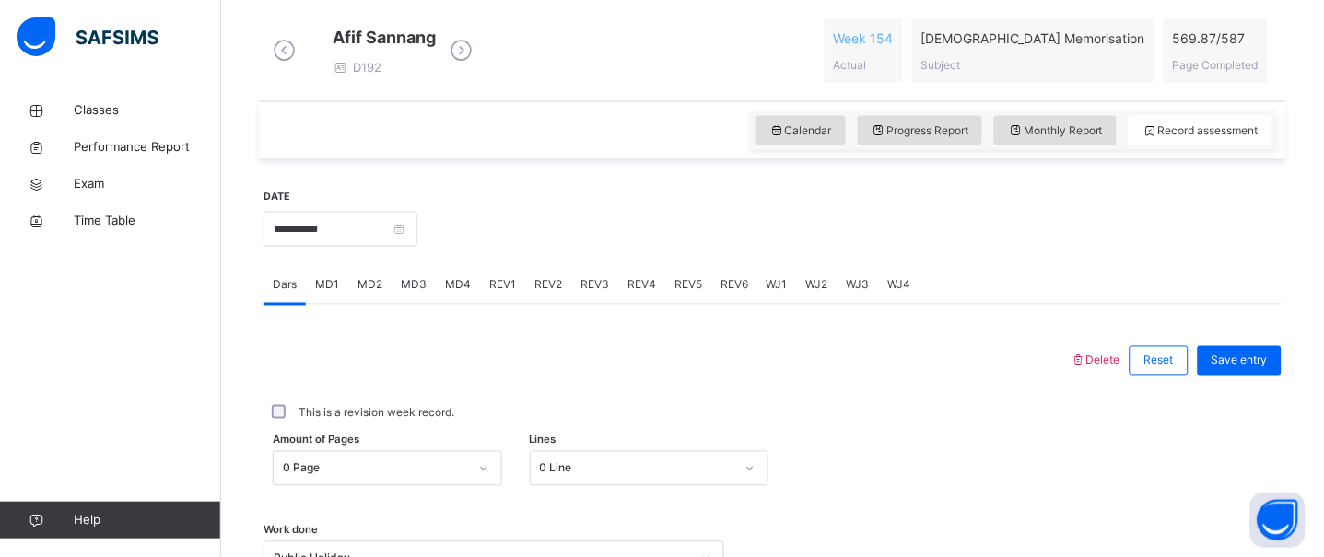
click at [1024, 139] on icon at bounding box center [1016, 131] width 16 height 17
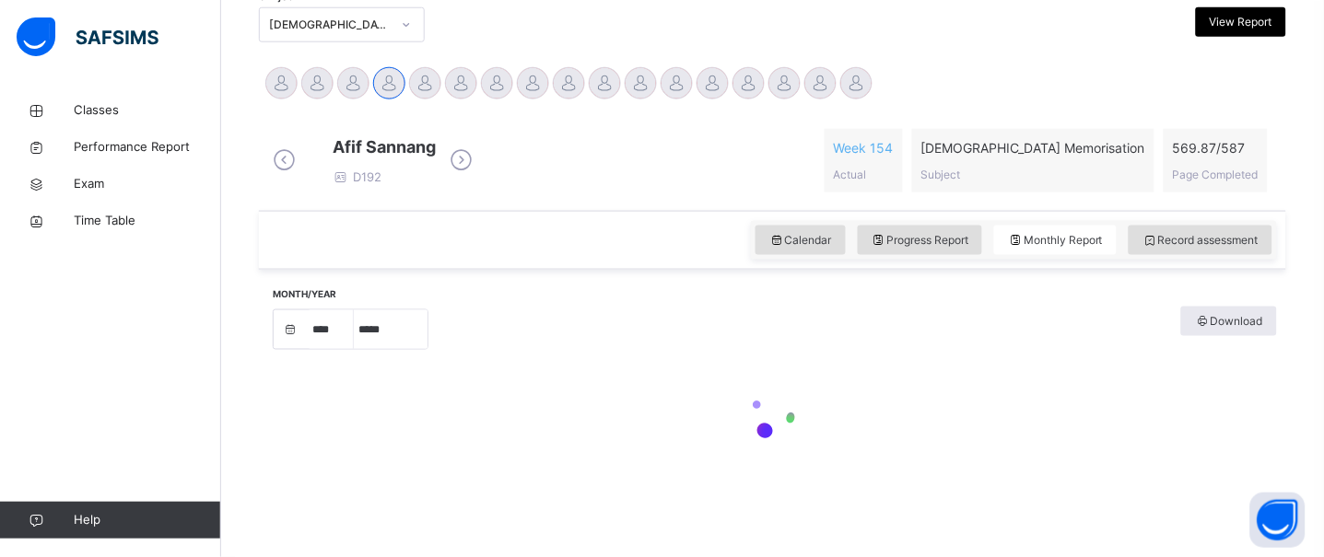
select select "****"
select select "*"
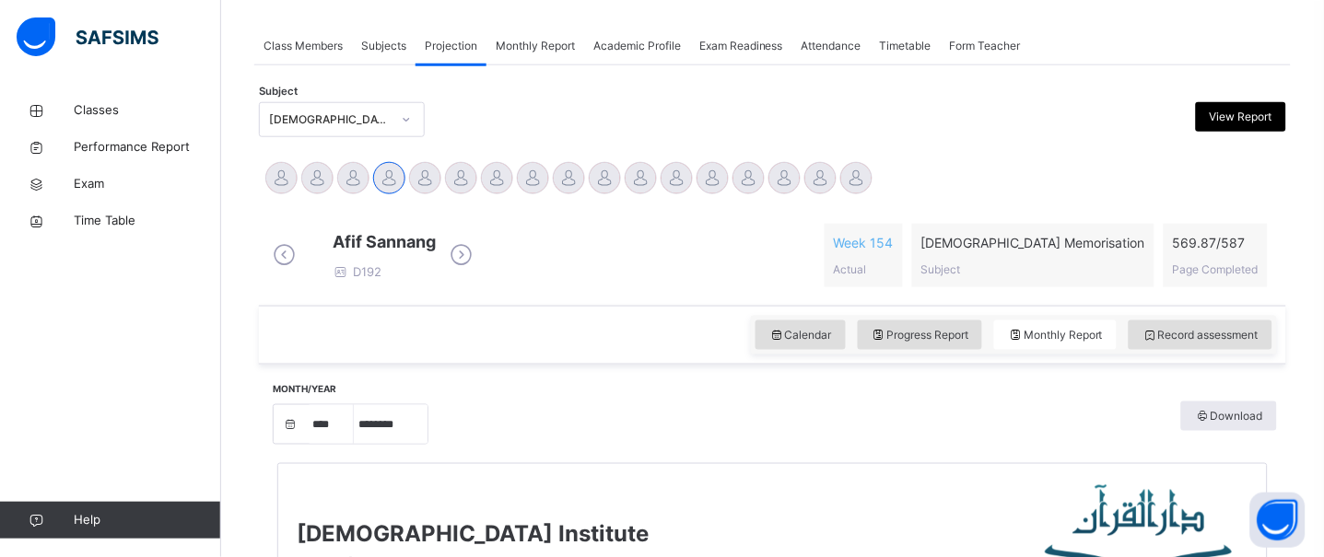
scroll to position [314, 0]
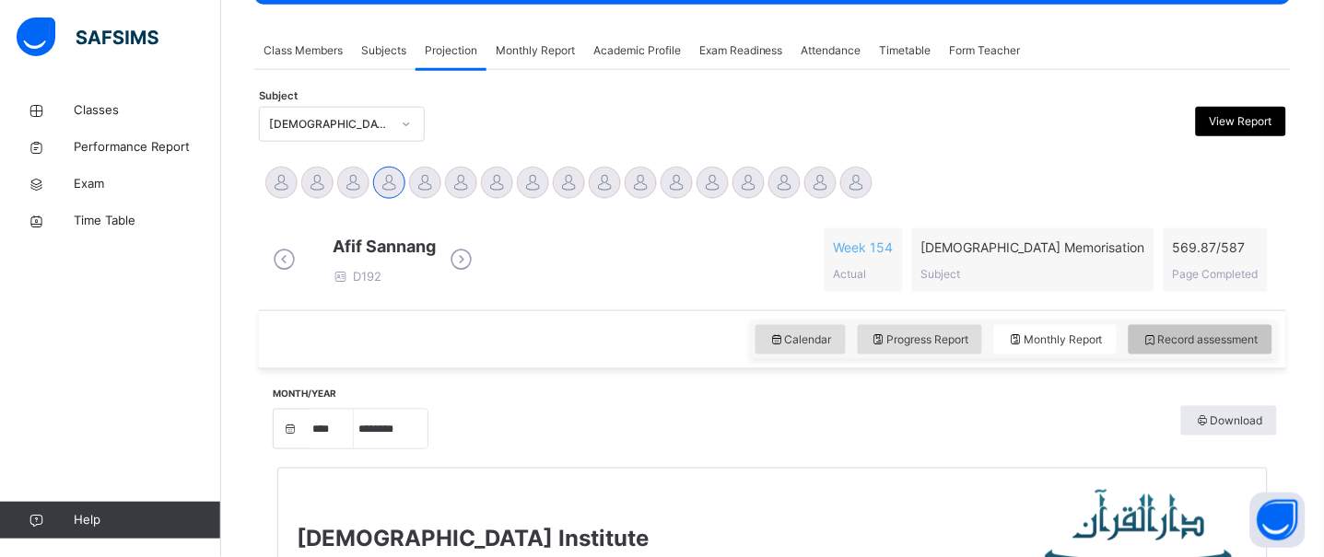
click at [1241, 346] on span "Record assessment" at bounding box center [1200, 340] width 116 height 17
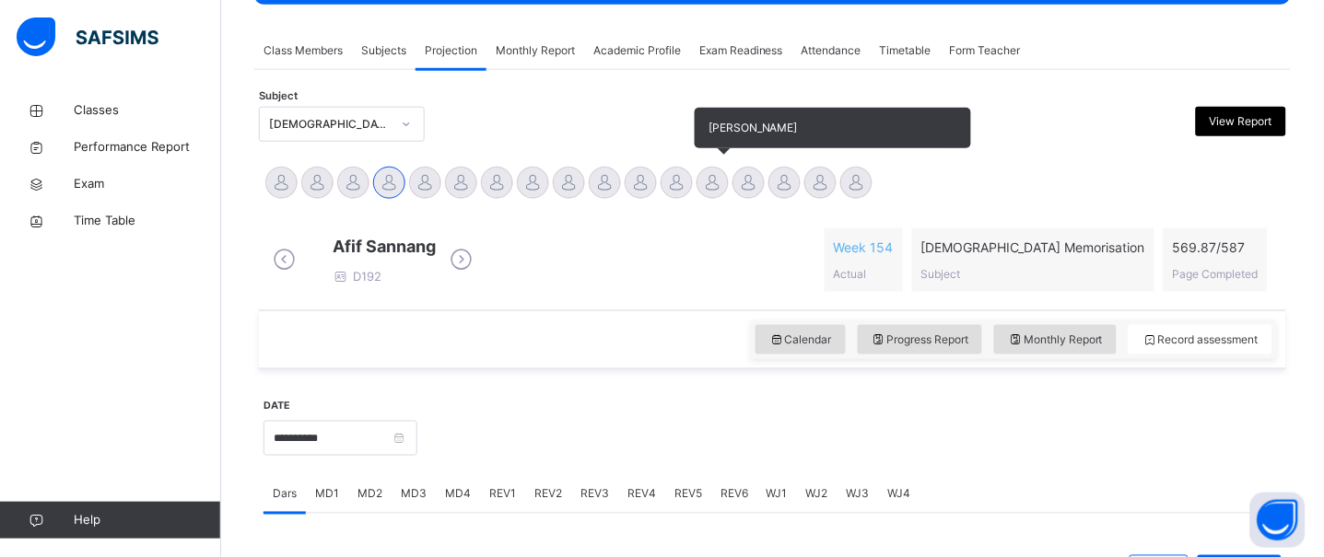
click at [712, 181] on div at bounding box center [712, 183] width 32 height 32
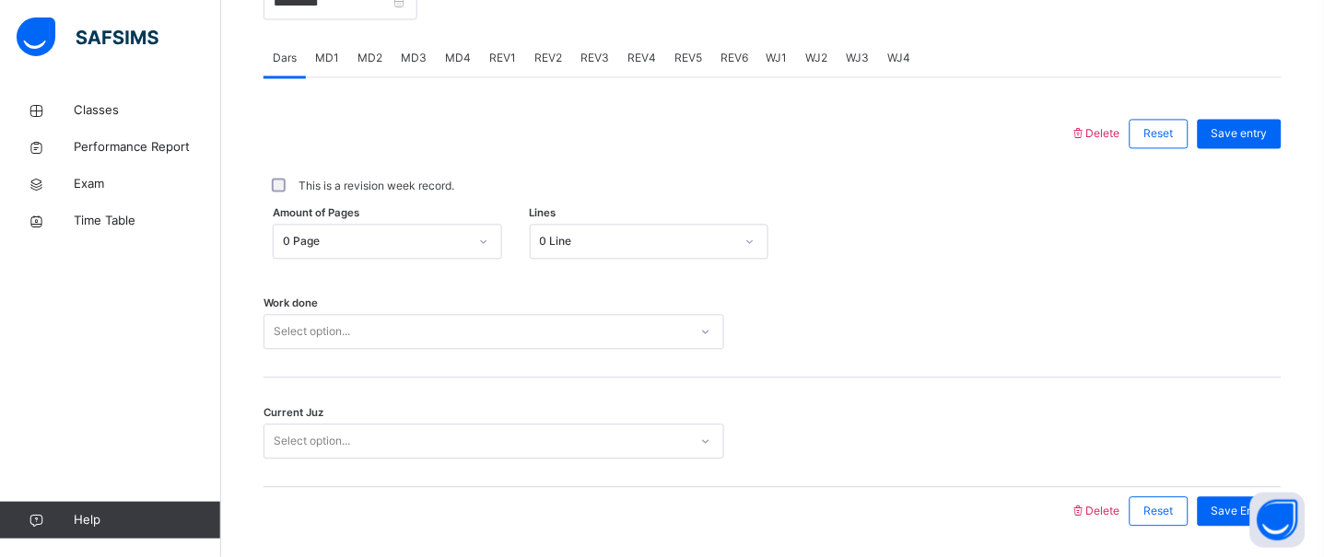
scroll to position [748, 0]
drag, startPoint x: 288, startPoint y: 264, endPoint x: 302, endPoint y: 275, distance: 17.1
click at [288, 259] on div "0 Page" at bounding box center [370, 244] width 193 height 29
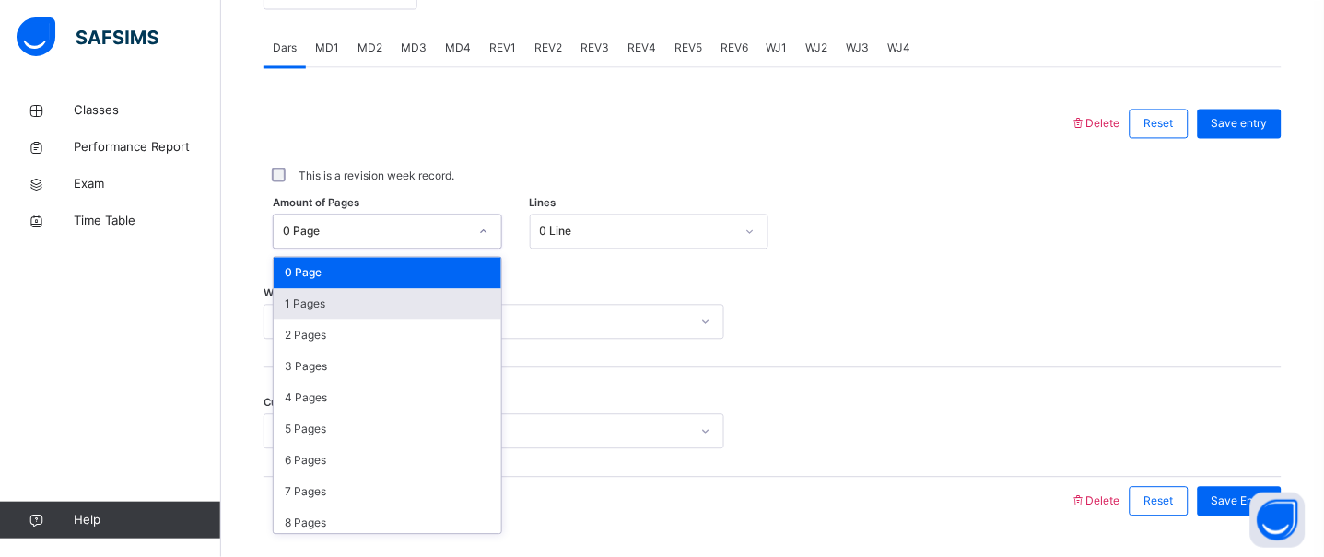
click at [315, 310] on div "1 Pages" at bounding box center [388, 304] width 228 height 31
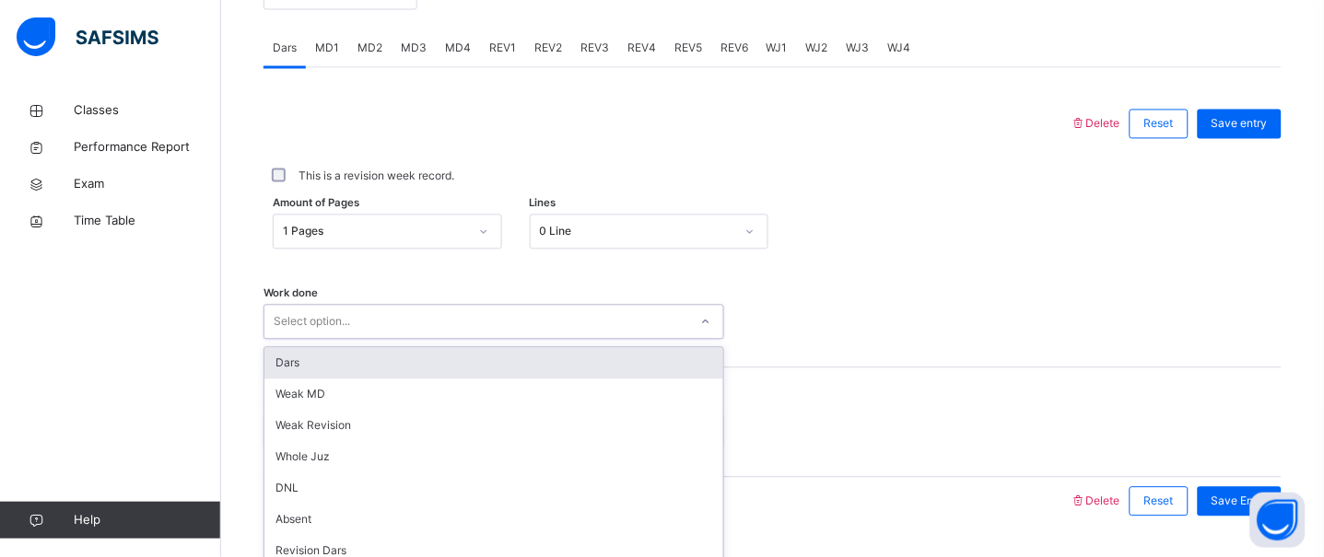
click at [322, 334] on div "option Dars focused, 1 of 16. 16 results available. Use Up and Down to choose o…" at bounding box center [493, 322] width 461 height 35
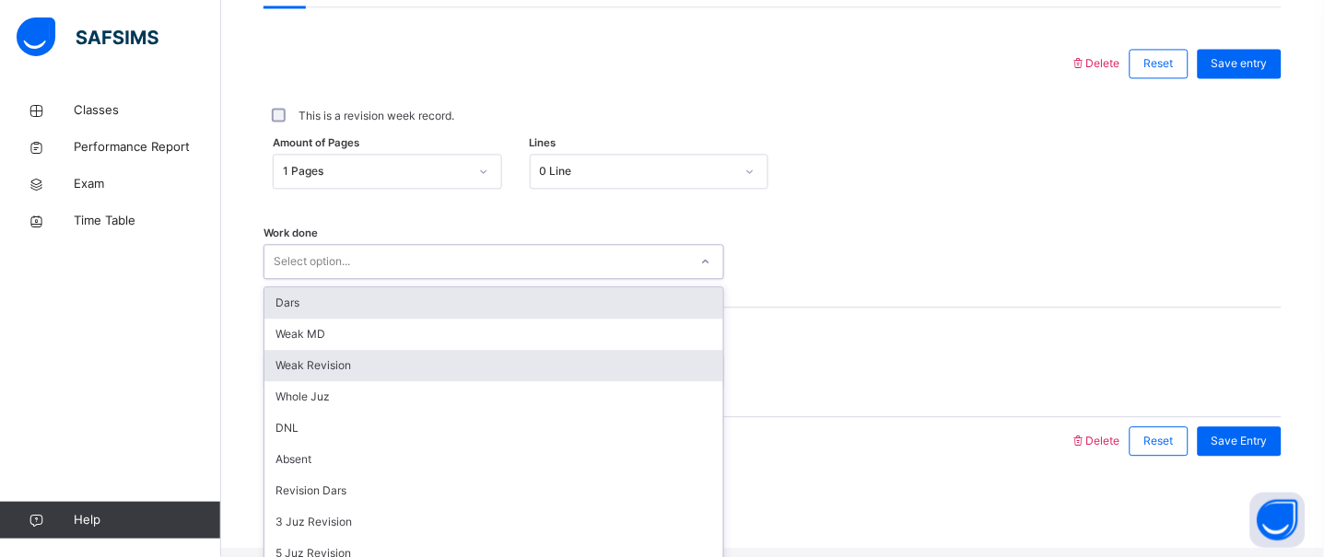
scroll to position [826, 0]
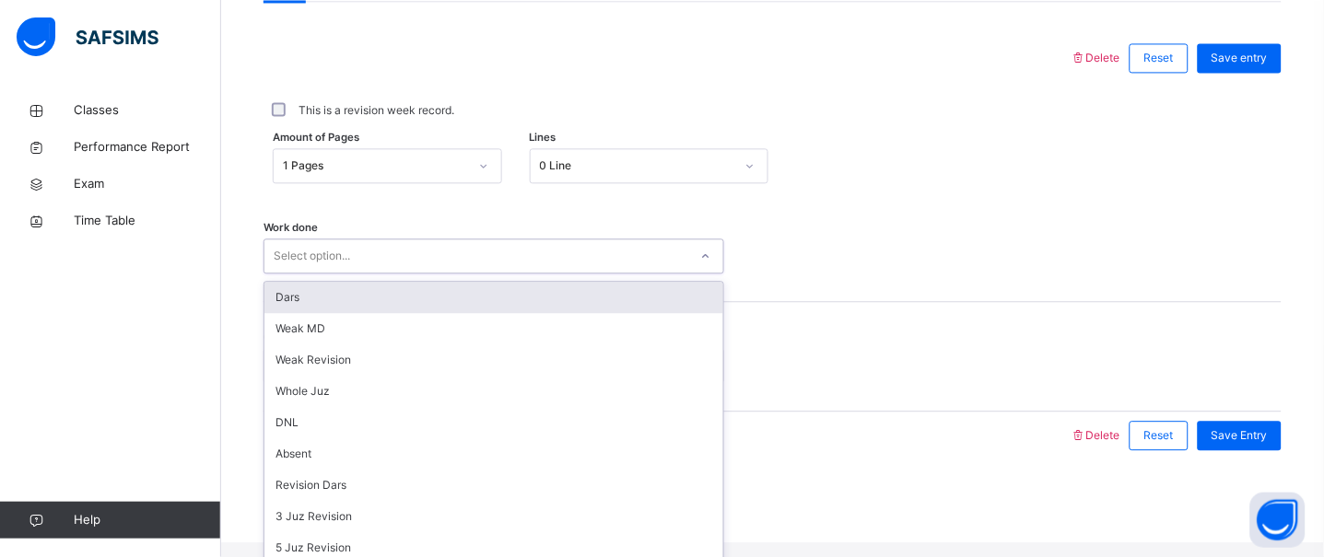
drag, startPoint x: 289, startPoint y: 310, endPoint x: 306, endPoint y: 339, distance: 33.8
click at [289, 310] on div "Dars" at bounding box center [493, 297] width 459 height 31
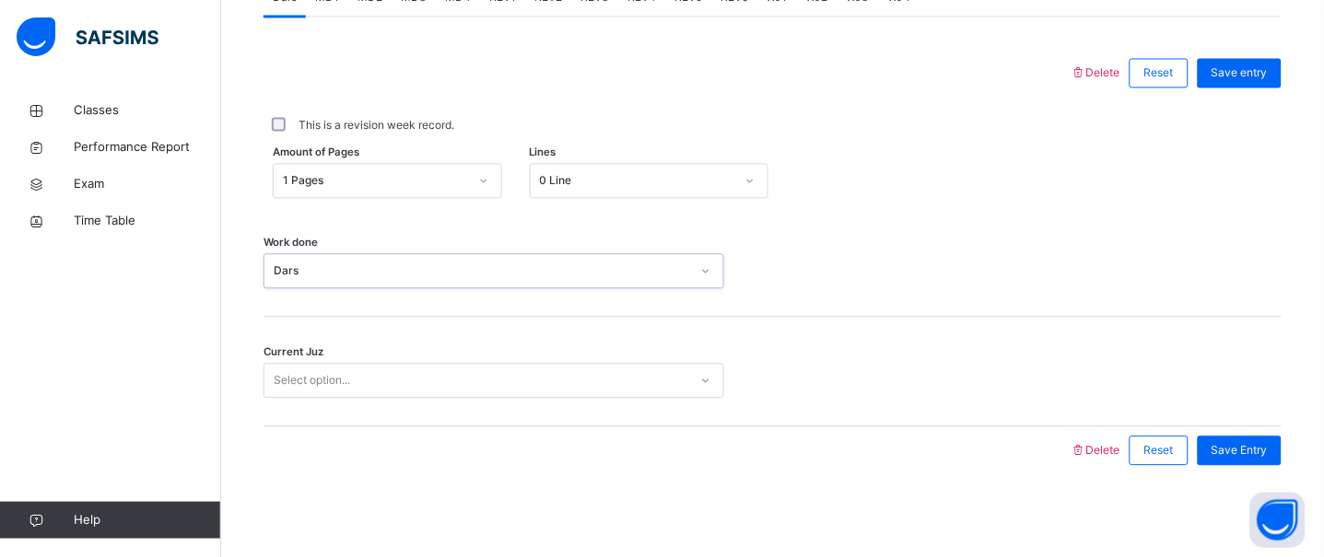
click at [306, 347] on span "Current Juz" at bounding box center [293, 353] width 60 height 16
click at [304, 357] on span "Current Juz" at bounding box center [293, 353] width 60 height 16
click at [304, 365] on div "Select option..." at bounding box center [493, 380] width 461 height 35
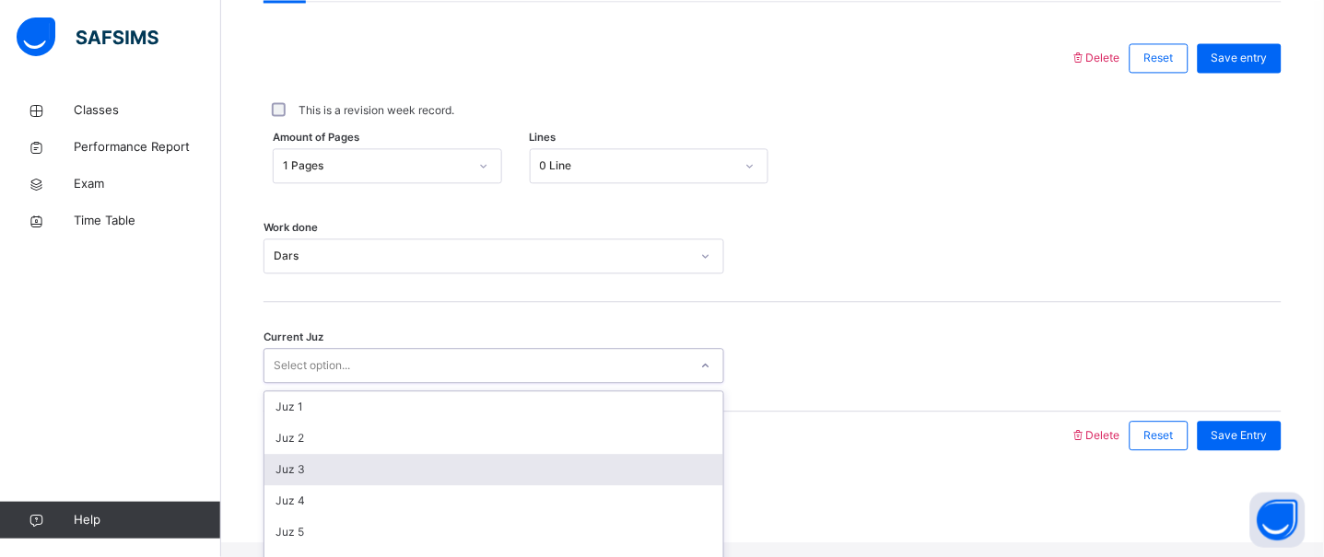
scroll to position [336, 0]
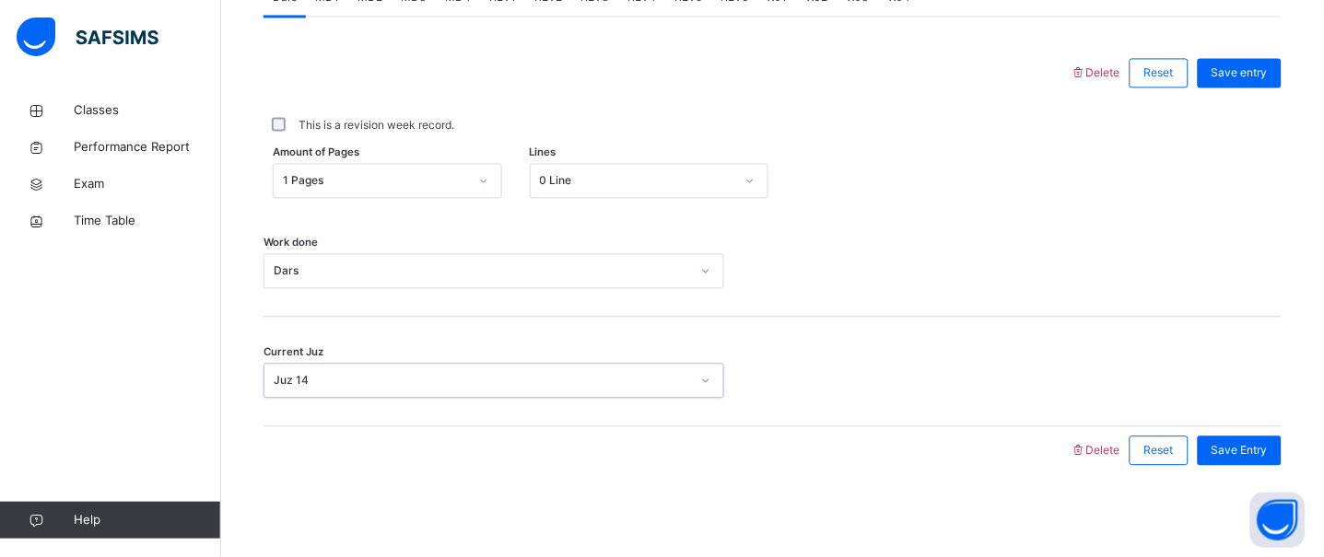
click at [328, 197] on div "1 Pages" at bounding box center [387, 180] width 229 height 35
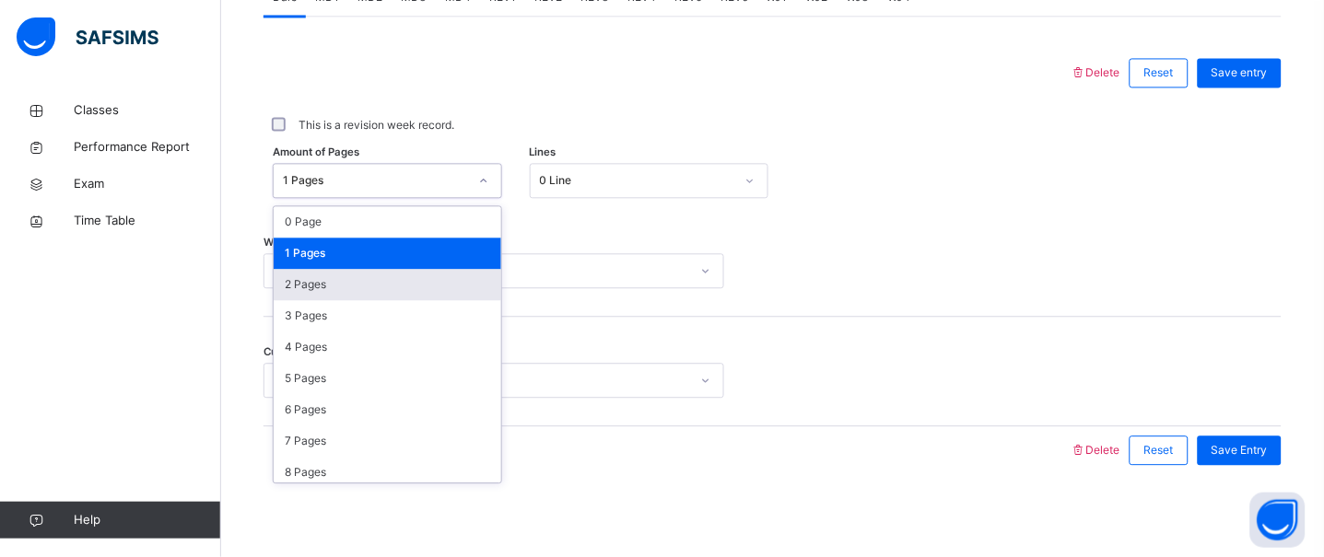
drag, startPoint x: 347, startPoint y: 290, endPoint x: 835, endPoint y: 64, distance: 537.1
click at [348, 290] on div "2 Pages" at bounding box center [388, 284] width 228 height 31
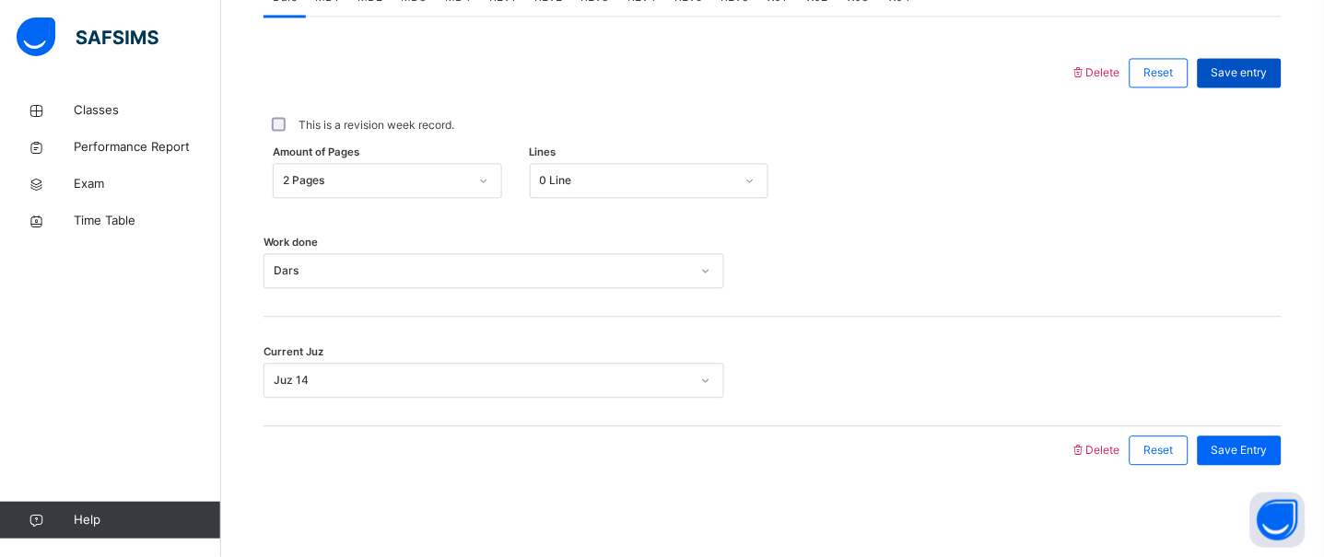
click at [1234, 76] on span "Save entry" at bounding box center [1239, 72] width 56 height 17
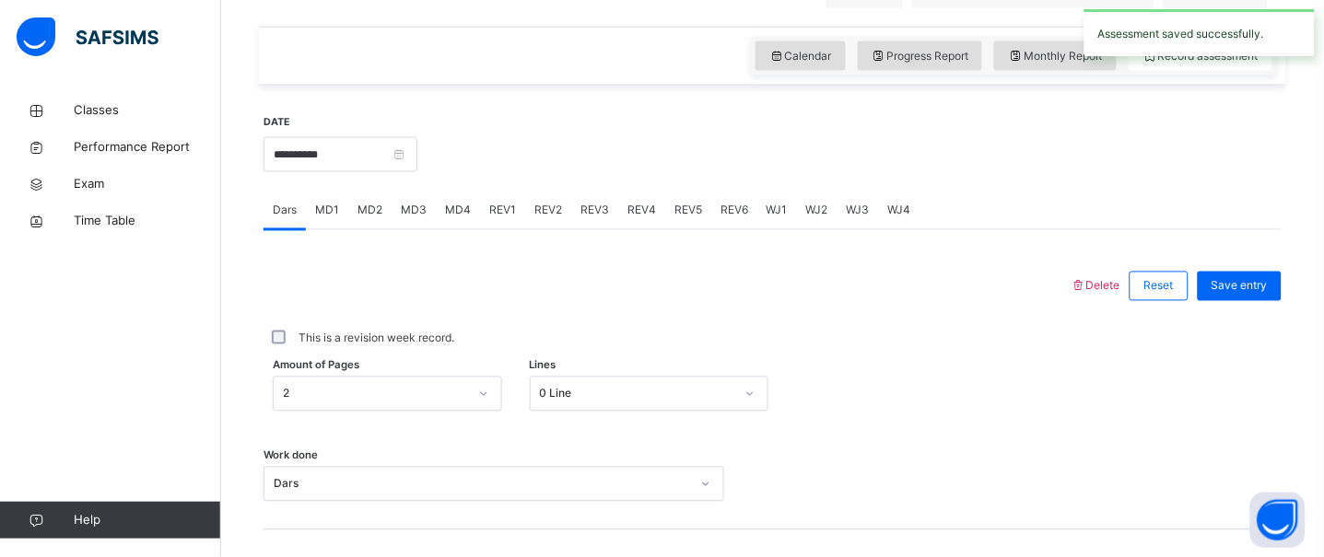
scroll to position [603, 0]
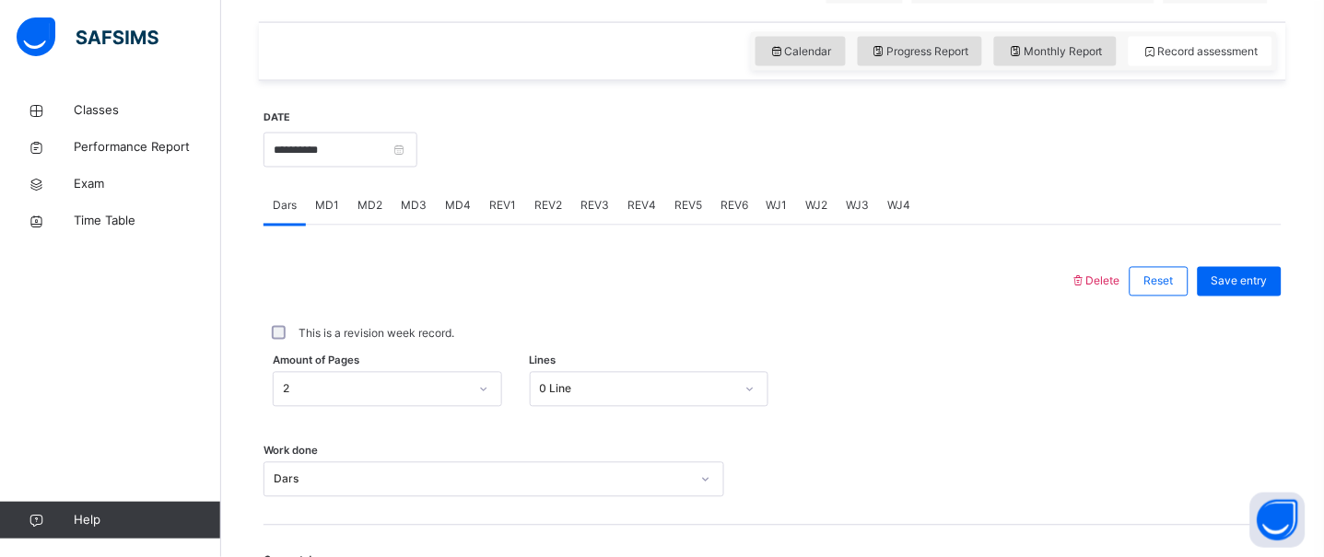
click at [455, 215] on span "MD4" at bounding box center [458, 206] width 26 height 17
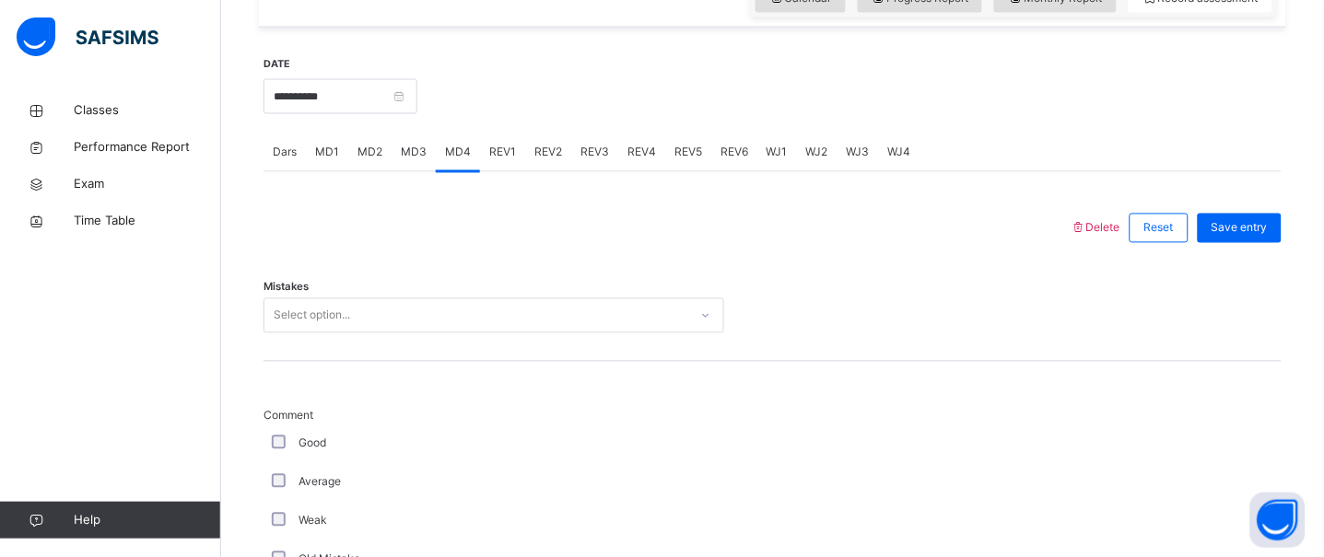
click at [315, 333] on div "Select option..." at bounding box center [493, 315] width 461 height 35
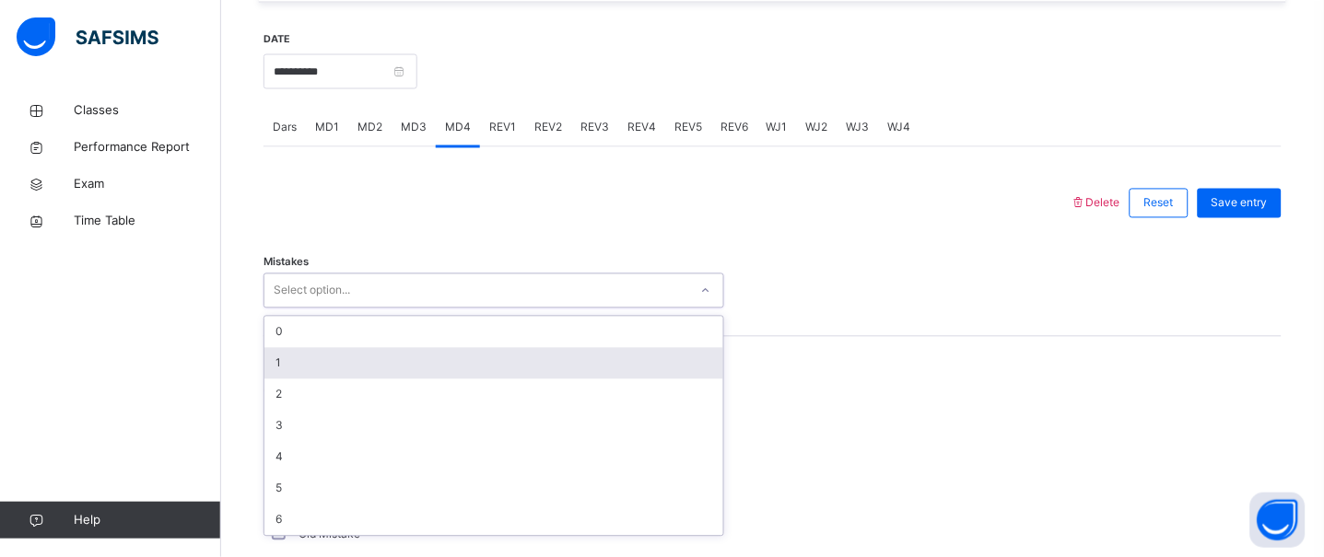
scroll to position [683, 0]
click at [310, 366] on div "1" at bounding box center [493, 361] width 459 height 31
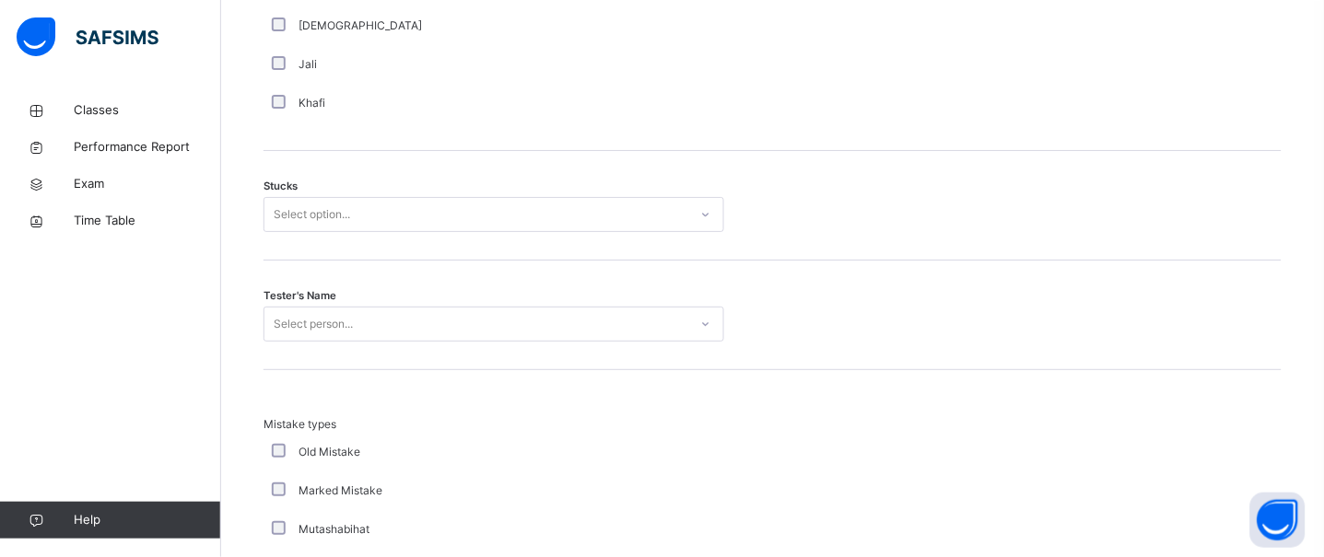
scroll to position [1457, 0]
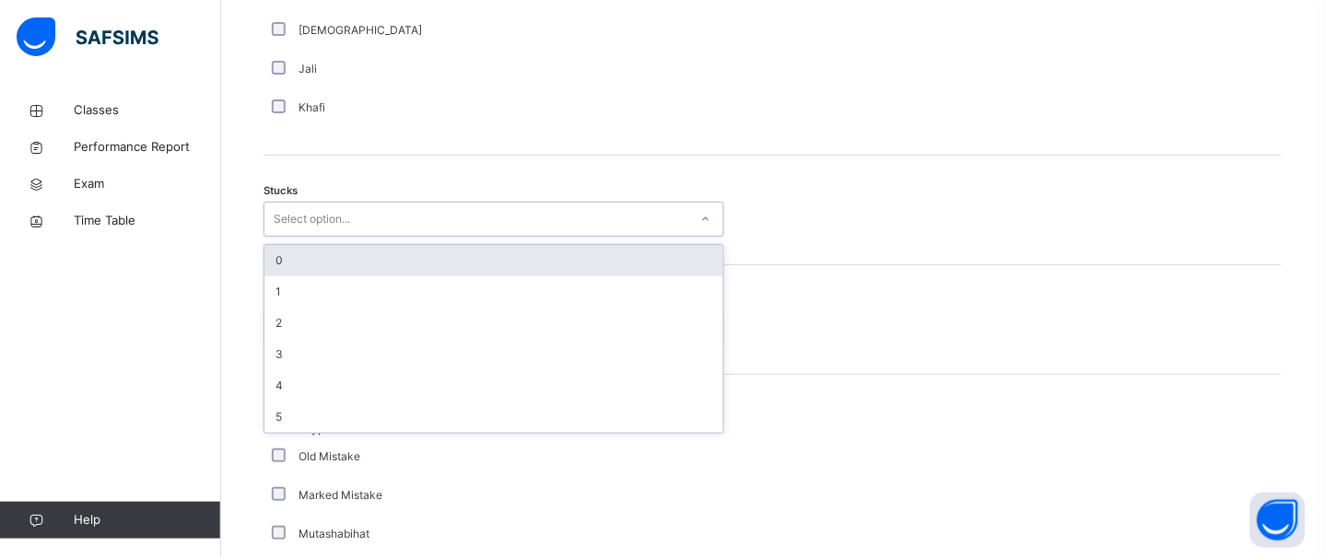
click at [296, 218] on div "Select option..." at bounding box center [493, 219] width 461 height 35
click at [285, 276] on div "0" at bounding box center [493, 260] width 459 height 31
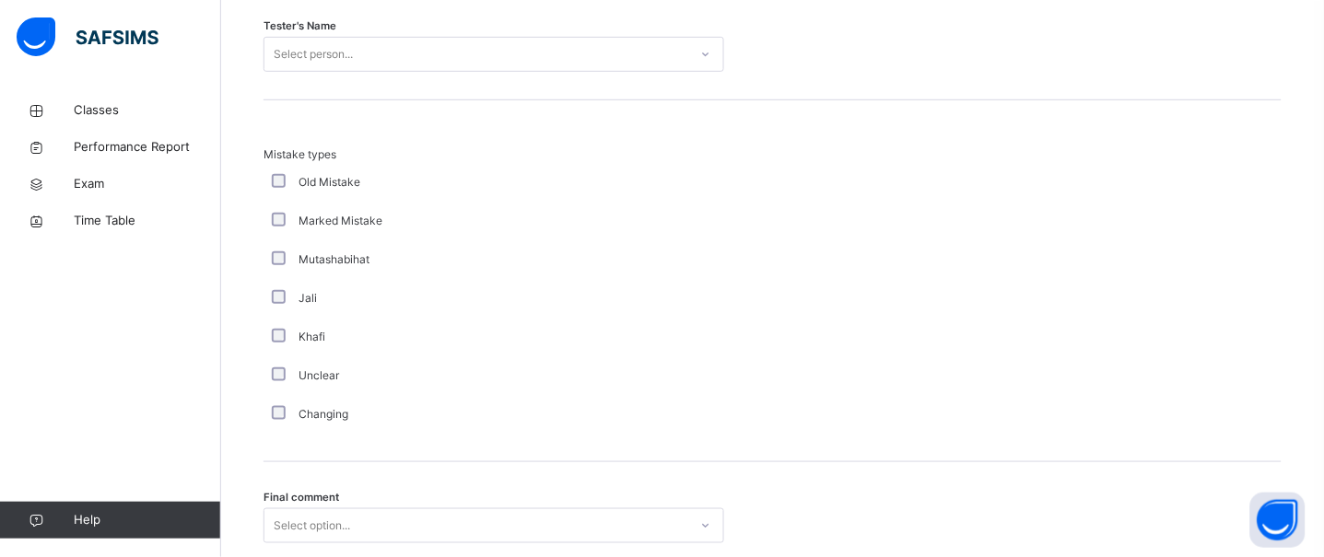
scroll to position [1733, 0]
click at [364, 57] on div "Select person..." at bounding box center [476, 53] width 424 height 29
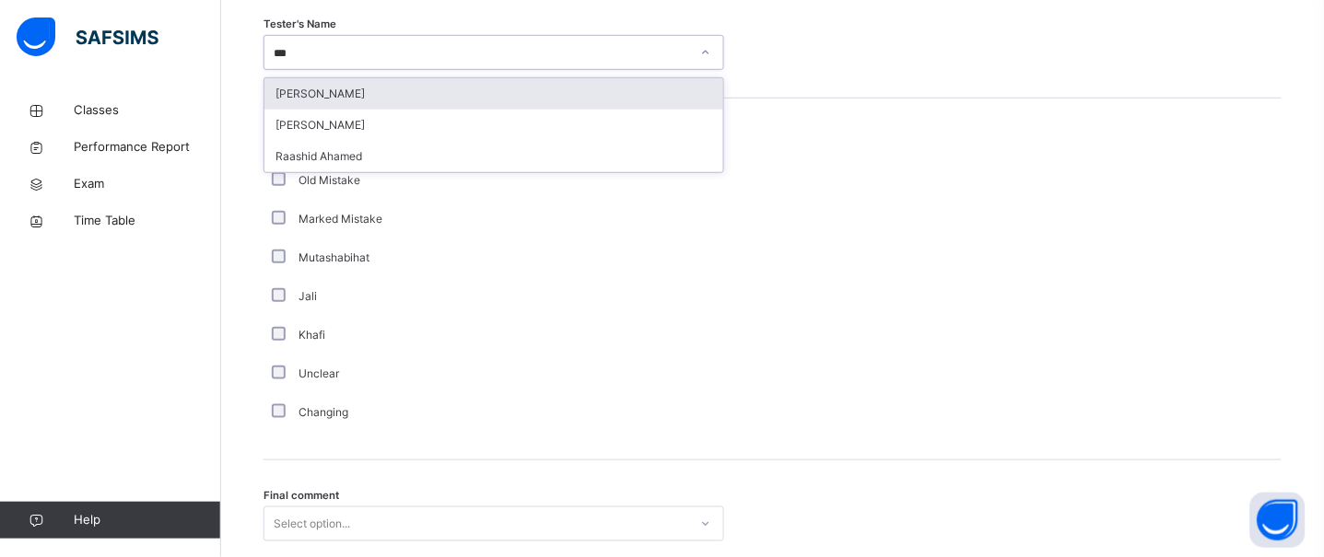
type input "****"
click at [369, 104] on div "[PERSON_NAME]" at bounding box center [493, 93] width 459 height 31
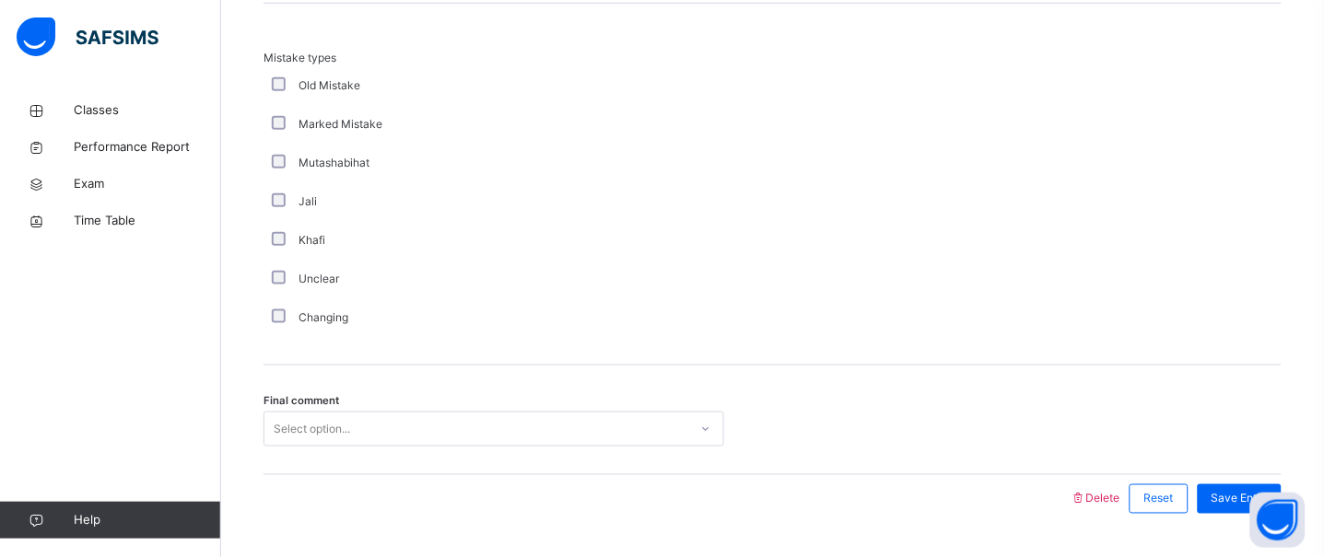
scroll to position [1891, 0]
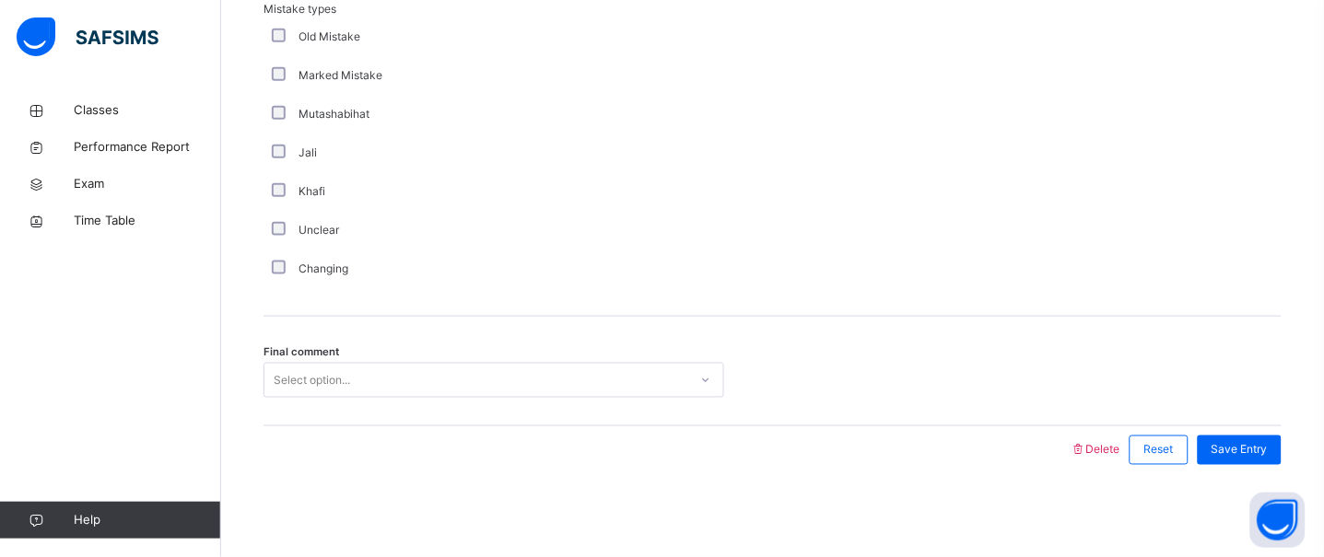
click at [331, 370] on div "Select option..." at bounding box center [312, 380] width 76 height 35
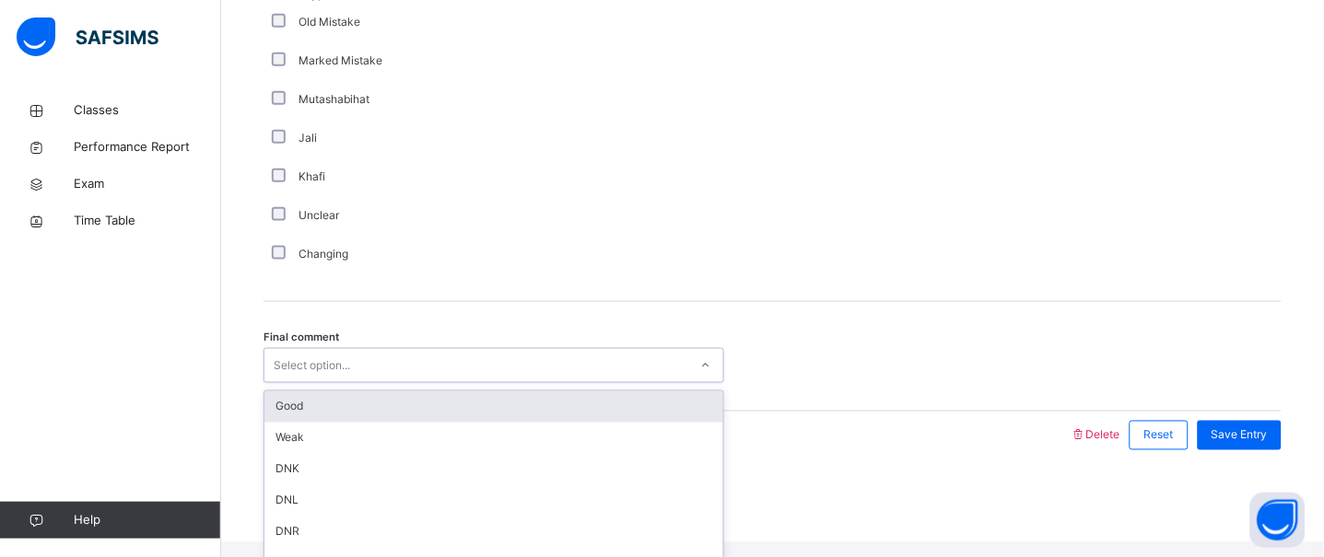
click at [328, 423] on div "Good" at bounding box center [493, 407] width 459 height 31
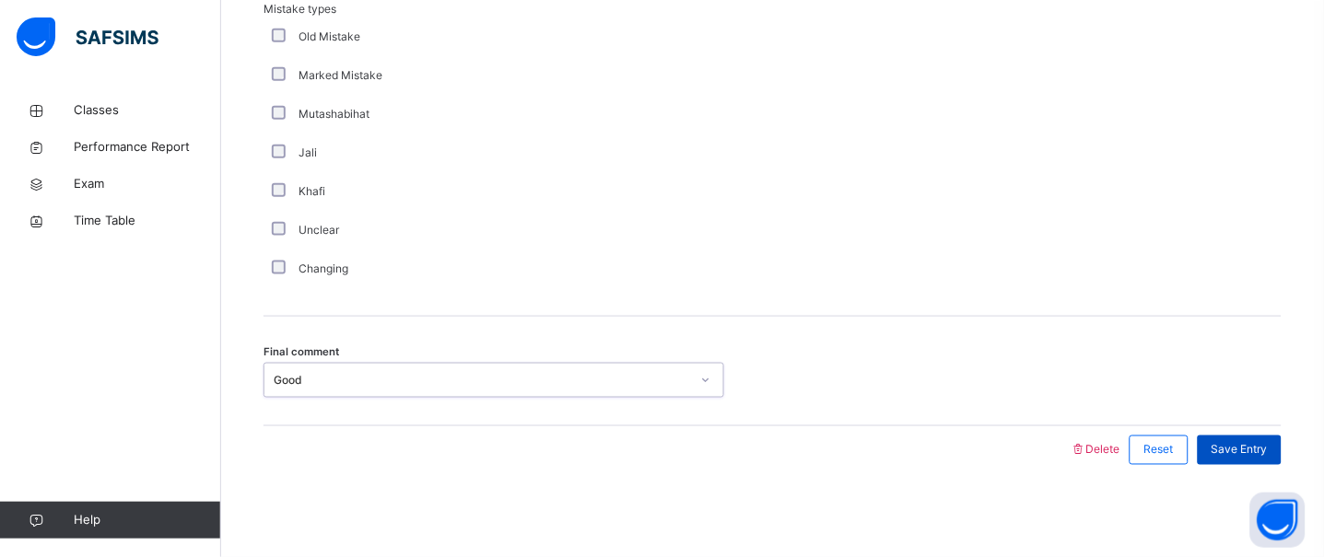
click at [1231, 456] on span "Save Entry" at bounding box center [1239, 450] width 56 height 17
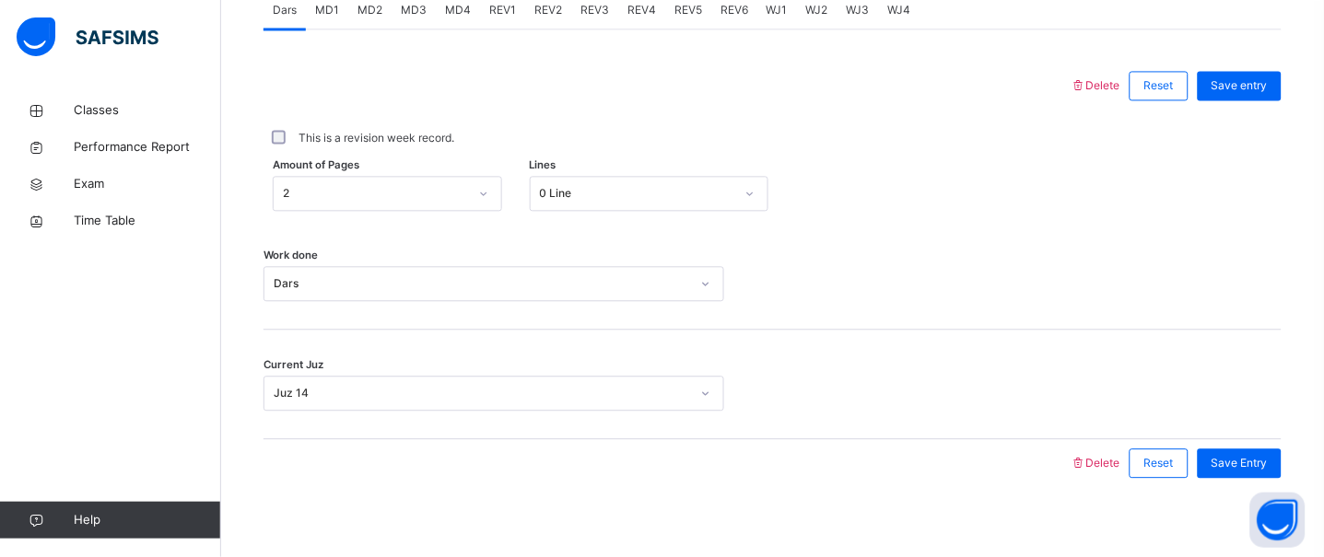
scroll to position [826, 0]
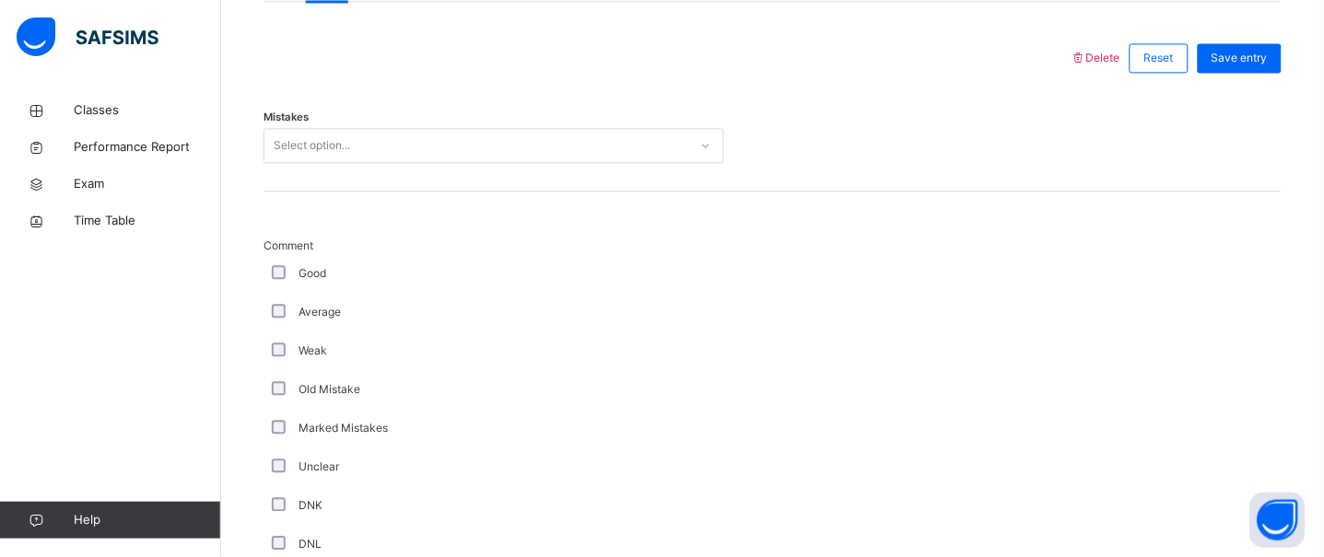
click at [268, 141] on div "Mistakes Select option..." at bounding box center [772, 137] width 1018 height 110
click at [280, 152] on div "Select option..." at bounding box center [312, 145] width 76 height 35
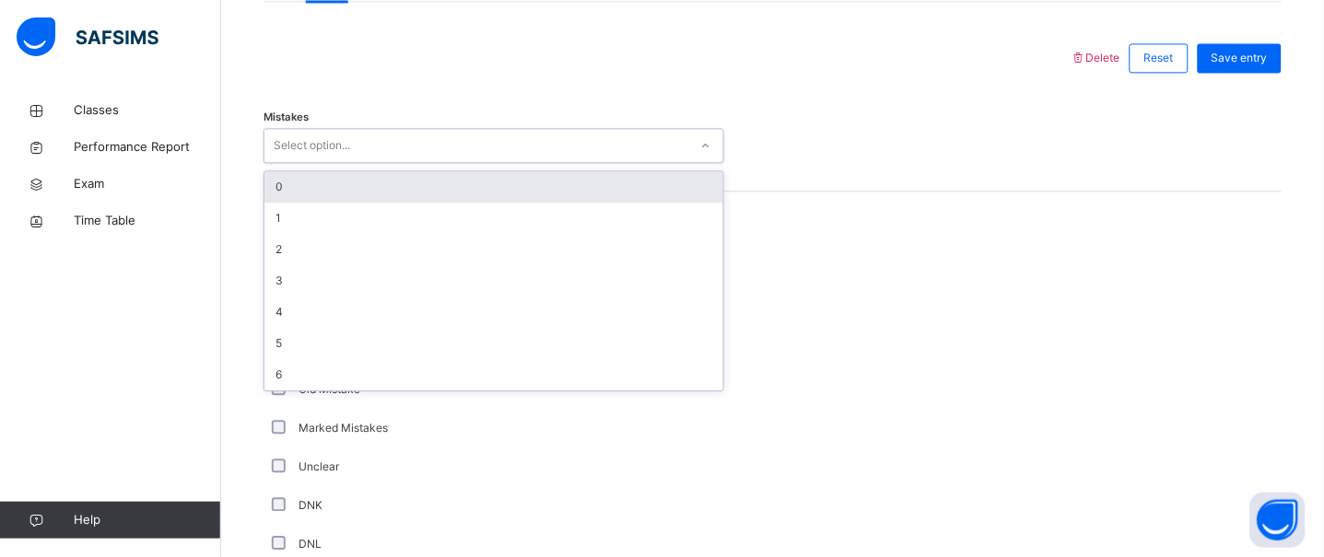
drag, startPoint x: 275, startPoint y: 202, endPoint x: 288, endPoint y: 266, distance: 66.0
click at [275, 203] on div "0" at bounding box center [493, 186] width 459 height 31
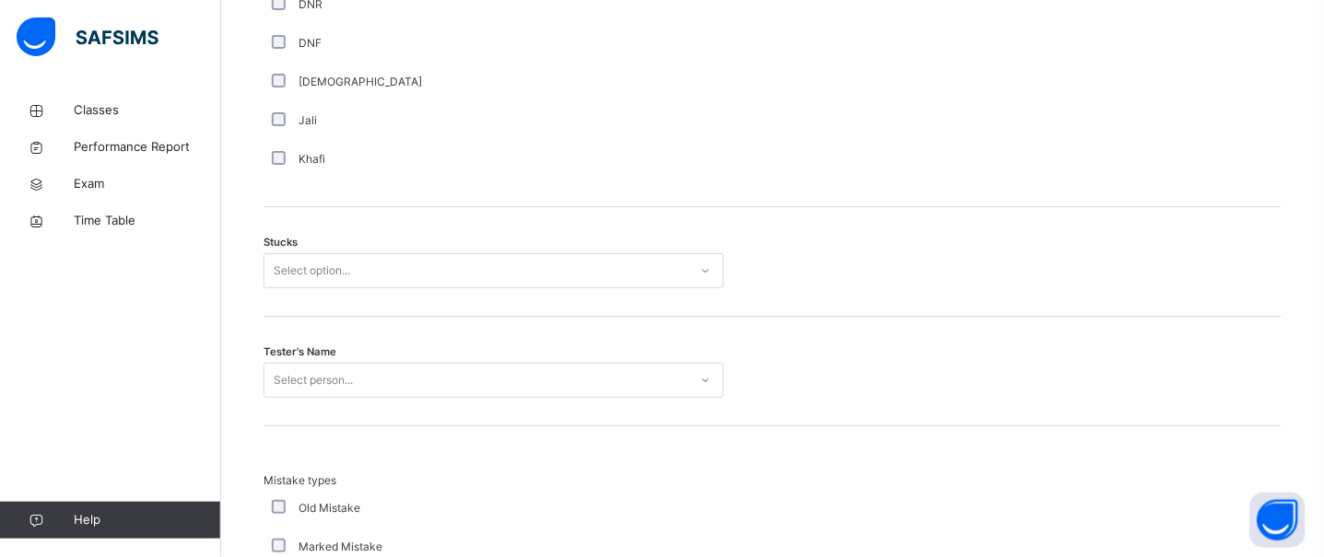
scroll to position [1406, 0]
click at [286, 301] on div "Stucks Select option..." at bounding box center [772, 261] width 1018 height 110
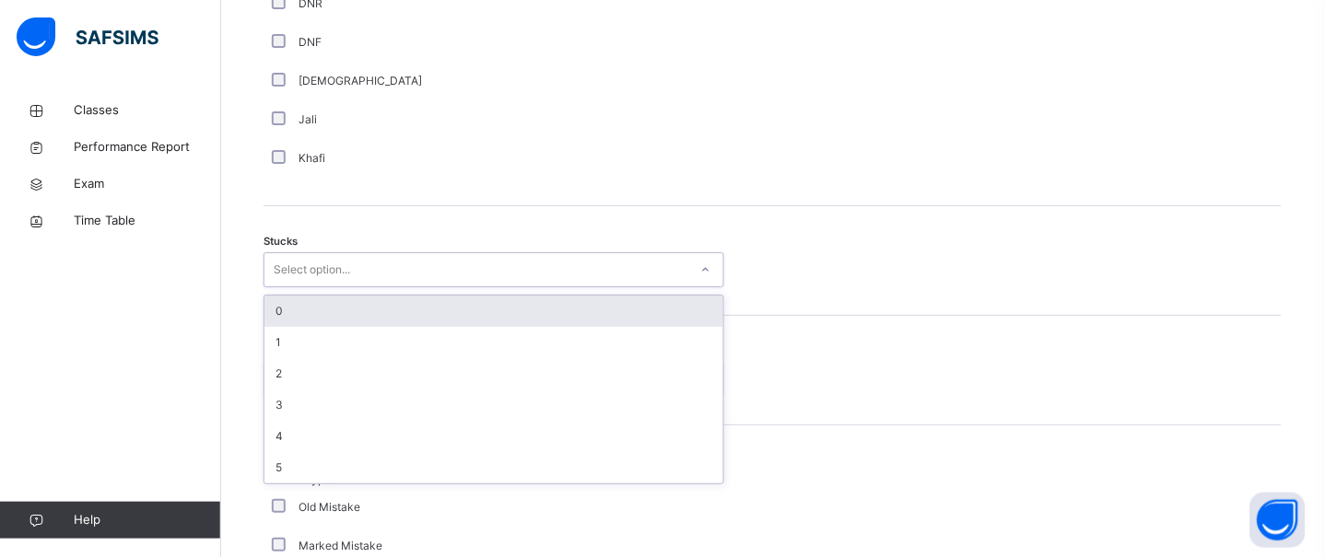
click at [284, 287] on div "Select option..." at bounding box center [493, 269] width 461 height 35
click at [285, 327] on div "0" at bounding box center [493, 311] width 459 height 31
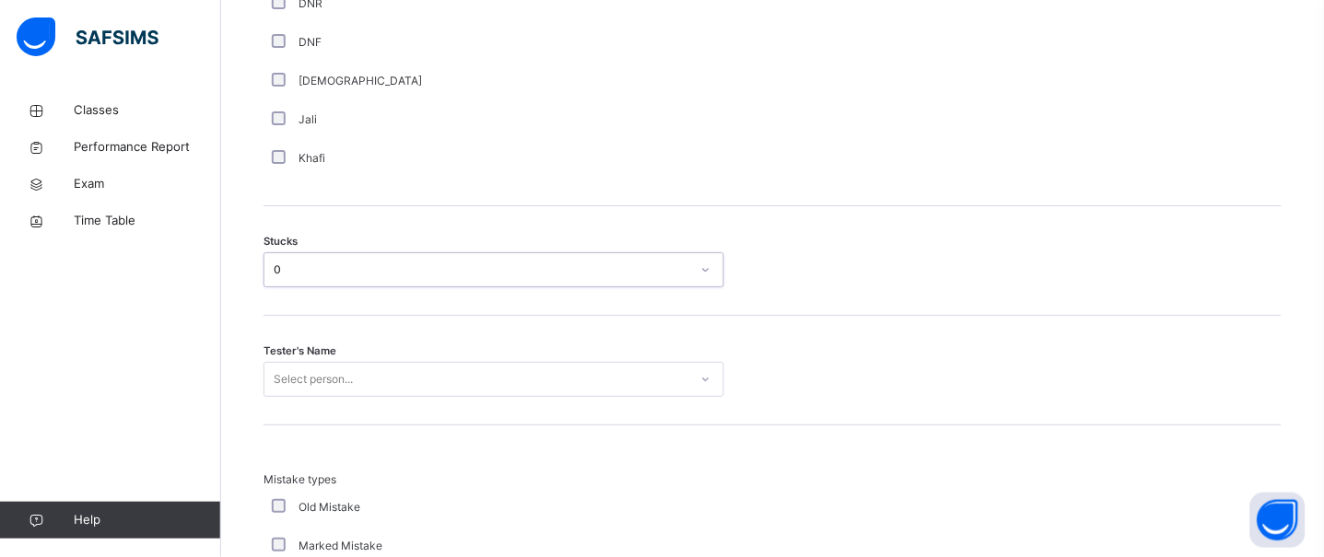
click at [296, 397] on div "Select person..." at bounding box center [493, 379] width 461 height 35
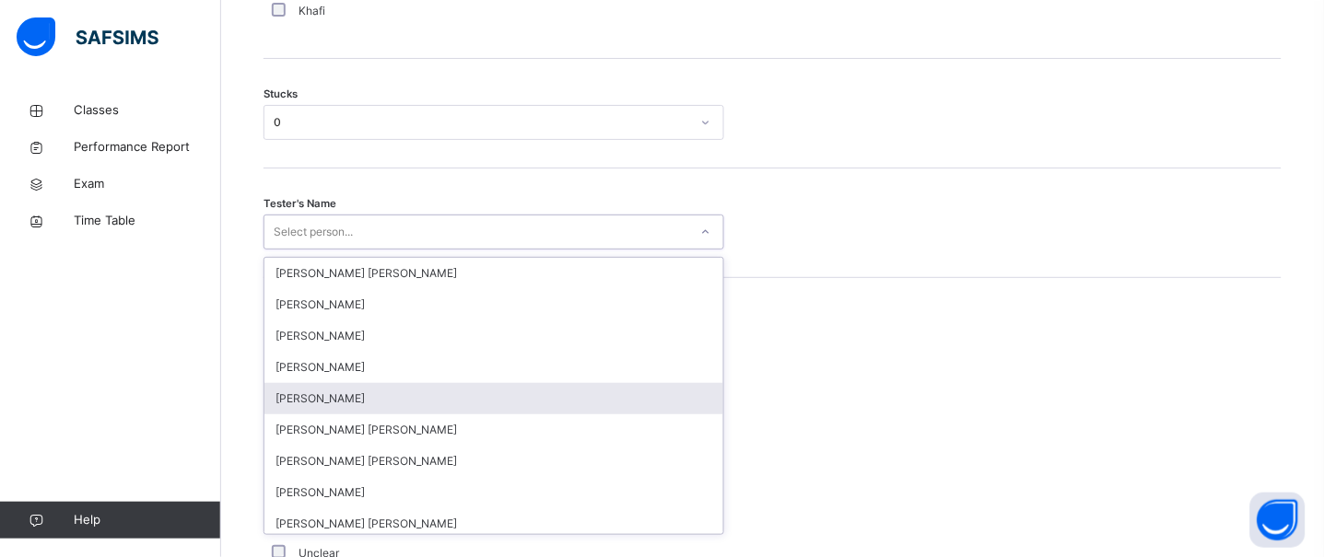
scroll to position [1554, 0]
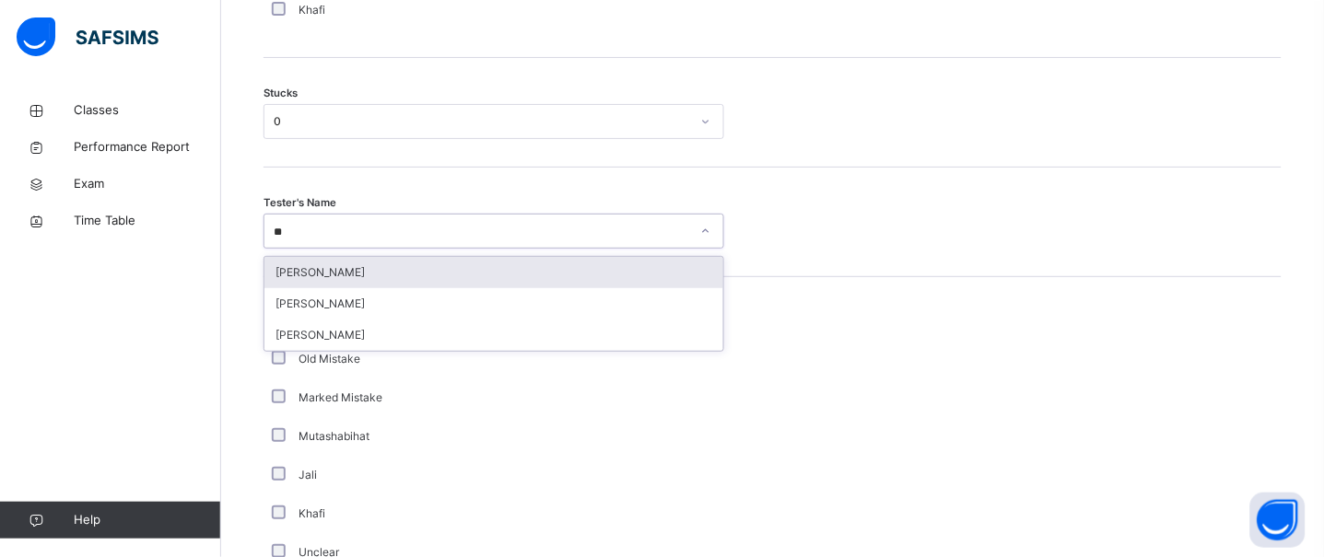
type input "***"
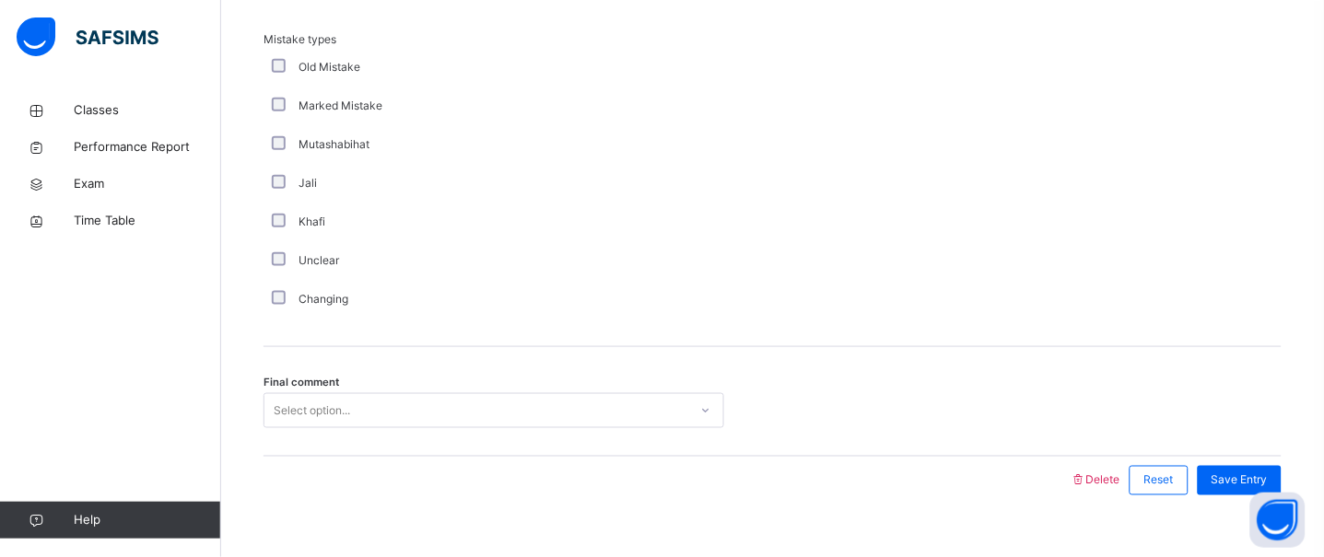
click at [289, 407] on div "Final comment Select option..." at bounding box center [772, 402] width 1018 height 110
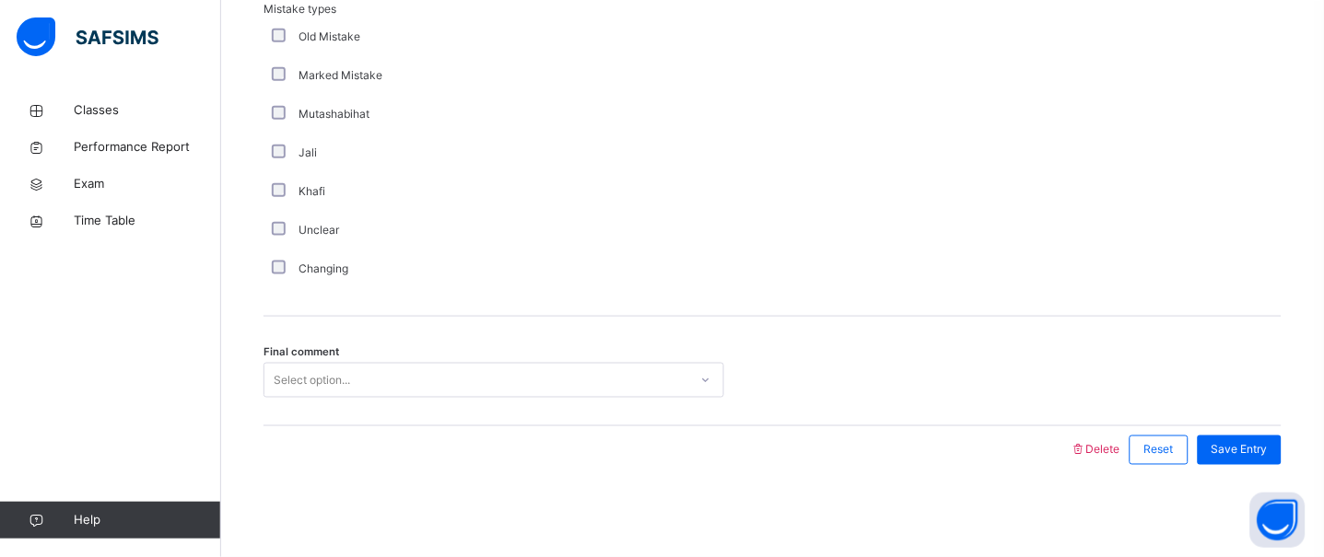
click at [296, 398] on div "Select option..." at bounding box center [493, 380] width 461 height 35
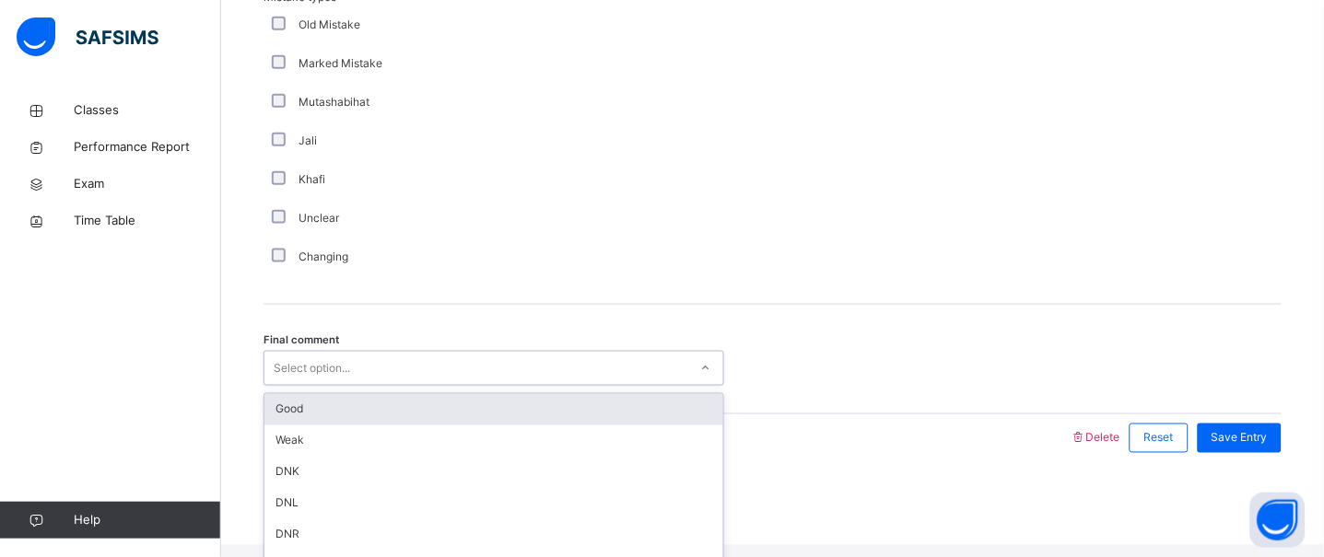
scroll to position [1891, 0]
drag, startPoint x: 303, startPoint y: 421, endPoint x: 333, endPoint y: 409, distance: 31.8
click at [333, 409] on div "Good" at bounding box center [493, 407] width 459 height 31
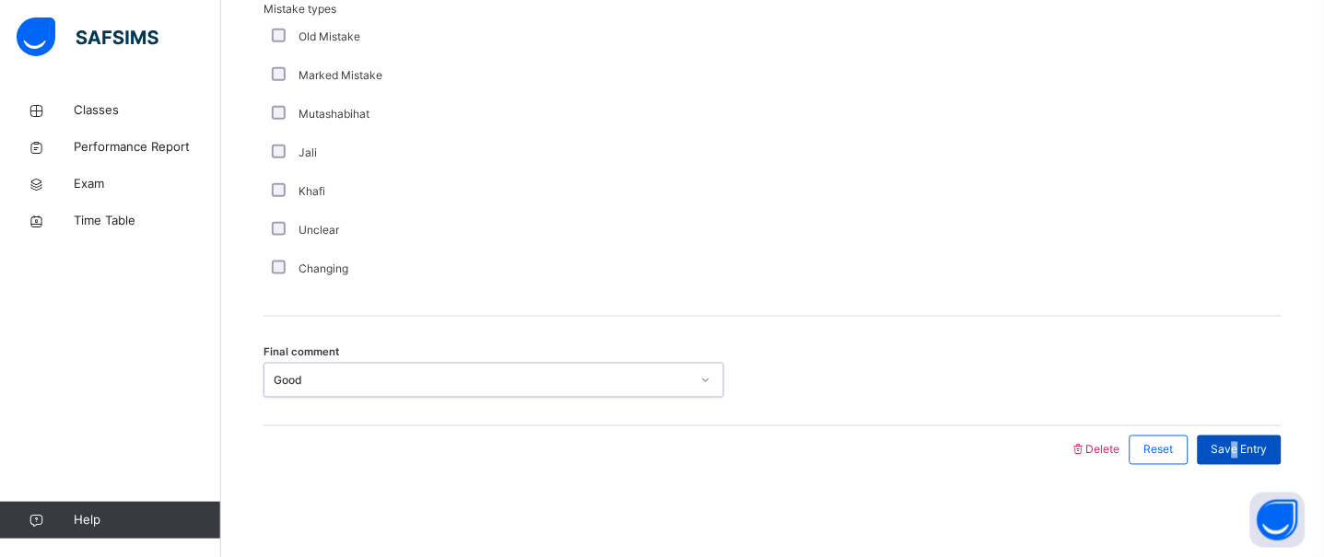
click at [1241, 457] on span "Save Entry" at bounding box center [1239, 450] width 56 height 17
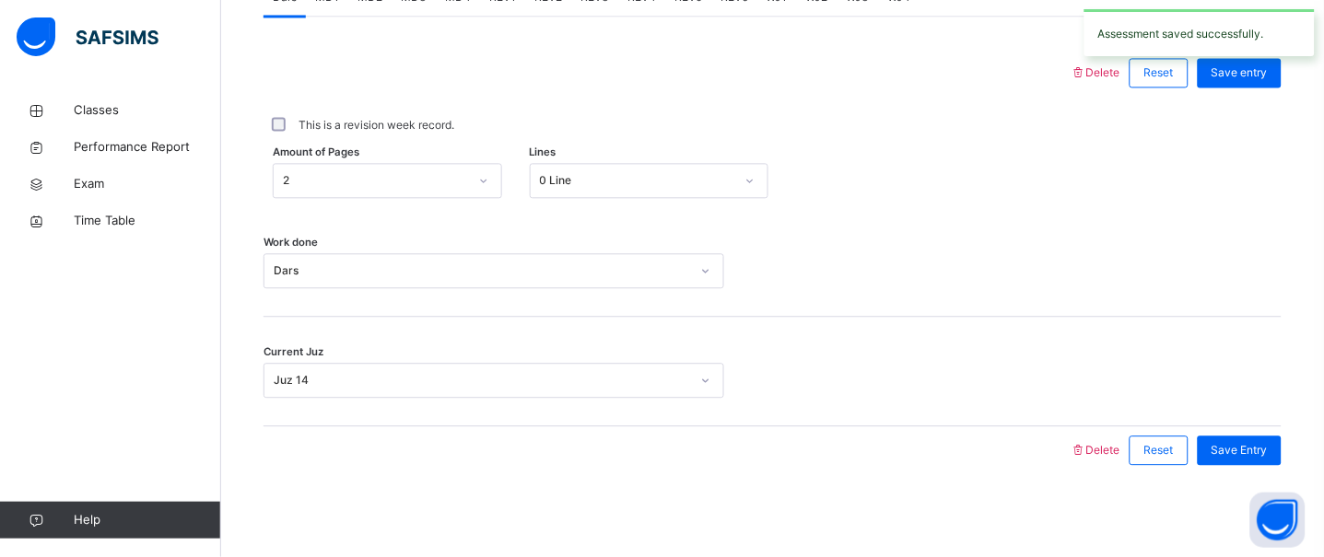
scroll to position [826, 0]
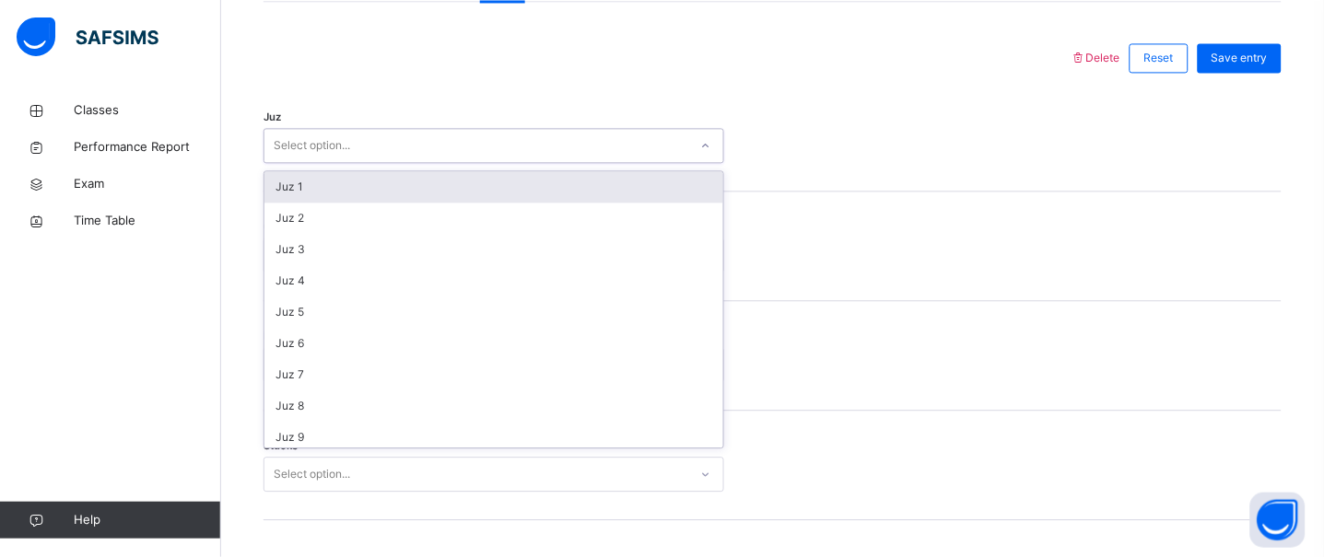
click at [311, 158] on div "Select option..." at bounding box center [312, 145] width 76 height 35
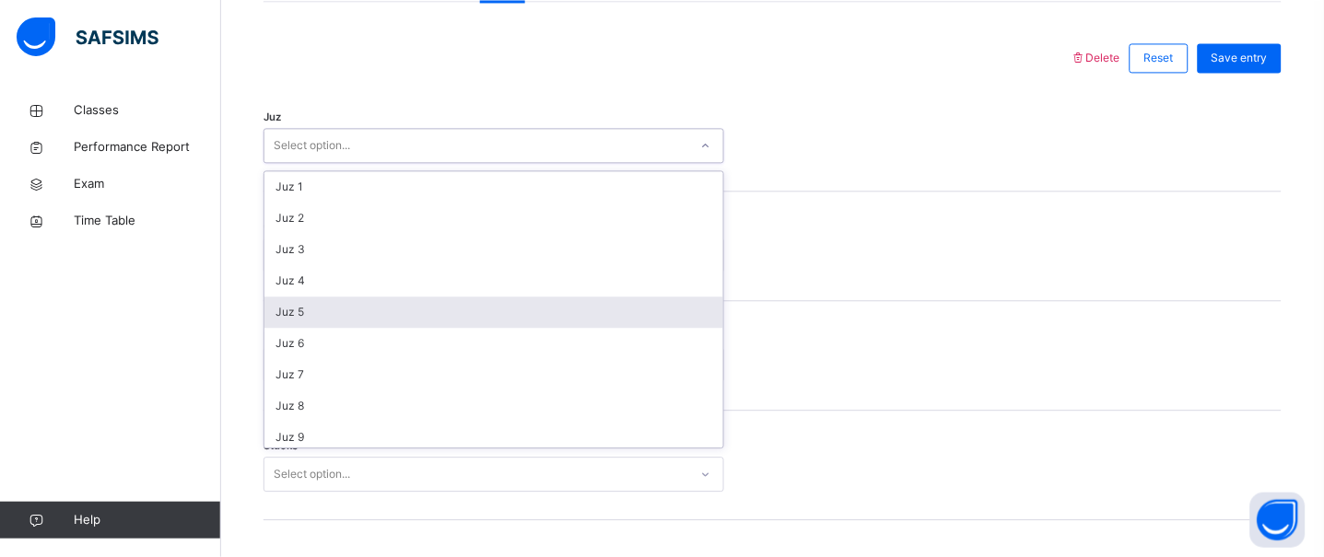
click at [305, 322] on div "Juz 5" at bounding box center [493, 312] width 459 height 31
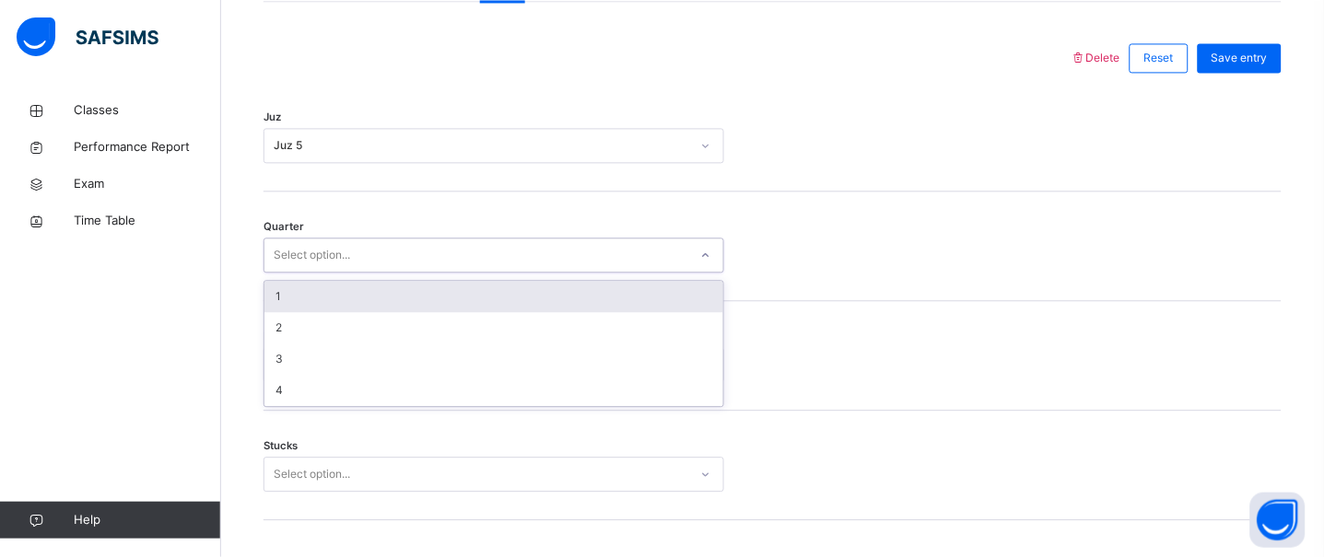
click at [293, 269] on div "Select option..." at bounding box center [312, 255] width 76 height 35
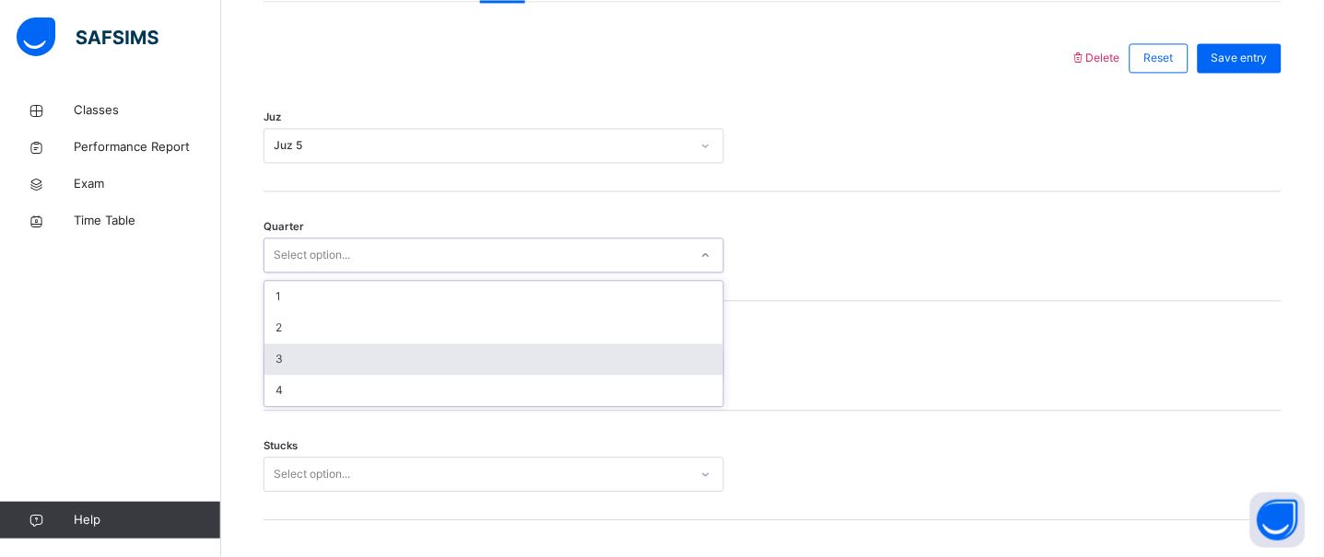
click at [295, 369] on div "3" at bounding box center [493, 359] width 459 height 31
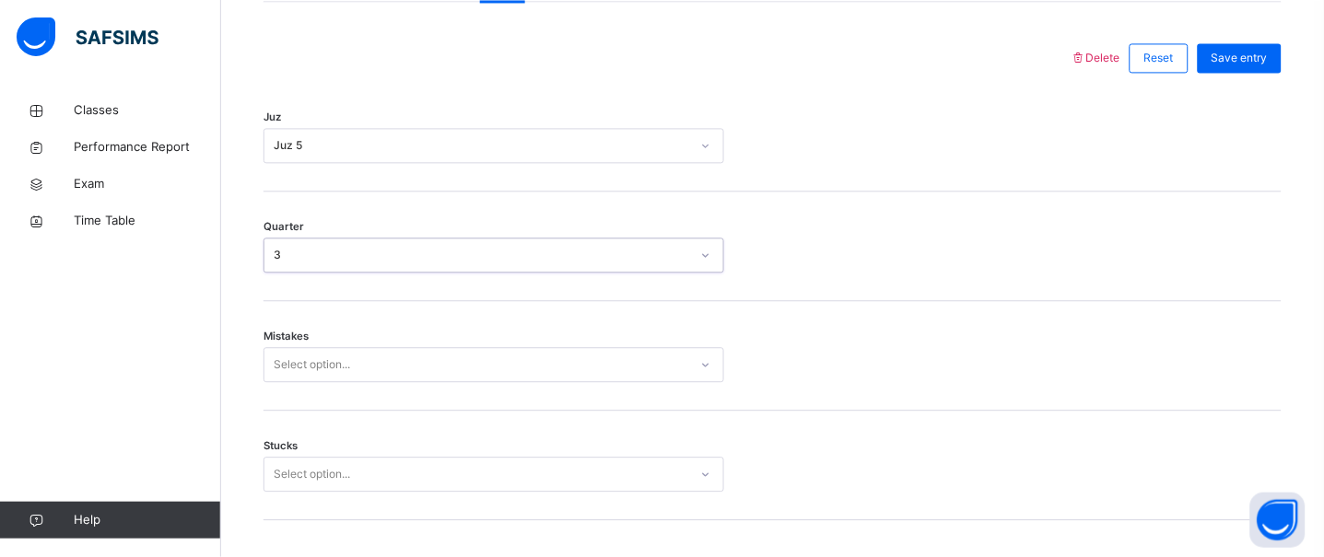
click at [293, 378] on div "Select option..." at bounding box center [493, 364] width 461 height 35
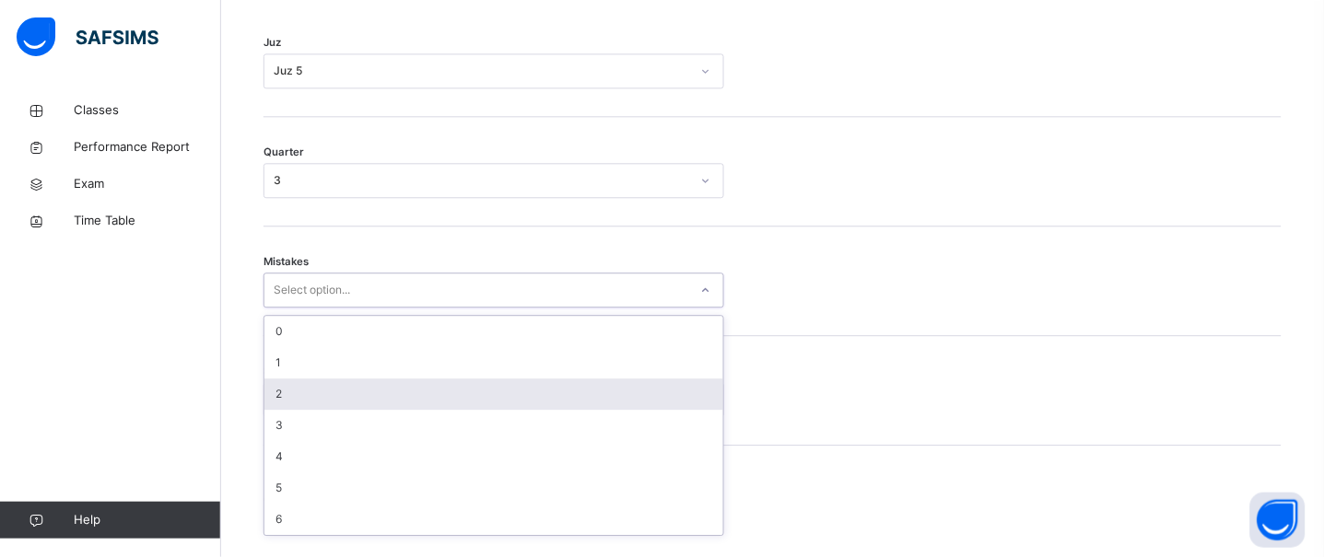
scroll to position [903, 0]
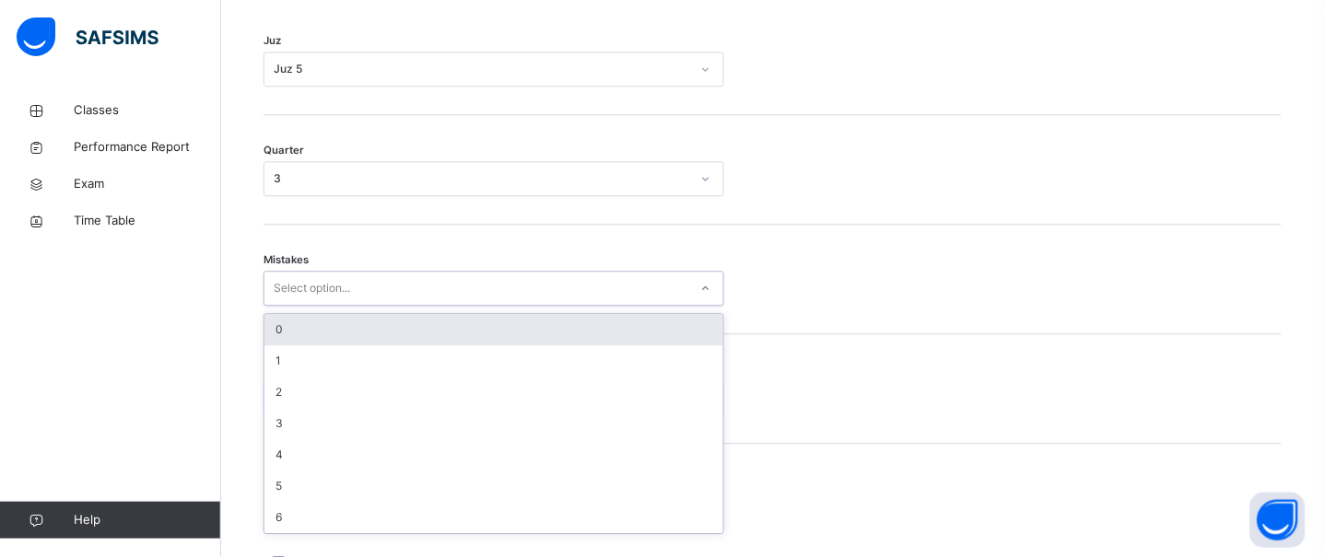
click at [277, 345] on div "0" at bounding box center [493, 329] width 459 height 31
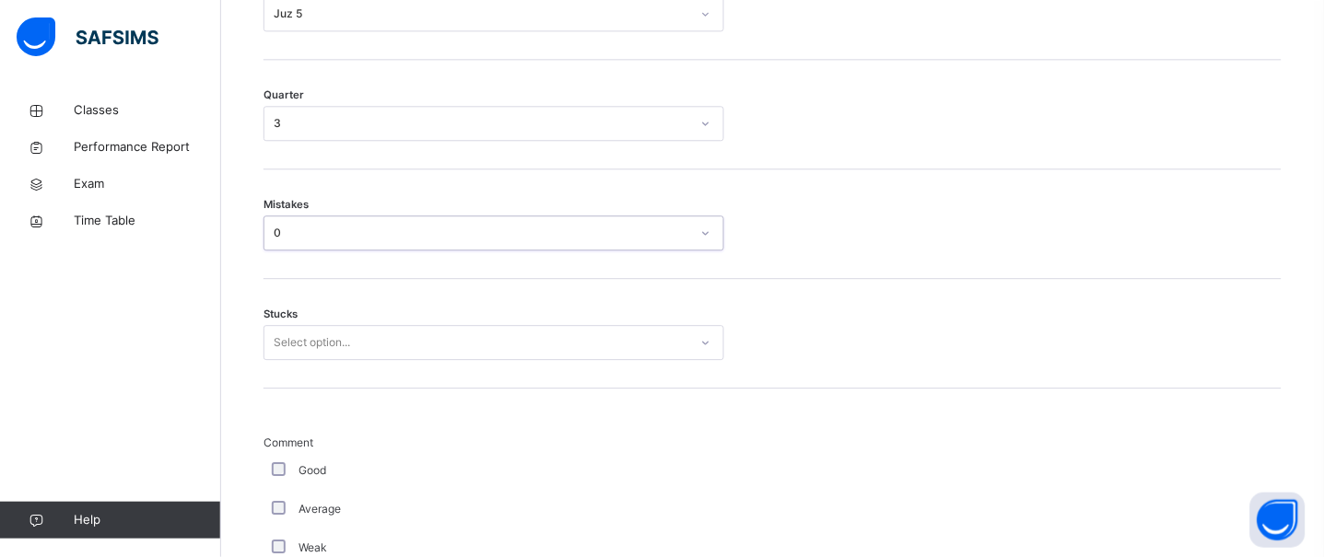
click at [287, 360] on div "Select option..." at bounding box center [493, 342] width 461 height 35
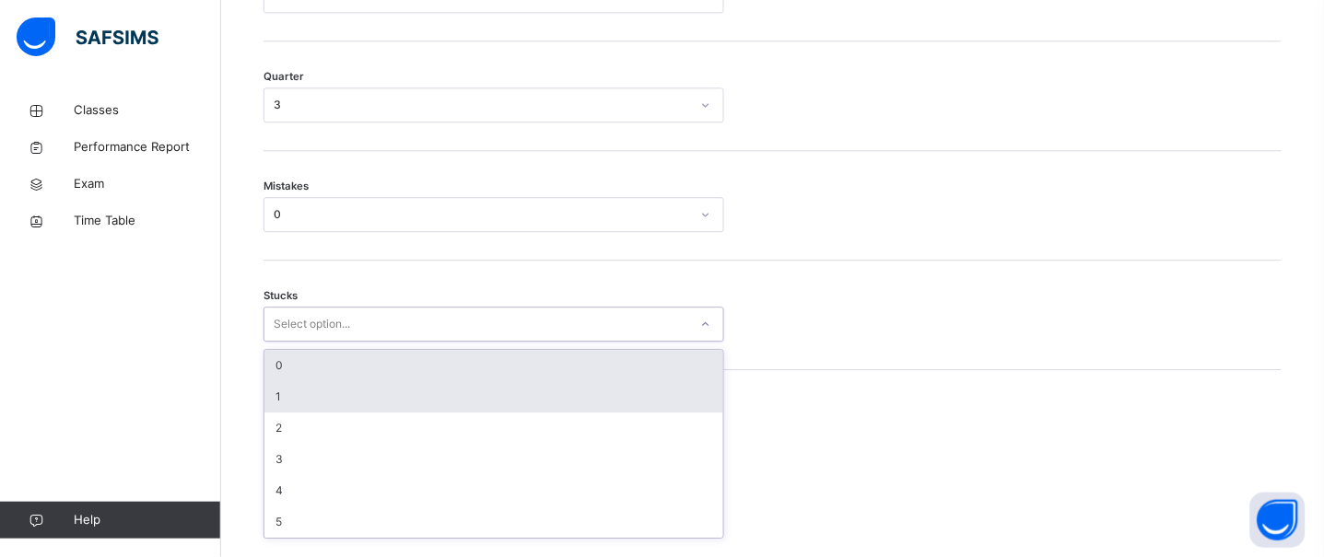
scroll to position [980, 0]
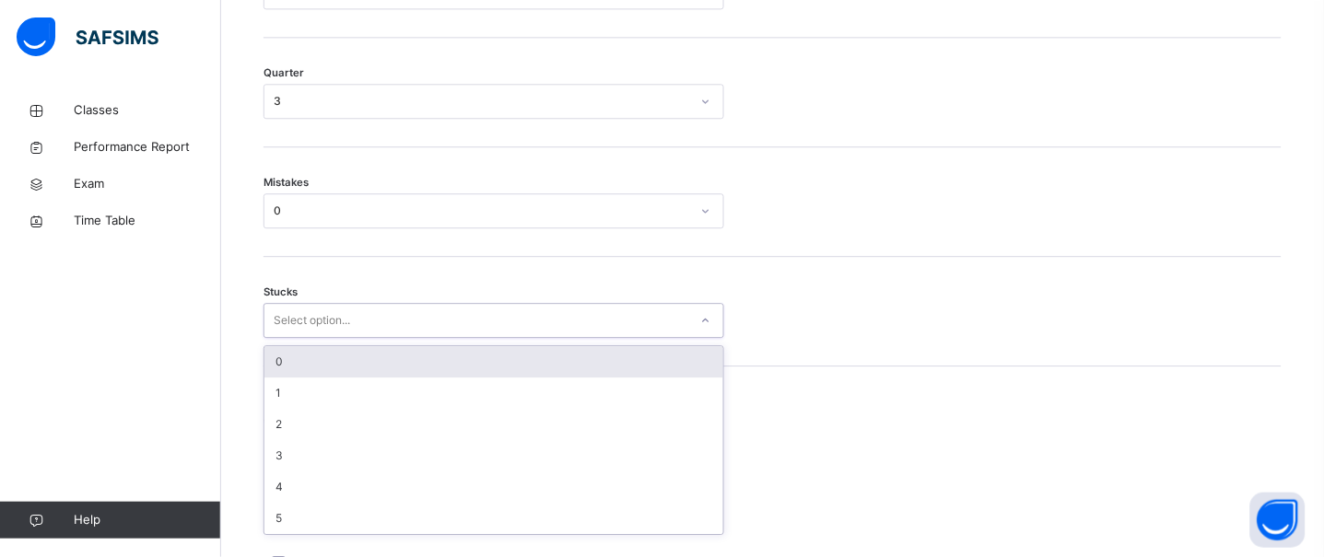
click at [268, 376] on div "0" at bounding box center [493, 361] width 459 height 31
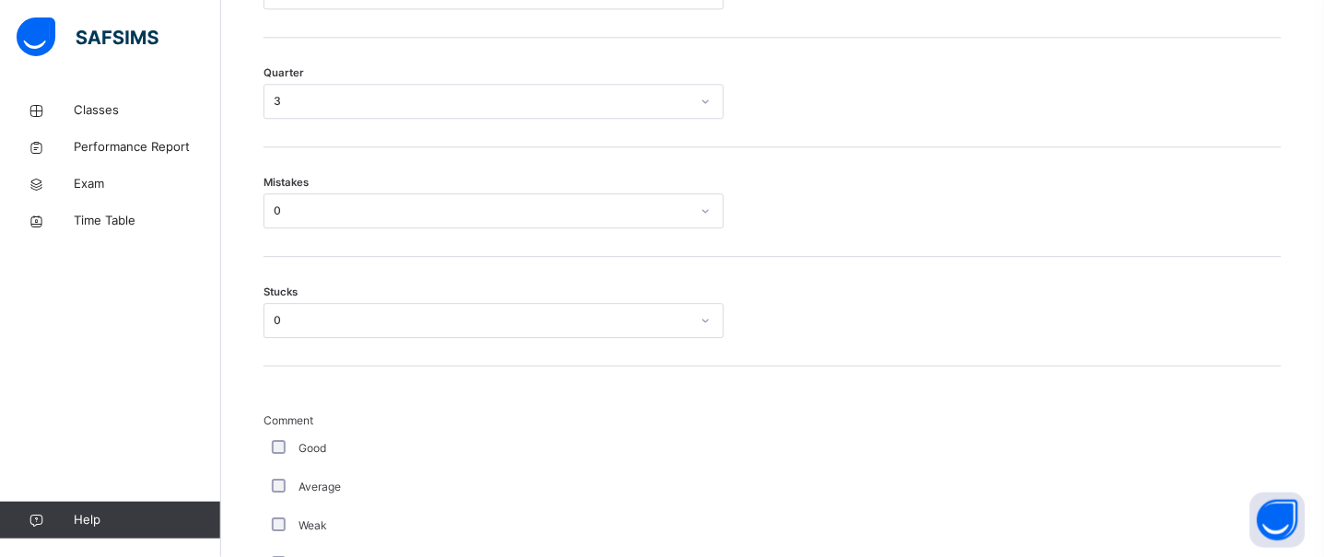
click at [276, 454] on div "Good" at bounding box center [493, 448] width 461 height 39
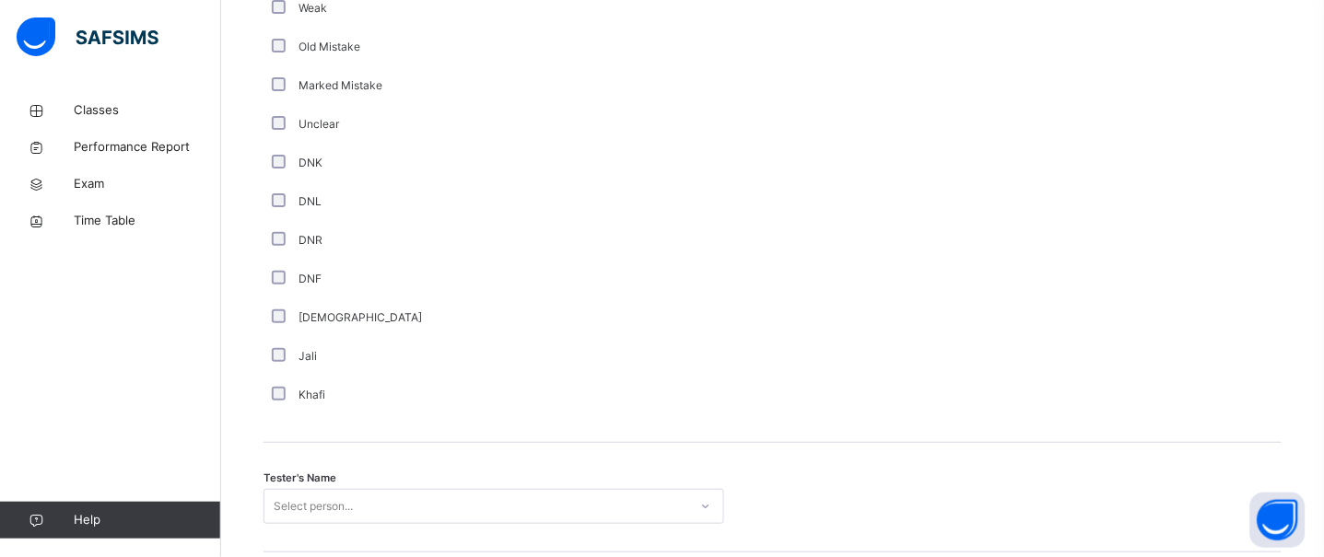
scroll to position [1504, 0]
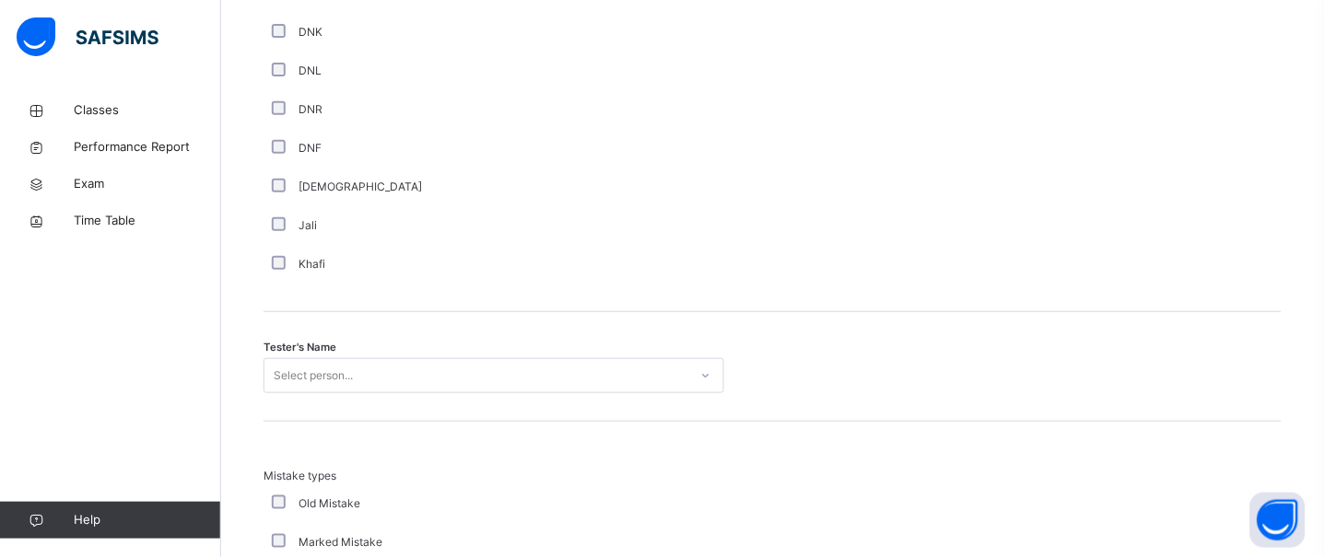
click at [315, 393] on div "Select person..." at bounding box center [493, 375] width 461 height 35
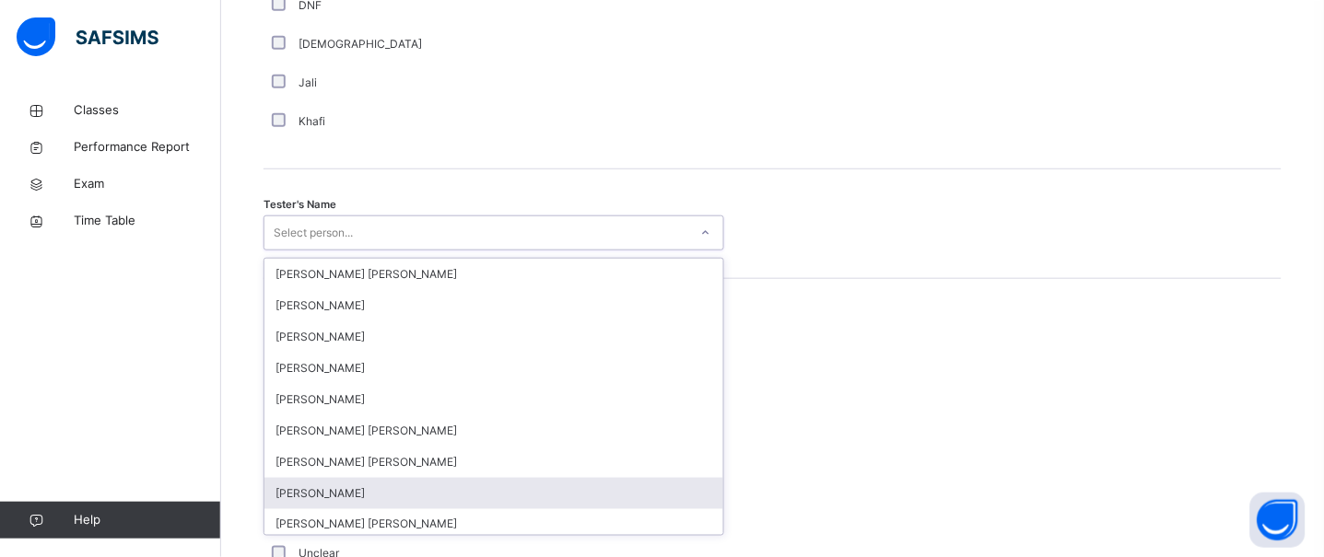
scroll to position [1773, 0]
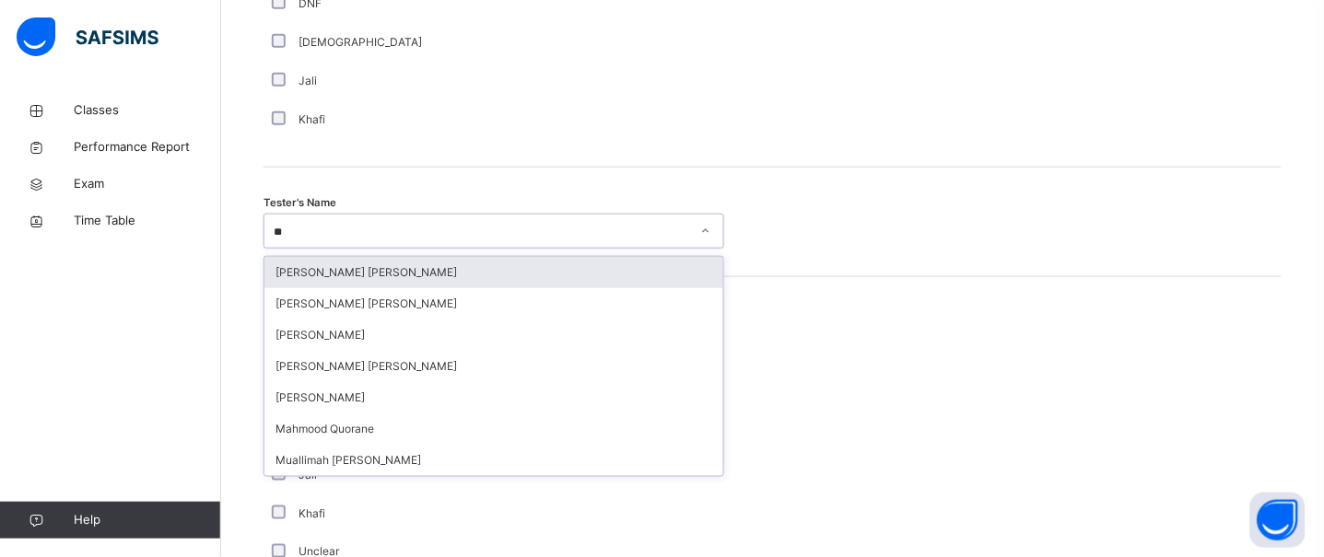
type input "*"
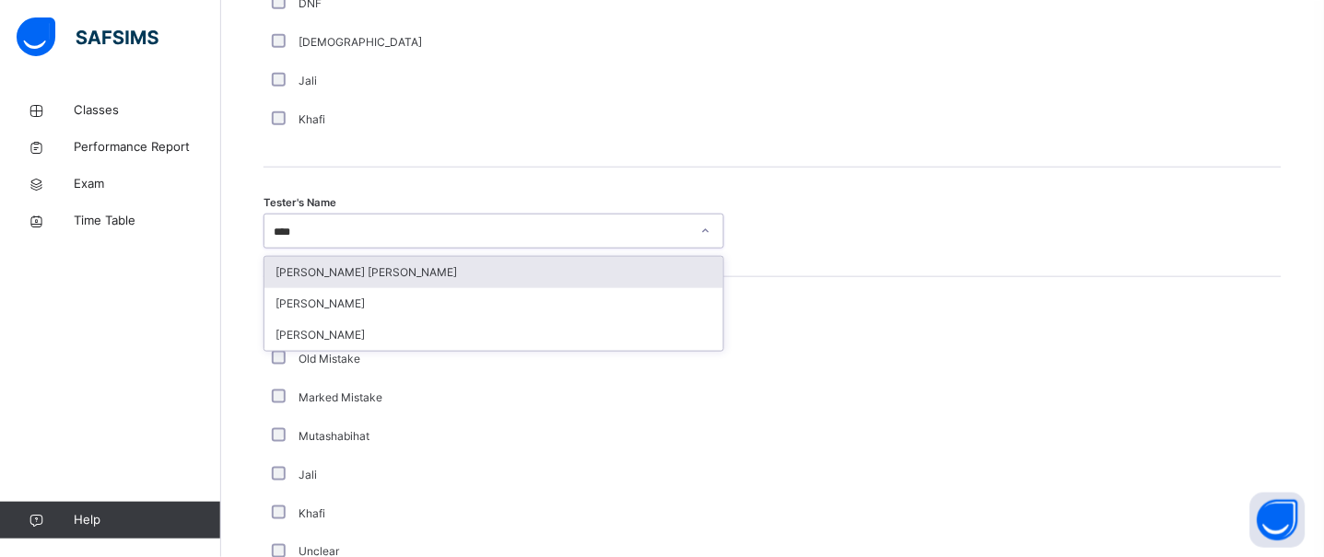
type input "*****"
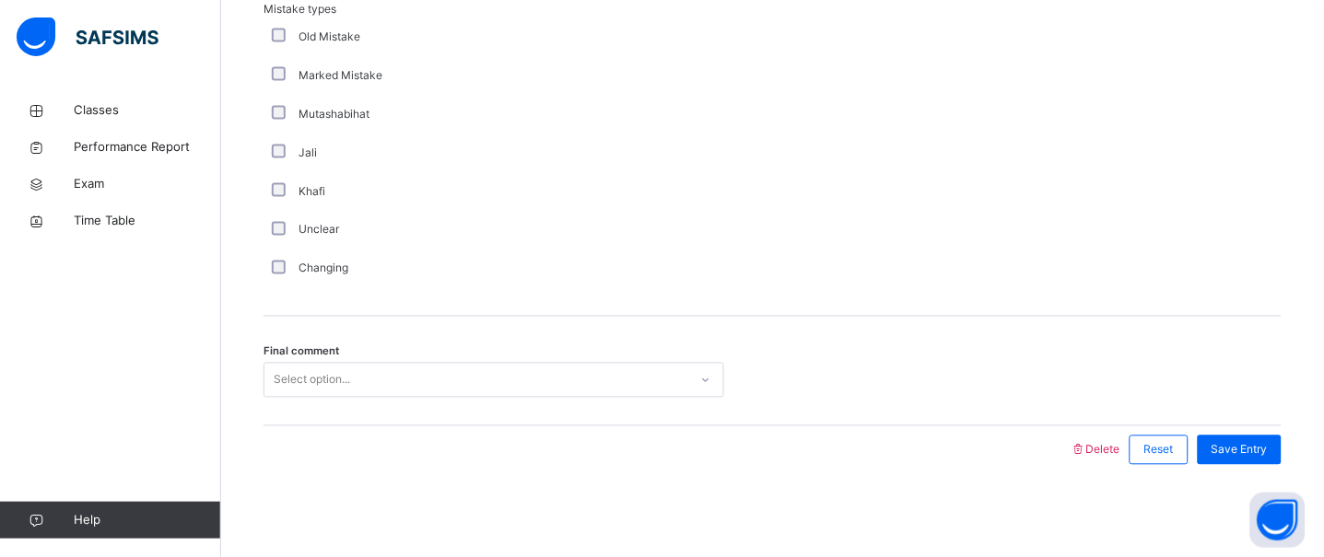
scroll to position [2111, 0]
click at [271, 395] on div "Select option..." at bounding box center [493, 380] width 461 height 35
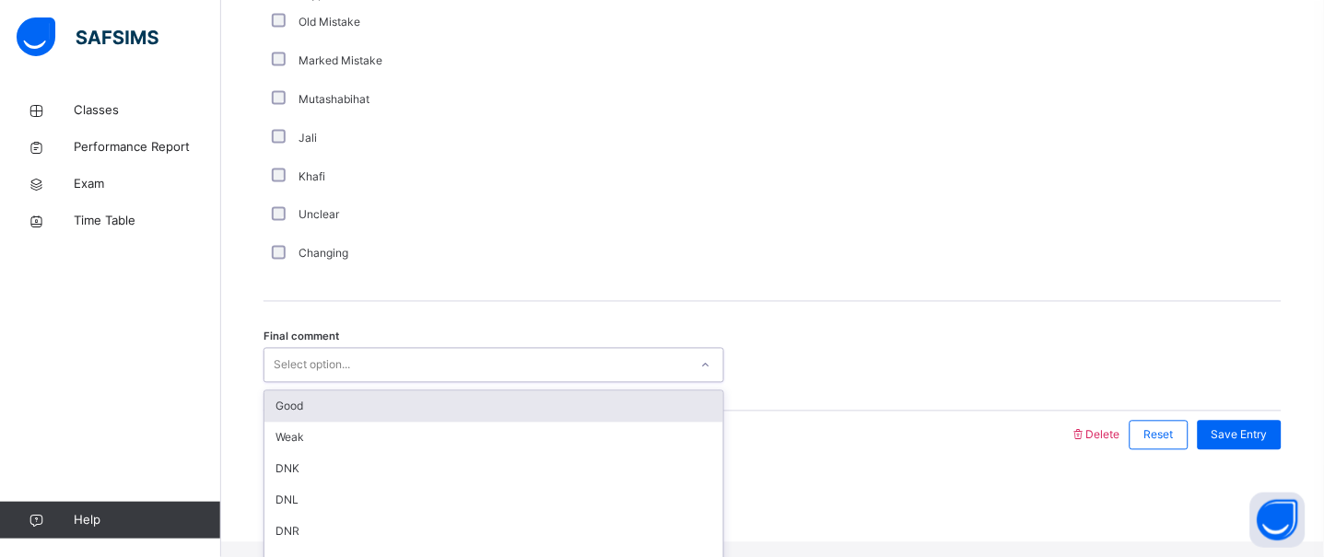
drag, startPoint x: 287, startPoint y: 420, endPoint x: 342, endPoint y: 414, distance: 55.7
click at [298, 417] on div "Good" at bounding box center [493, 407] width 459 height 31
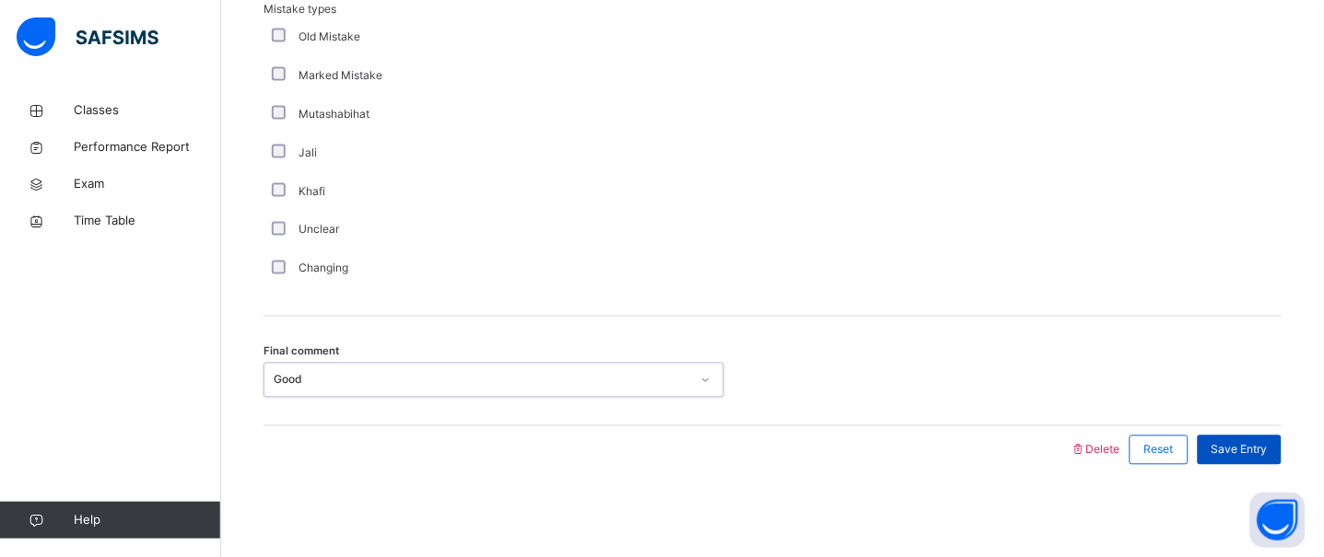
click at [1225, 458] on div "Save Entry" at bounding box center [1240, 450] width 84 height 29
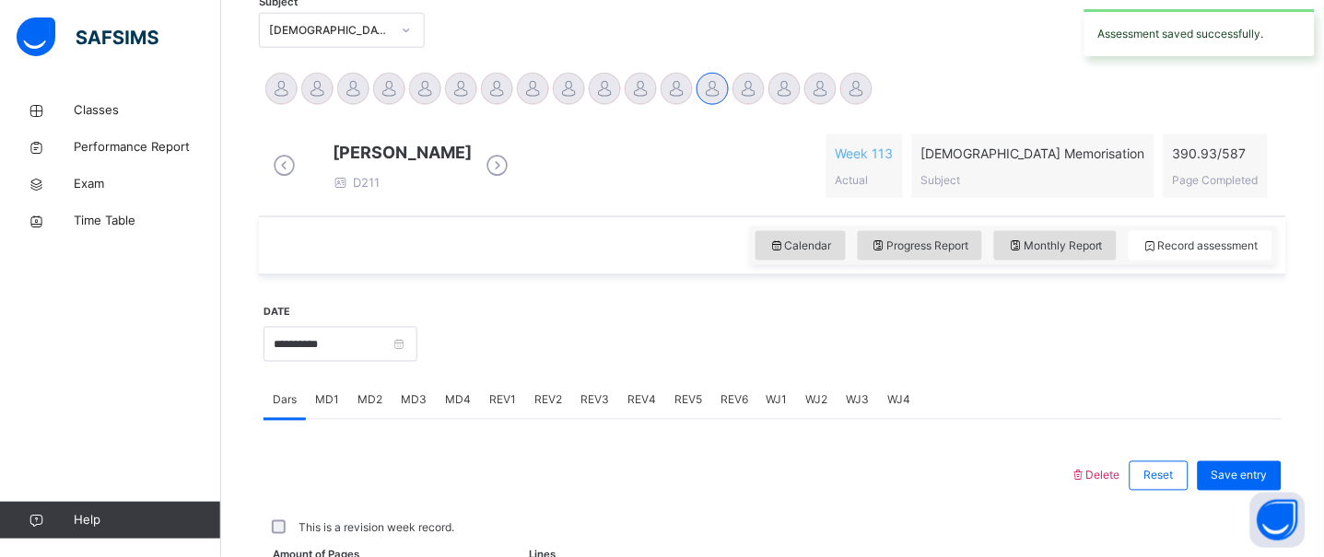
scroll to position [826, 0]
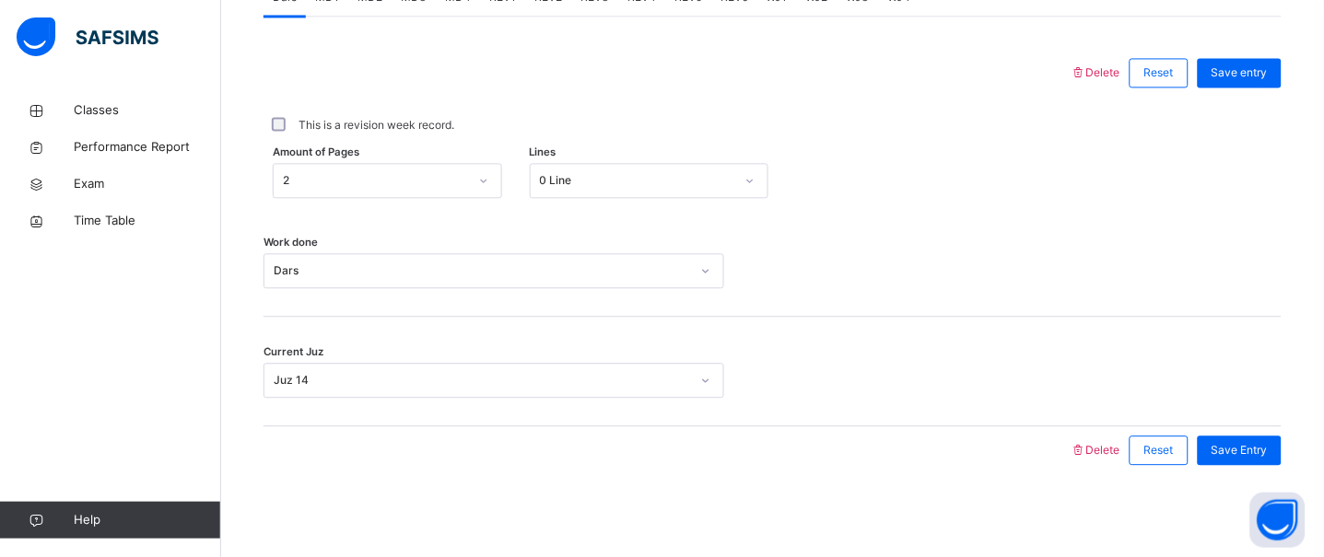
click at [868, 144] on div "This is a revision week record." at bounding box center [772, 125] width 1018 height 57
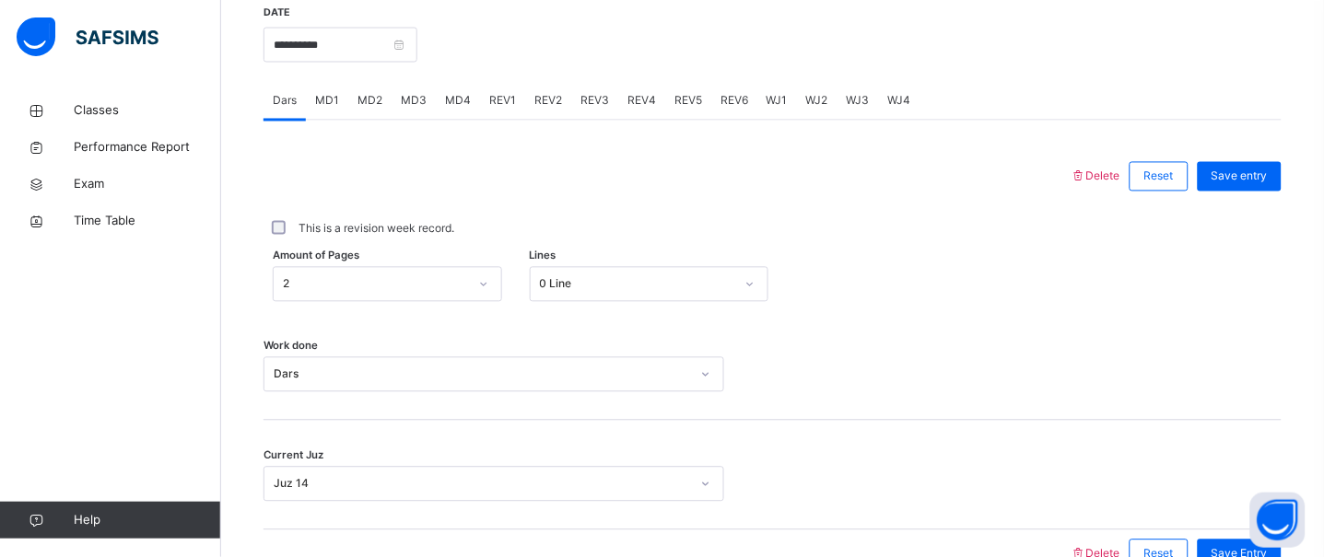
scroll to position [737, 0]
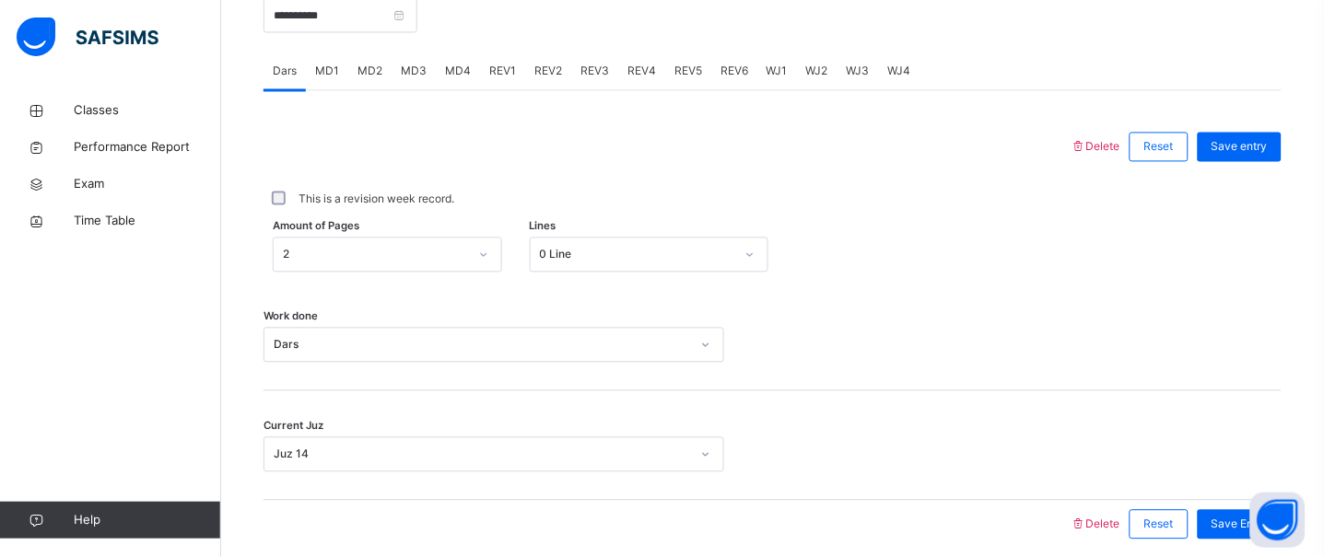
drag, startPoint x: 402, startPoint y: 10, endPoint x: 406, endPoint y: 35, distance: 25.3
click at [404, 28] on div "**********" at bounding box center [340, 13] width 154 height 79
click at [673, 131] on div "Delete Reset Save entry This is a revision week record. Amount of Pages 2 Lines…" at bounding box center [772, 320] width 1018 height 458
click at [389, 33] on input "**********" at bounding box center [340, 15] width 154 height 35
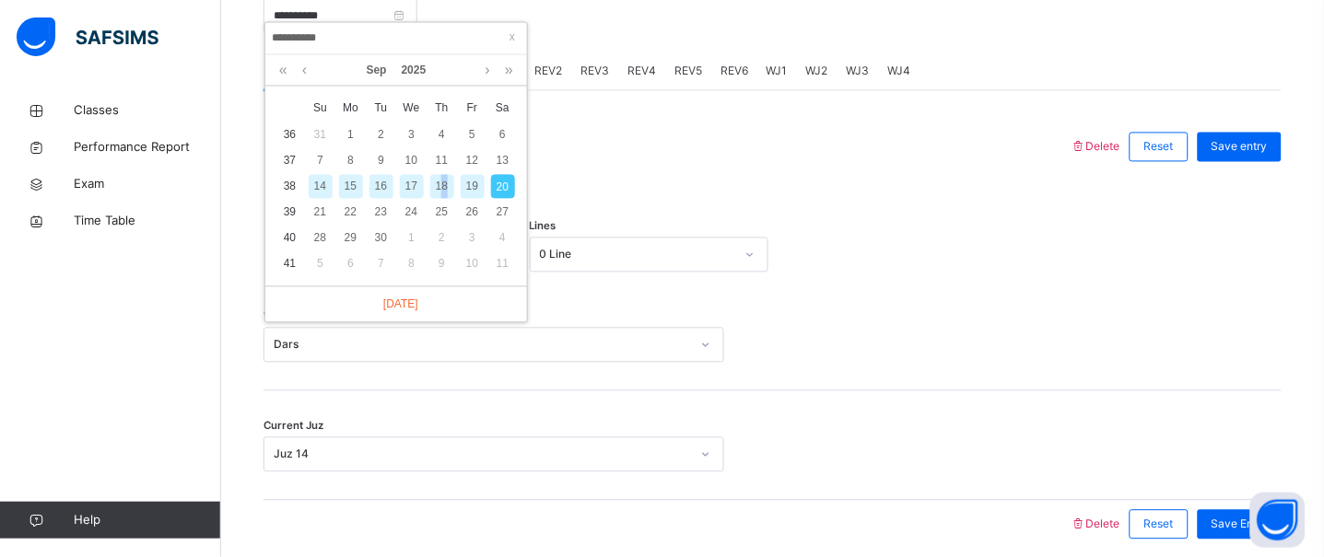
click at [444, 178] on div "18" at bounding box center [442, 187] width 24 height 24
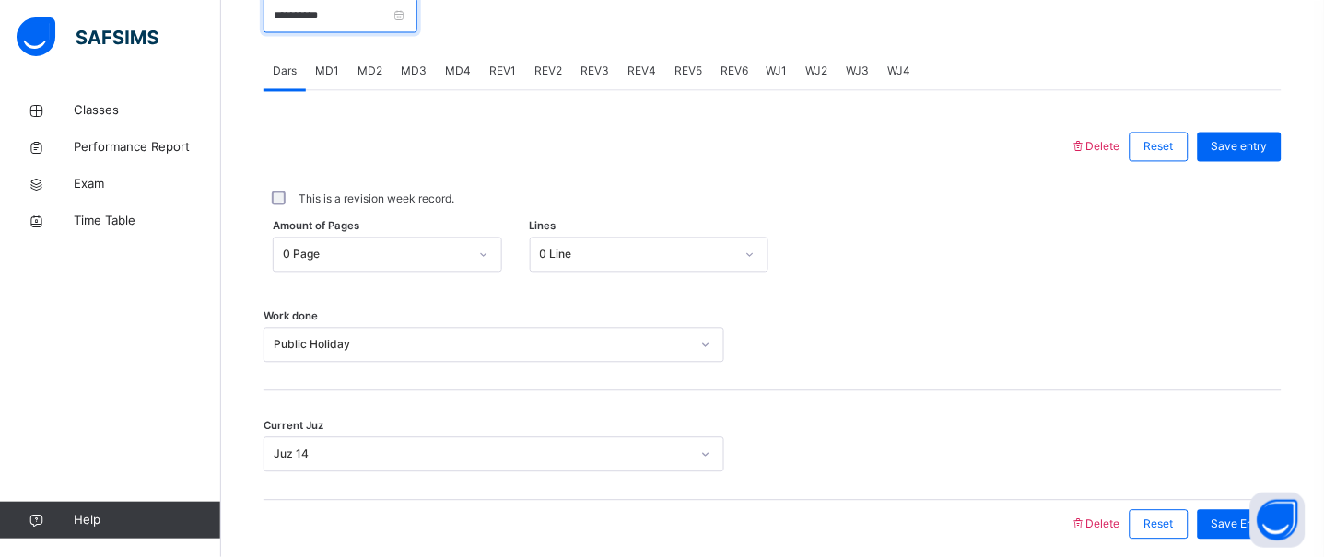
click at [342, 29] on input "**********" at bounding box center [340, 15] width 154 height 35
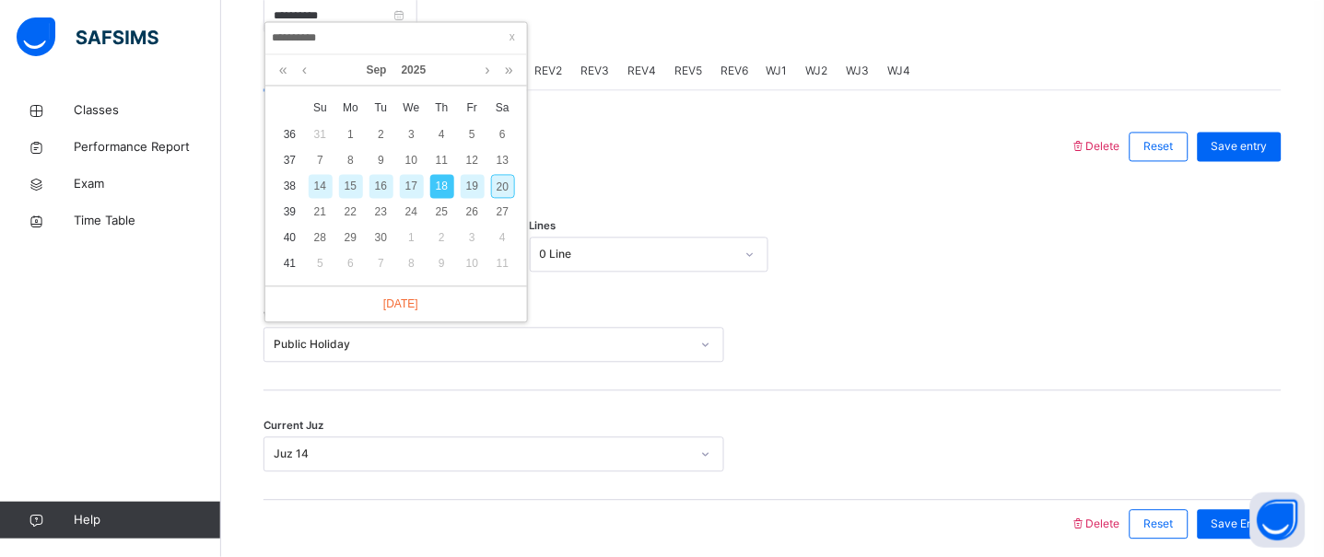
click at [475, 187] on div "19" at bounding box center [473, 187] width 24 height 24
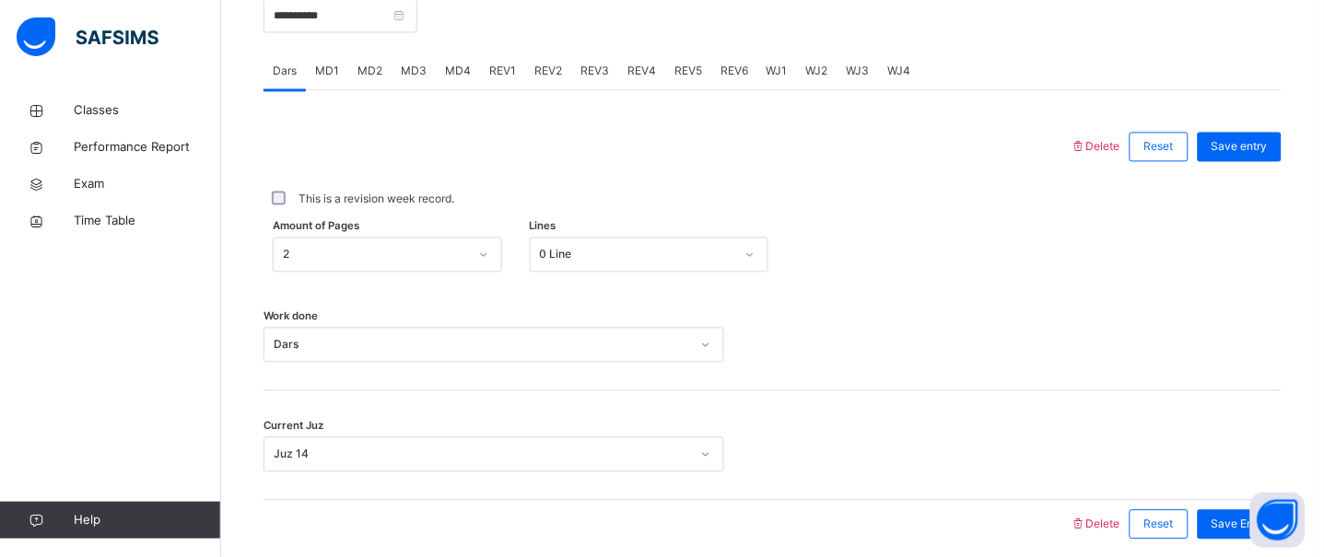
click at [590, 80] on span "REV3" at bounding box center [594, 72] width 29 height 17
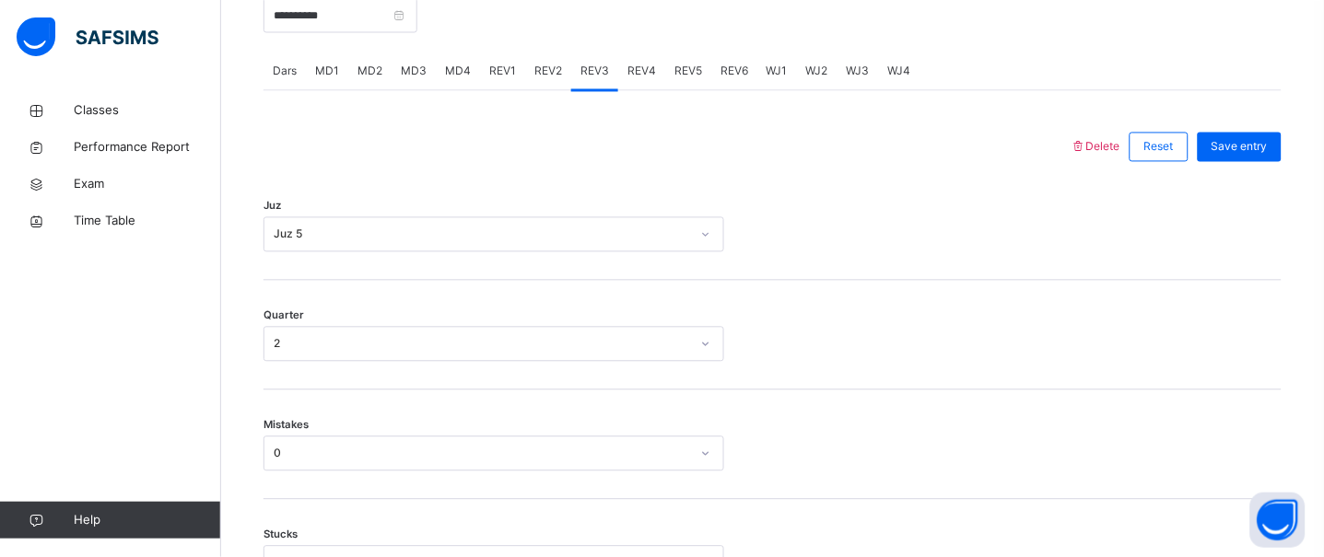
click at [544, 80] on span "REV2" at bounding box center [548, 72] width 28 height 17
click at [489, 79] on span "REV1" at bounding box center [502, 72] width 27 height 17
click at [475, 87] on div "MD4" at bounding box center [458, 71] width 44 height 37
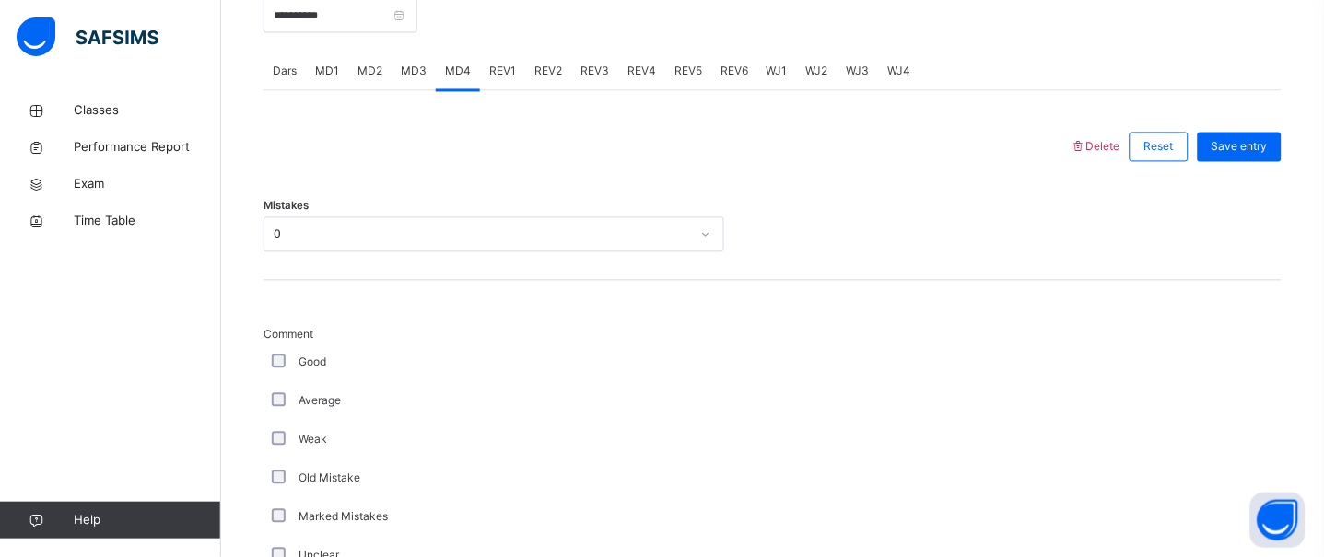
click at [366, 80] on span "MD2" at bounding box center [369, 72] width 25 height 17
click at [370, 27] on input "**********" at bounding box center [340, 15] width 154 height 35
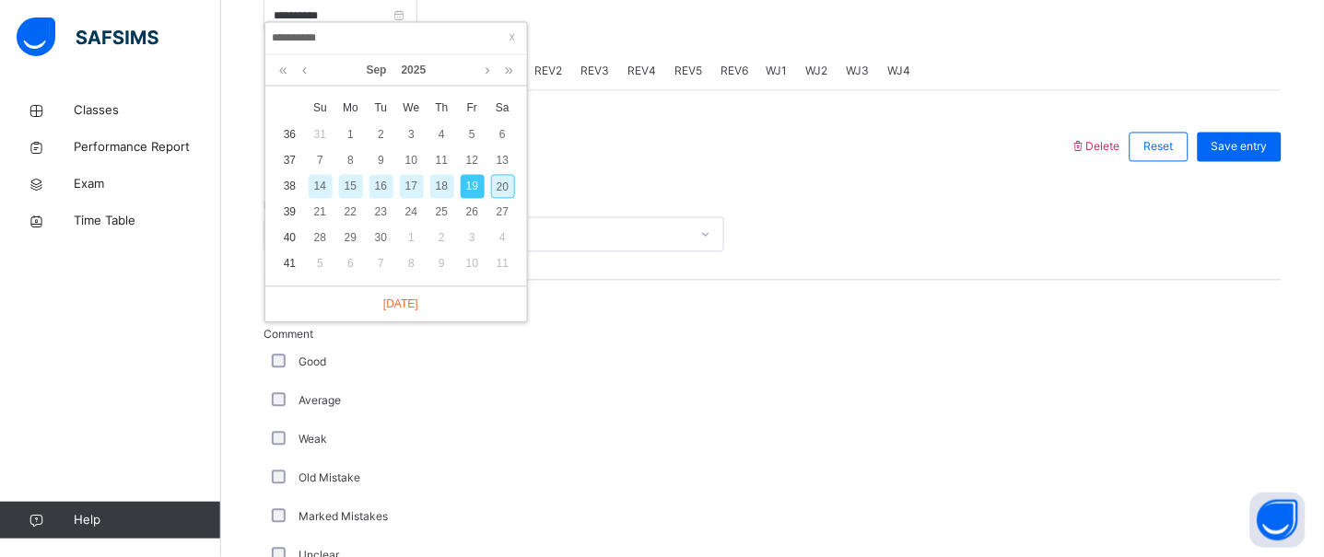
click at [505, 182] on div "20" at bounding box center [503, 187] width 24 height 24
type input "**********"
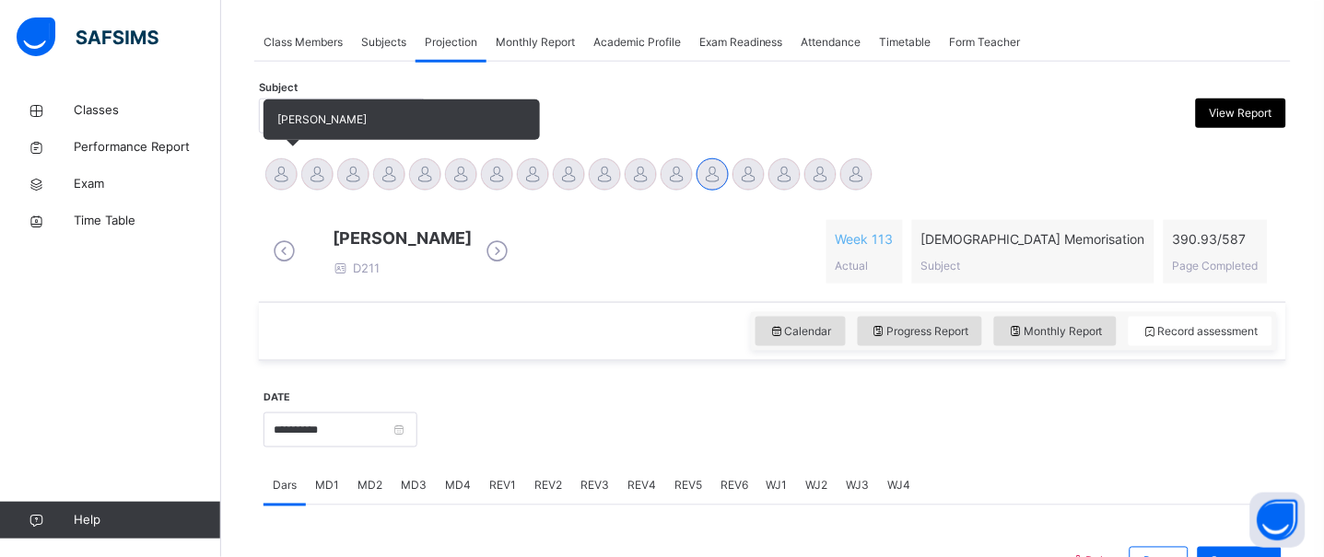
scroll to position [333, 0]
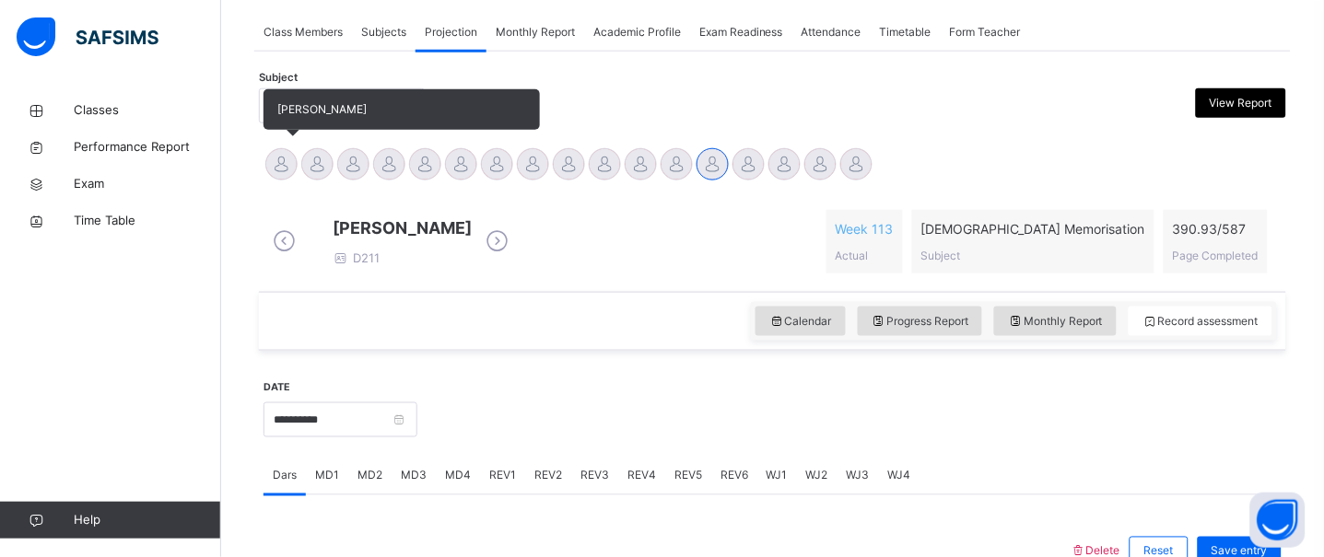
click at [287, 154] on div at bounding box center [281, 164] width 32 height 32
